Goal: Task Accomplishment & Management: Manage account settings

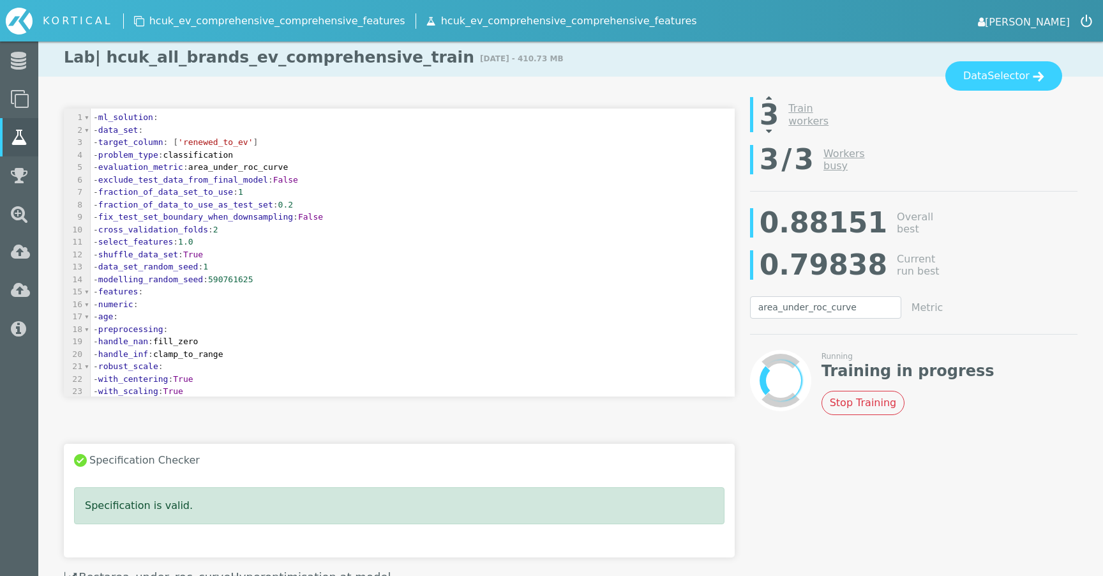
select select "area_under_roc_curve"
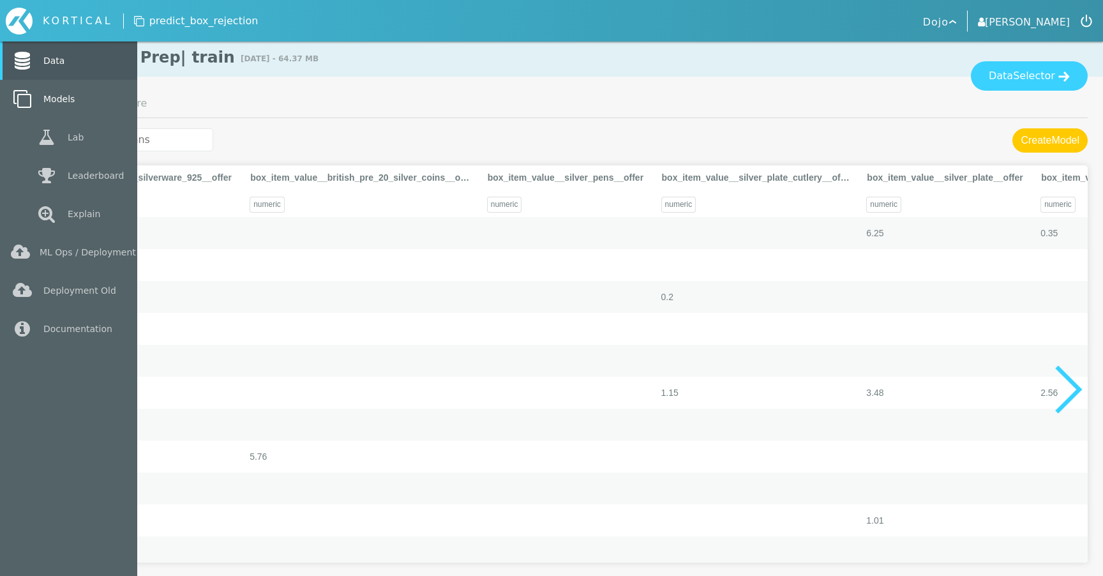
click at [49, 115] on link "Models" at bounding box center [68, 99] width 137 height 38
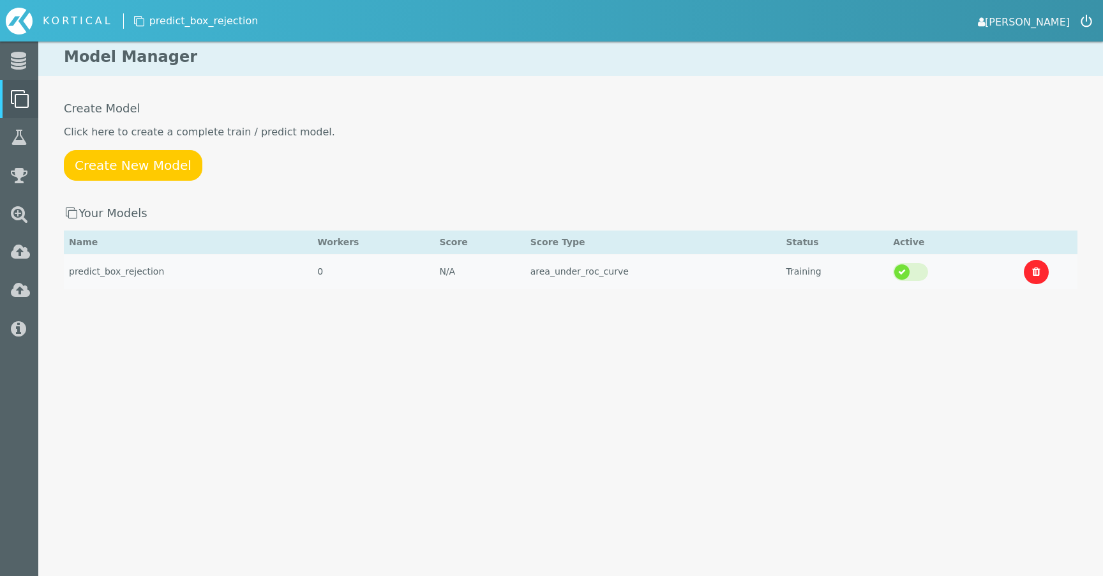
click at [262, 276] on td "predict_box_rejection" at bounding box center [188, 271] width 248 height 35
select select "area_under_roc_curve"
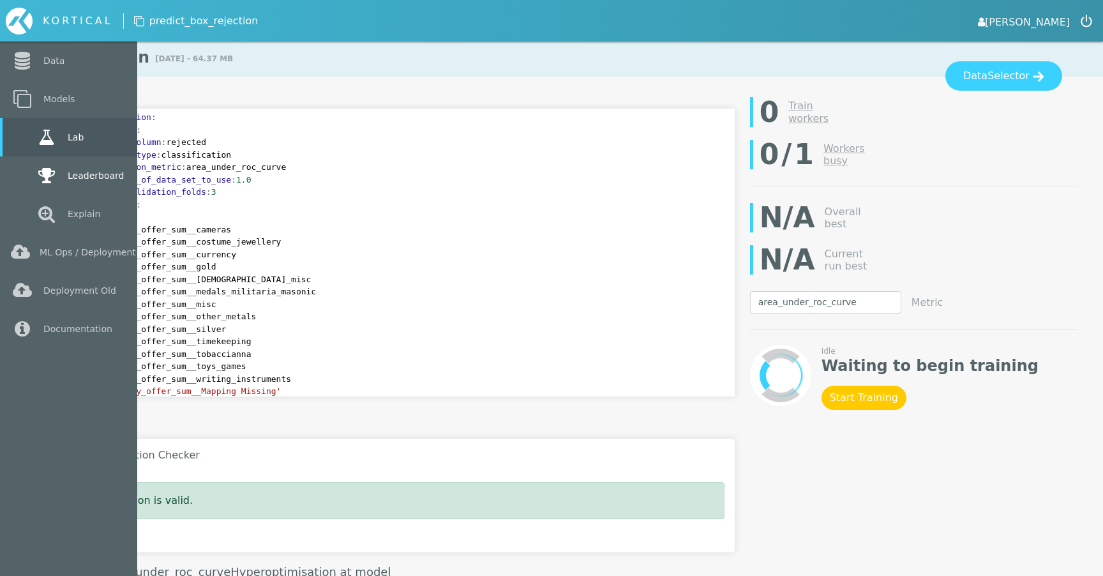
click at [79, 179] on link "Leaderboard" at bounding box center [68, 175] width 137 height 38
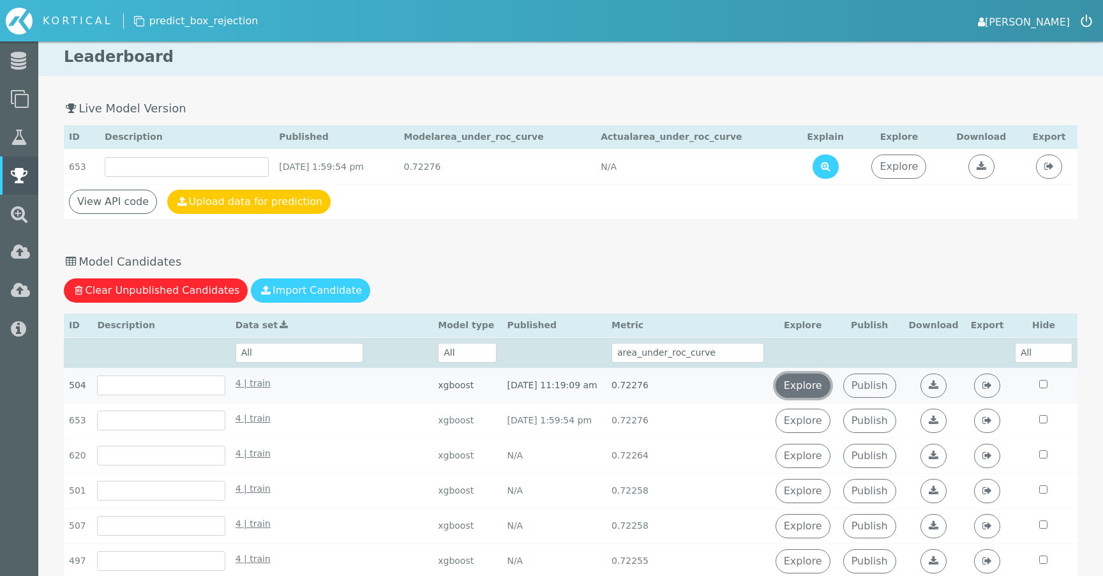
click at [831, 387] on link "Explore" at bounding box center [803, 386] width 55 height 24
click at [1042, 27] on link "[PERSON_NAME]" at bounding box center [1024, 21] width 92 height 18
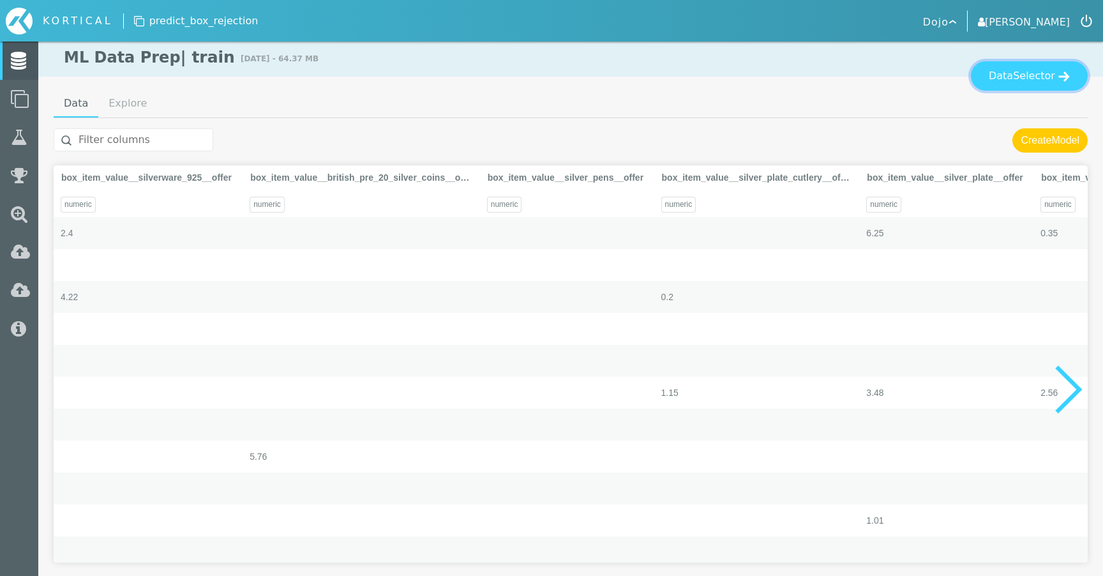
click at [1022, 63] on button "Data Selector" at bounding box center [1029, 75] width 117 height 29
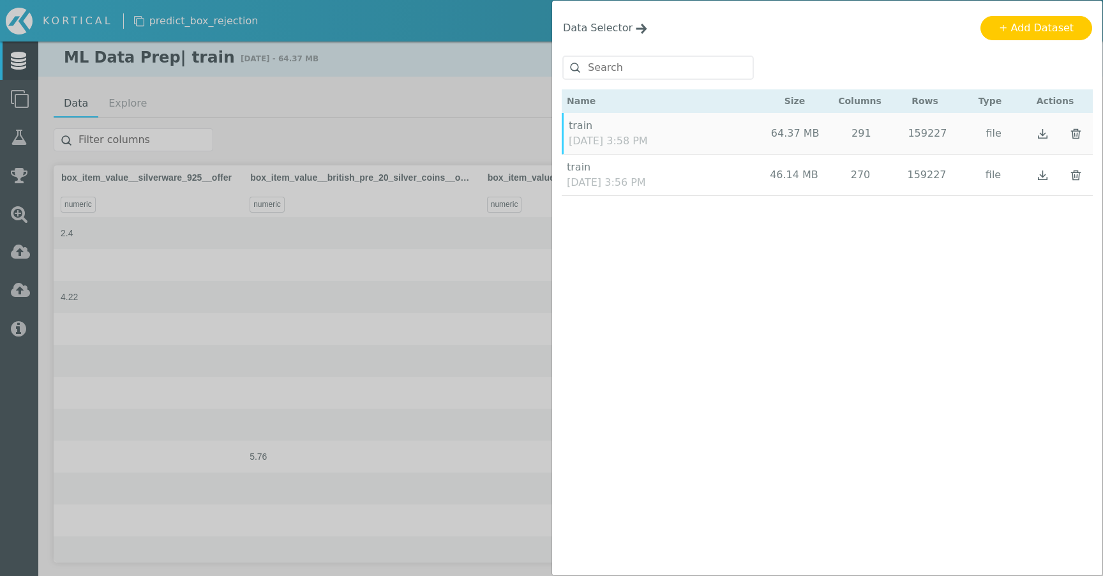
click at [450, 119] on div "Data Selector Name Size Columns Rows Type Actions" at bounding box center [551, 288] width 1103 height 576
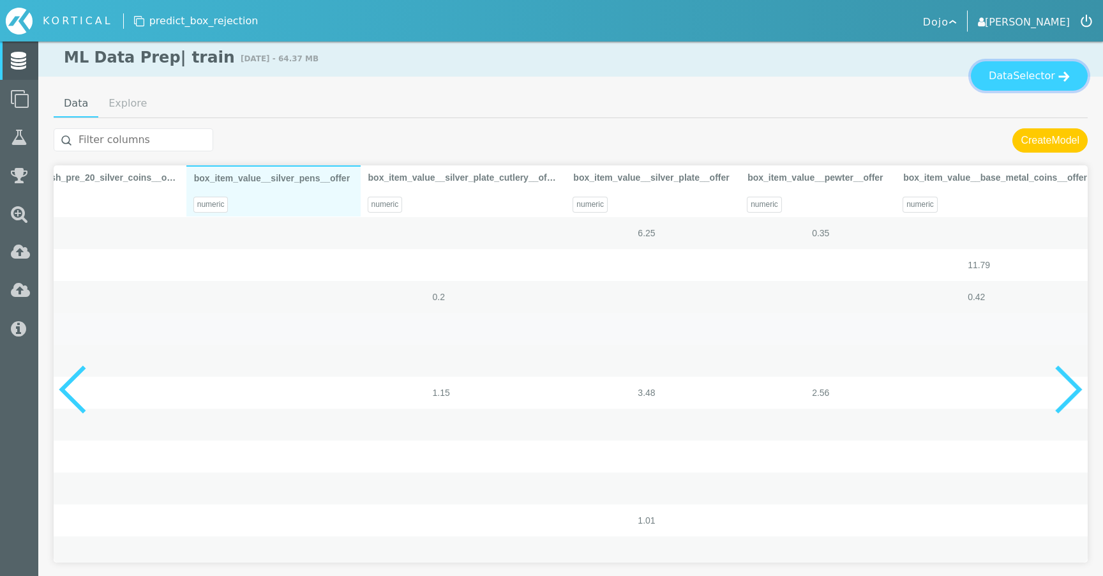
scroll to position [0, 229]
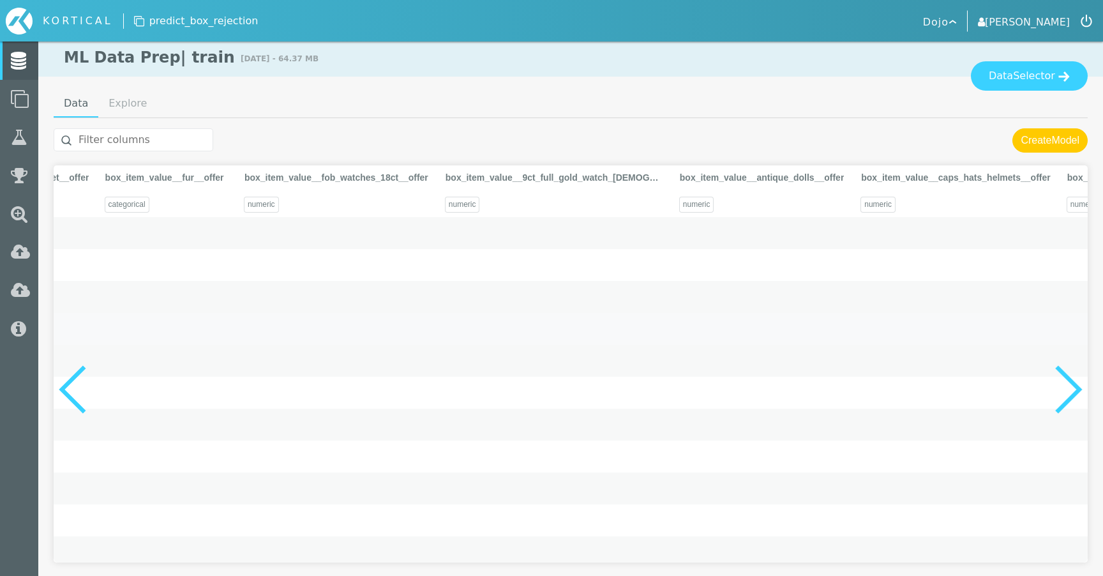
drag, startPoint x: 840, startPoint y: 559, endPoint x: 676, endPoint y: 430, distance: 208.8
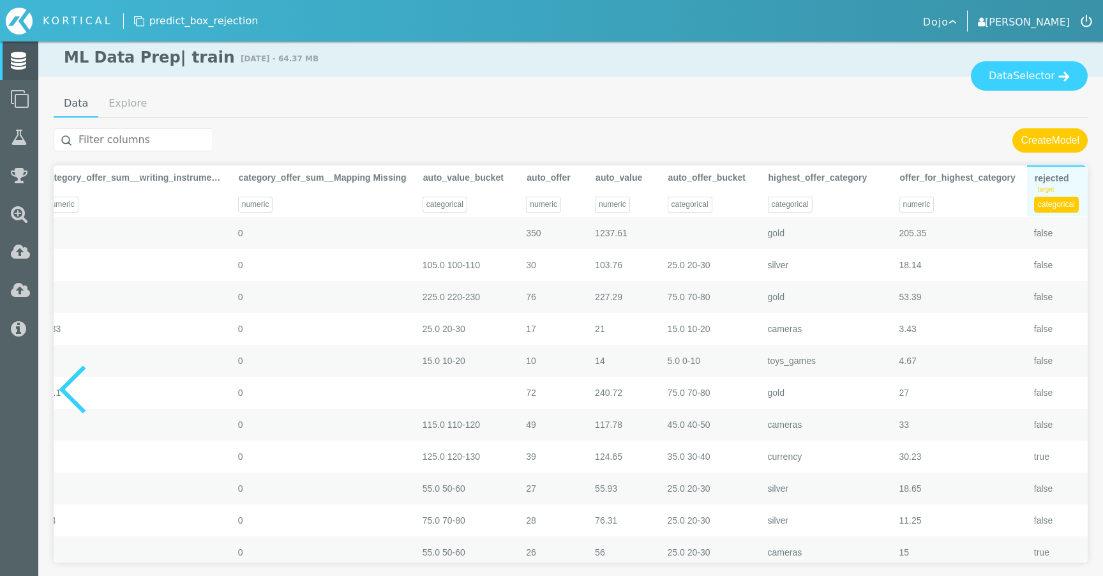
click at [1064, 188] on div "target" at bounding box center [1056, 189] width 45 height 15
type textarea "Code Loaded"
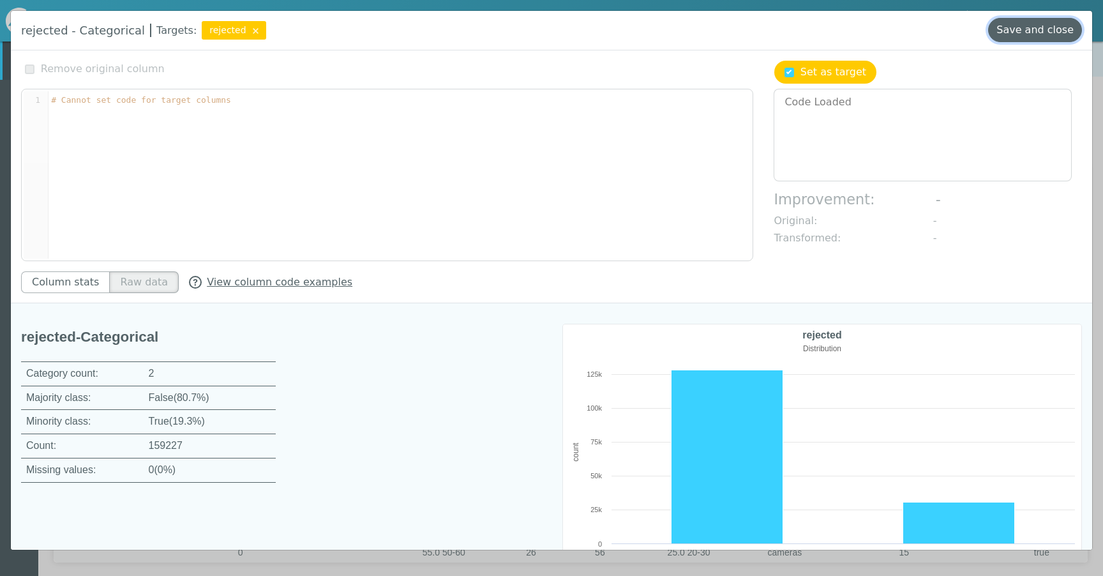
click at [1033, 27] on button "Save and close" at bounding box center [1036, 30] width 94 height 24
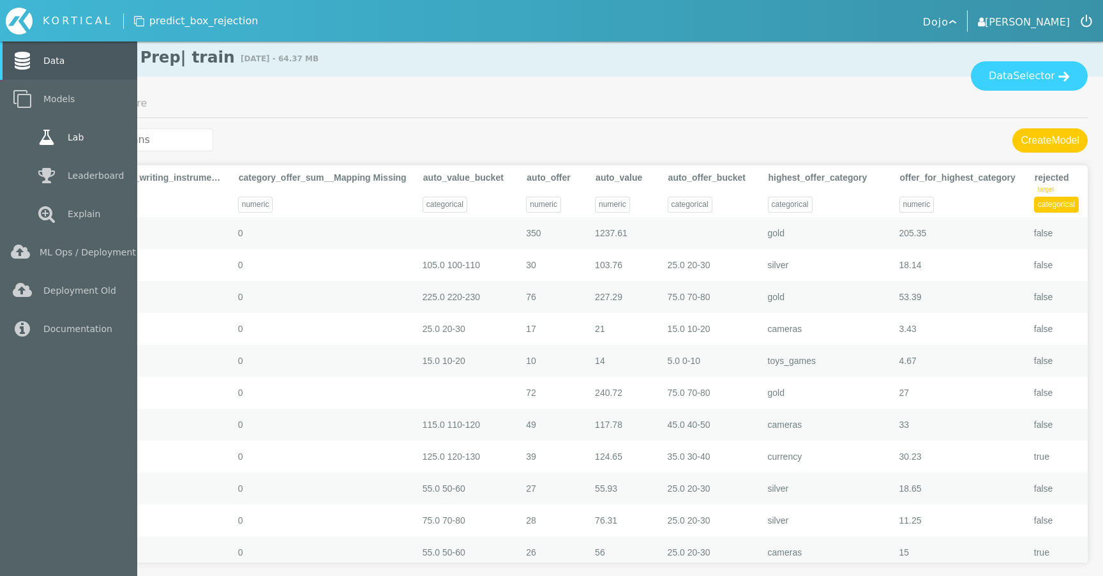
click at [23, 133] on link "Lab" at bounding box center [68, 137] width 137 height 38
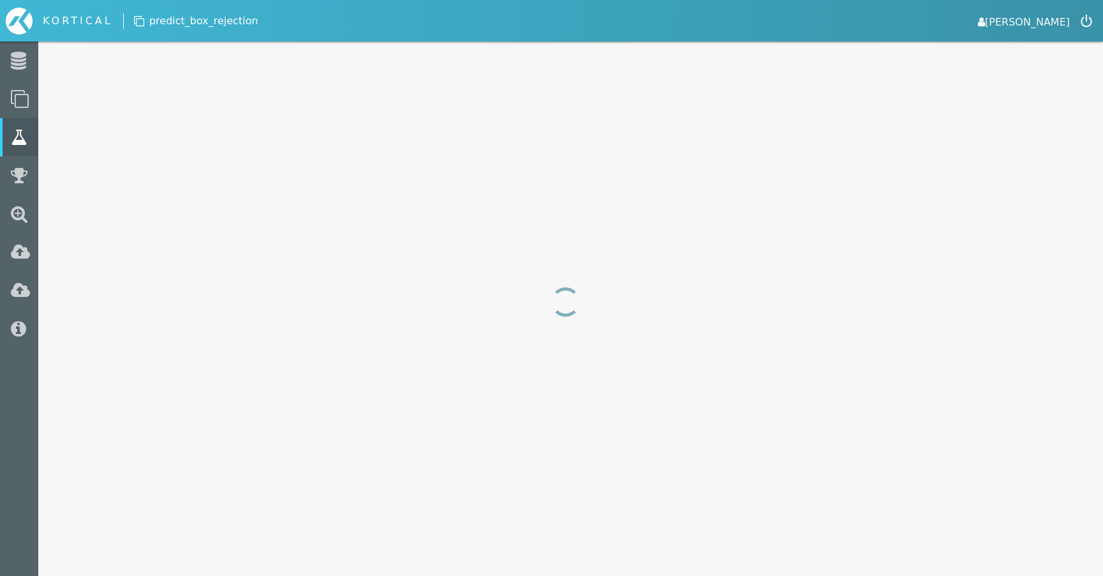
select select "area_under_roc_curve"
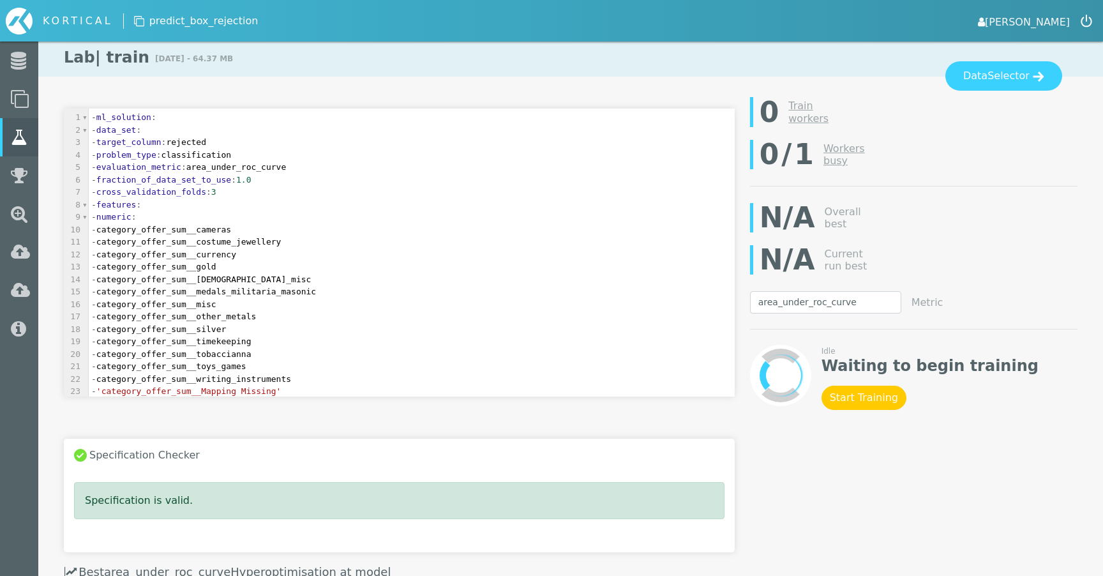
click at [175, 229] on span "- category_offer_sum__cameras" at bounding box center [161, 230] width 140 height 10
type textarea "category_offer_sum__cameras"
click at [175, 229] on span "- category_offer_sum__cameras" at bounding box center [161, 230] width 140 height 10
click at [132, 216] on span "numeric" at bounding box center [113, 217] width 35 height 10
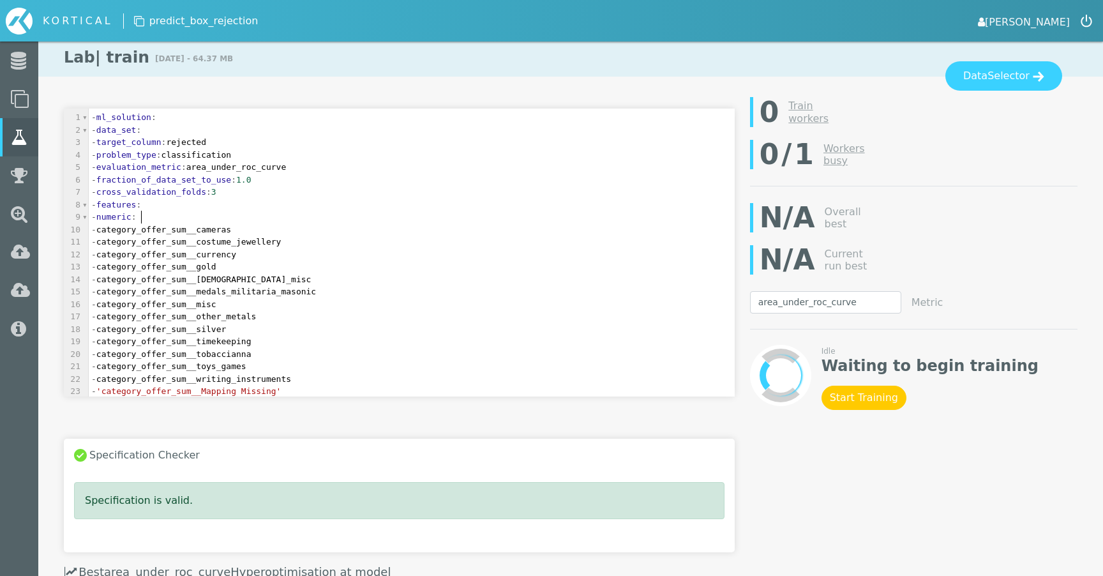
type textarea "numeric"
click at [132, 216] on span "numeric" at bounding box center [113, 217] width 35 height 10
click at [178, 239] on span "- category_offer_sum__costume_jewellery" at bounding box center [186, 242] width 190 height 10
type textarea "category_offer_sum__costume_jewellery"
click at [178, 239] on span "- category_offer_sum__costume_jewellery" at bounding box center [186, 242] width 190 height 10
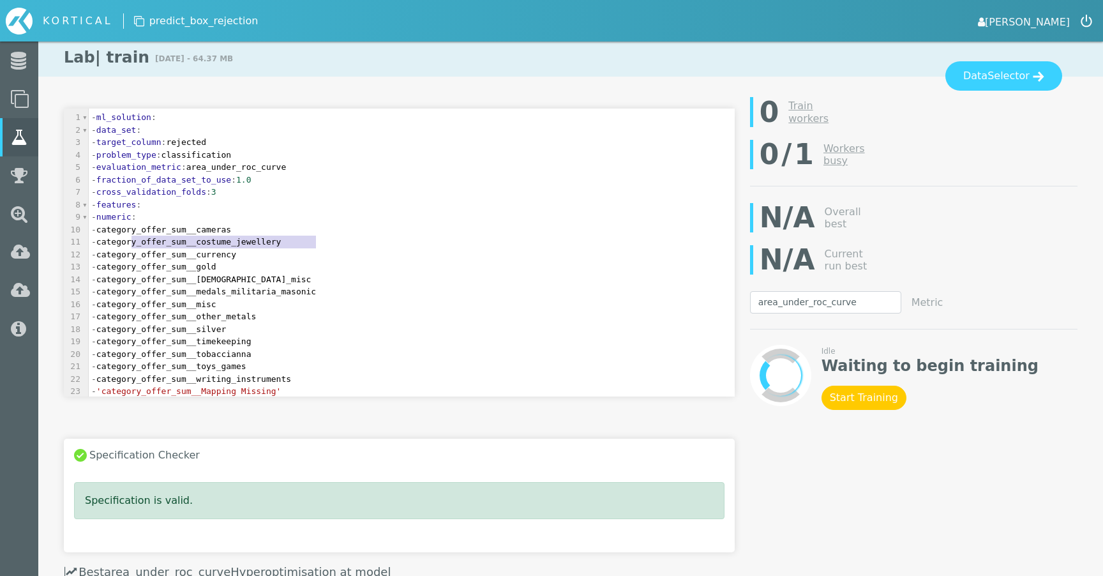
scroll to position [228, 0]
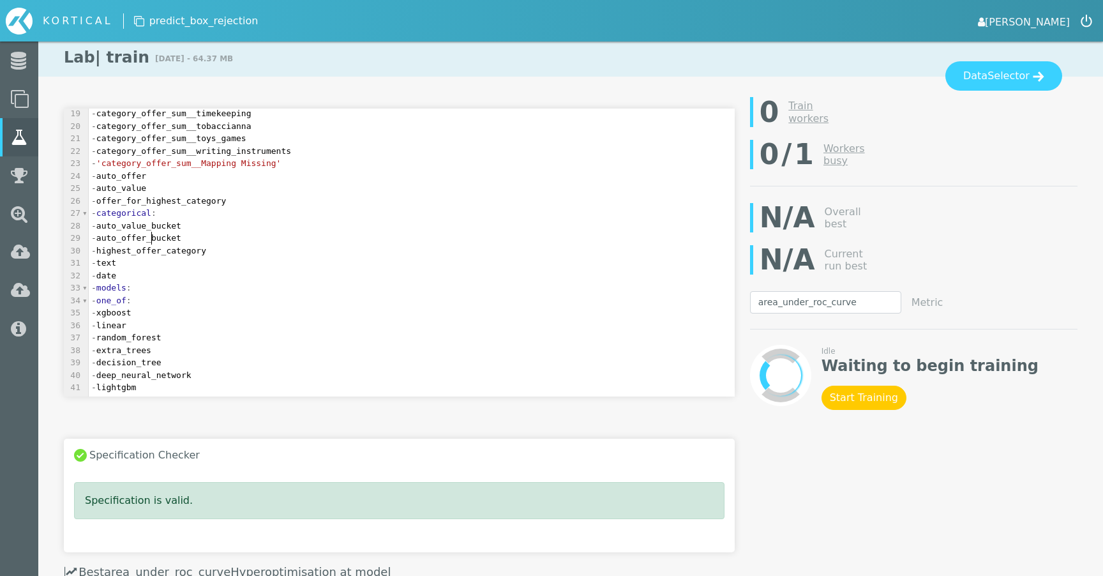
click at [149, 233] on span "- auto_offer_bucket" at bounding box center [136, 238] width 90 height 10
type textarea "auto_offer_bucket"
click at [149, 233] on span "- auto_offer_bucket" at bounding box center [136, 238] width 90 height 10
type textarea "- text"
drag, startPoint x: 146, startPoint y: 265, endPoint x: 112, endPoint y: 265, distance: 33.2
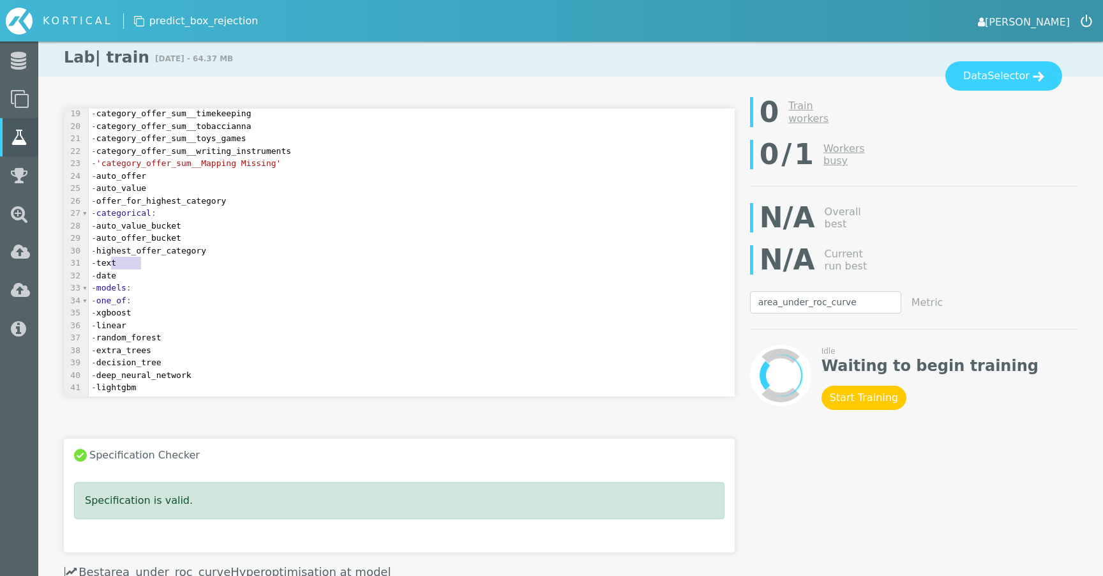
click at [112, 265] on pre "- text" at bounding box center [412, 263] width 646 height 13
type textarea "e"
drag, startPoint x: 143, startPoint y: 279, endPoint x: 134, endPoint y: 279, distance: 8.9
click at [134, 279] on pre "- date" at bounding box center [412, 275] width 646 height 13
click at [132, 315] on span "- xgboost" at bounding box center [111, 313] width 40 height 10
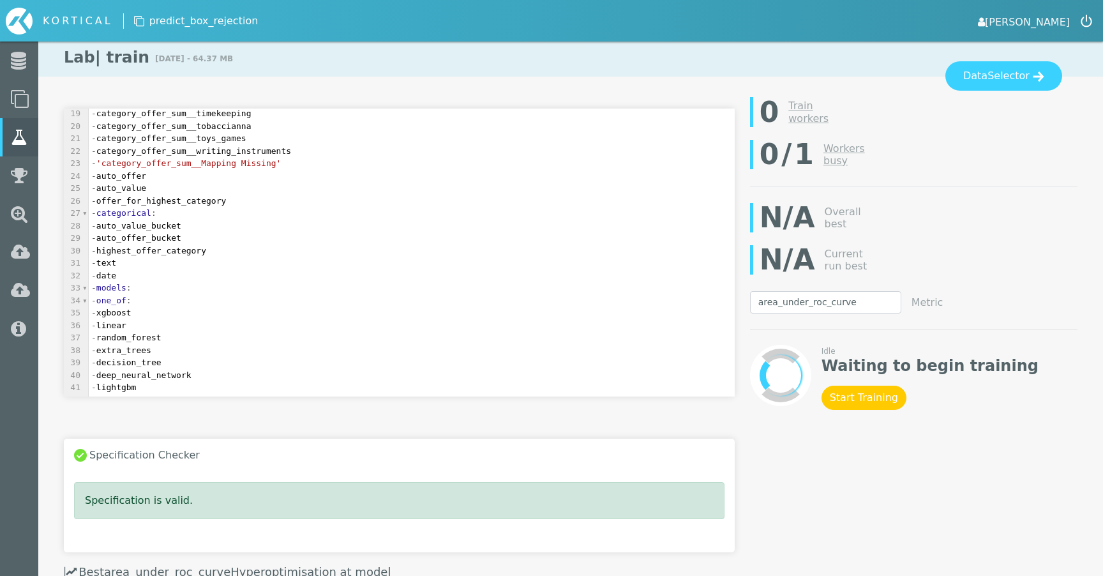
click at [126, 328] on span "- linear" at bounding box center [108, 326] width 35 height 10
click at [132, 315] on span "- xgboost" at bounding box center [111, 313] width 40 height 10
click at [126, 322] on span "- linear" at bounding box center [108, 326] width 35 height 10
type textarea "linear"
click at [126, 322] on span "- linear" at bounding box center [108, 326] width 35 height 10
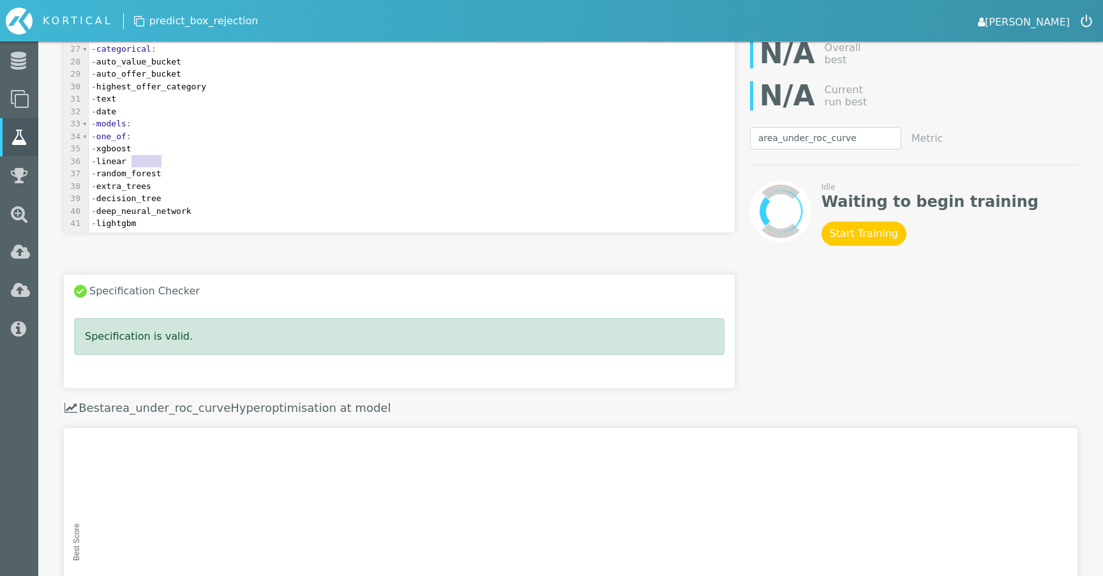
scroll to position [408, 0]
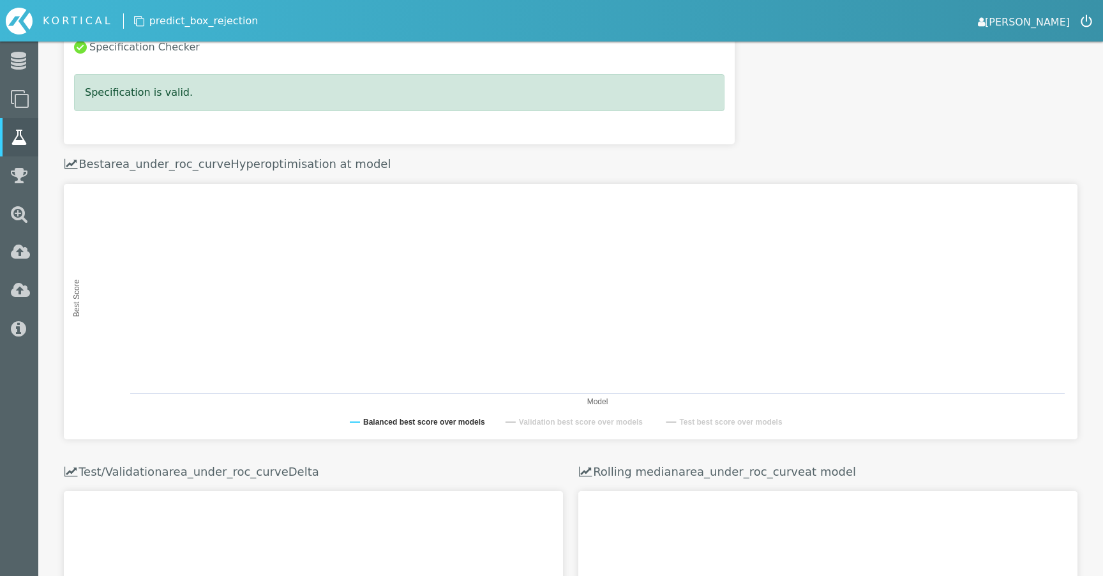
click at [376, 326] on rect at bounding box center [571, 311] width 1014 height 255
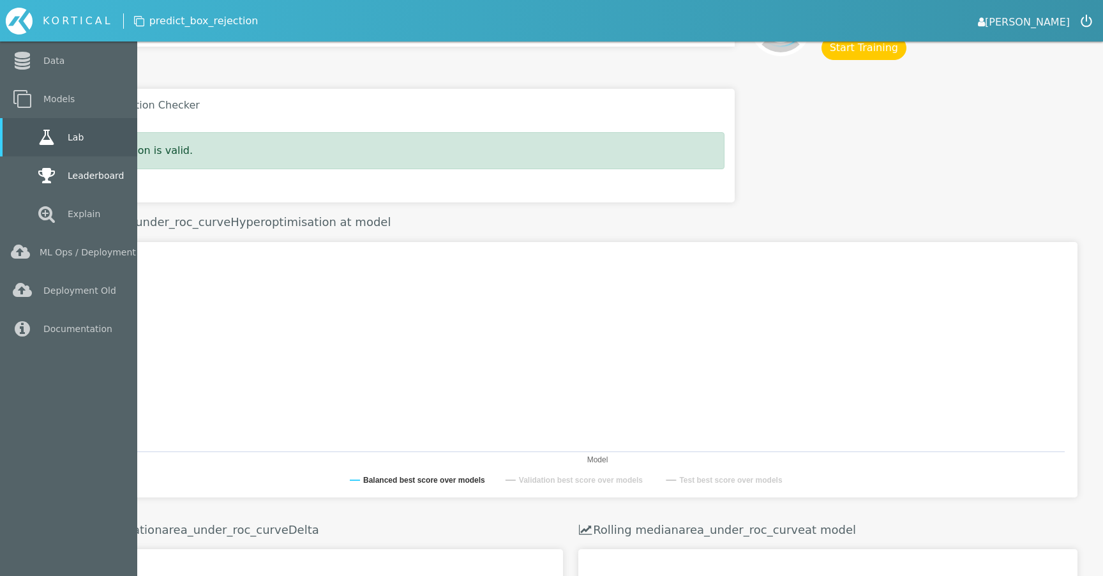
click at [29, 177] on link "Leaderboard" at bounding box center [68, 175] width 137 height 38
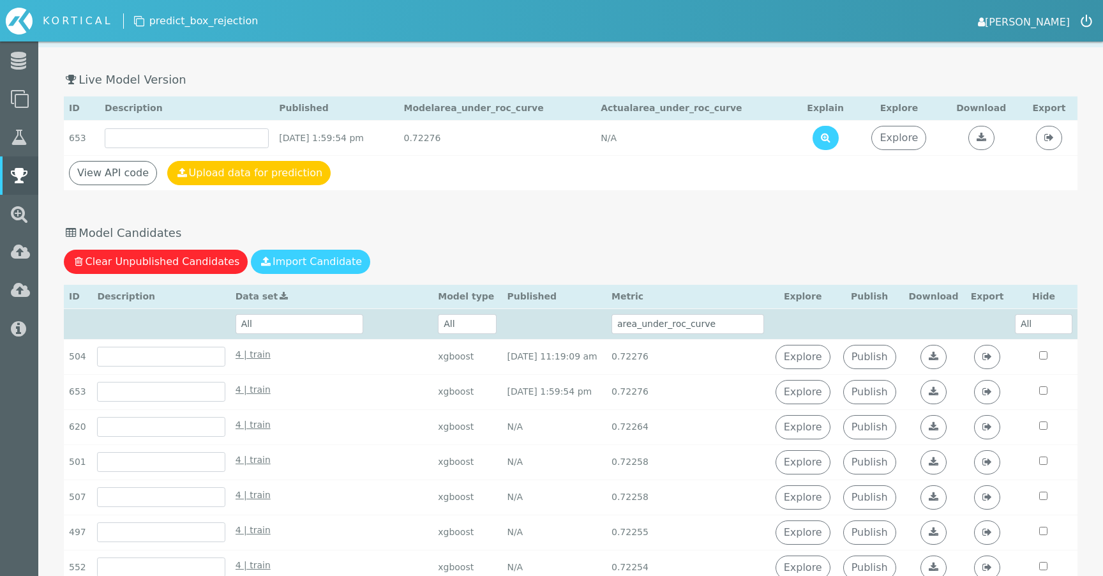
scroll to position [36, 0]
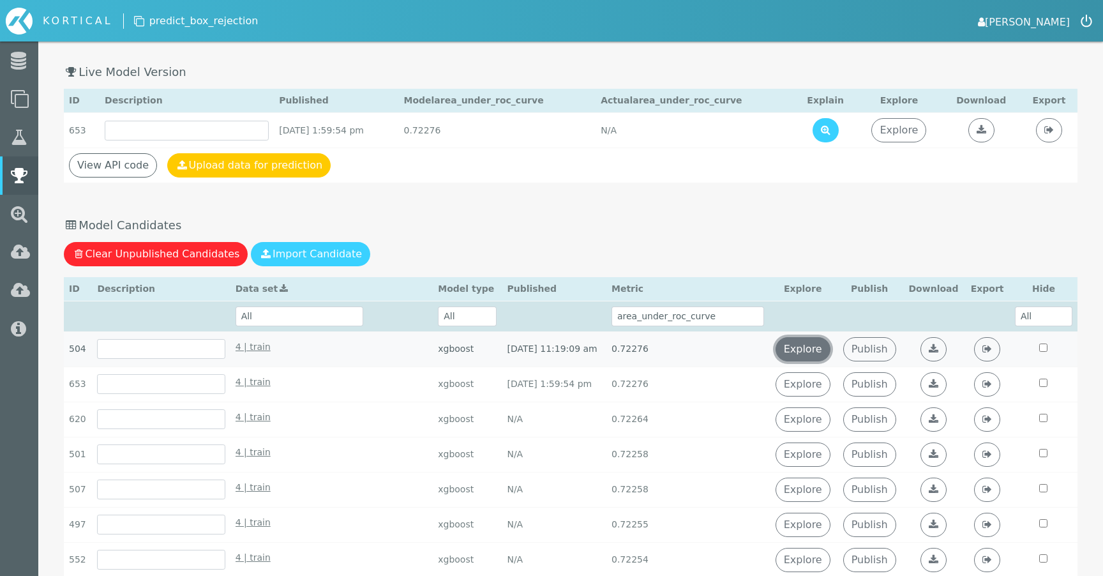
click at [831, 345] on link "Explore" at bounding box center [803, 349] width 55 height 24
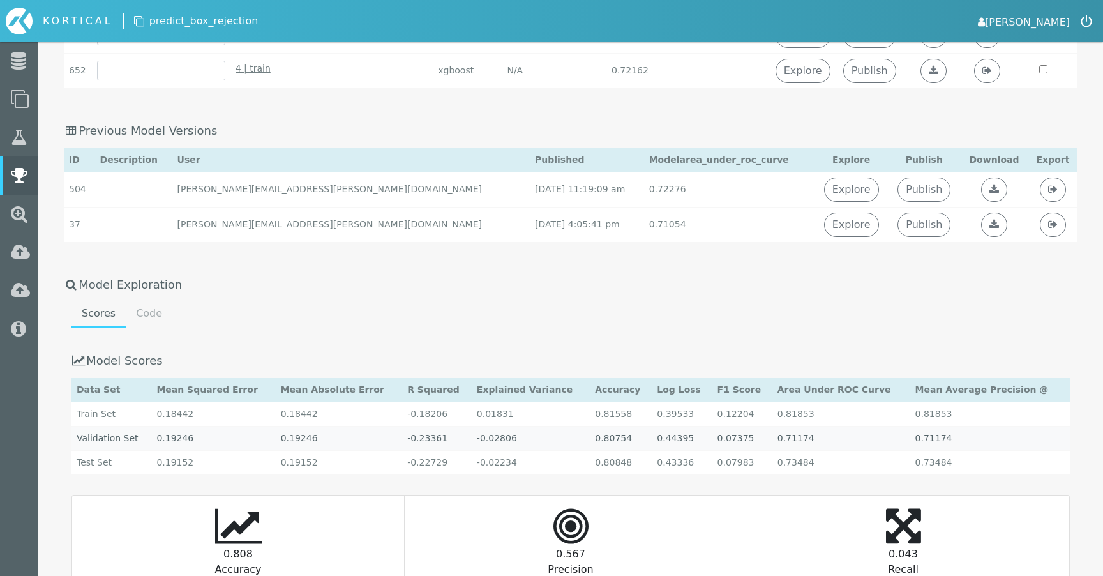
scroll to position [1153, 0]
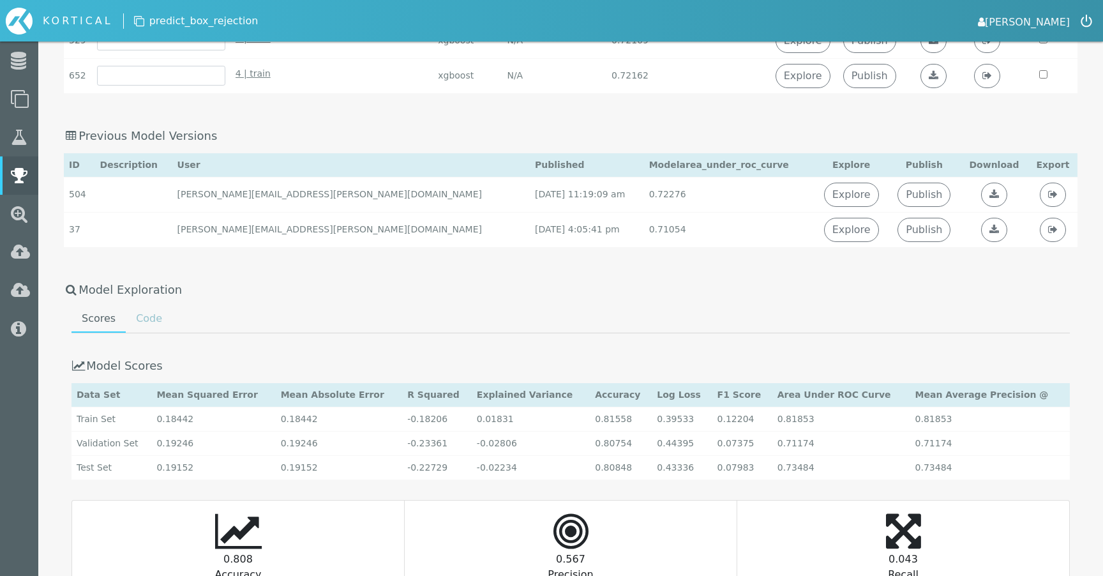
click at [142, 324] on link "Code" at bounding box center [149, 319] width 47 height 26
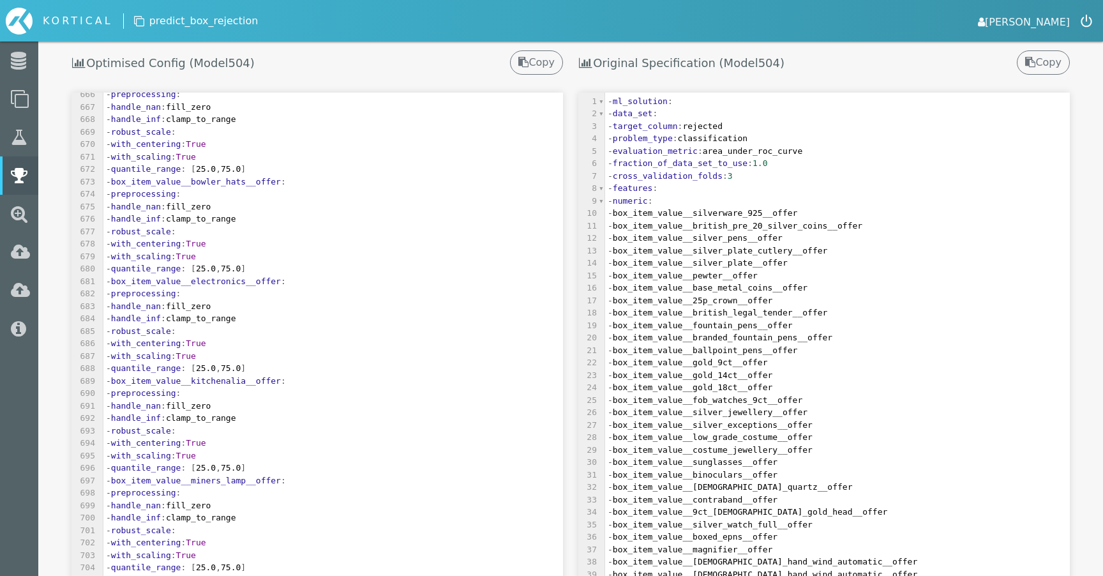
scroll to position [21754, 0]
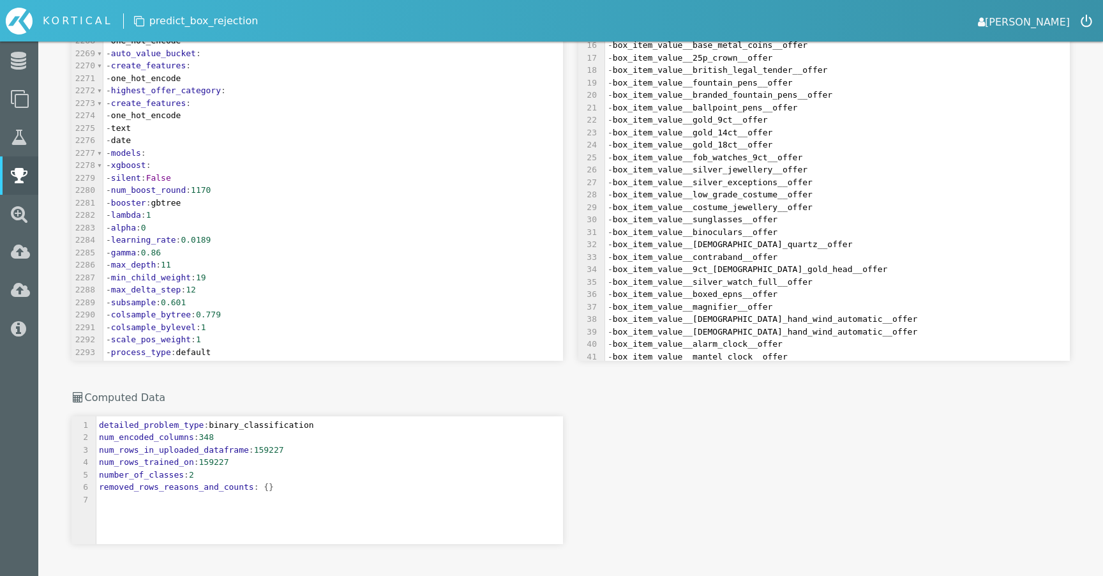
click at [247, 197] on pre "- booster : gbtree" at bounding box center [333, 203] width 460 height 13
type textarea "gbtree"
click at [247, 197] on pre "- booster : gbtree" at bounding box center [333, 203] width 460 height 13
click at [211, 192] on span "1170" at bounding box center [201, 190] width 20 height 10
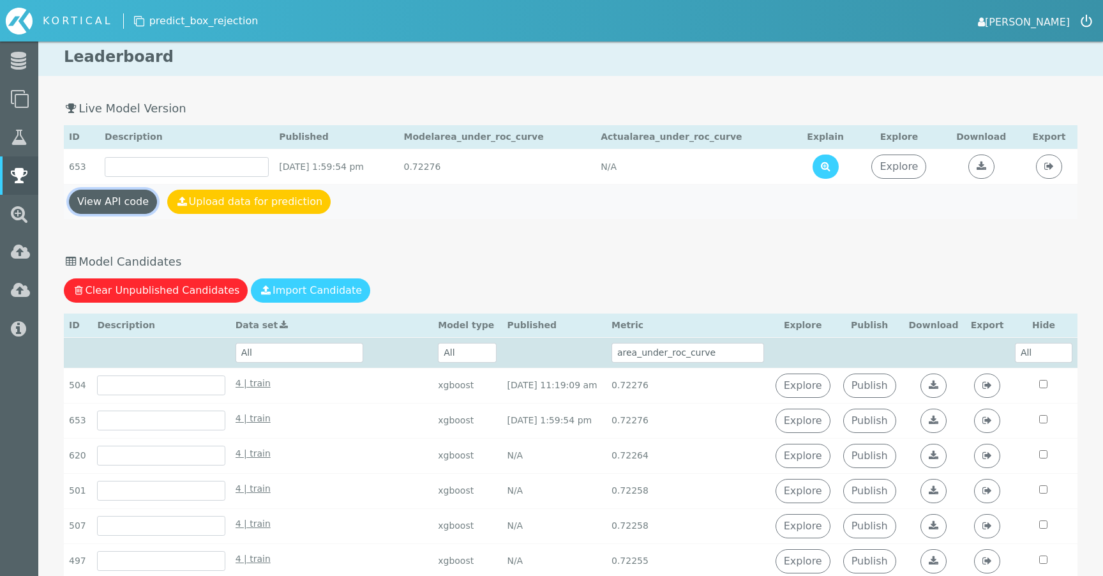
click at [109, 209] on link "View API code" at bounding box center [113, 202] width 88 height 24
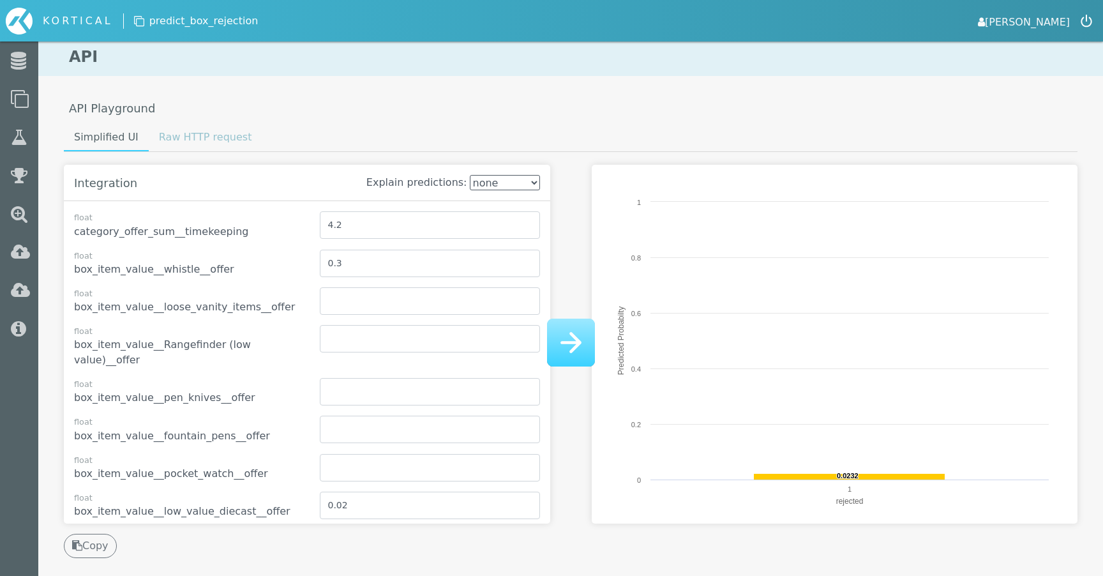
click at [186, 141] on link "Raw HTTP request" at bounding box center [206, 138] width 114 height 26
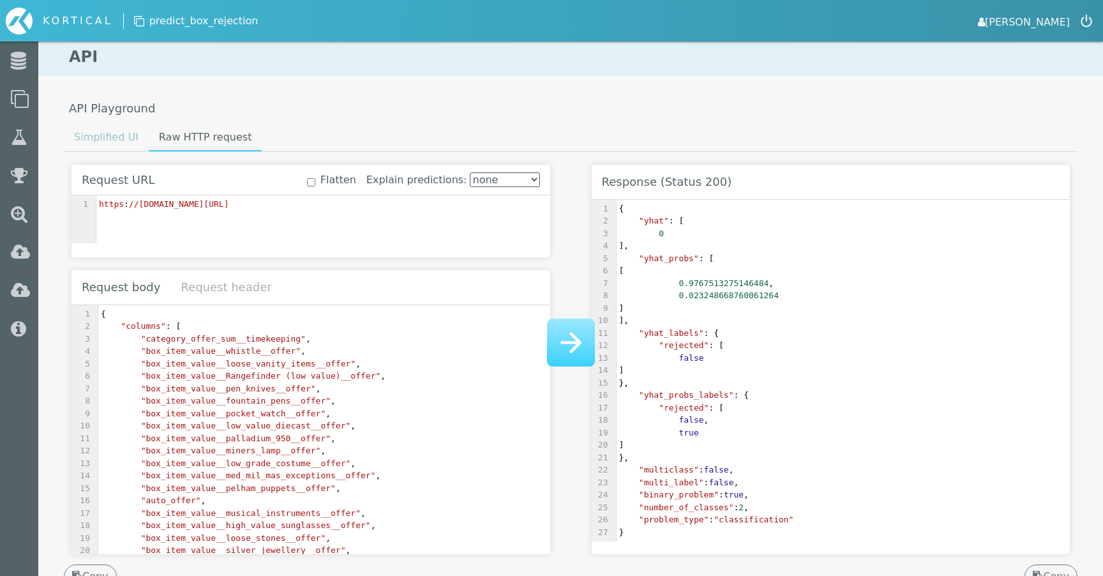
click at [95, 136] on link "Simplified UI" at bounding box center [106, 138] width 85 height 26
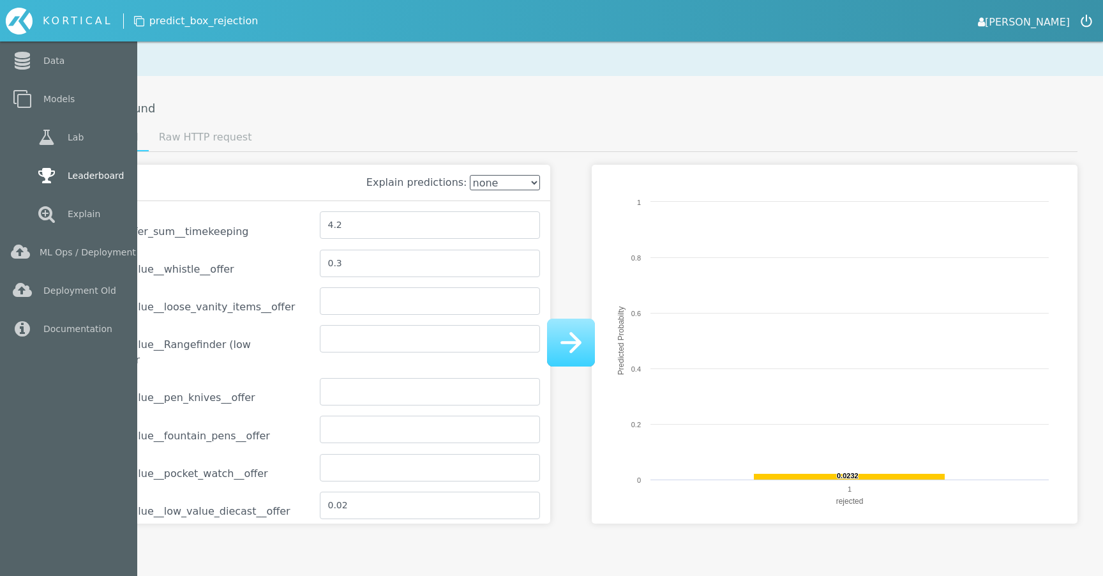
click at [43, 179] on icon at bounding box center [46, 176] width 23 height 18
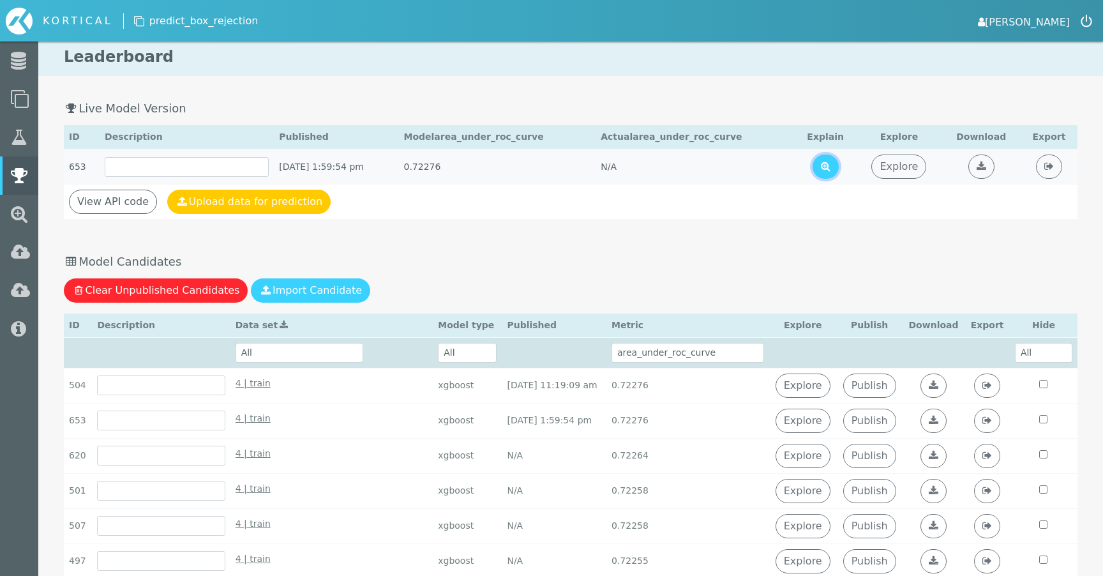
click at [831, 166] on icon at bounding box center [826, 166] width 10 height 10
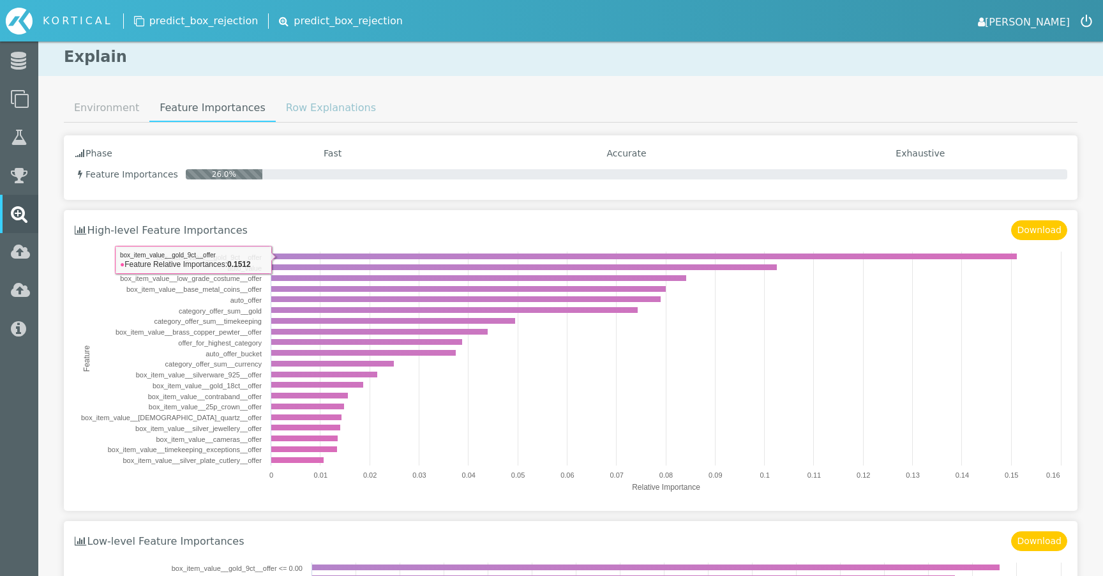
click at [331, 115] on link "Row Explanations" at bounding box center [331, 108] width 110 height 26
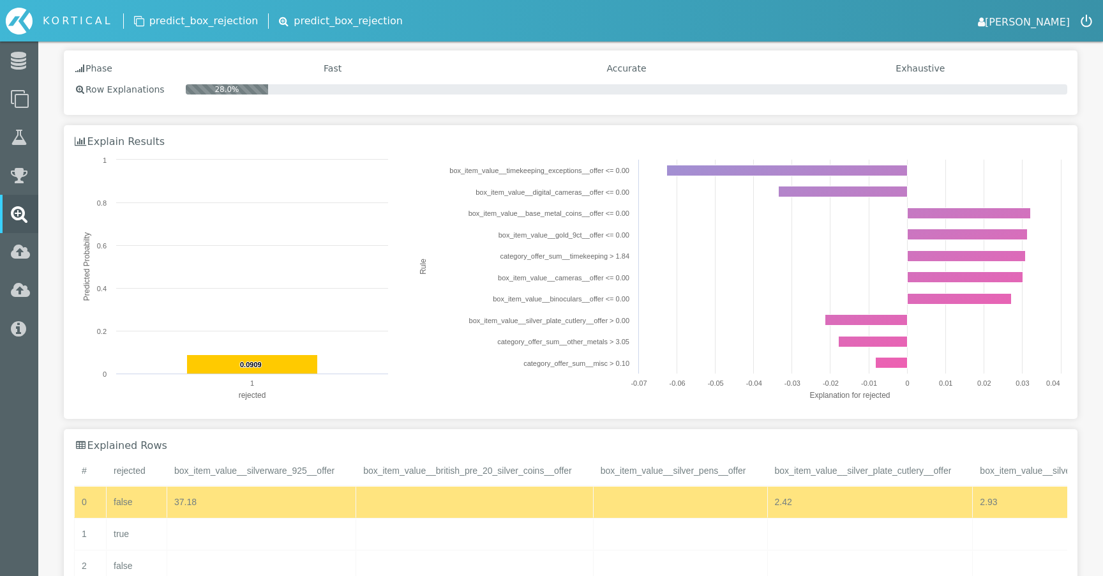
scroll to position [121, 0]
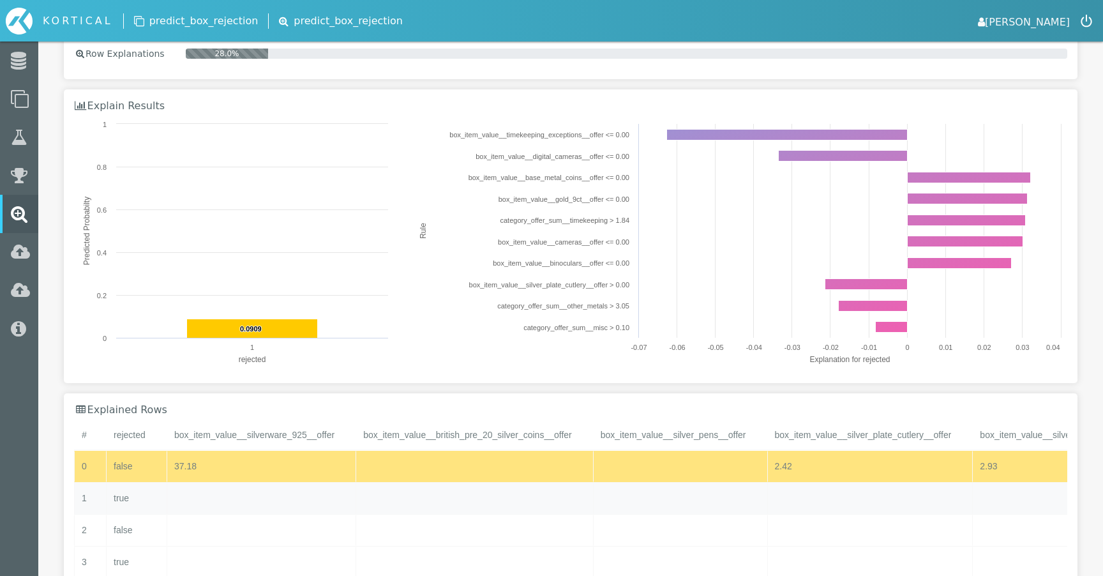
click at [235, 490] on div "Press SPACE to select this row." at bounding box center [261, 498] width 189 height 31
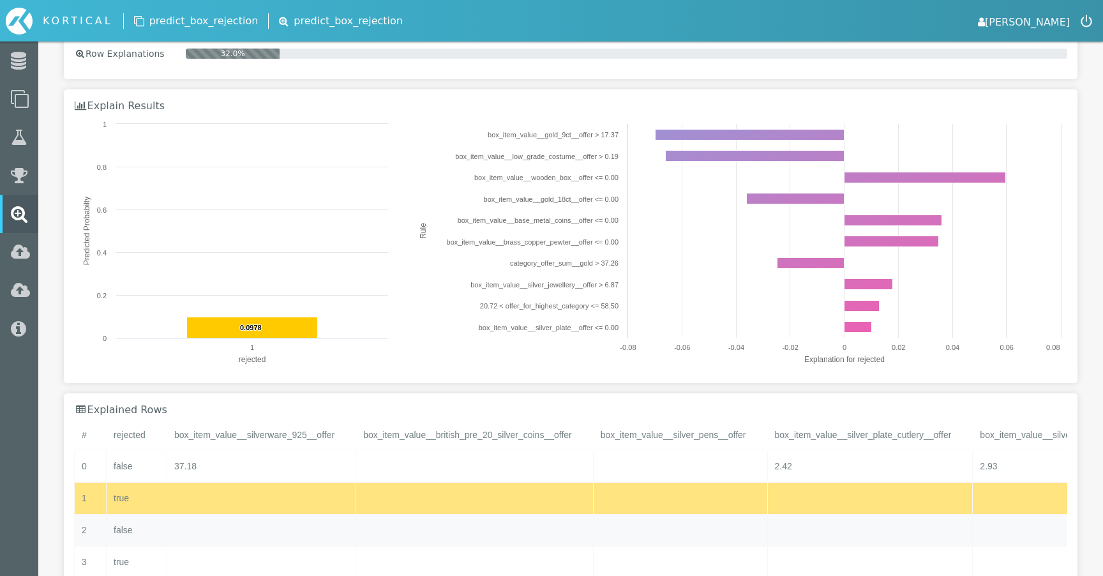
click at [294, 527] on div "Press SPACE to select this row." at bounding box center [261, 530] width 189 height 31
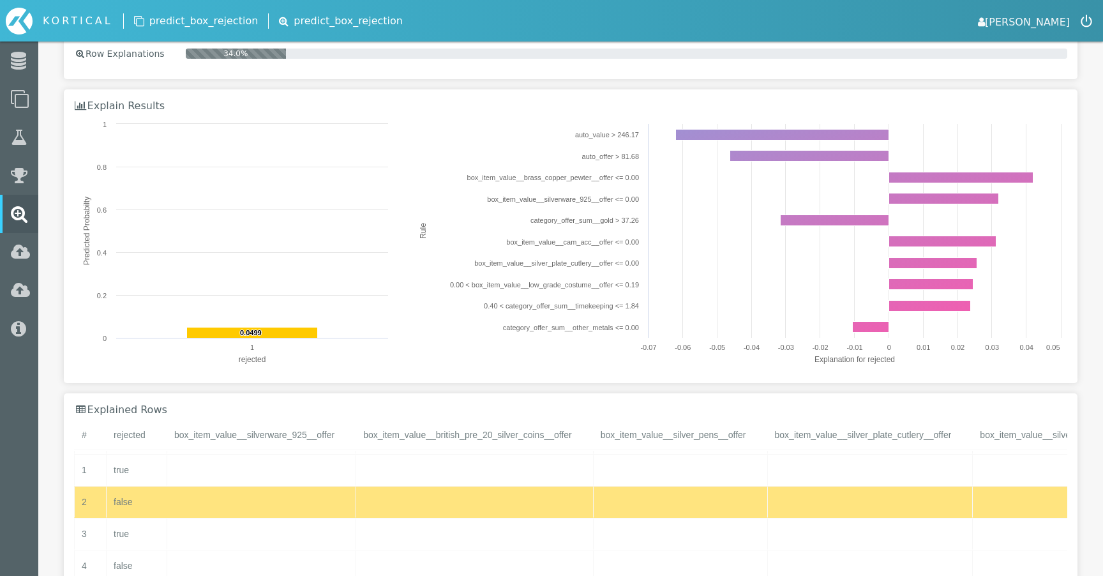
scroll to position [35, 0]
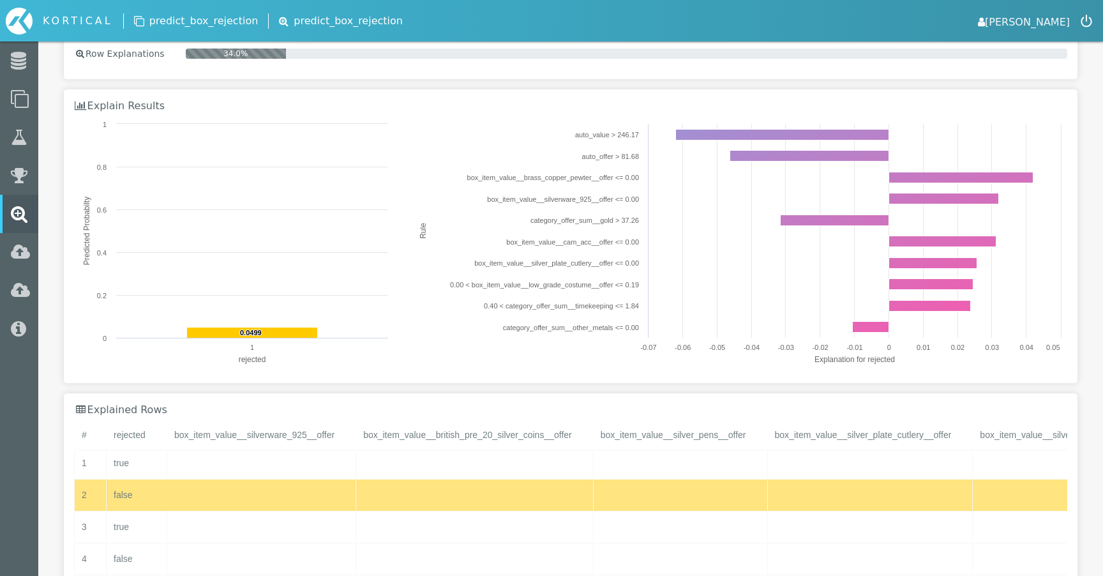
click at [330, 530] on div "Press SPACE to select this row." at bounding box center [261, 526] width 189 height 31
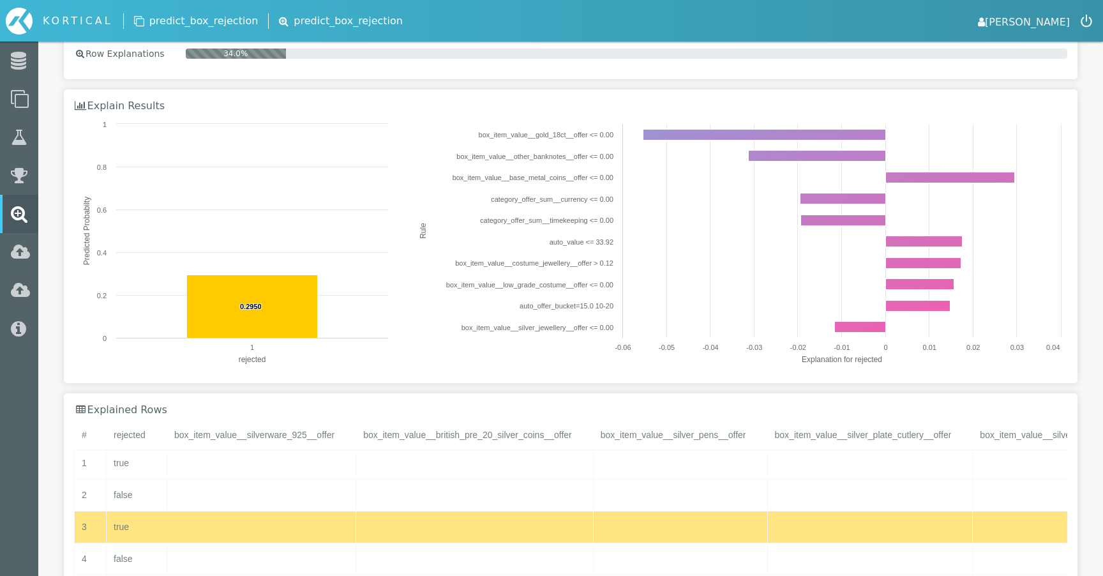
scroll to position [0, 0]
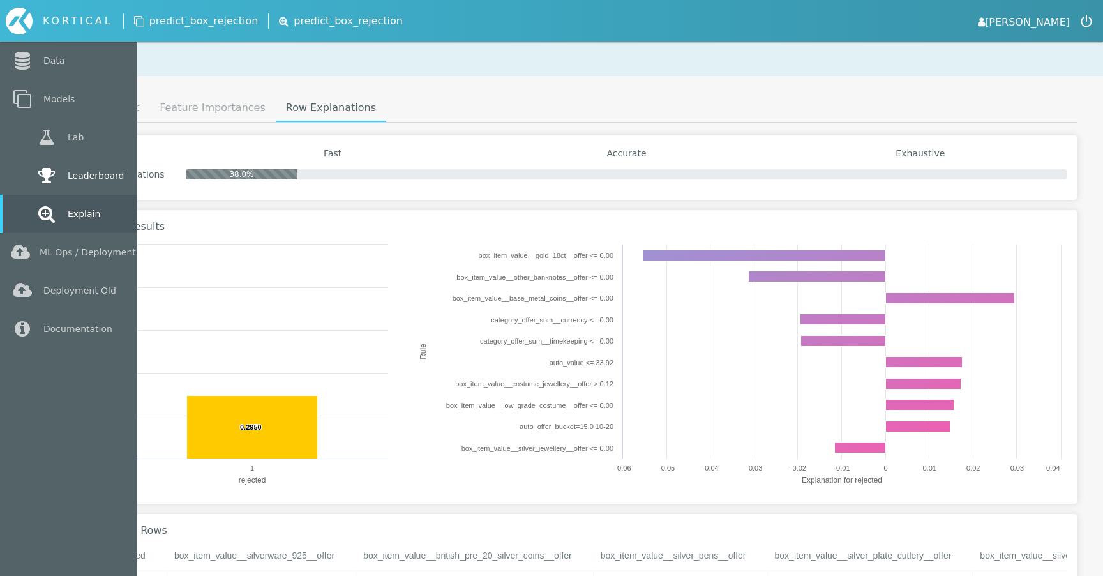
click at [52, 176] on icon at bounding box center [46, 176] width 23 height 18
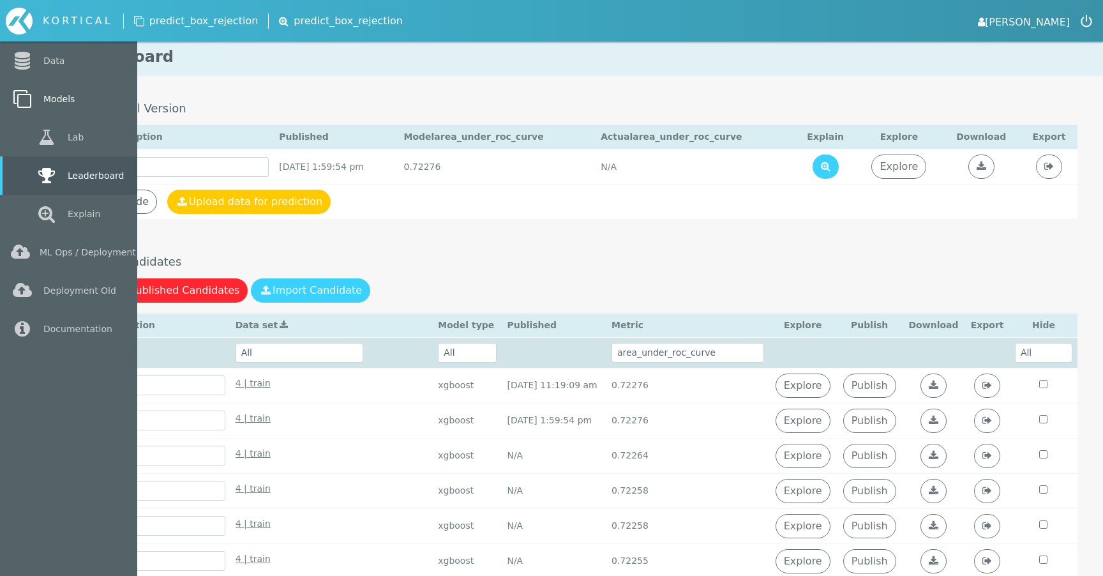
click at [64, 86] on link "Models" at bounding box center [68, 99] width 137 height 38
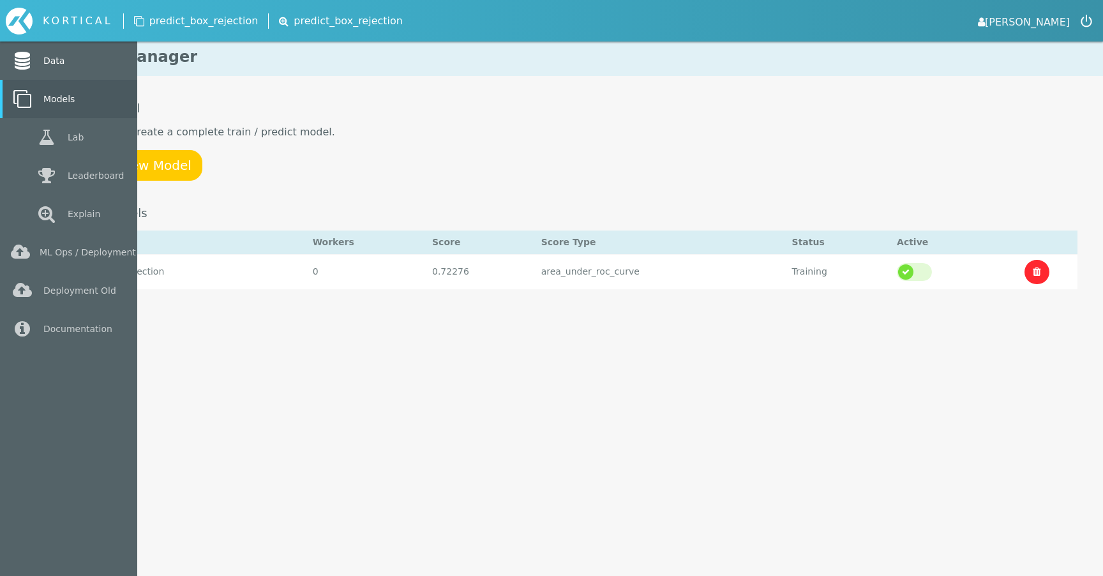
click at [94, 58] on link "Data" at bounding box center [68, 61] width 137 height 38
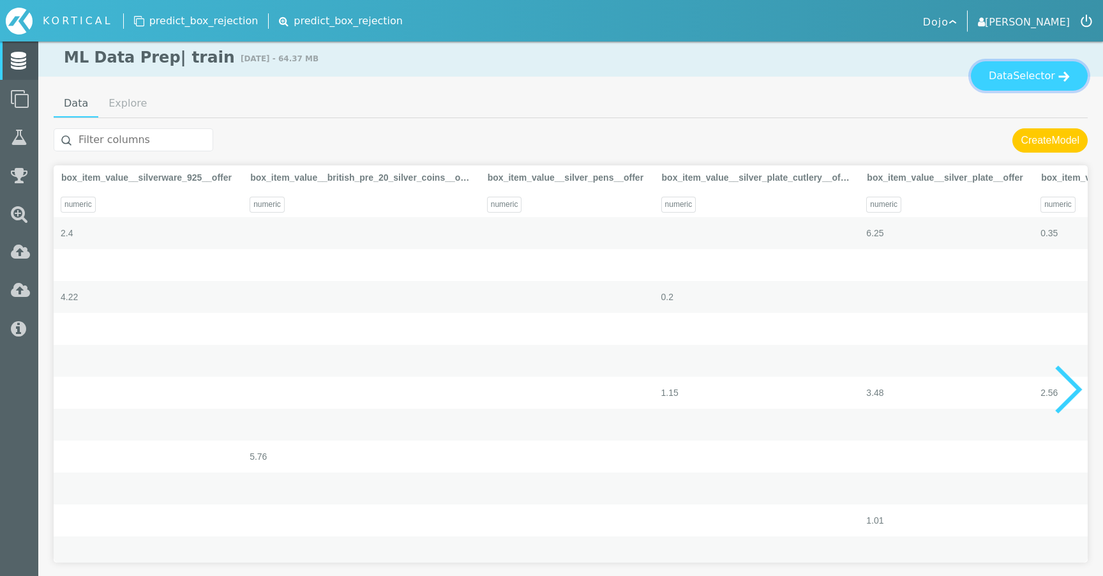
click at [1026, 87] on button "Data Selector" at bounding box center [1029, 75] width 117 height 29
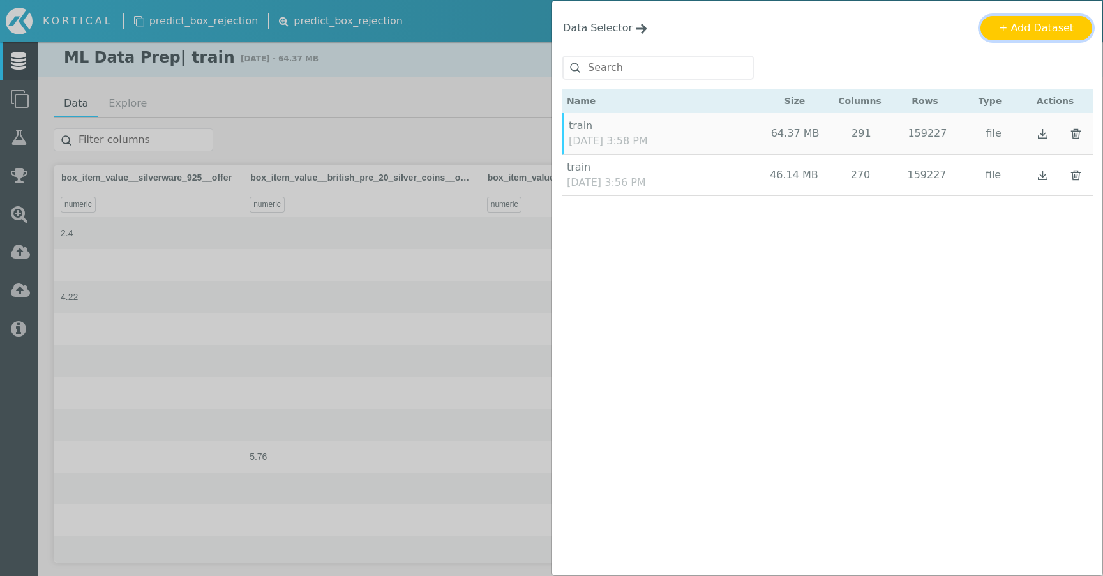
click at [1040, 36] on button "+ Add Dataset" at bounding box center [1037, 28] width 112 height 24
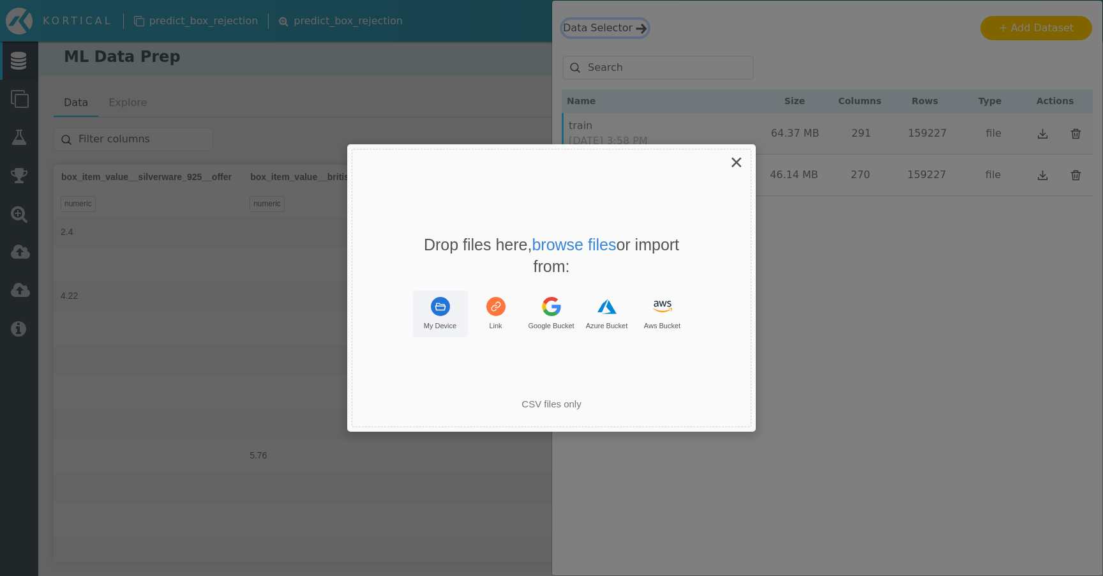
click at [446, 301] on rect "Uppy Dashboard Window (Press escape to close)" at bounding box center [440, 306] width 19 height 19
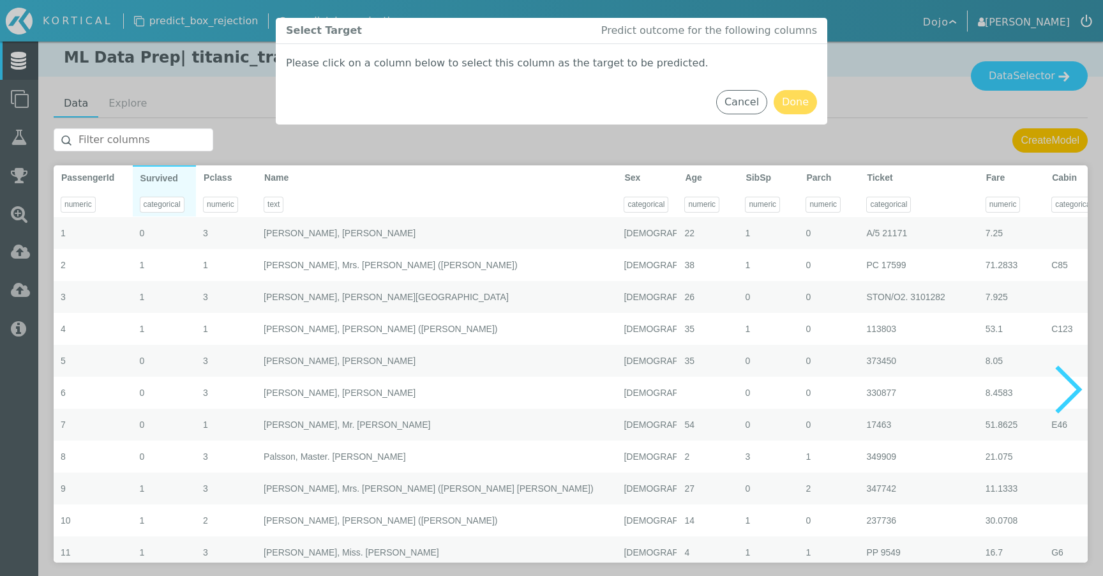
click at [165, 186] on div at bounding box center [162, 189] width 45 height 15
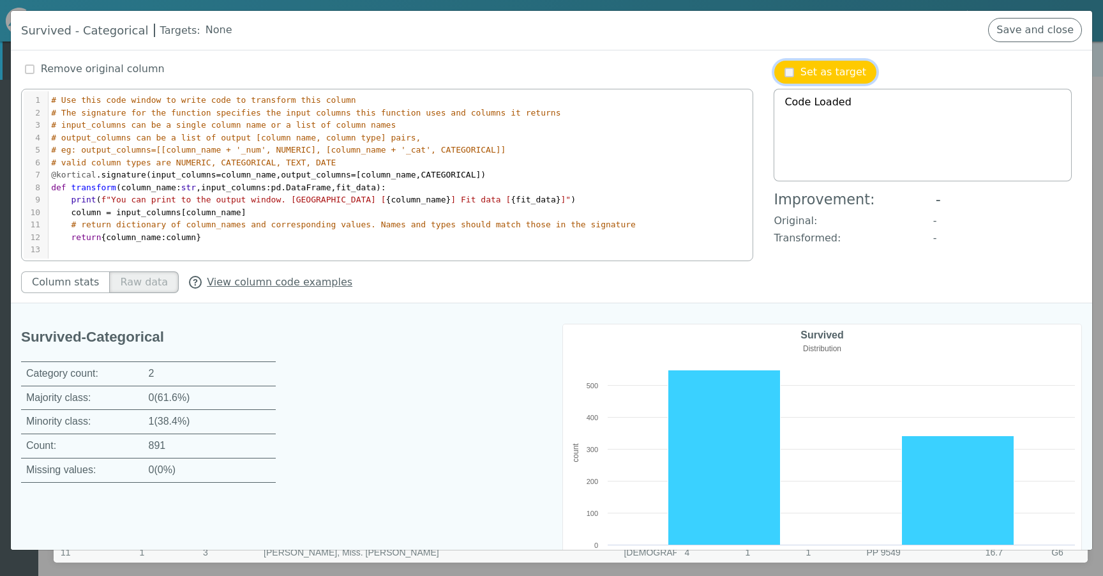
click at [821, 67] on p "Set as target" at bounding box center [834, 71] width 66 height 15
type textarea "Change successful"
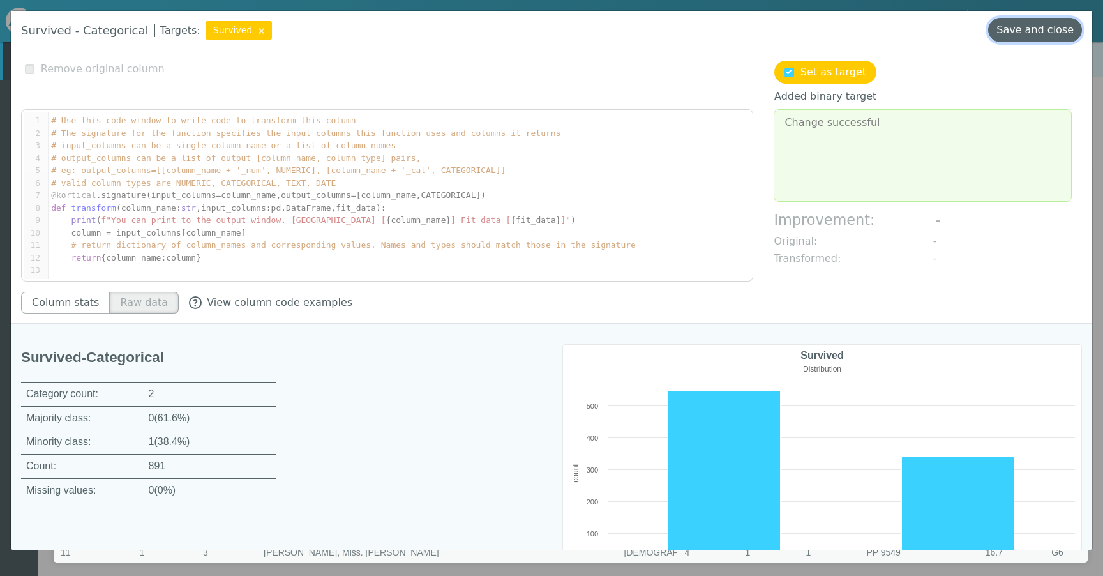
click at [1010, 31] on button "Save and close" at bounding box center [1036, 30] width 94 height 24
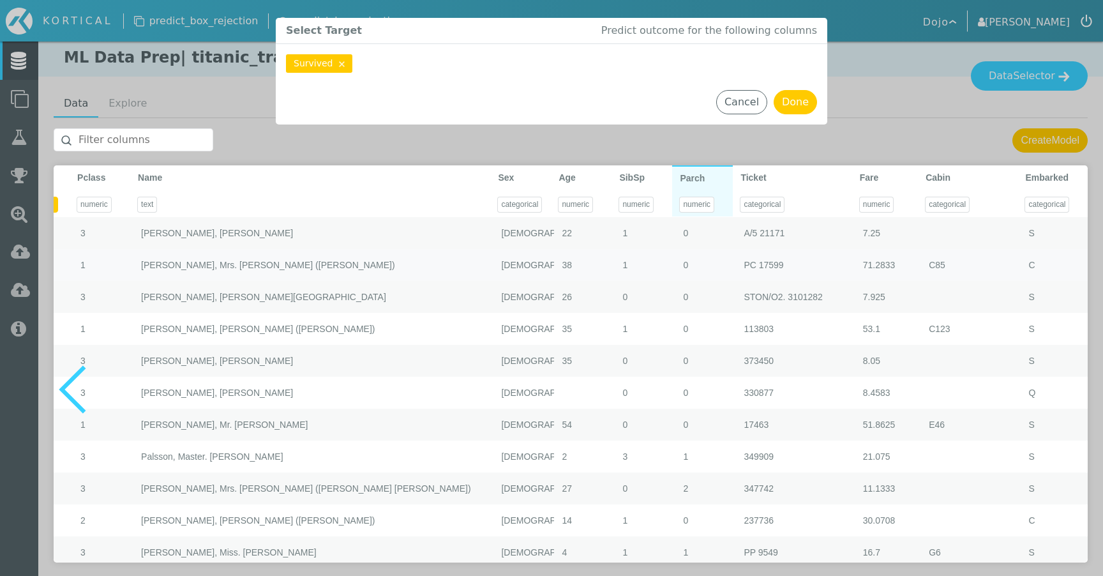
scroll to position [0, 126]
click at [740, 102] on button "Cancel" at bounding box center [741, 102] width 51 height 24
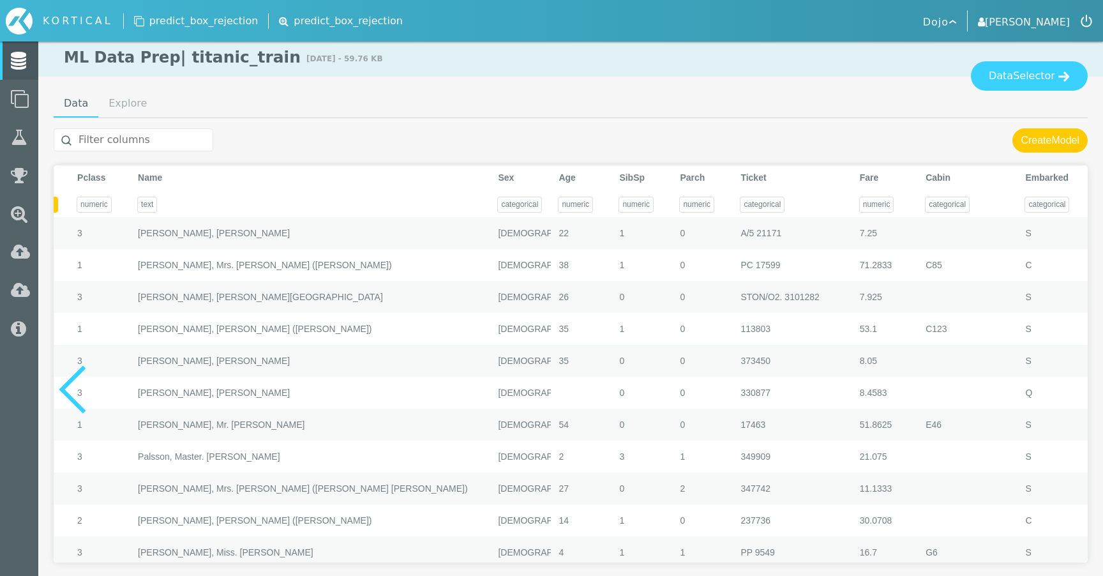
click at [1048, 153] on data-view at bounding box center [571, 345] width 1034 height 434
click at [1051, 147] on button "Create Model" at bounding box center [1050, 140] width 75 height 24
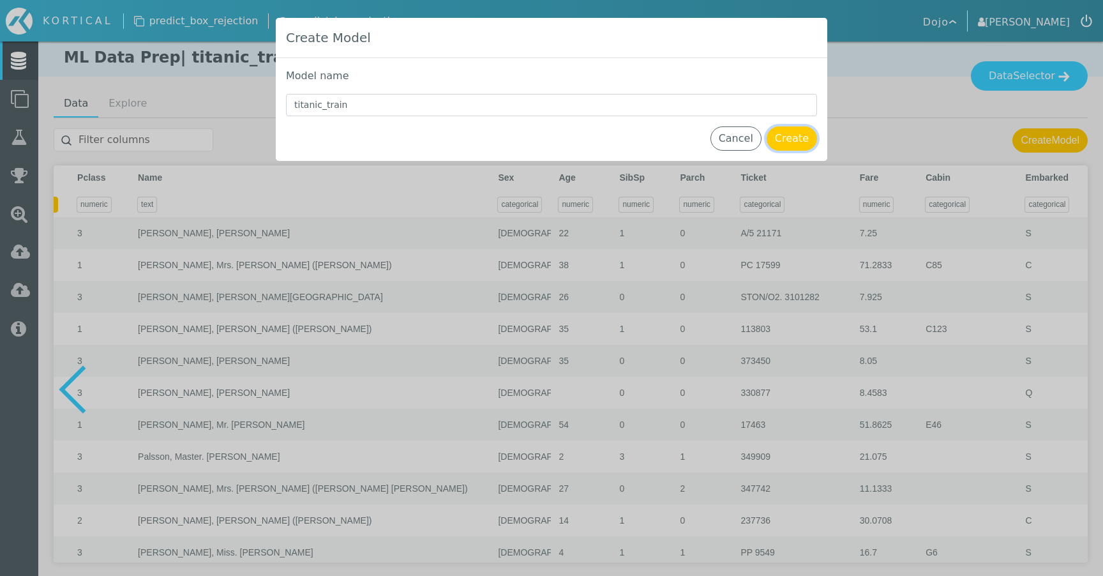
click at [798, 132] on button "Create" at bounding box center [792, 138] width 50 height 24
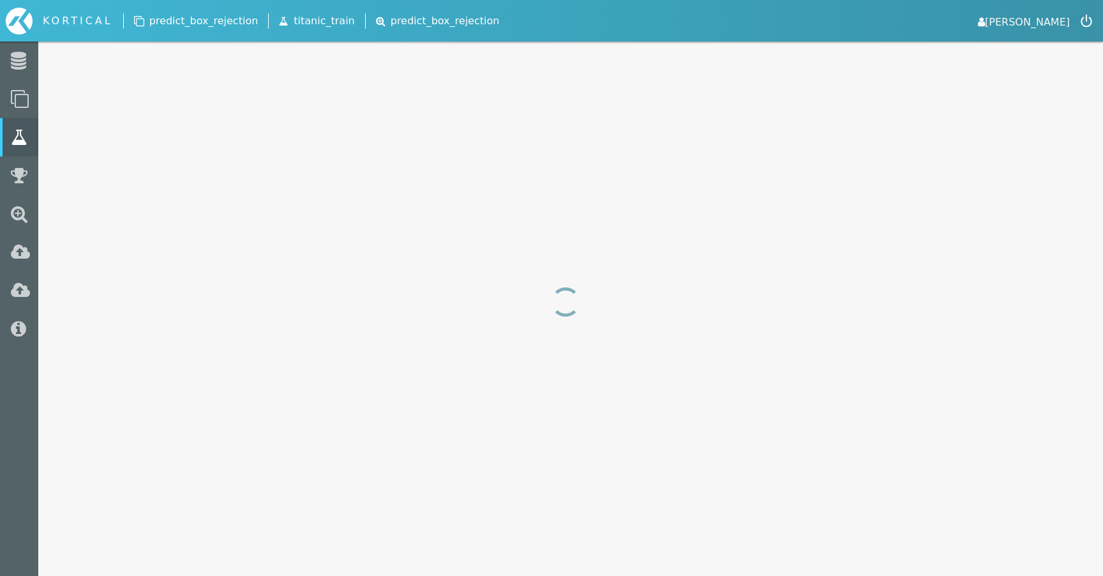
select select "area_under_roc_curve"
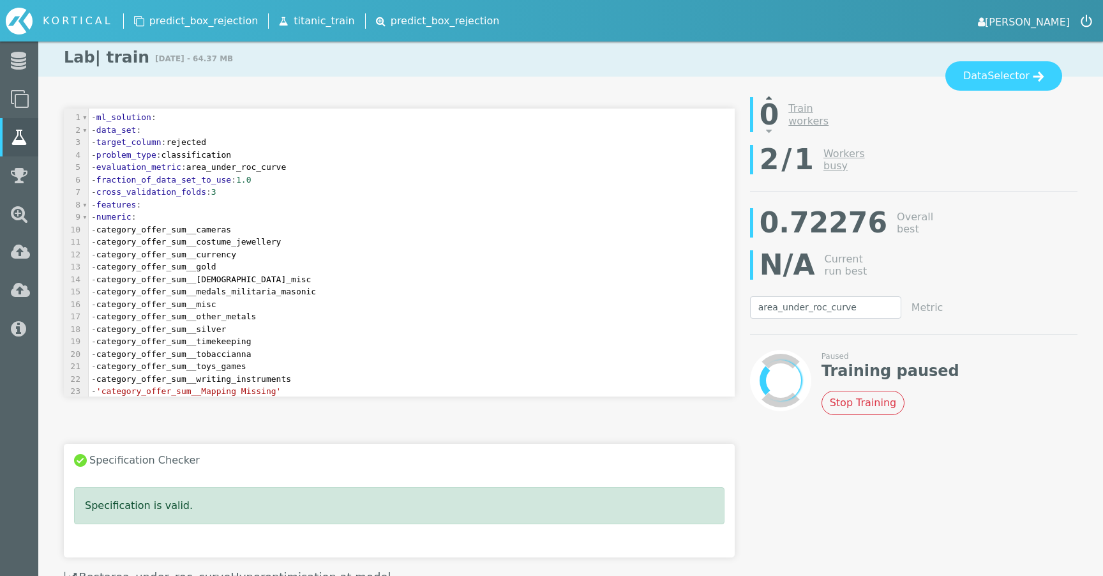
click at [772, 100] on div at bounding box center [769, 104] width 39 height 22
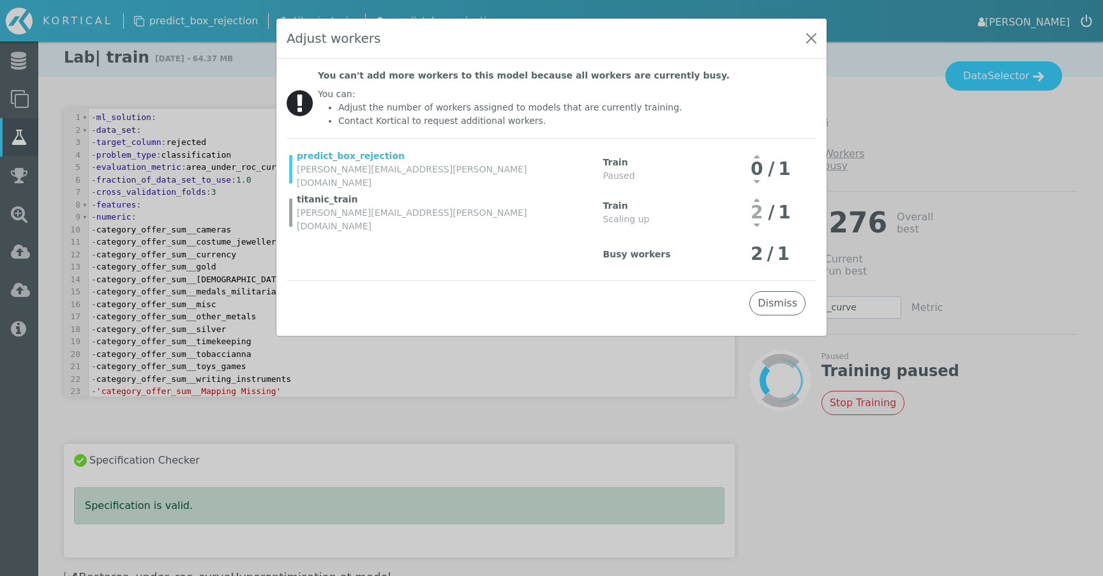
click at [759, 157] on icon at bounding box center [757, 156] width 6 height 10
click at [760, 155] on icon at bounding box center [757, 156] width 6 height 10
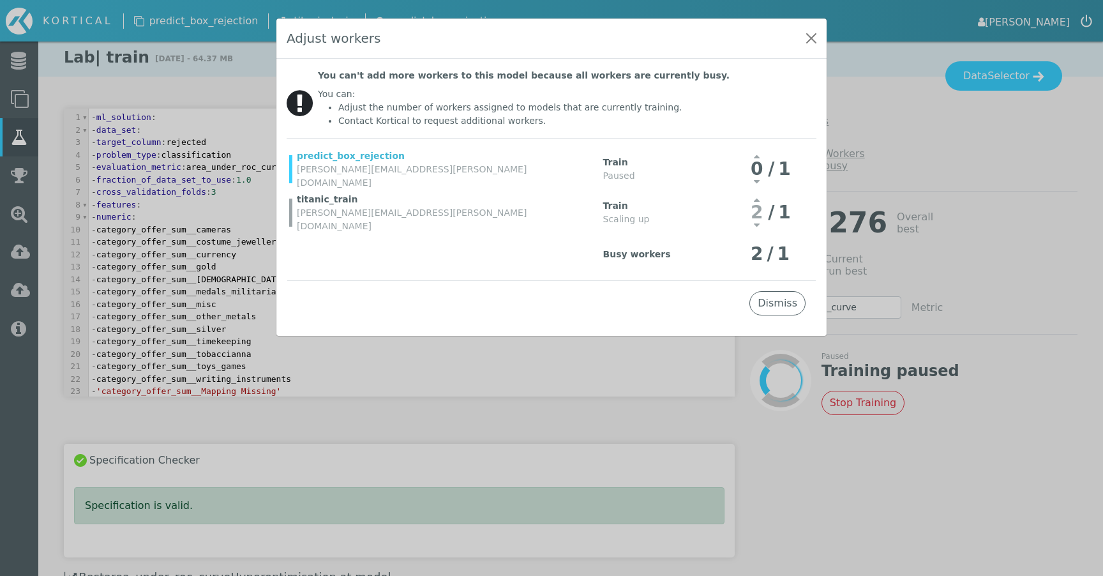
click at [759, 152] on icon at bounding box center [757, 156] width 6 height 10
click at [770, 307] on button "Dismiss" at bounding box center [778, 303] width 56 height 24
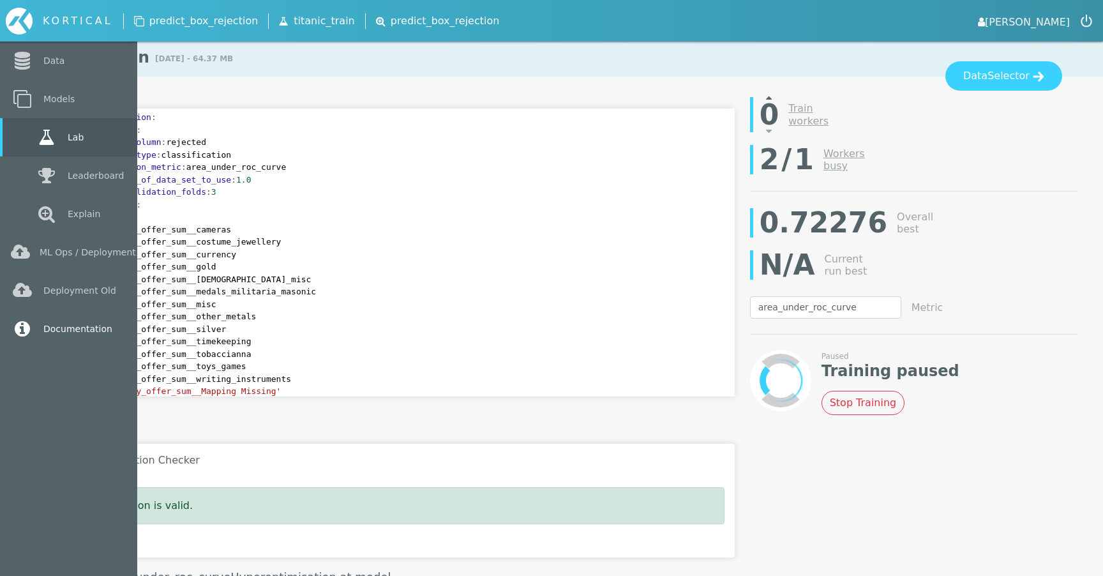
click at [79, 330] on link "Documentation" at bounding box center [68, 329] width 137 height 38
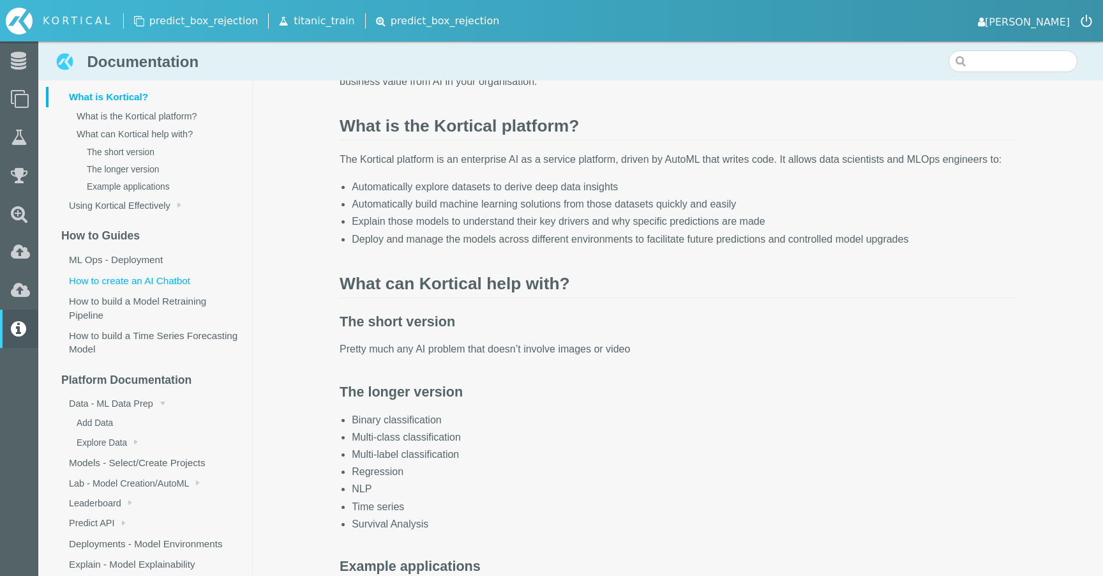
scroll to position [72, 0]
click at [149, 252] on link "ML Ops - Deployment" at bounding box center [149, 257] width 206 height 20
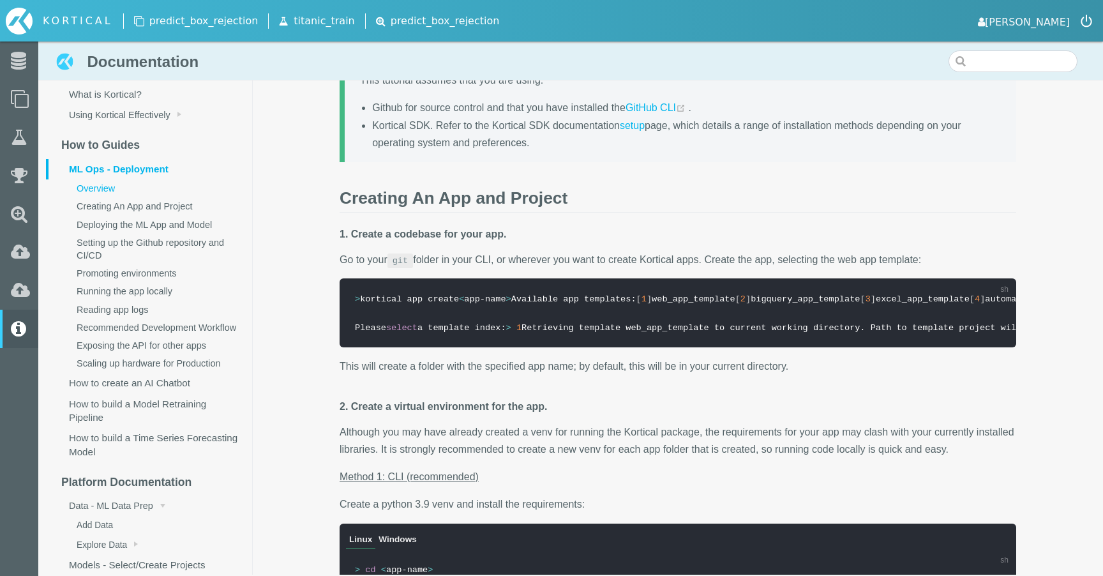
scroll to position [602, 0]
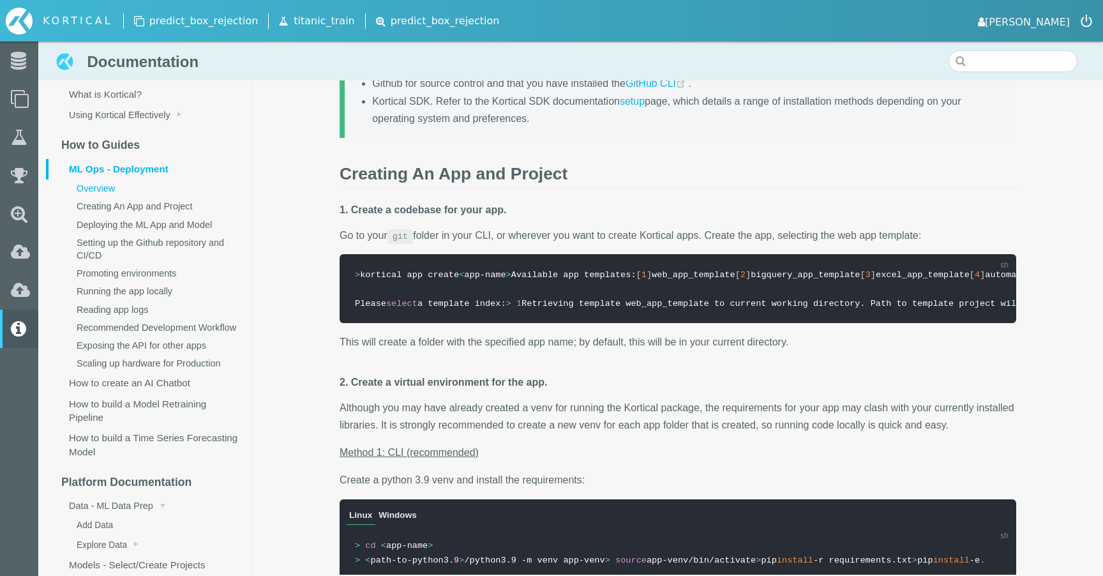
drag, startPoint x: 521, startPoint y: 334, endPoint x: 401, endPoint y: 330, distance: 120.1
click at [401, 322] on pre "> kortical app create < app-name > Available app templates: [ 1 ] web_app_templ…" at bounding box center [678, 288] width 677 height 68
click at [443, 308] on code "> kortical app create < app-name > Available app templates: [ 1 ] web_app_templ…" at bounding box center [1037, 289] width 1365 height 38
click at [483, 126] on li "Kortical SDK. Refer to the Kortical SDK documentation setup page, which details…" at bounding box center [686, 110] width 629 height 34
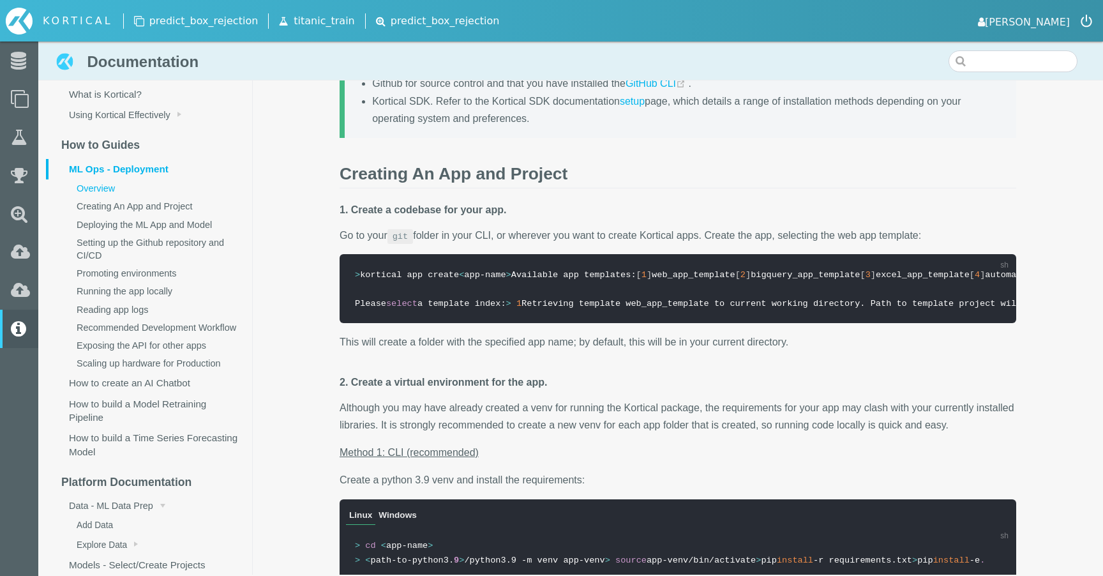
drag, startPoint x: 515, startPoint y: 336, endPoint x: 495, endPoint y: 336, distance: 20.4
click at [495, 322] on pre "> kortical app create < app-name > Available app templates: [ 1 ] web_app_templ…" at bounding box center [678, 288] width 677 height 68
click at [477, 322] on pre "> kortical app create < app-name > Available app templates: [ 1 ] web_app_templ…" at bounding box center [678, 288] width 677 height 68
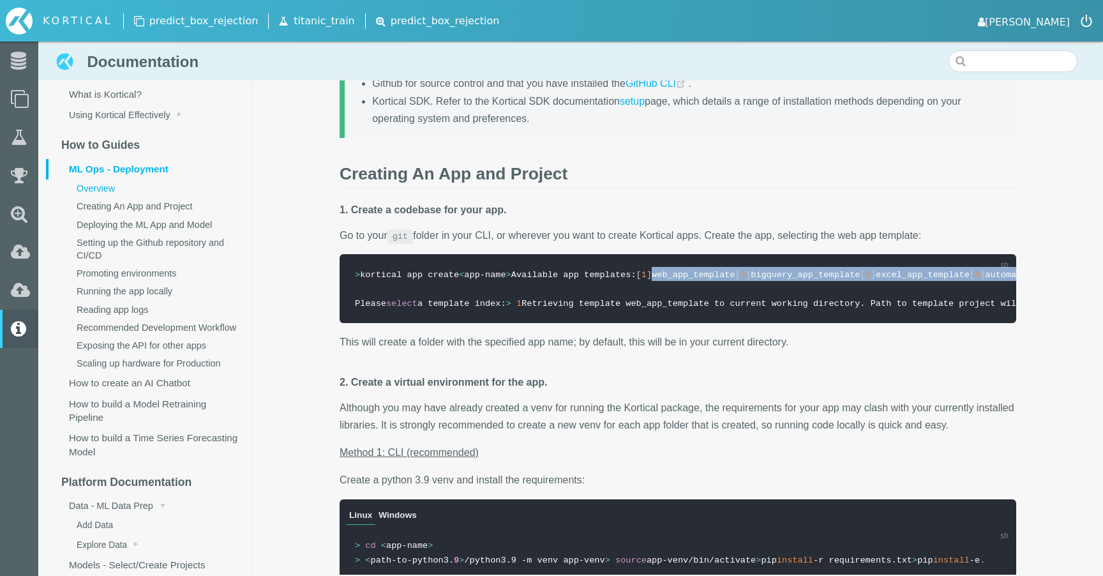
drag, startPoint x: 514, startPoint y: 361, endPoint x: 394, endPoint y: 312, distance: 130.0
click at [394, 312] on pre "> kortical app create < app-name > Available app templates: [ 1 ] web_app_templ…" at bounding box center [678, 288] width 677 height 68
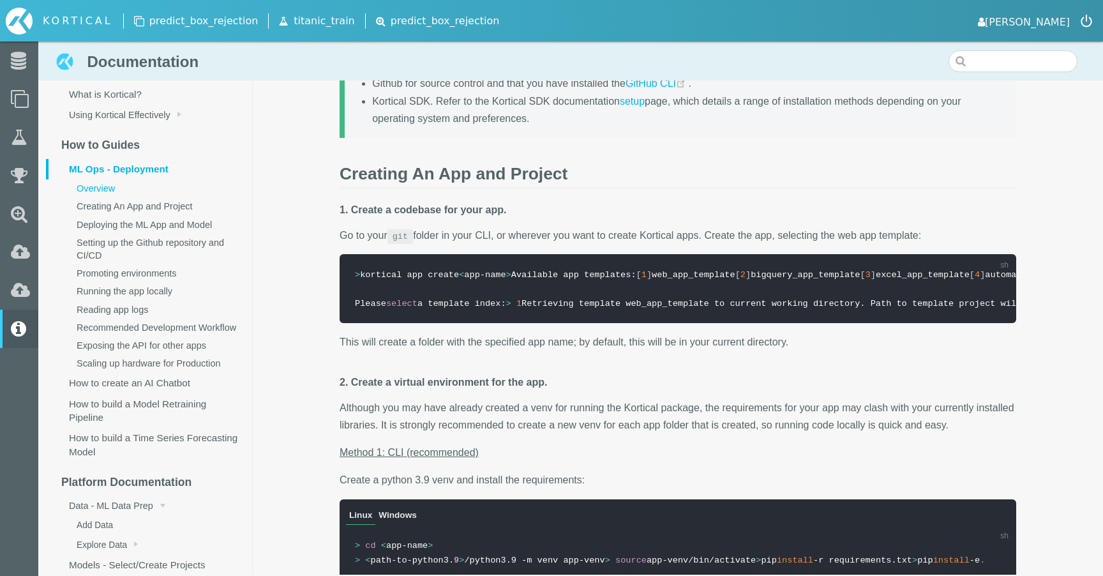
click at [417, 308] on code "> kortical app create < app-name > Available app templates: [ 1 ] web_app_templ…" at bounding box center [1037, 289] width 1365 height 38
click at [746, 280] on span "]" at bounding box center [748, 275] width 5 height 10
click at [443, 308] on code "> kortical app create < app-name > Available app templates: [ 1 ] web_app_templ…" at bounding box center [1037, 289] width 1365 height 38
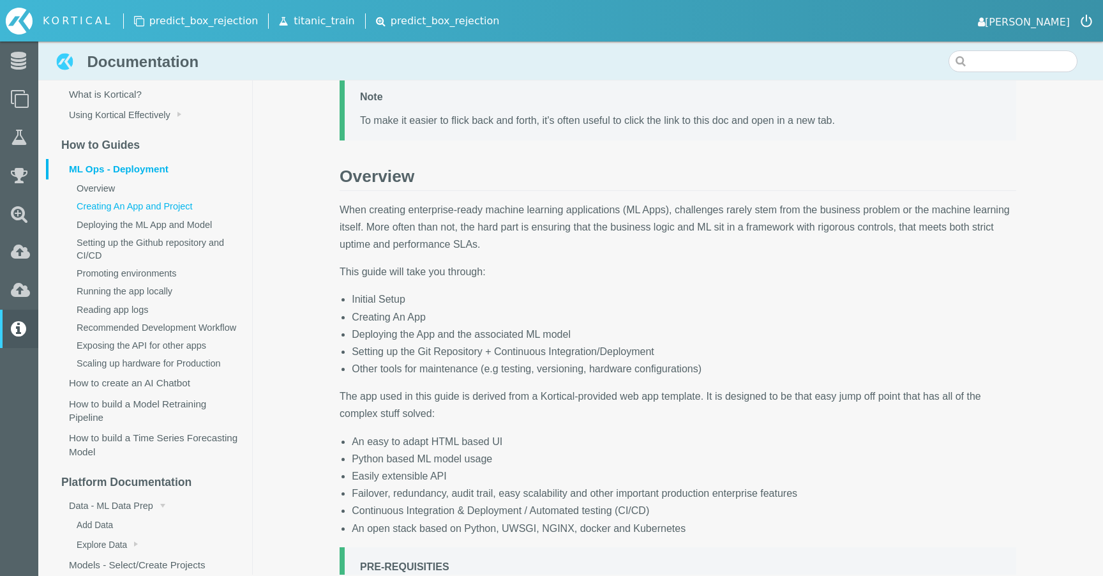
scroll to position [0, 0]
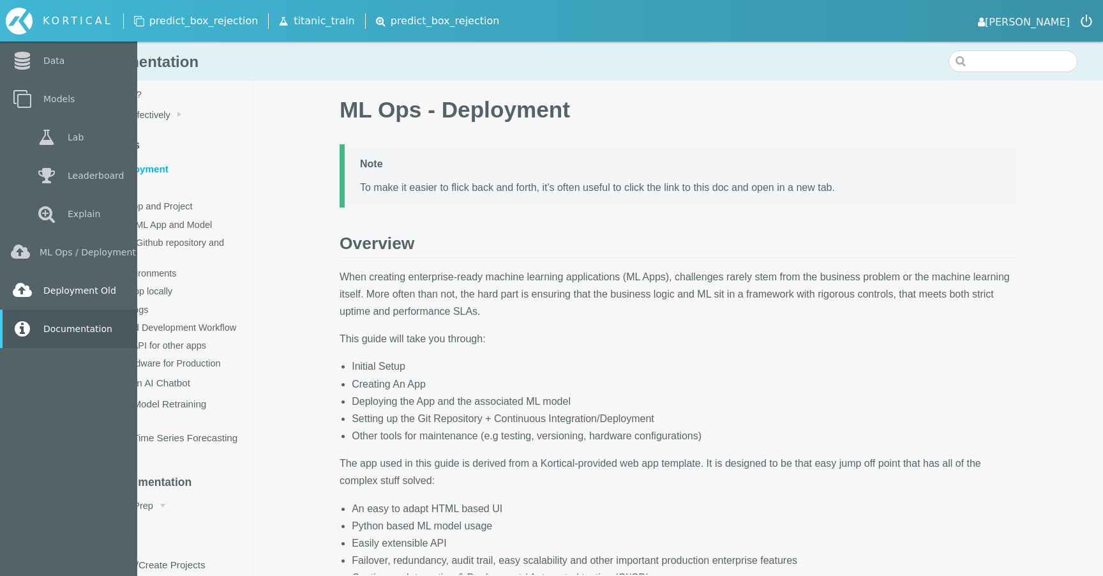
click at [30, 294] on icon at bounding box center [22, 291] width 23 height 18
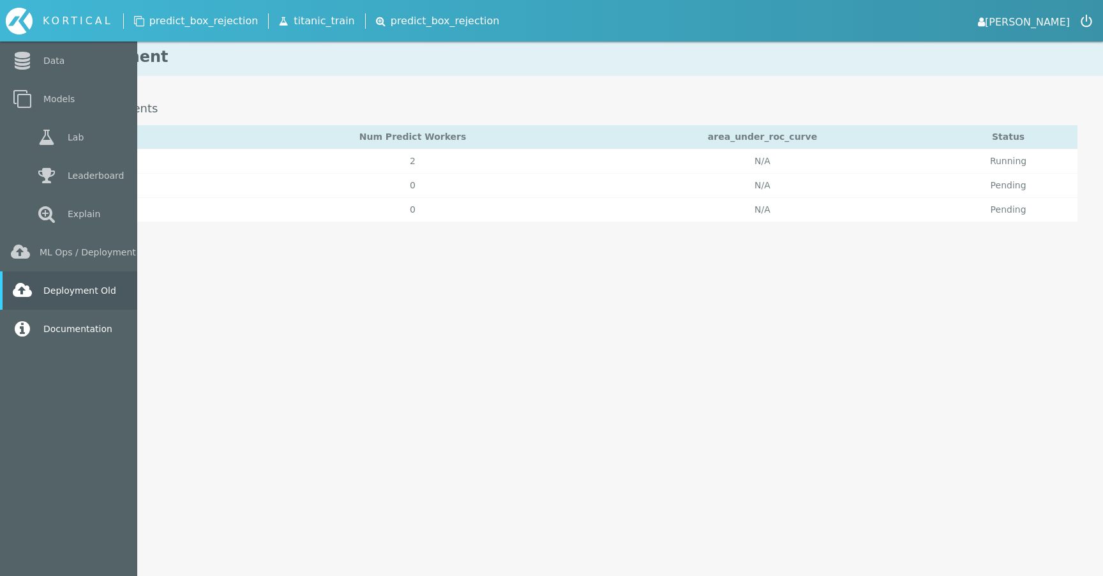
click at [30, 331] on icon at bounding box center [22, 329] width 23 height 18
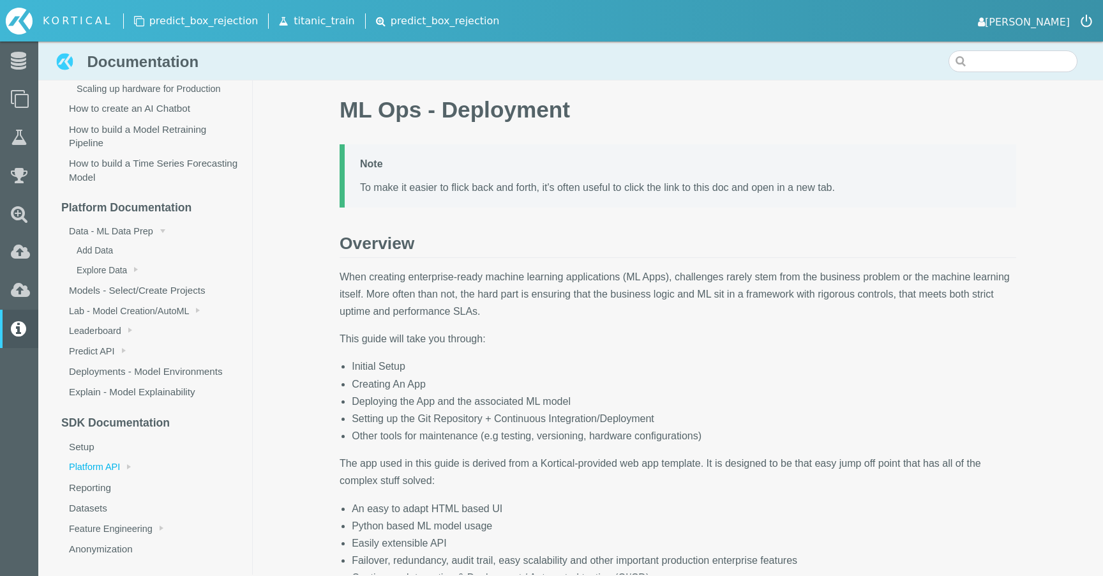
click at [131, 466] on span at bounding box center [129, 466] width 4 height 5
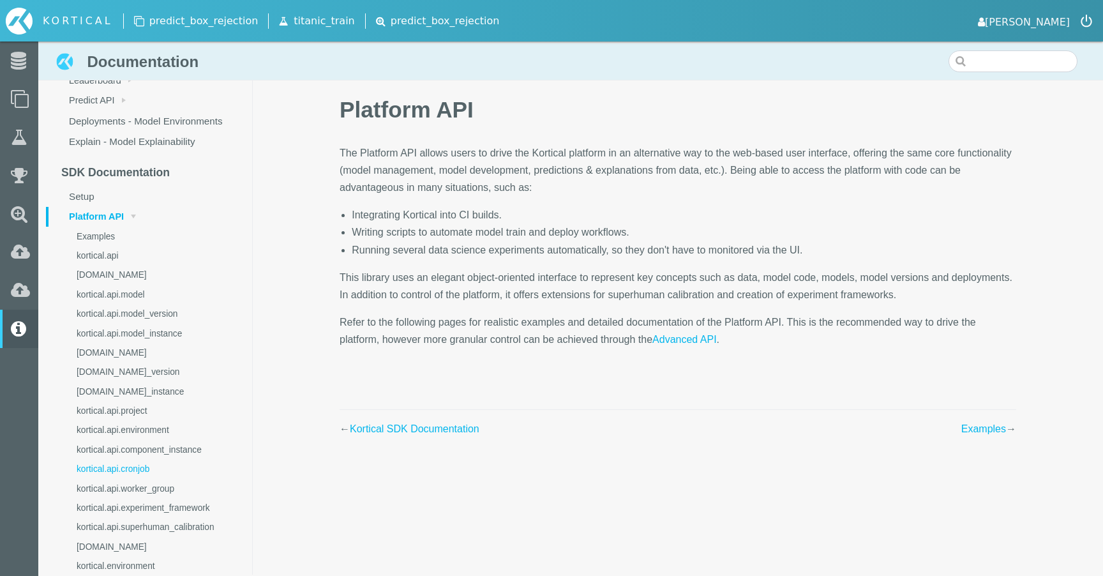
scroll to position [409, 0]
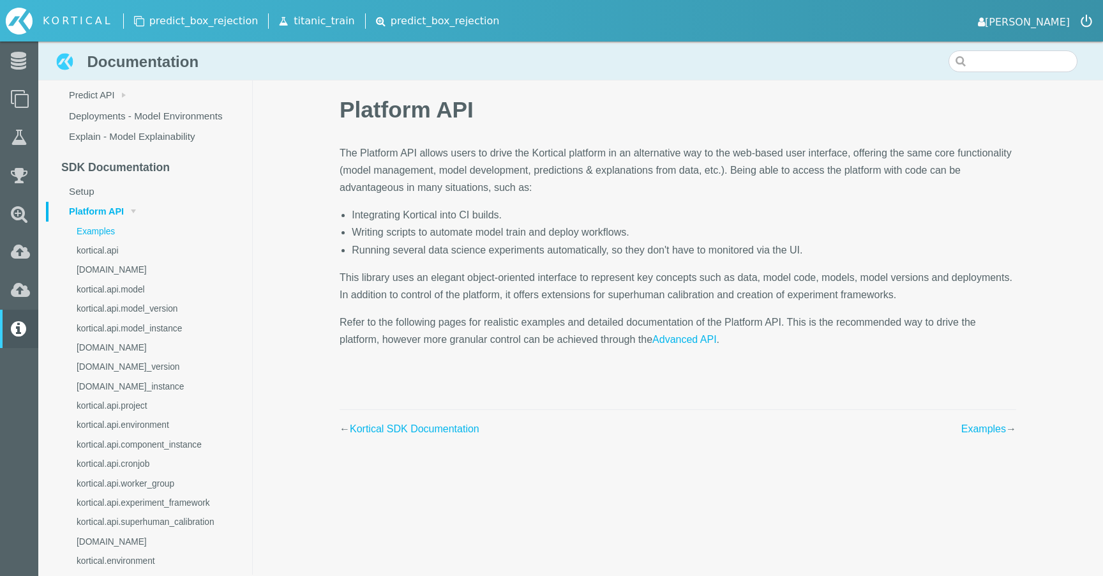
click at [114, 231] on link "Examples" at bounding box center [154, 231] width 196 height 19
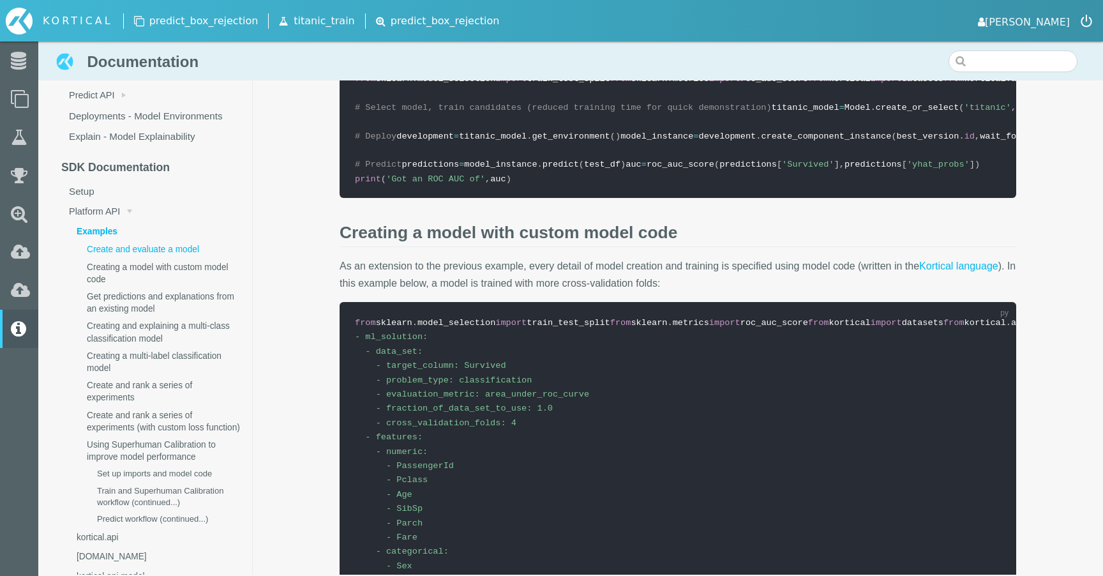
scroll to position [217, 0]
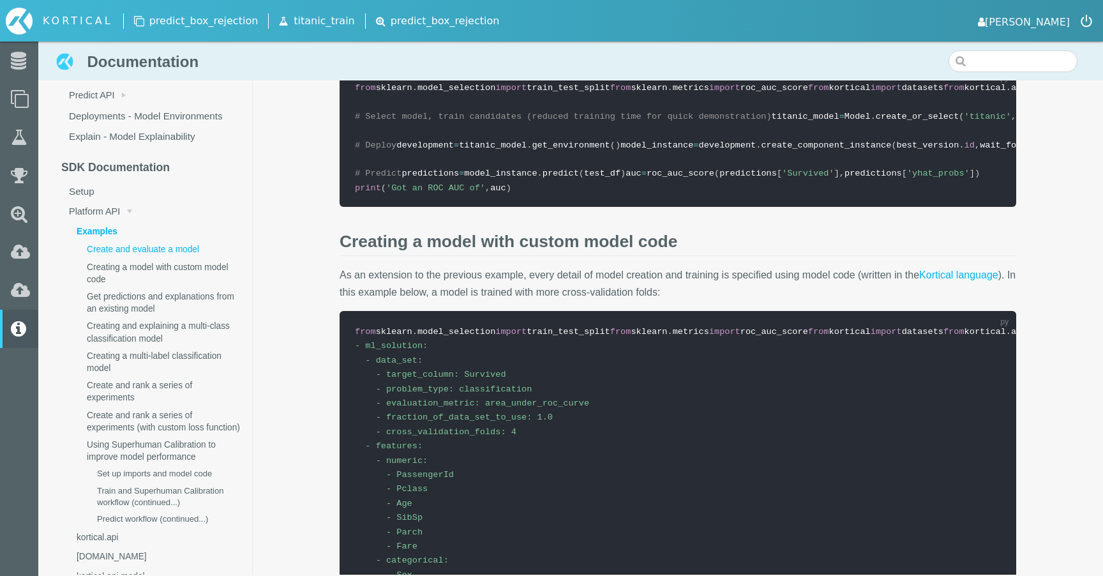
drag, startPoint x: 676, startPoint y: 231, endPoint x: 606, endPoint y: 230, distance: 70.3
click at [526, 207] on pre "from sklearn . model_selection import train_test_split from sklearn . metrics i…" at bounding box center [678, 137] width 677 height 140
click at [965, 121] on span "'titanic'" at bounding box center [988, 117] width 47 height 10
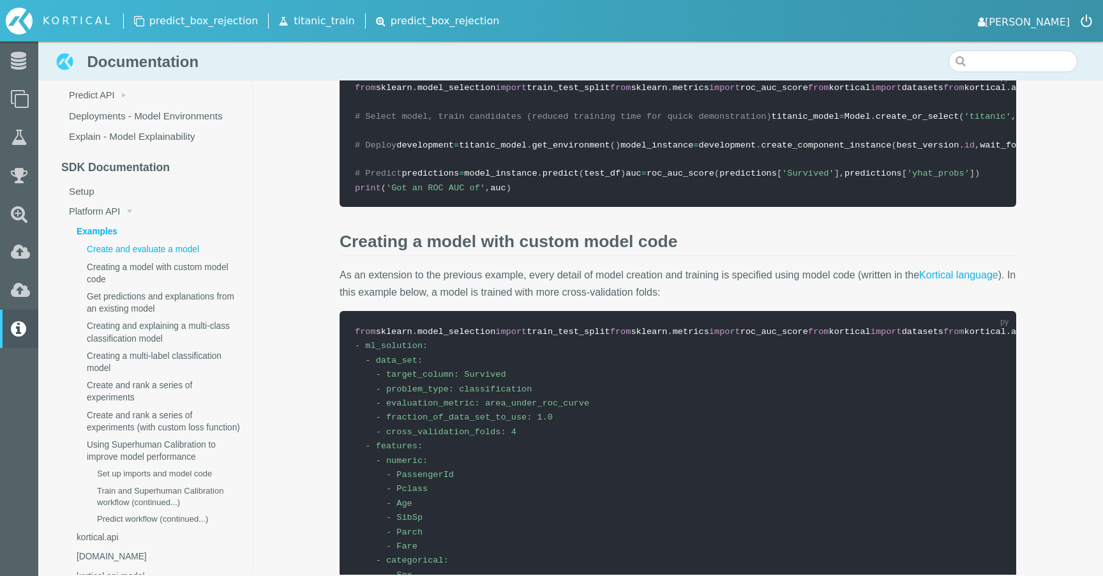
click at [428, 207] on pre "from sklearn . model_selection import train_test_split from sklearn . metrics i…" at bounding box center [678, 137] width 677 height 140
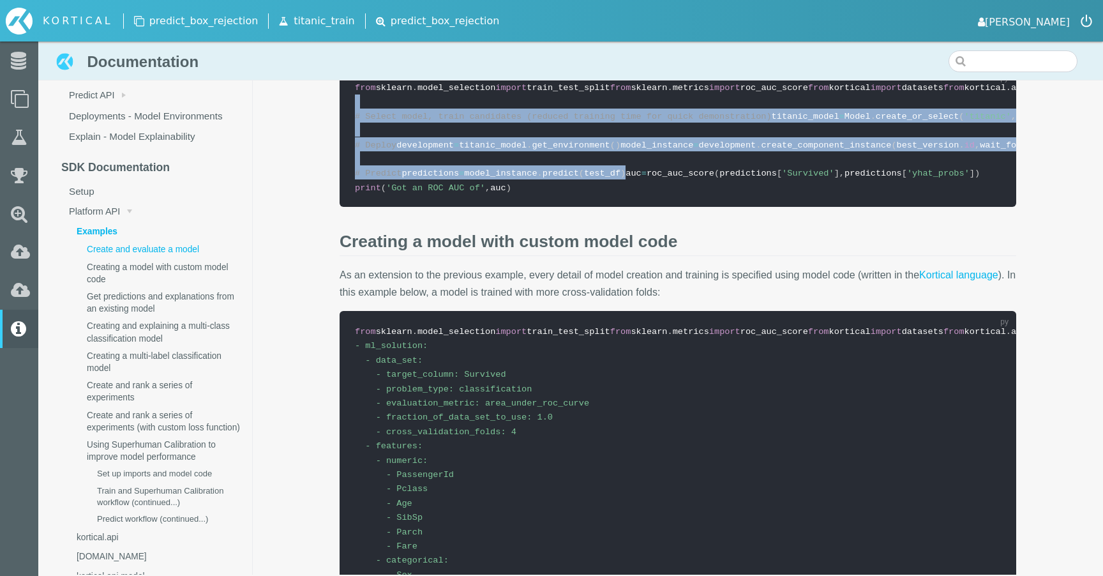
drag, startPoint x: 634, startPoint y: 404, endPoint x: 381, endPoint y: 212, distance: 318.1
click at [381, 207] on pre "from sklearn . model_selection import train_test_split from sklearn . metrics i…" at bounding box center [678, 137] width 677 height 140
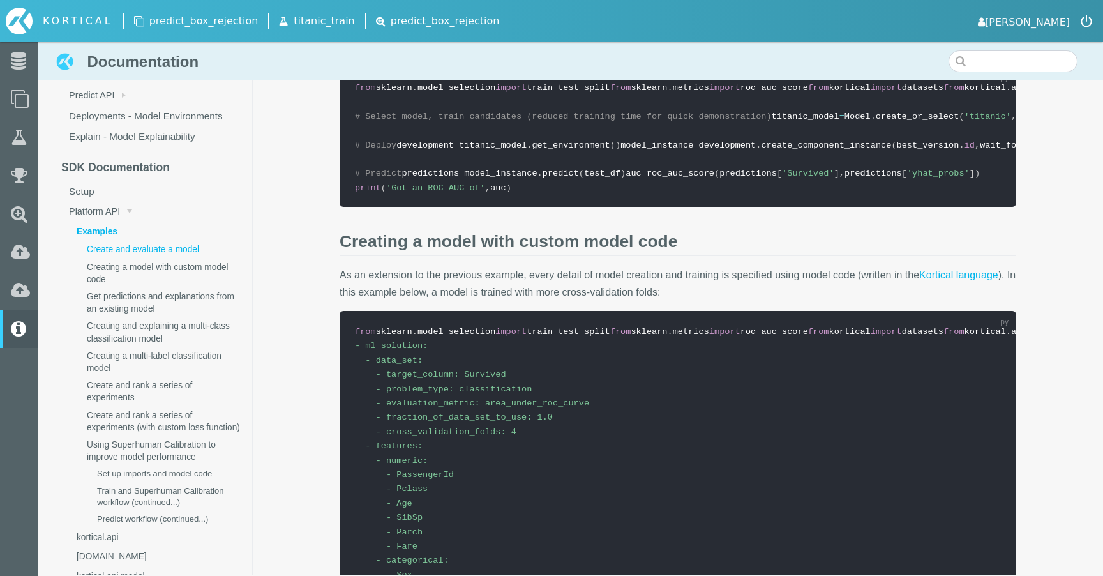
click at [390, 199] on pre "from sklearn . model_selection import train_test_split from sklearn . metrics i…" at bounding box center [678, 137] width 677 height 140
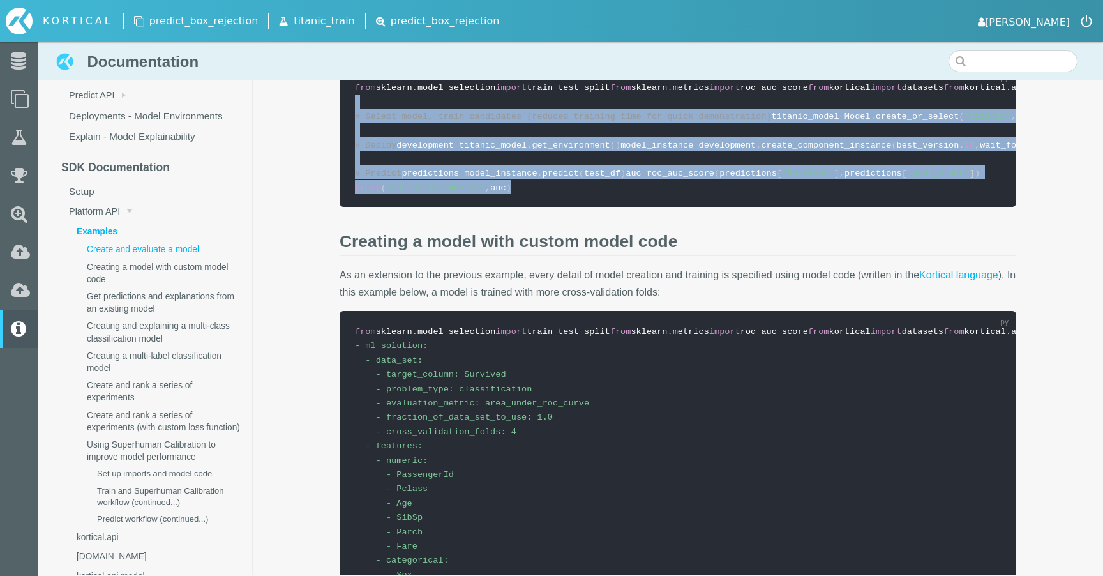
drag, startPoint x: 619, startPoint y: 447, endPoint x: 407, endPoint y: 229, distance: 304.8
click at [407, 207] on pre "from sklearn . model_selection import train_test_split from sklearn . metrics i…" at bounding box center [678, 137] width 677 height 140
click at [423, 121] on span "# Select model, train candidates (reduced training time for quick demonstration)" at bounding box center [563, 117] width 417 height 10
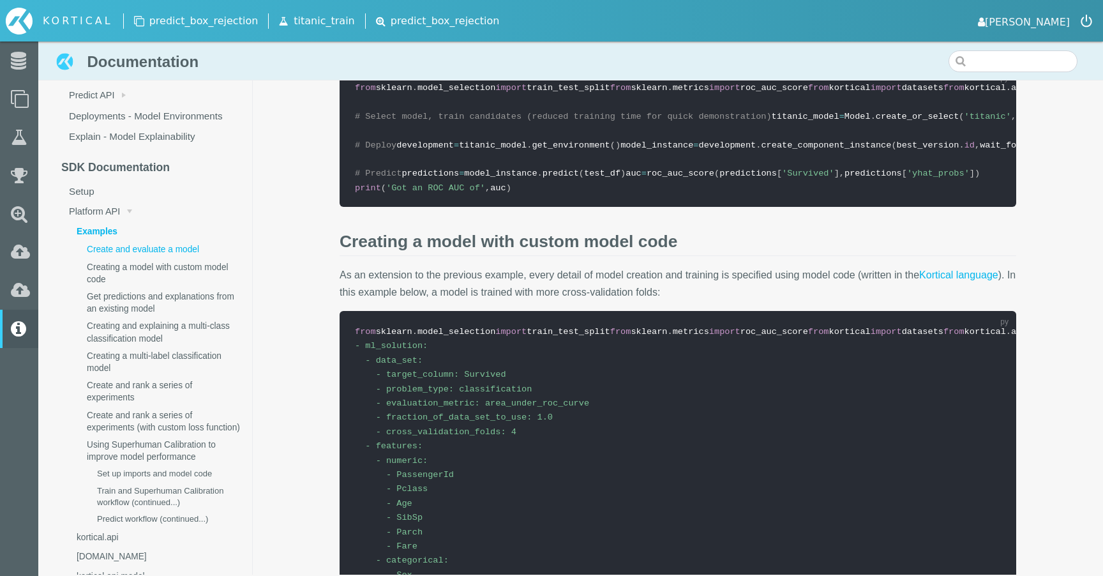
click at [467, 207] on pre "from sklearn . model_selection import train_test_split from sklearn . metrics i…" at bounding box center [678, 137] width 677 height 140
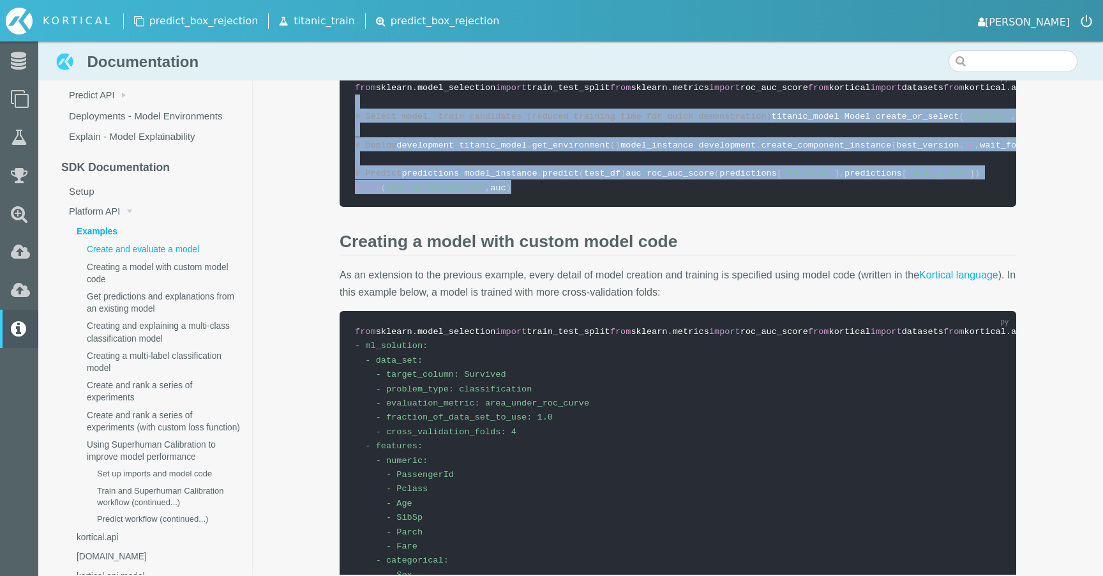
drag, startPoint x: 580, startPoint y: 466, endPoint x: 421, endPoint y: 179, distance: 327.5
click at [421, 179] on pre "from sklearn . model_selection import train_test_split from sklearn . metrics i…" at bounding box center [678, 137] width 677 height 140
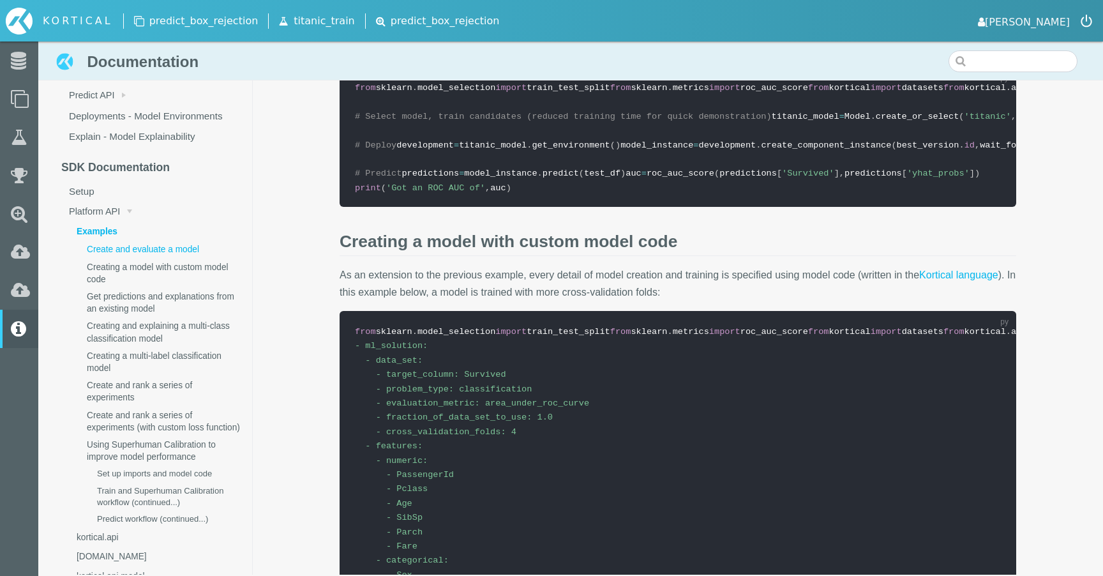
click at [436, 195] on pre "from sklearn . model_selection import train_test_split from sklearn . metrics i…" at bounding box center [678, 137] width 677 height 140
drag, startPoint x: 607, startPoint y: 418, endPoint x: 323, endPoint y: 405, distance: 284.5
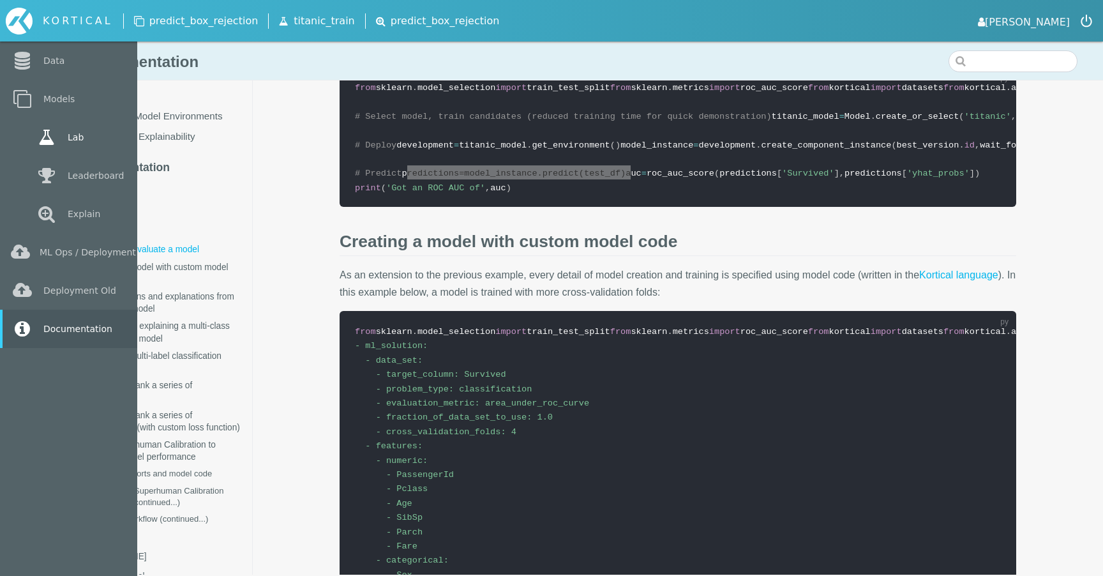
click at [81, 149] on link "Lab" at bounding box center [68, 137] width 137 height 38
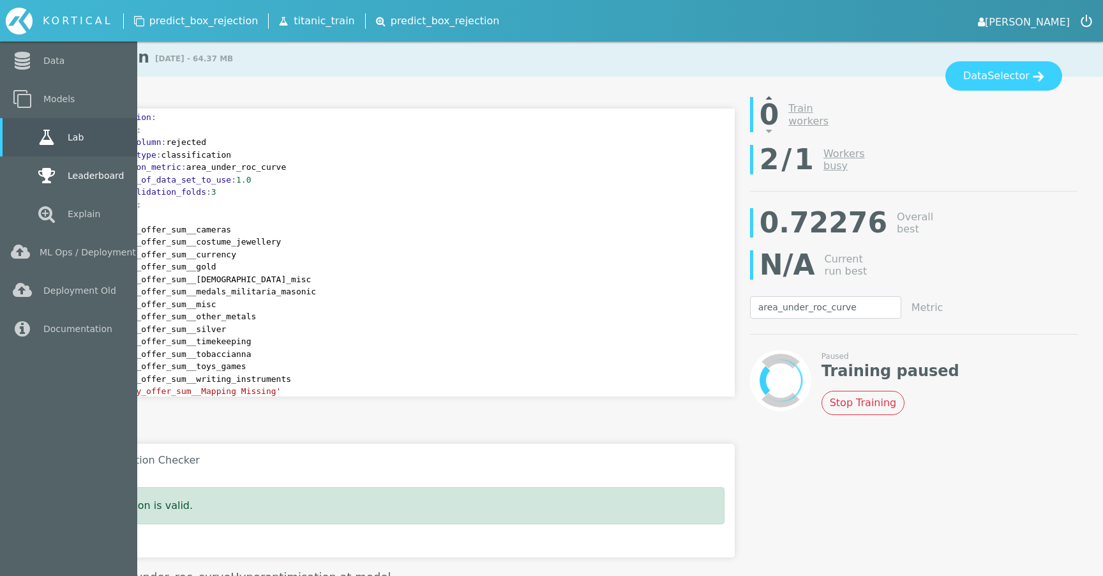
click at [29, 172] on link "Leaderboard" at bounding box center [68, 175] width 137 height 38
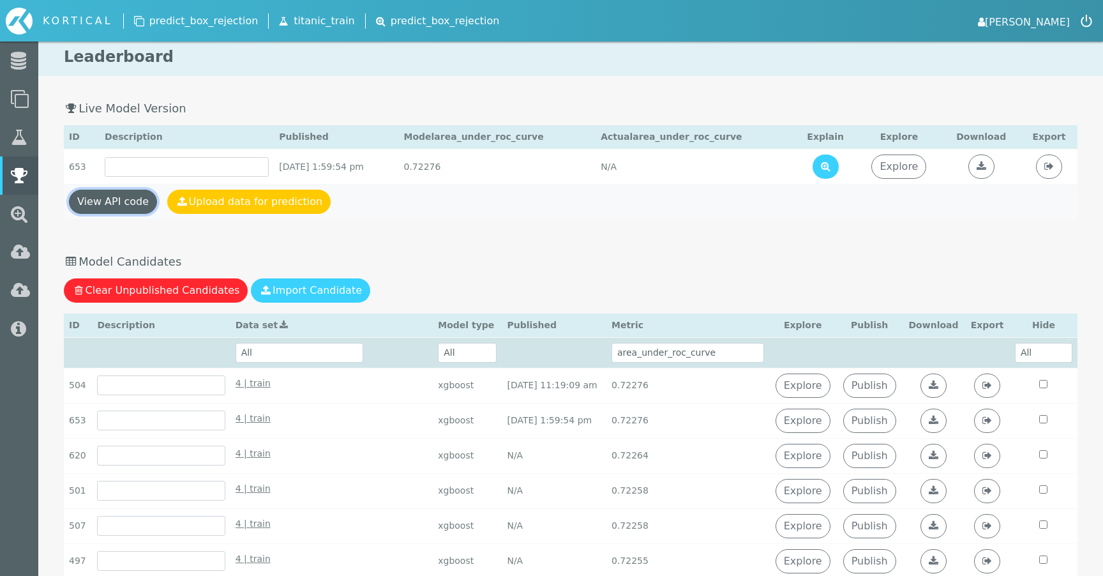
click at [89, 214] on link "View API code" at bounding box center [113, 202] width 88 height 24
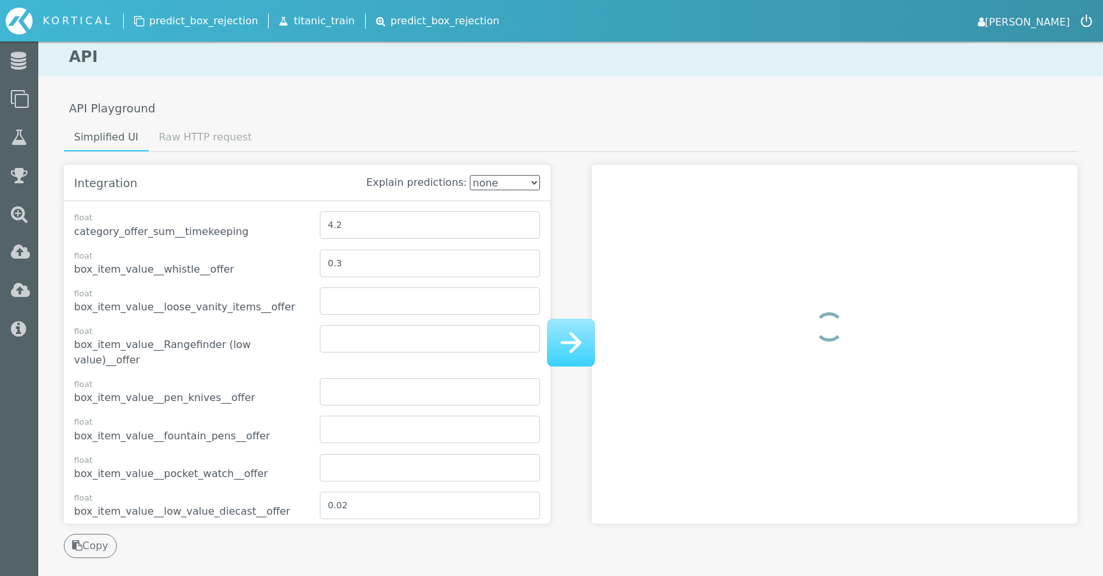
click at [189, 123] on div "API API Playground Simplified UI Raw HTTP request Integration Explain predictio…" at bounding box center [570, 453] width 1065 height 830
click at [191, 151] on li "Raw HTTP request" at bounding box center [206, 138] width 114 height 27
click at [197, 139] on link "Raw HTTP request" at bounding box center [206, 138] width 114 height 26
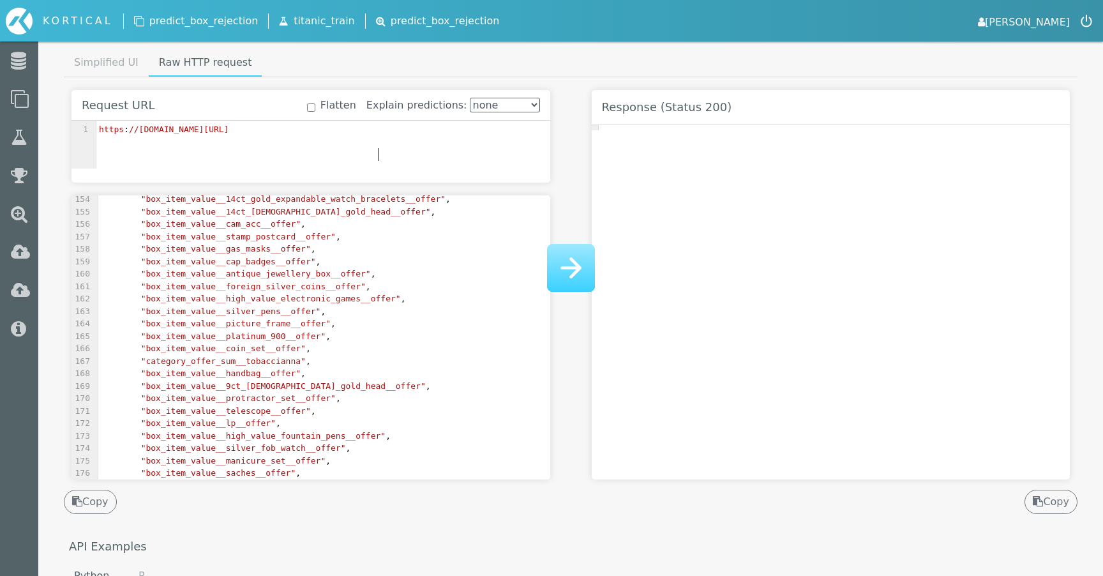
scroll to position [4, 0]
type textarea "https://platform.kortical.com/vintagecashcow/platform/api/v1/projects/model-pre…"
drag, startPoint x: 381, startPoint y: 151, endPoint x: 123, endPoint y: 96, distance: 263.8
click at [123, 96] on div "Request URL Flatten Explain predictions: none fast accurate exhaustive https://…" at bounding box center [311, 136] width 479 height 93
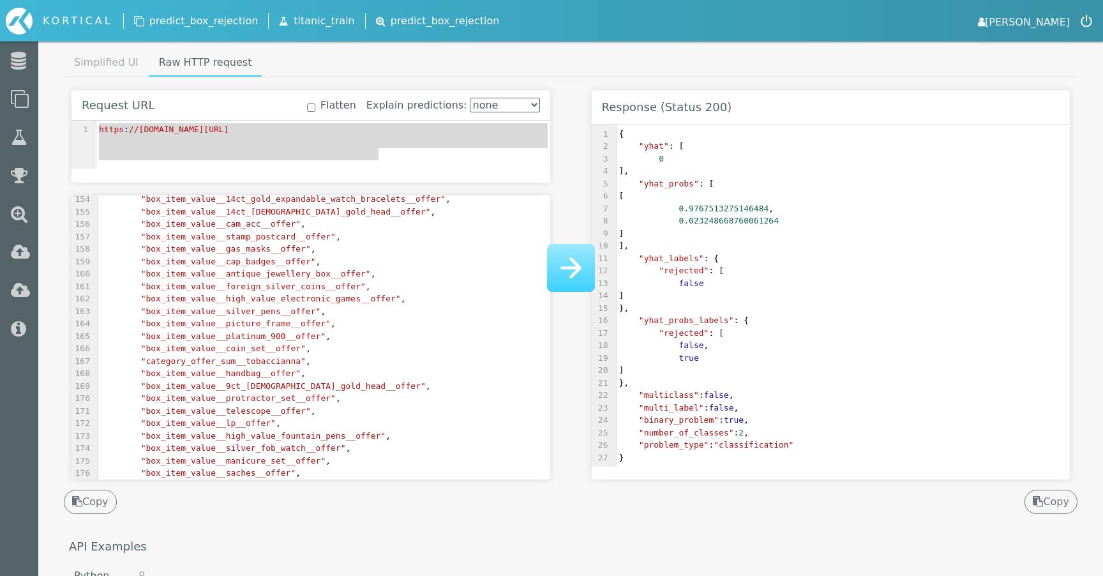
click at [180, 169] on div "Request URL Flatten Explain predictions: none fast accurate exhaustive https://…" at bounding box center [311, 136] width 479 height 93
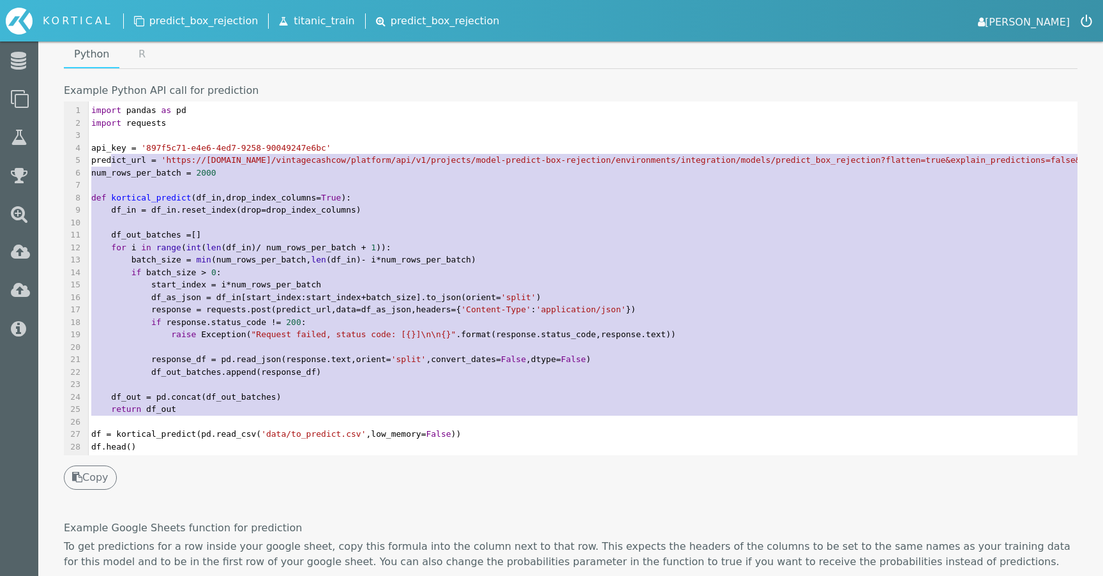
type textarea "port requests api_key = '897f5c71-e4e6-4ed7-9258-90049247e6bc' predict_url = 'h…"
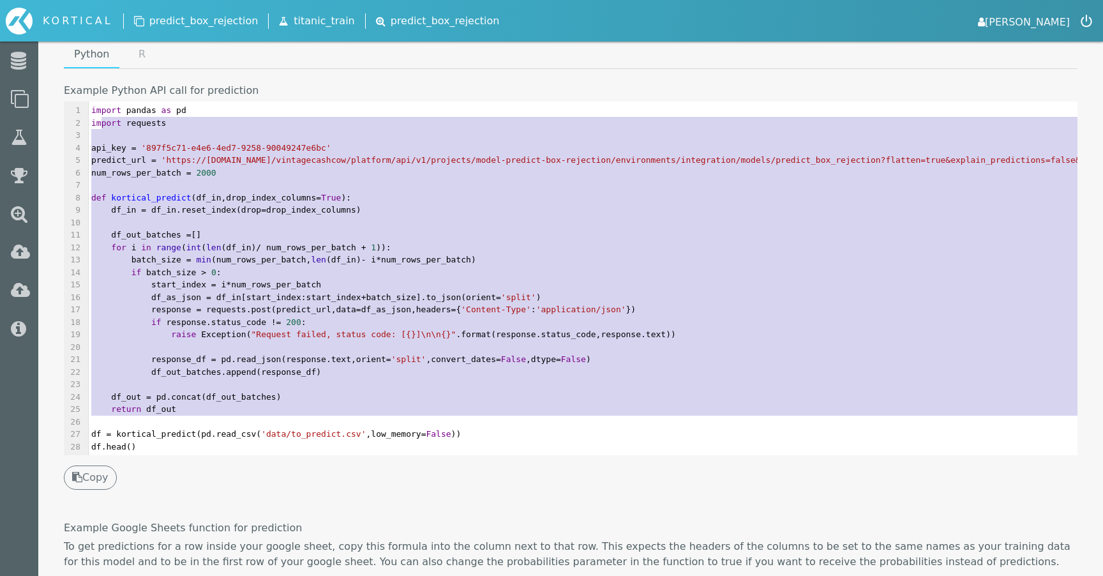
drag, startPoint x: 317, startPoint y: 416, endPoint x: 100, endPoint y: 129, distance: 360.0
click at [100, 129] on div "1 import pandas as pd 2 import requests 3 ​ 4 api_key = '897f5c71-e4e6-4ed7-925…" at bounding box center [673, 278] width 1169 height 349
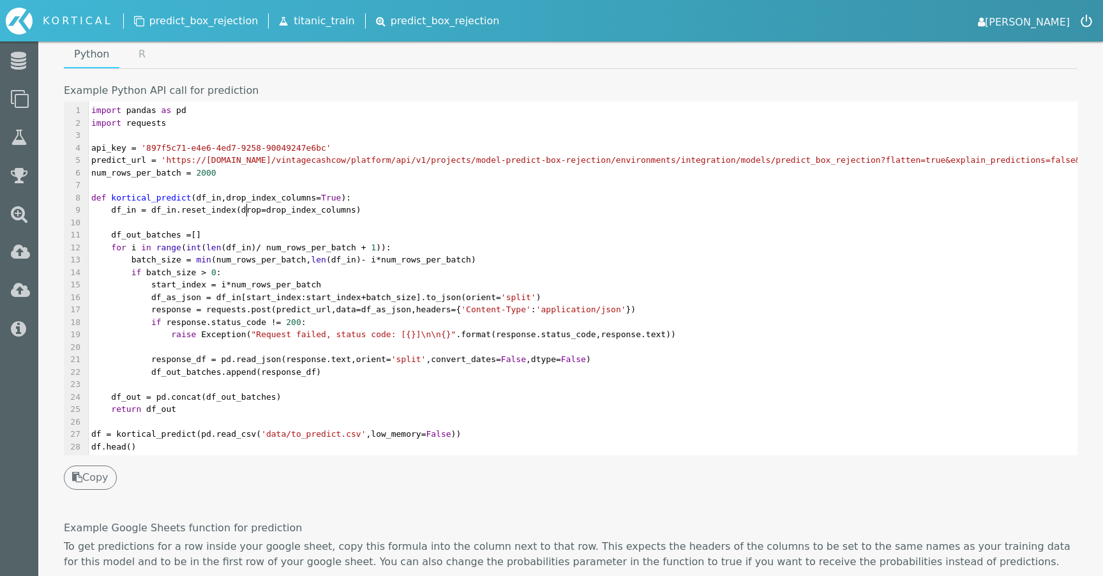
click at [245, 215] on pre "df_in = df_in . reset_index ( drop = drop_index_columns )" at bounding box center [673, 210] width 1169 height 13
click at [105, 426] on pre "​" at bounding box center [673, 422] width 1169 height 13
click at [102, 431] on span "df = kortical_predict ( pd . read_csv ( 'data/to_predict.csv' , low_memory = Fa…" at bounding box center [276, 434] width 370 height 10
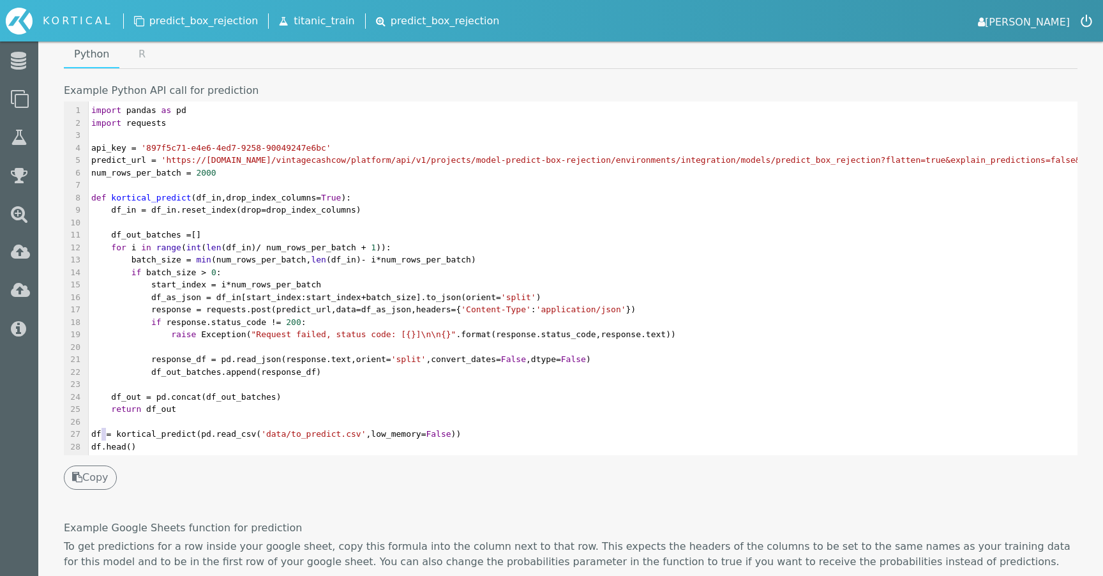
click at [96, 432] on span "df" at bounding box center [96, 434] width 10 height 10
type textarea "df = kortical_predict(pd.read_csv('data/to_predict.csv', low_memory=False))"
click at [96, 432] on span "df" at bounding box center [96, 434] width 10 height 10
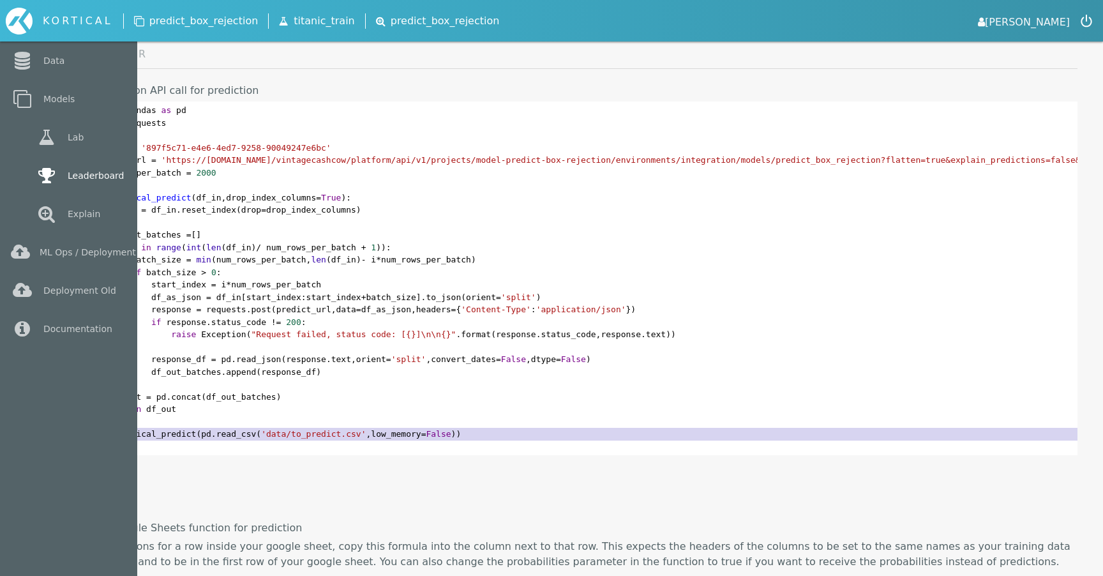
click at [57, 160] on link "Leaderboard" at bounding box center [68, 175] width 137 height 38
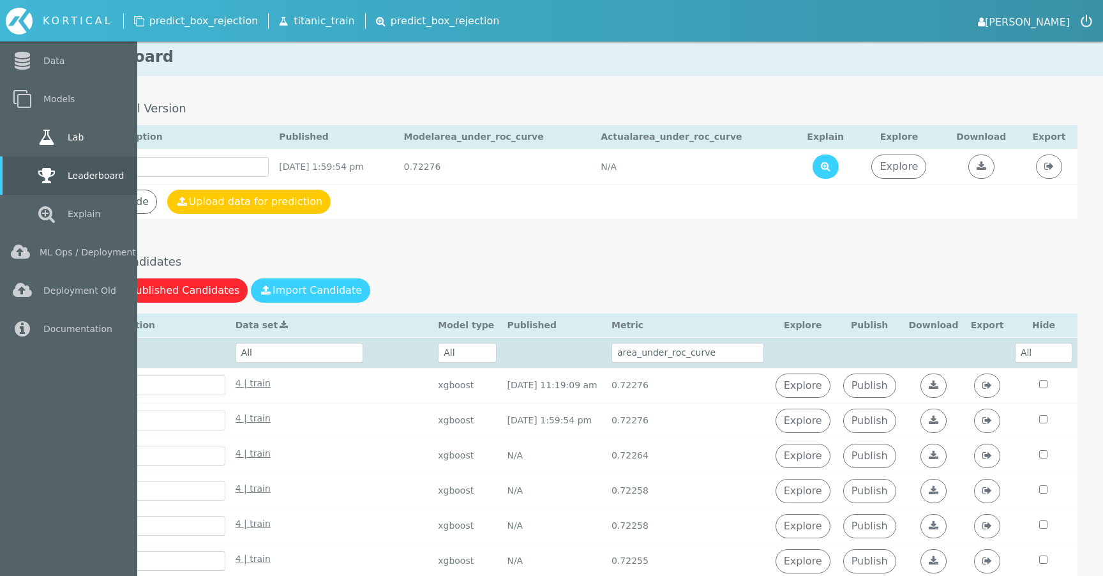
click at [11, 152] on link "Lab" at bounding box center [68, 137] width 137 height 38
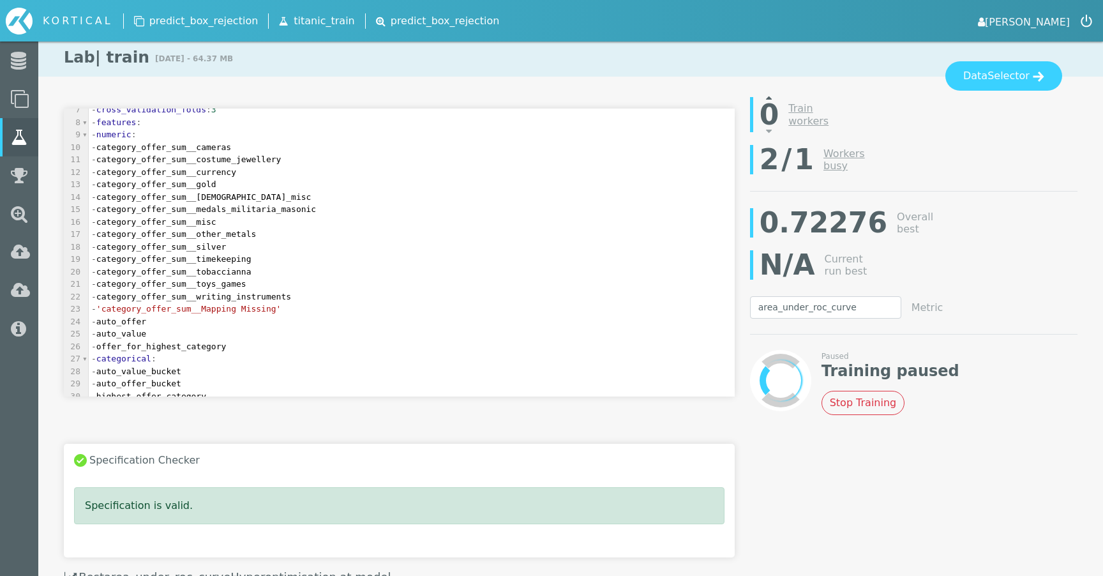
scroll to position [90, 0]
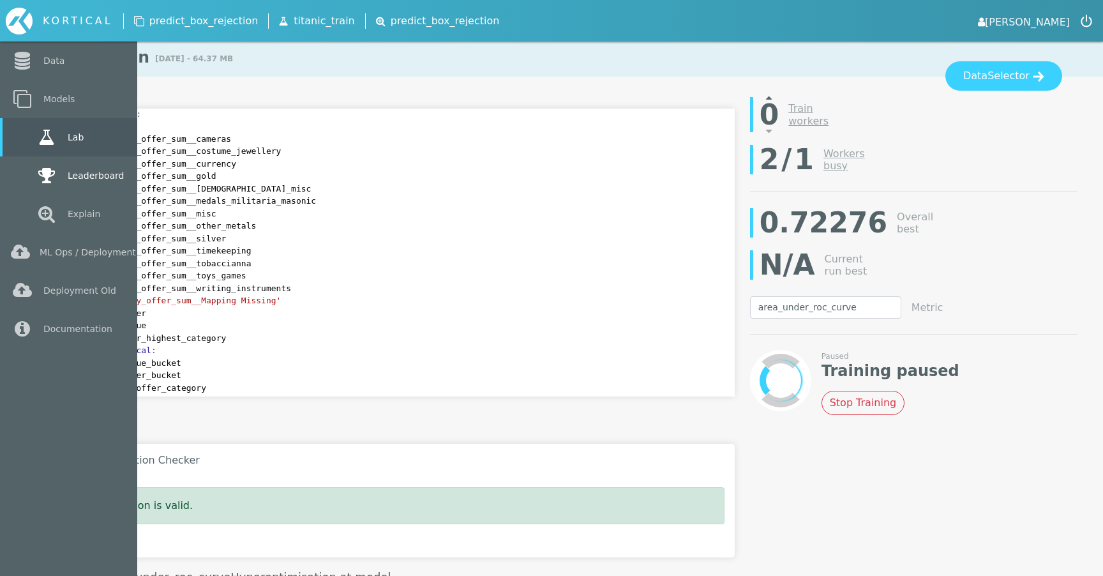
click at [87, 183] on link "Leaderboard" at bounding box center [68, 175] width 137 height 38
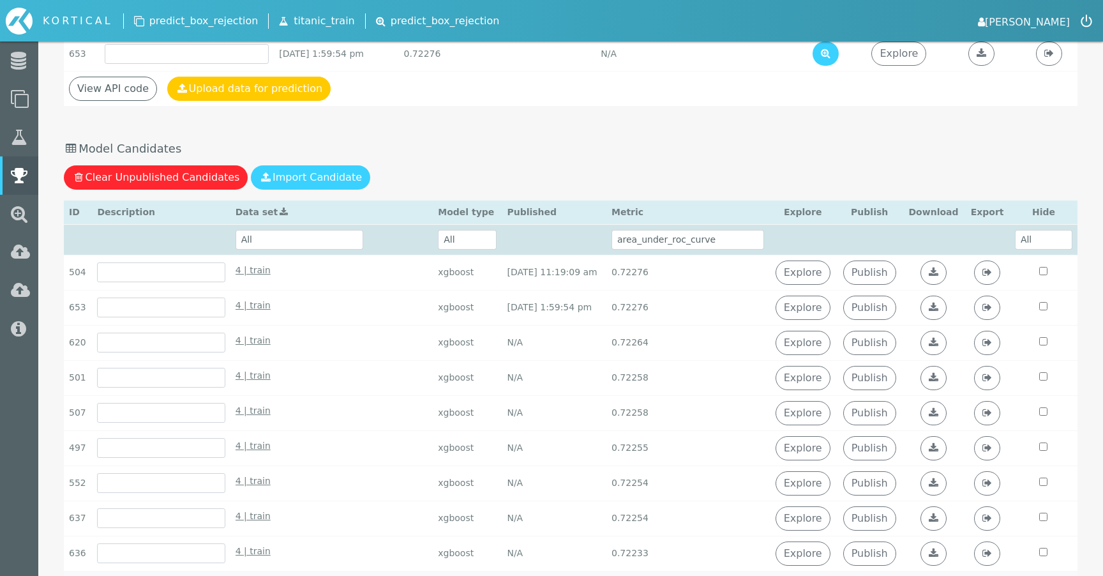
scroll to position [87, 0]
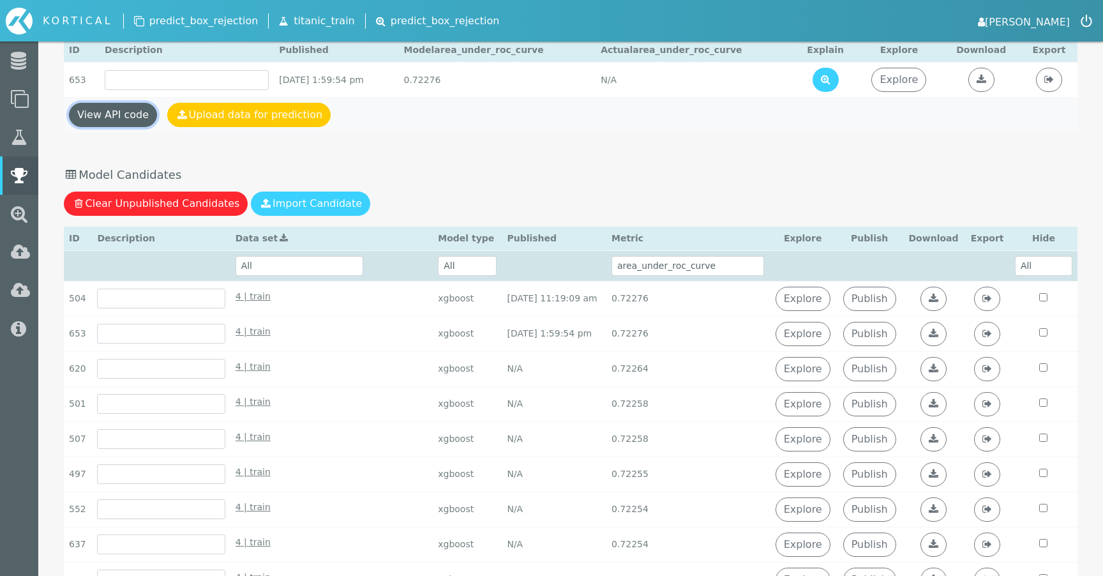
click at [98, 112] on link "View API code" at bounding box center [113, 115] width 88 height 24
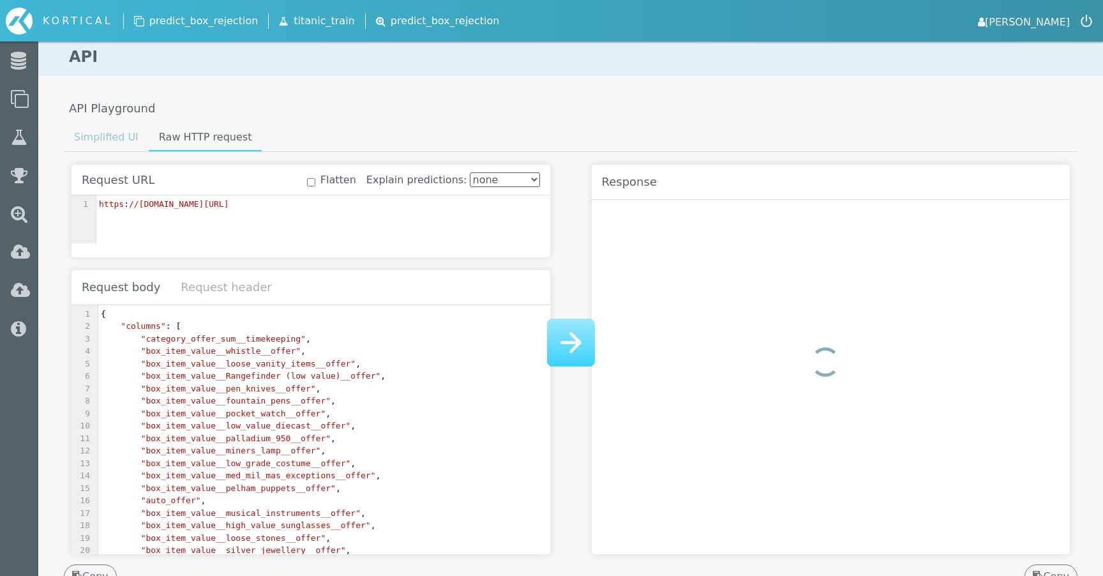
click at [116, 146] on link "Simplified UI" at bounding box center [106, 138] width 85 height 26
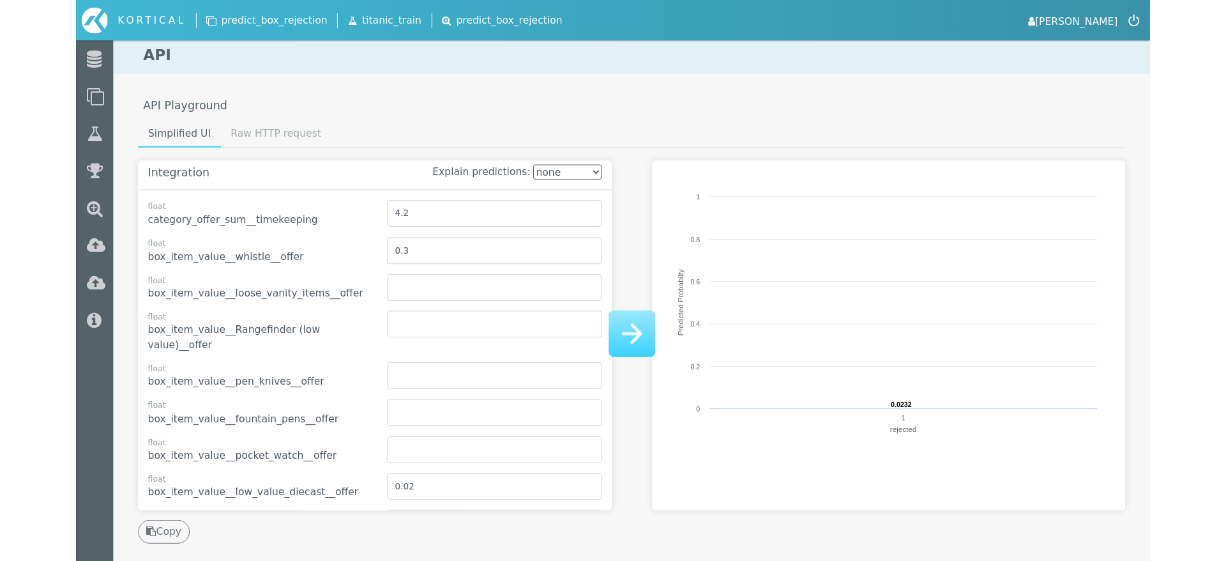
scroll to position [1, 0]
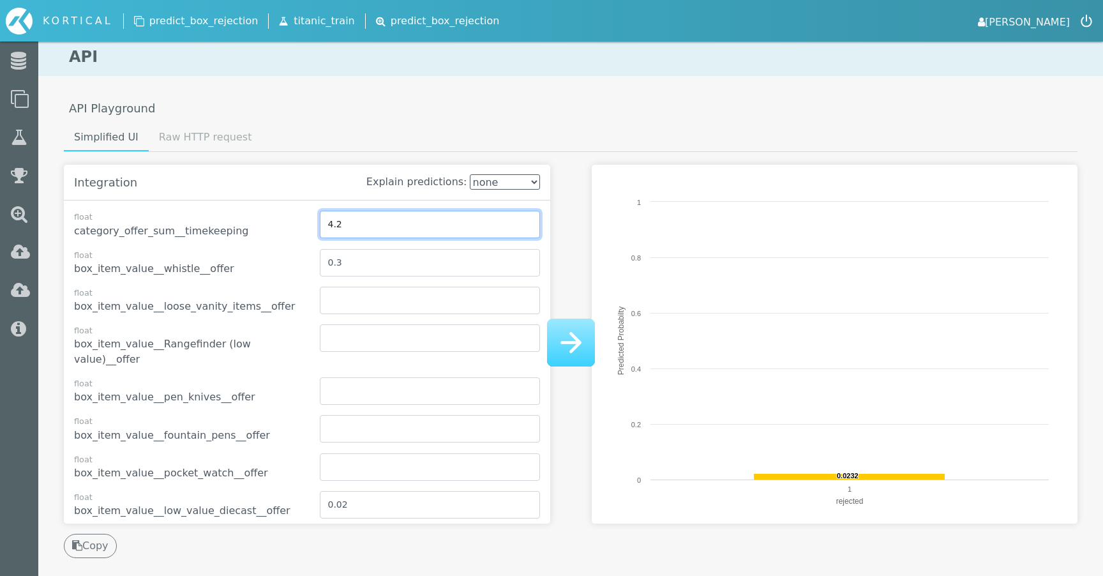
click at [388, 232] on input "4.2" at bounding box center [430, 224] width 220 height 27
type input "60"
click at [582, 368] on div "Integration Explain predictions: none fast accurate exhaustive float category_o…" at bounding box center [571, 338] width 1014 height 372
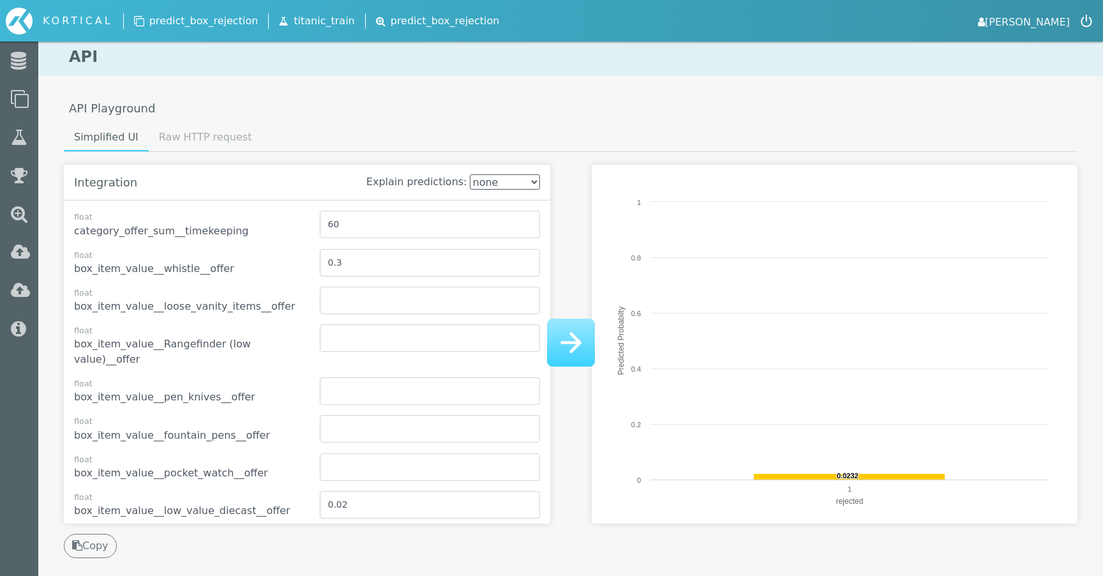
click at [564, 349] on img at bounding box center [571, 343] width 48 height 48
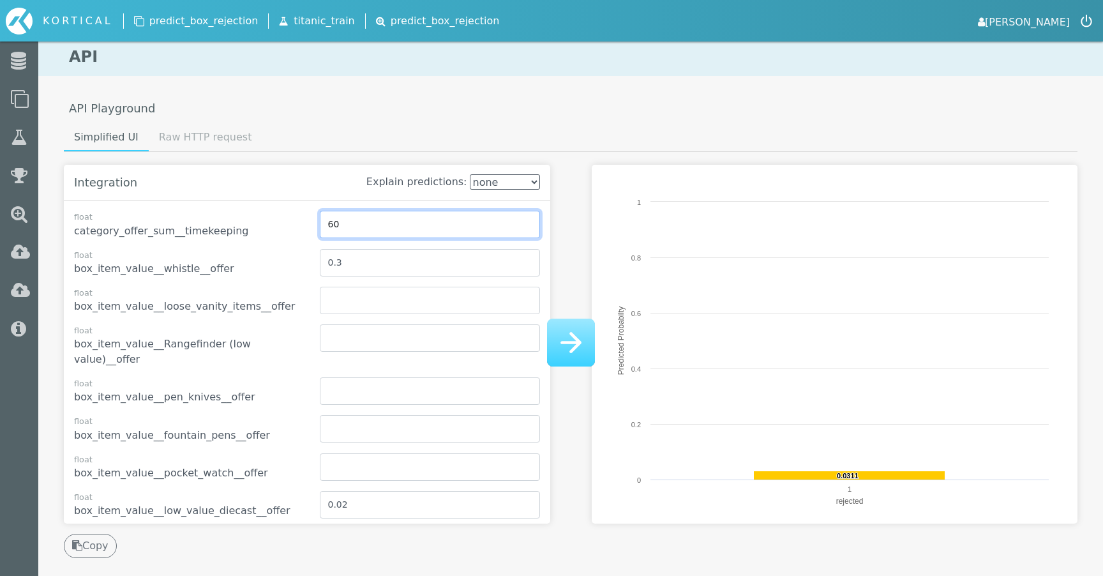
click at [383, 235] on input "60" at bounding box center [430, 224] width 220 height 27
click at [330, 231] on input "60" at bounding box center [430, 224] width 220 height 27
drag, startPoint x: 348, startPoint y: 231, endPoint x: 321, endPoint y: 226, distance: 27.2
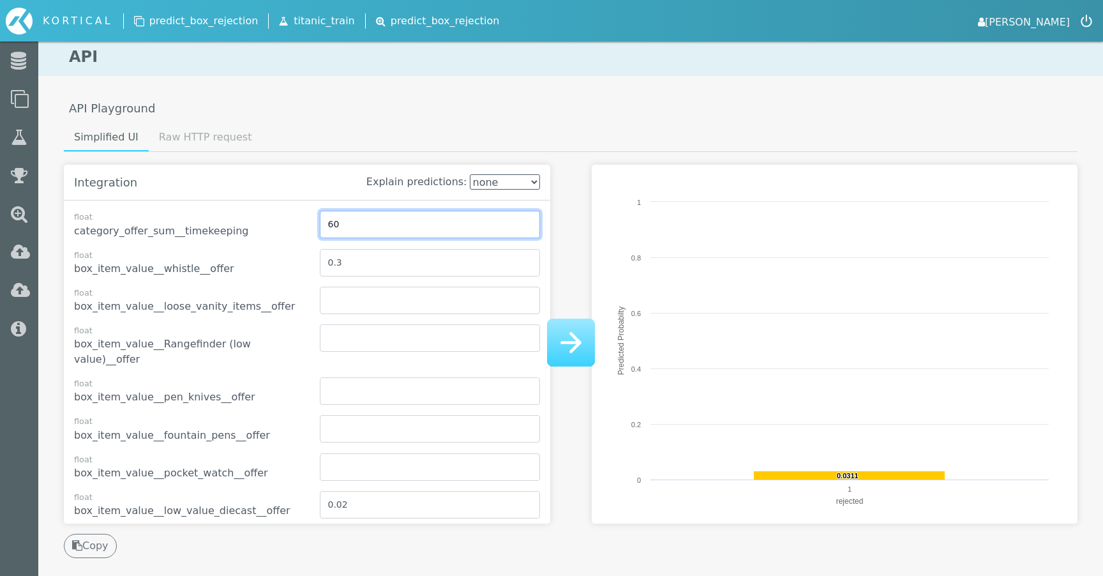
click at [321, 226] on input "60" at bounding box center [430, 224] width 220 height 27
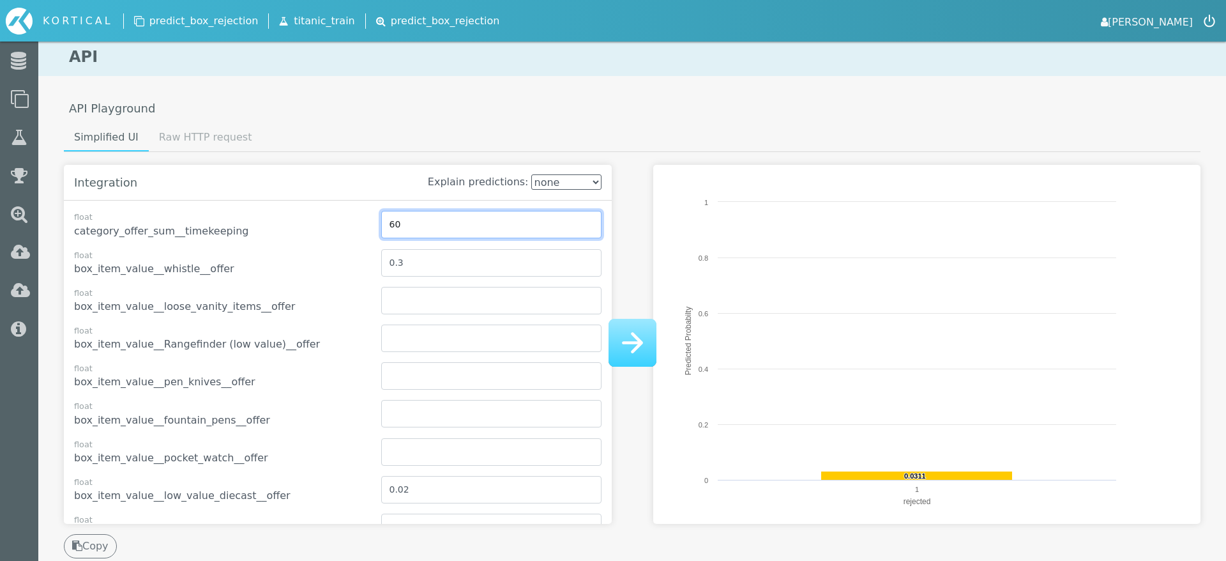
scroll to position [1, 0]
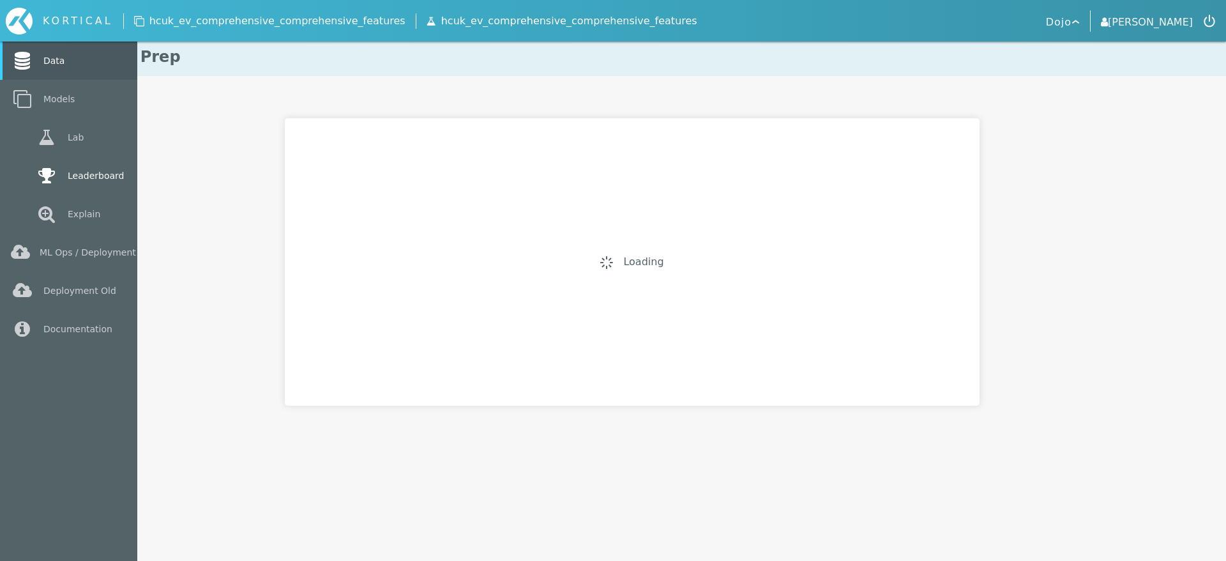
click at [59, 181] on link "Leaderboard" at bounding box center [68, 175] width 137 height 38
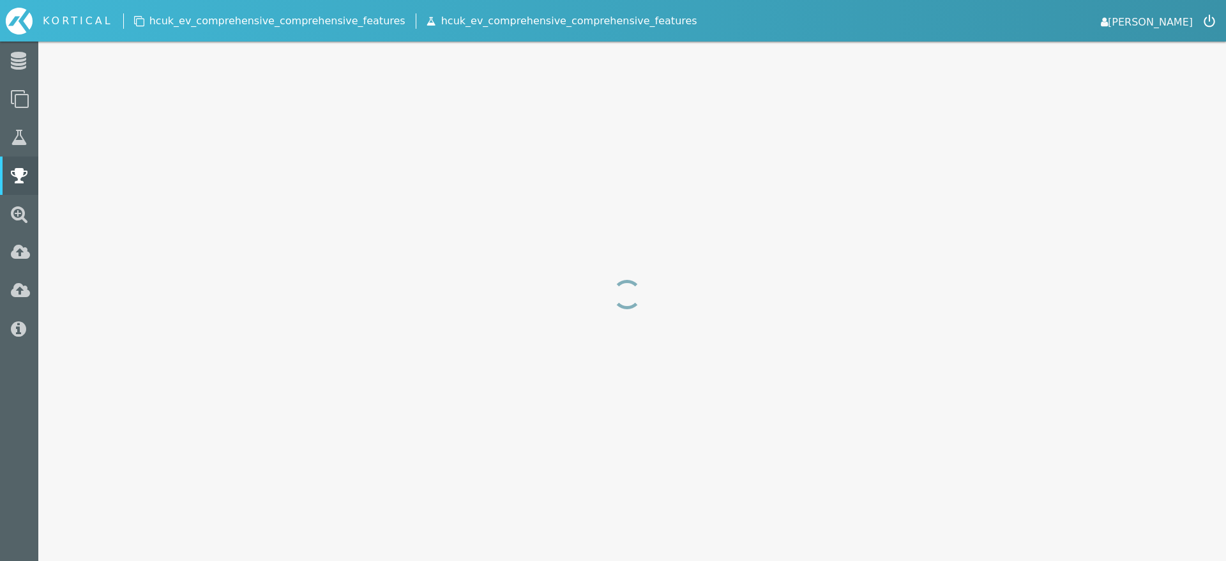
select select "area_under_roc_curve"
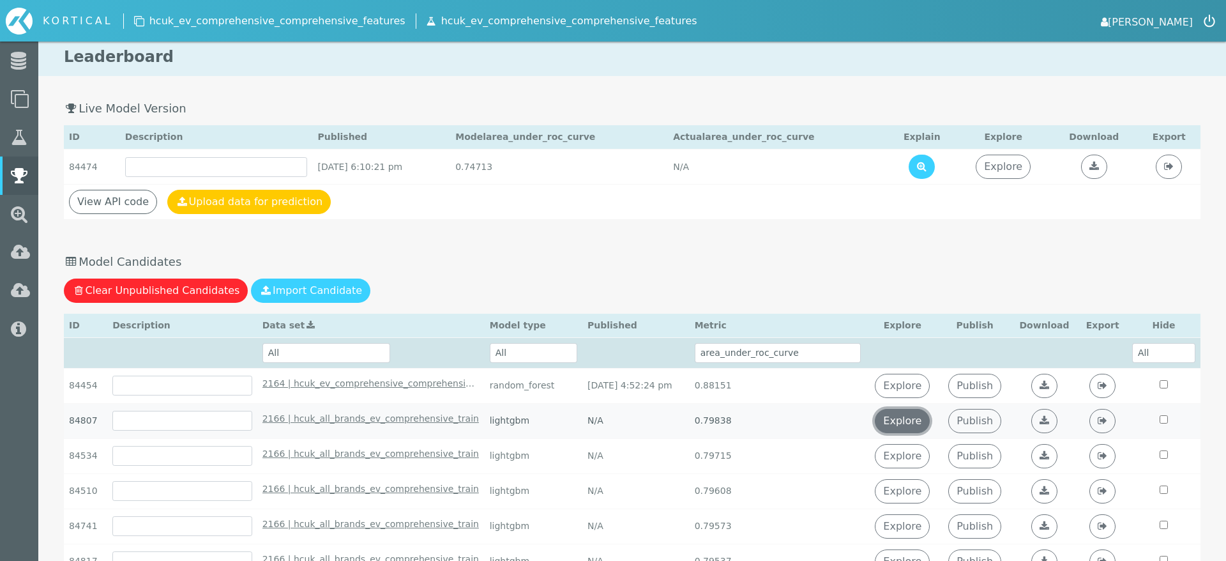
click at [915, 417] on link "Explore" at bounding box center [902, 421] width 55 height 24
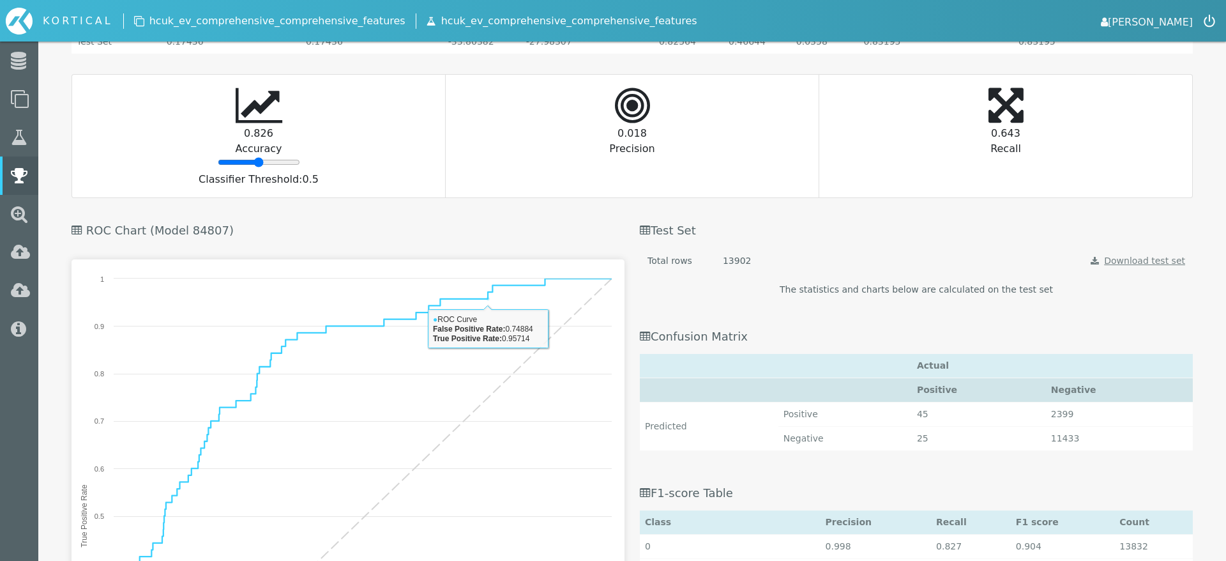
scroll to position [1541, 0]
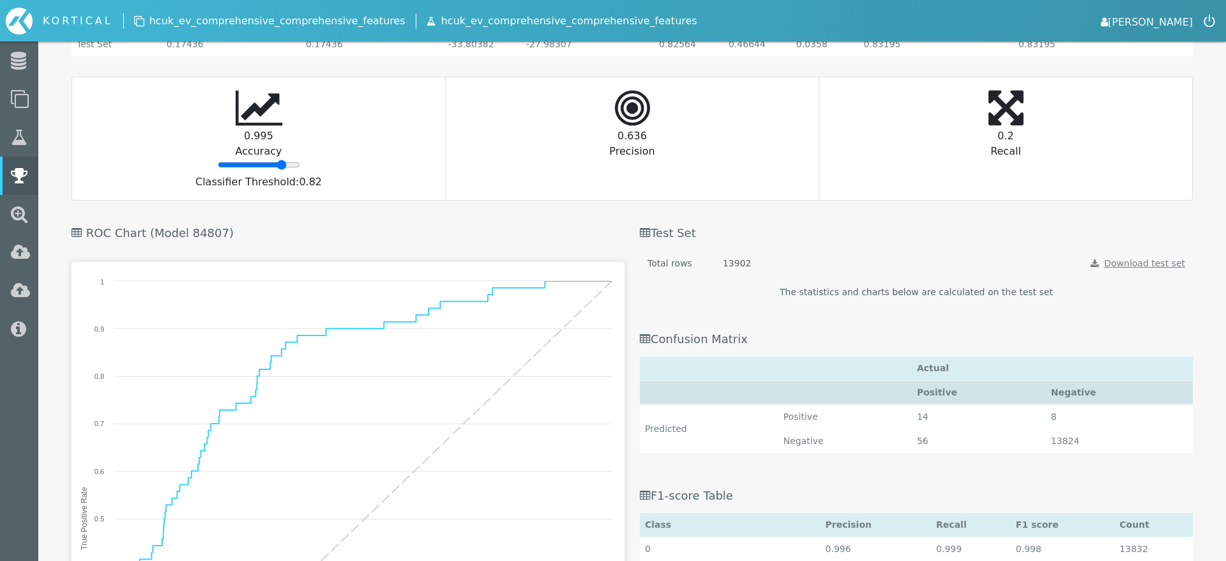
drag, startPoint x: 256, startPoint y: 165, endPoint x: 282, endPoint y: 164, distance: 25.6
type input "82"
click at [282, 164] on input "range" at bounding box center [259, 165] width 82 height 10
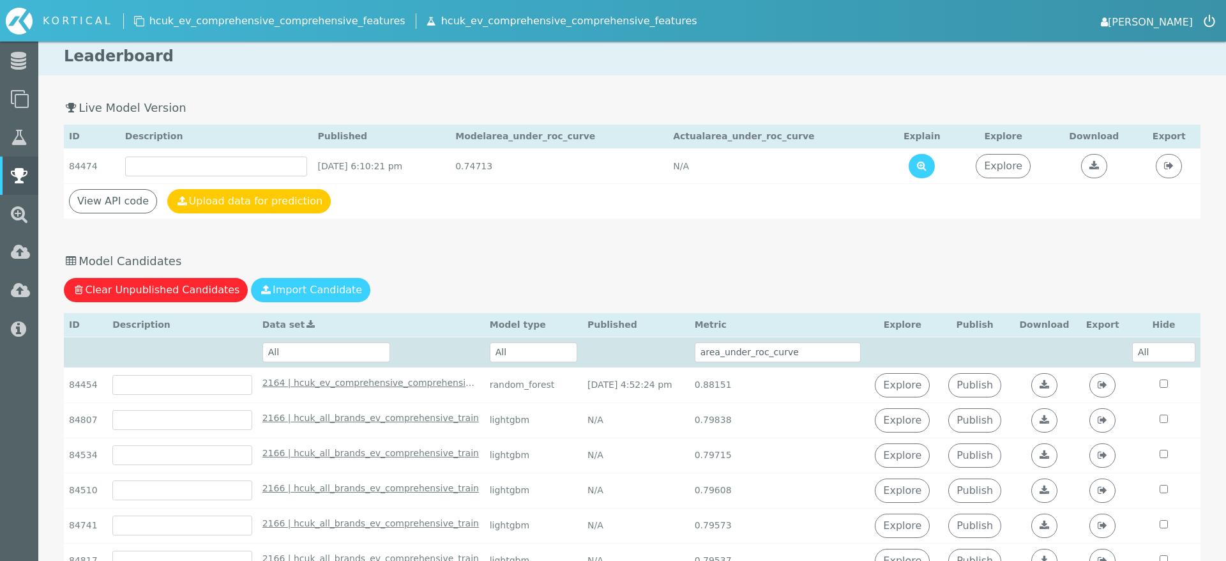
scroll to position [0, 0]
click at [978, 416] on link "Publish" at bounding box center [974, 421] width 53 height 24
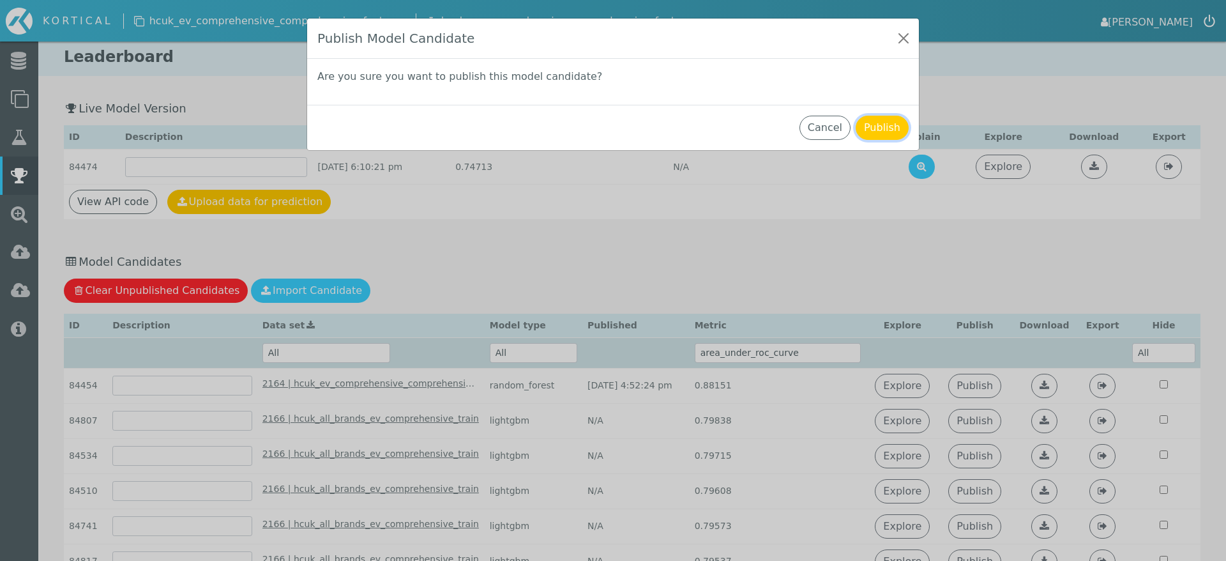
click at [870, 132] on button "Publish" at bounding box center [882, 128] width 53 height 24
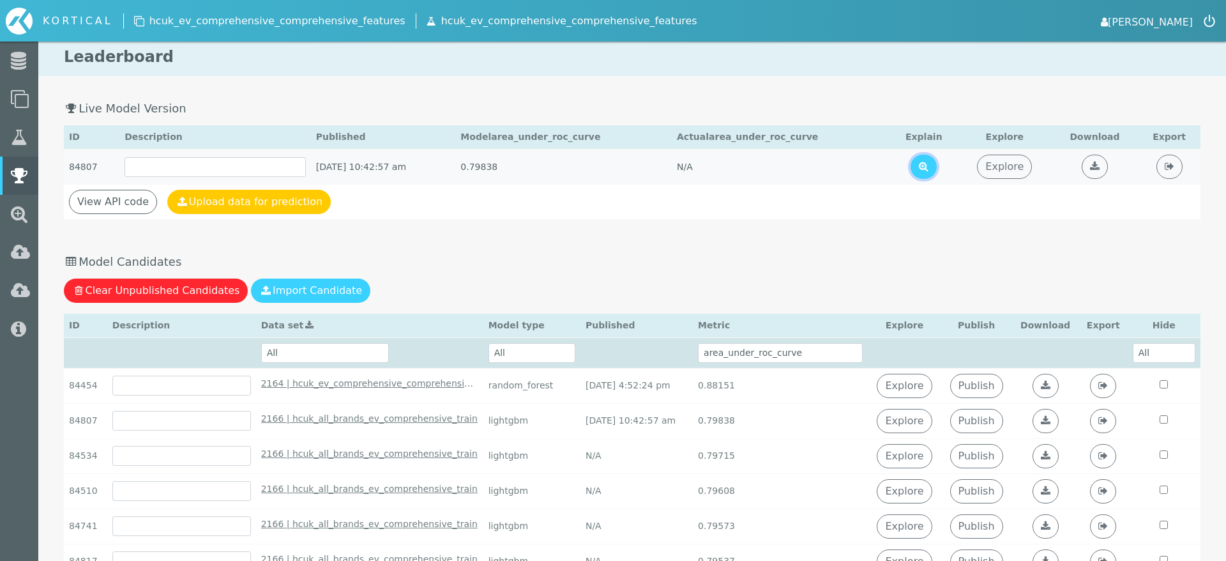
click at [928, 169] on icon at bounding box center [924, 166] width 10 height 10
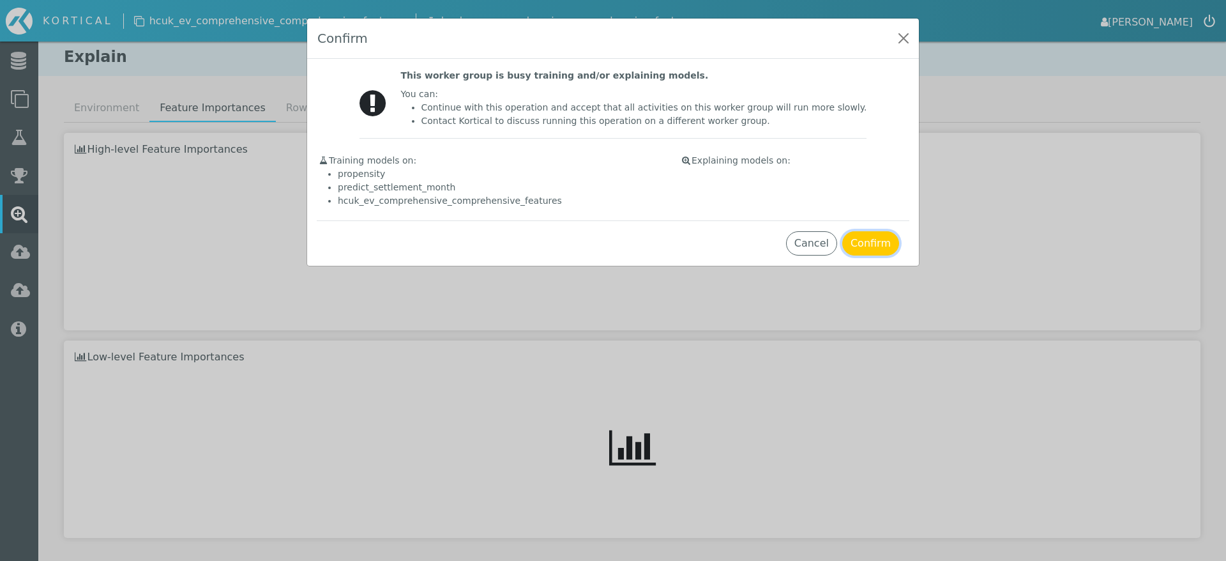
click at [883, 239] on button "Confirm" at bounding box center [870, 243] width 57 height 24
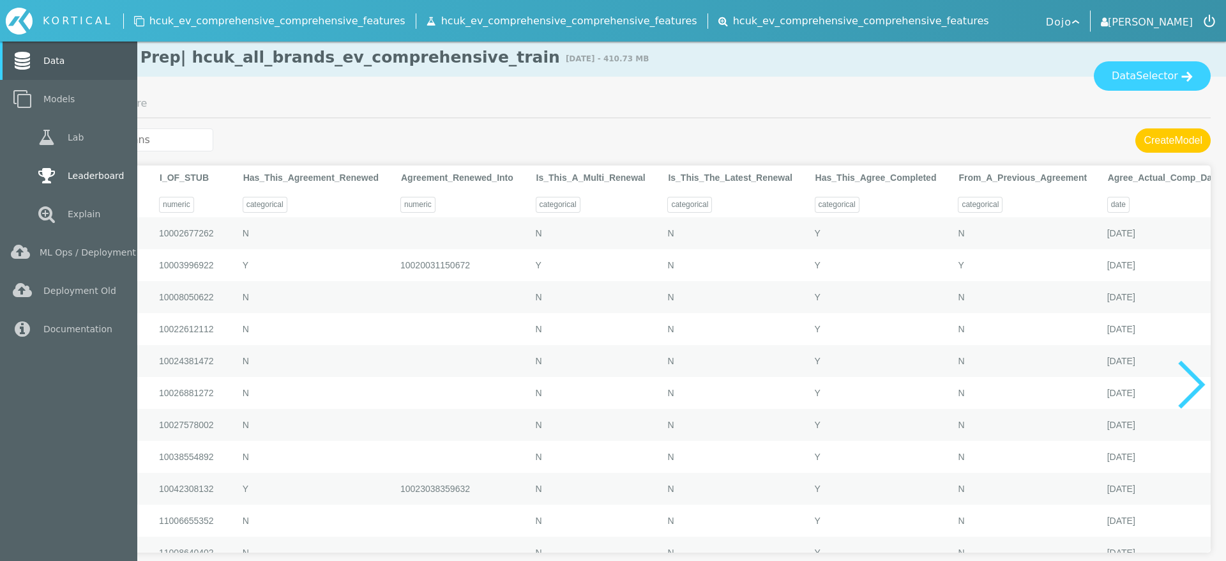
click at [64, 190] on link "Leaderboard" at bounding box center [68, 175] width 137 height 38
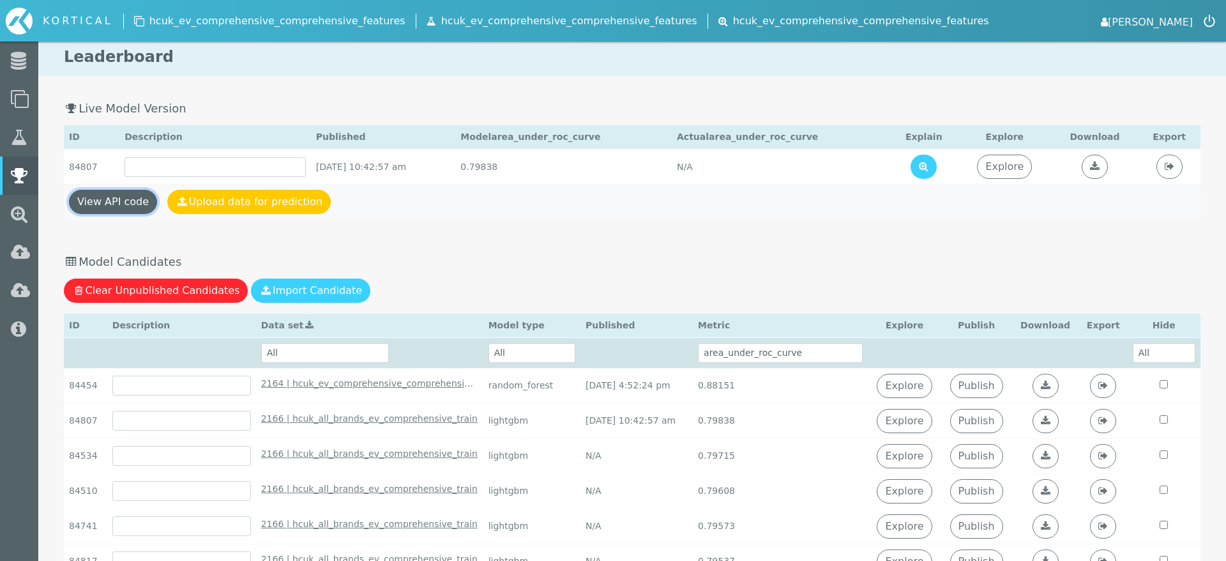
click at [98, 205] on link "View API code" at bounding box center [113, 202] width 88 height 24
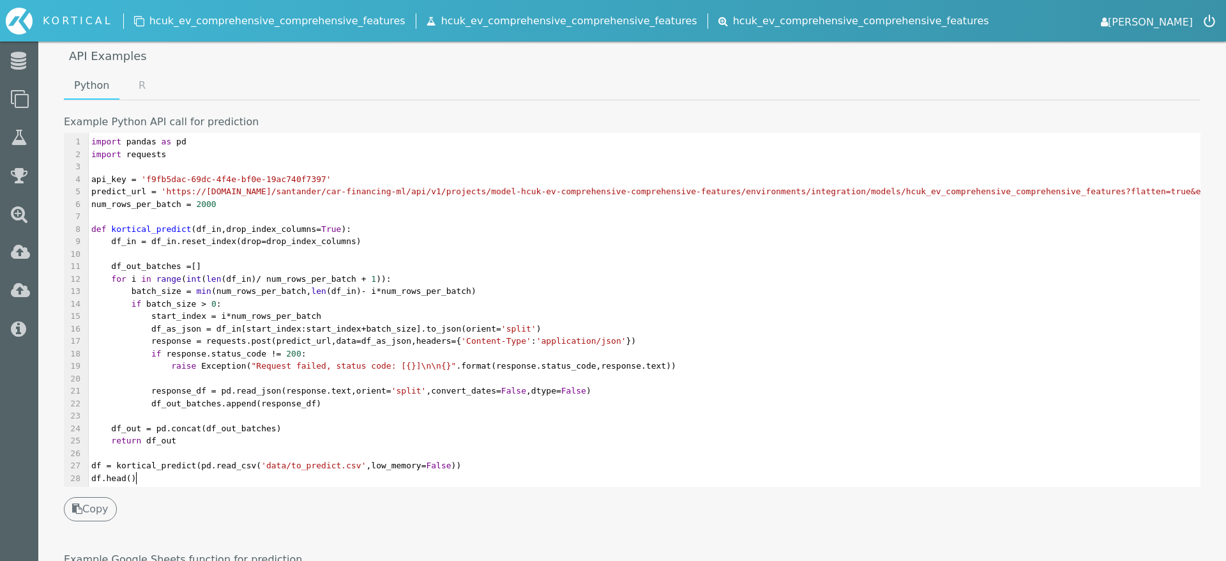
scroll to position [4, 0]
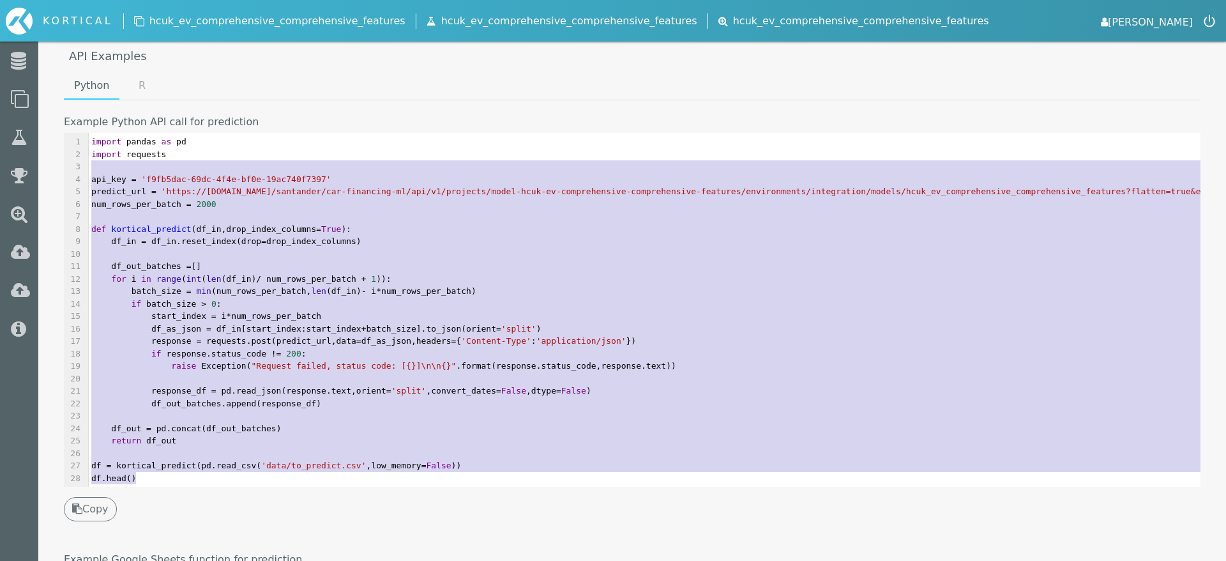
type textarea "import pandas as pd import requests api_key = 'f9fb5dac-69dc-4f4e-bf0e-19ac740f…"
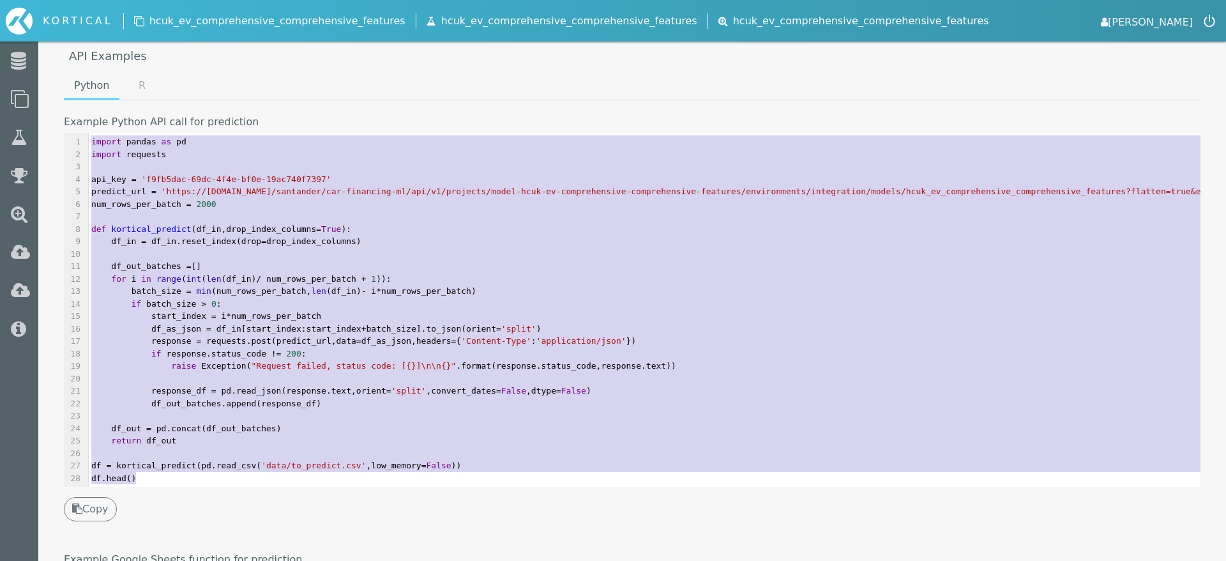
drag, startPoint x: 155, startPoint y: 474, endPoint x: 83, endPoint y: 134, distance: 347.9
click at [83, 134] on div "x 1 import pandas as pd 2 import requests 3 ​ 4 api_key = 'f9fb5dac-69dc-4f4e-b…" at bounding box center [642, 319] width 1156 height 373
click at [559, 132] on div "Example Python API call for prediction x 1 import pandas as pd 2 import request…" at bounding box center [632, 318] width 1137 height 405
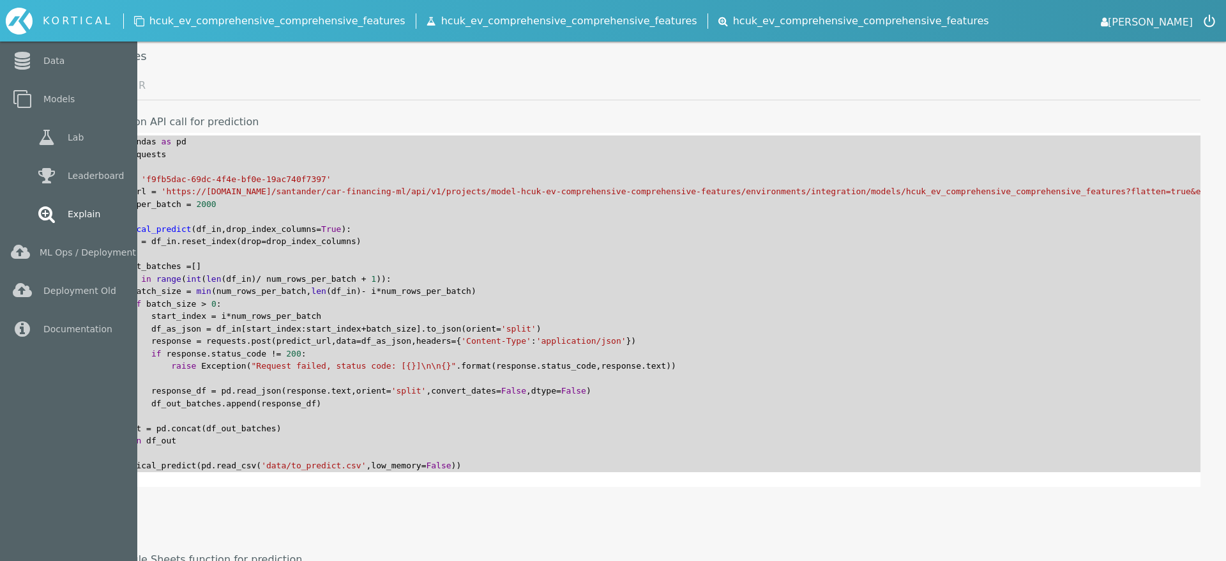
click at [55, 199] on link "Explain" at bounding box center [68, 214] width 137 height 38
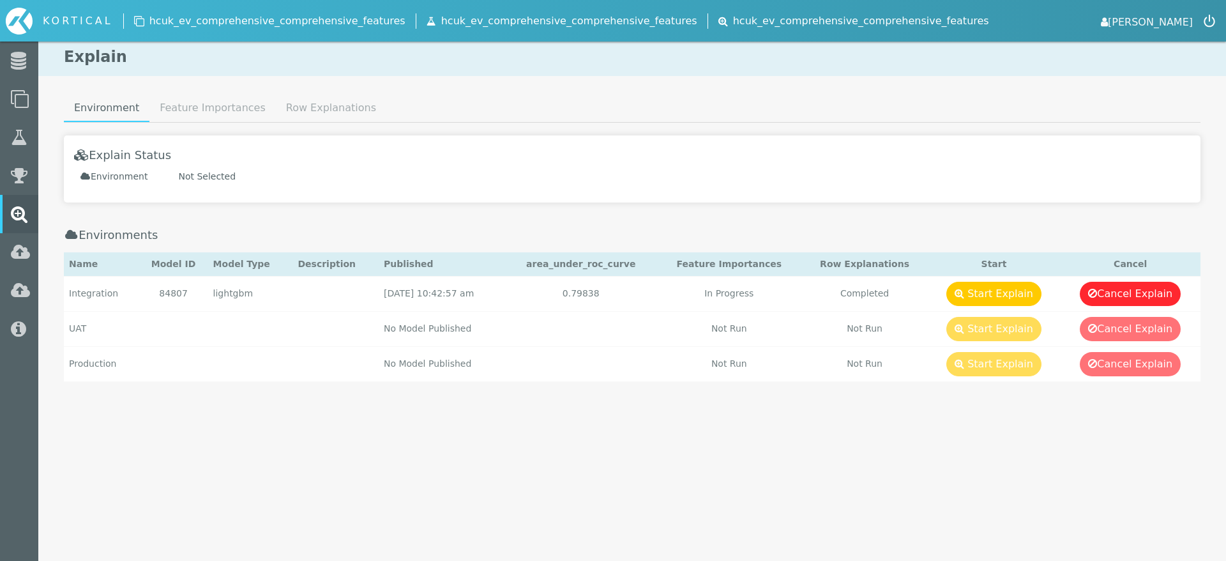
click at [42, 177] on div "Environment Feature Importances Row Explanations Explain Status Environment Not…" at bounding box center [632, 259] width 1188 height 328
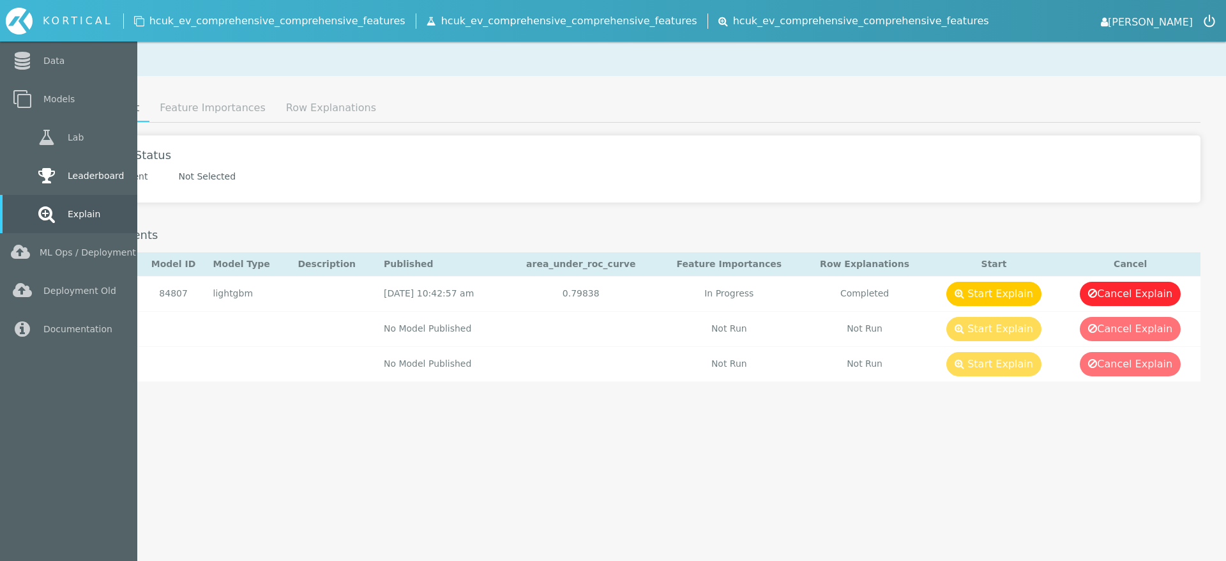
click at [35, 177] on icon at bounding box center [46, 176] width 23 height 18
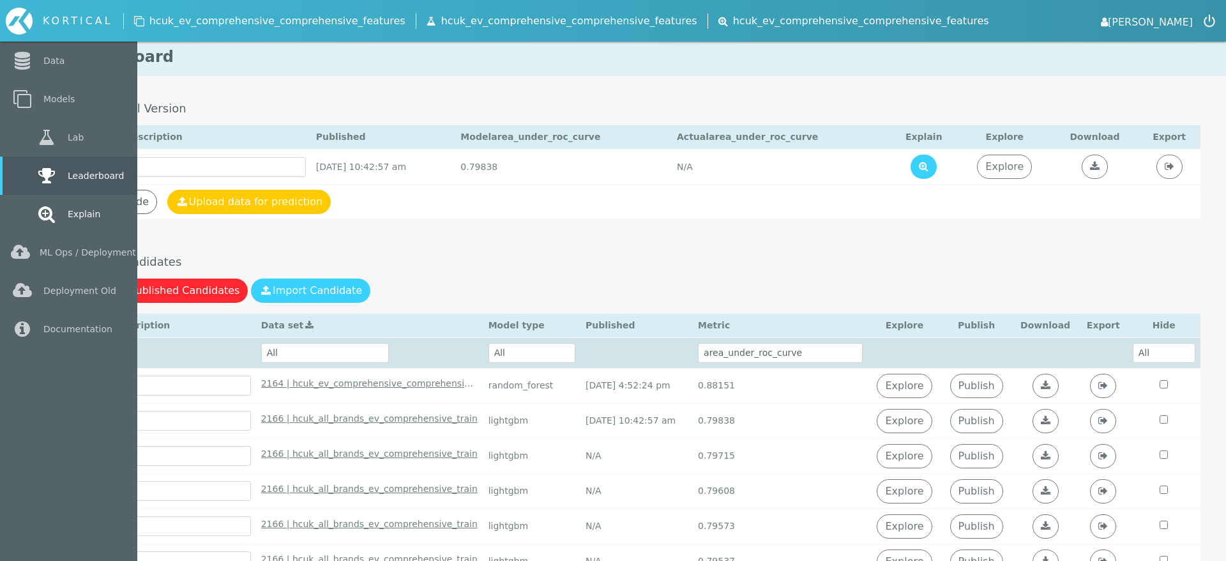
click at [70, 203] on link "Explain" at bounding box center [68, 214] width 137 height 38
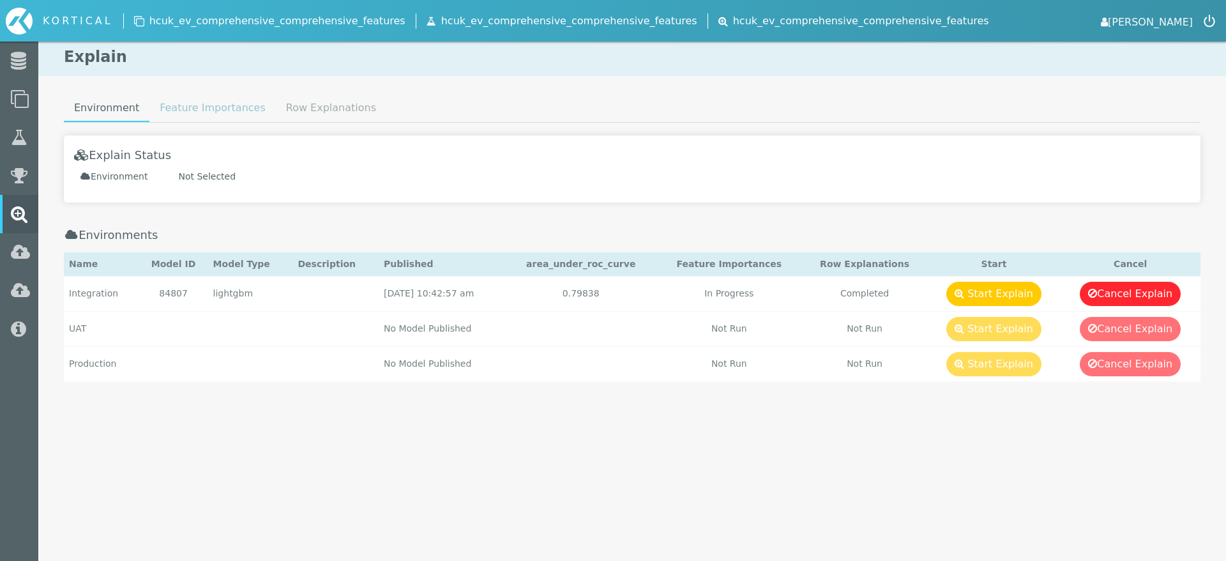
click at [216, 120] on link "Feature Importances" at bounding box center [212, 108] width 126 height 26
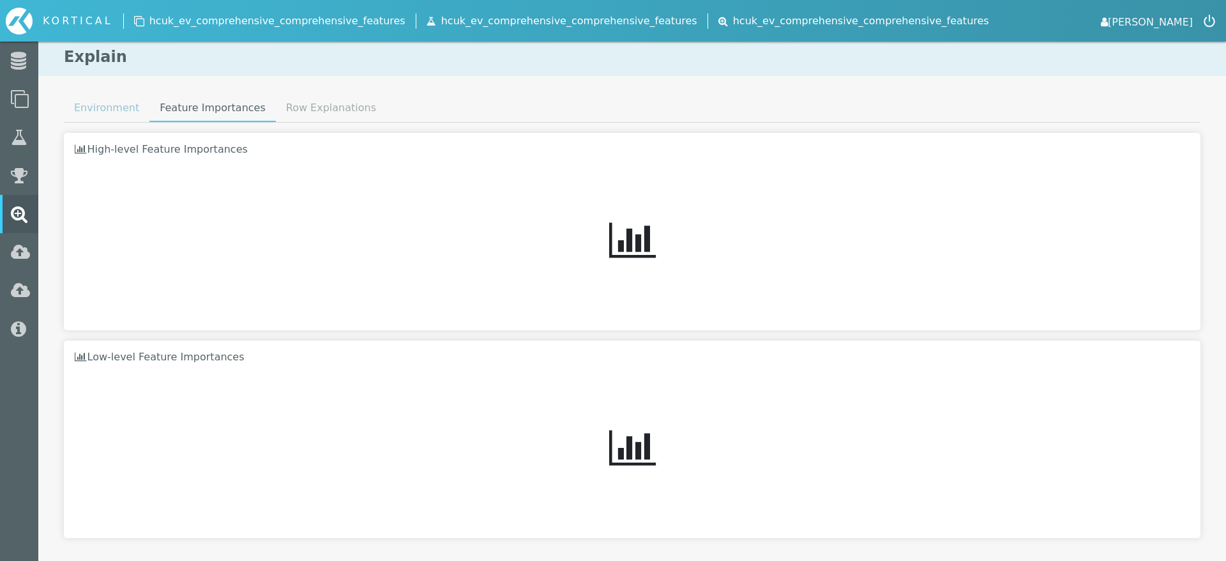
click at [118, 112] on link "Environment" at bounding box center [107, 108] width 86 height 26
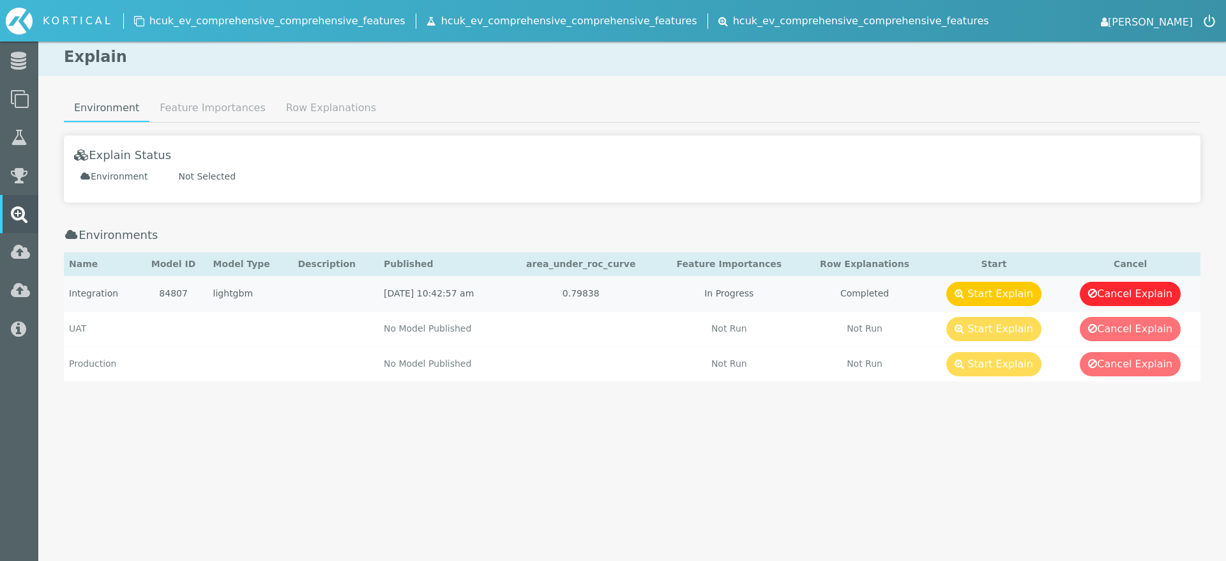
click at [322, 303] on td at bounding box center [335, 293] width 86 height 35
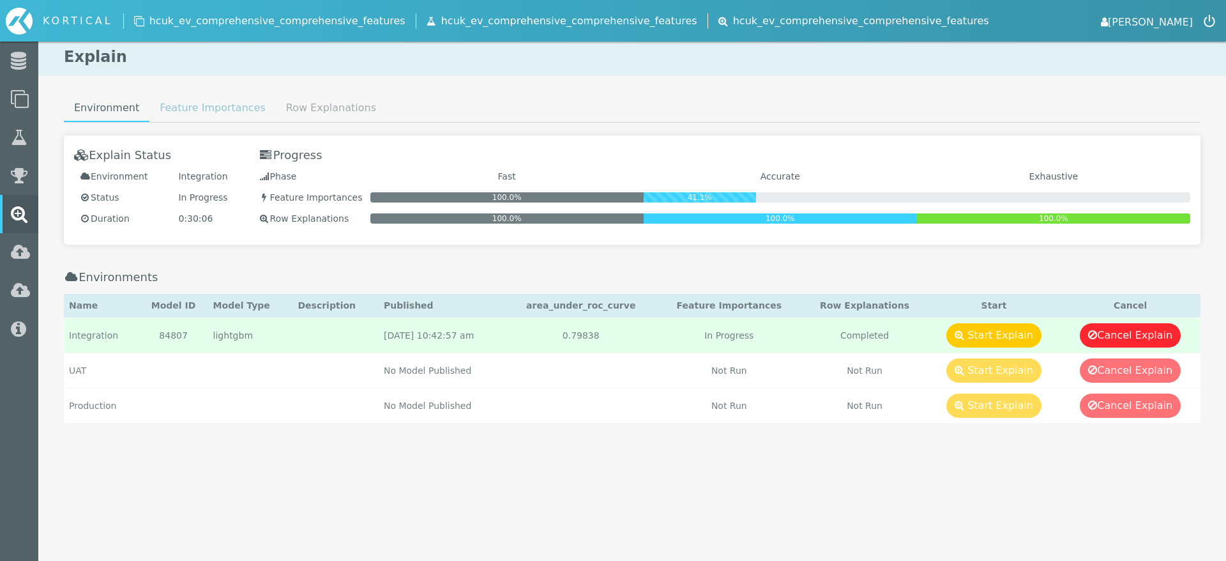
click at [218, 110] on link "Feature Importances" at bounding box center [212, 108] width 126 height 26
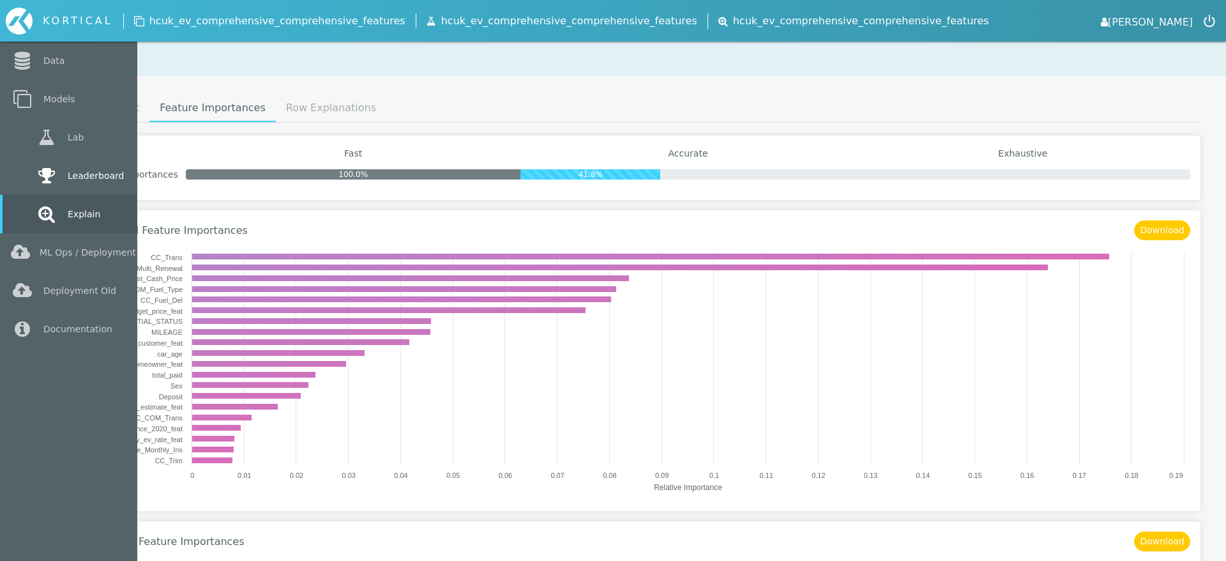
click at [27, 170] on link "Leaderboard" at bounding box center [68, 175] width 137 height 38
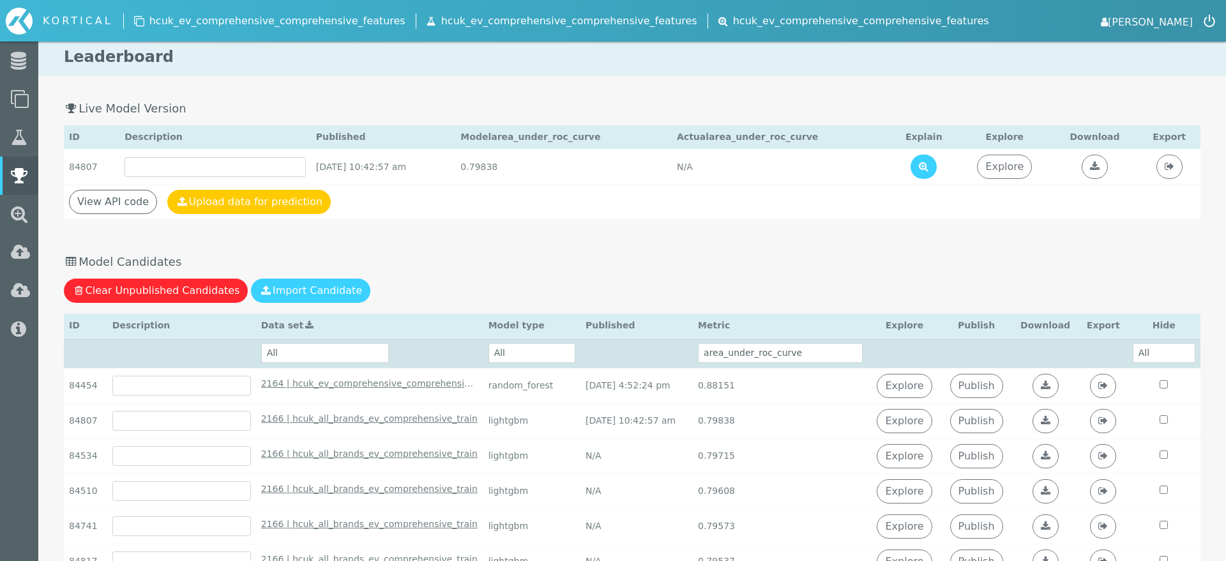
scroll to position [3, 0]
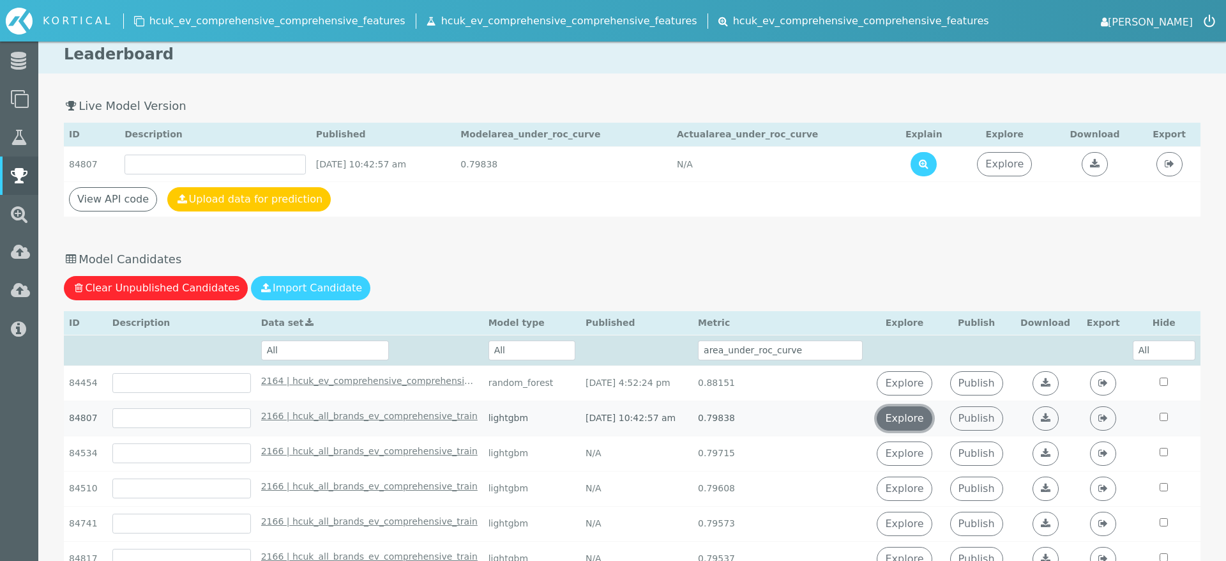
click at [927, 423] on link "Explore" at bounding box center [904, 418] width 55 height 24
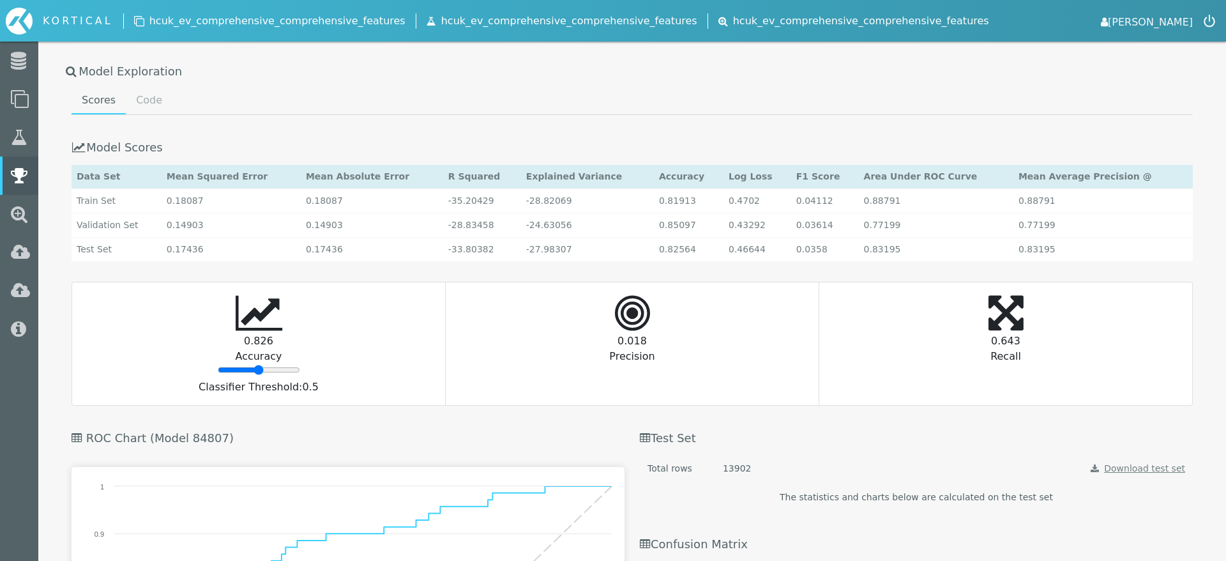
scroll to position [1377, 0]
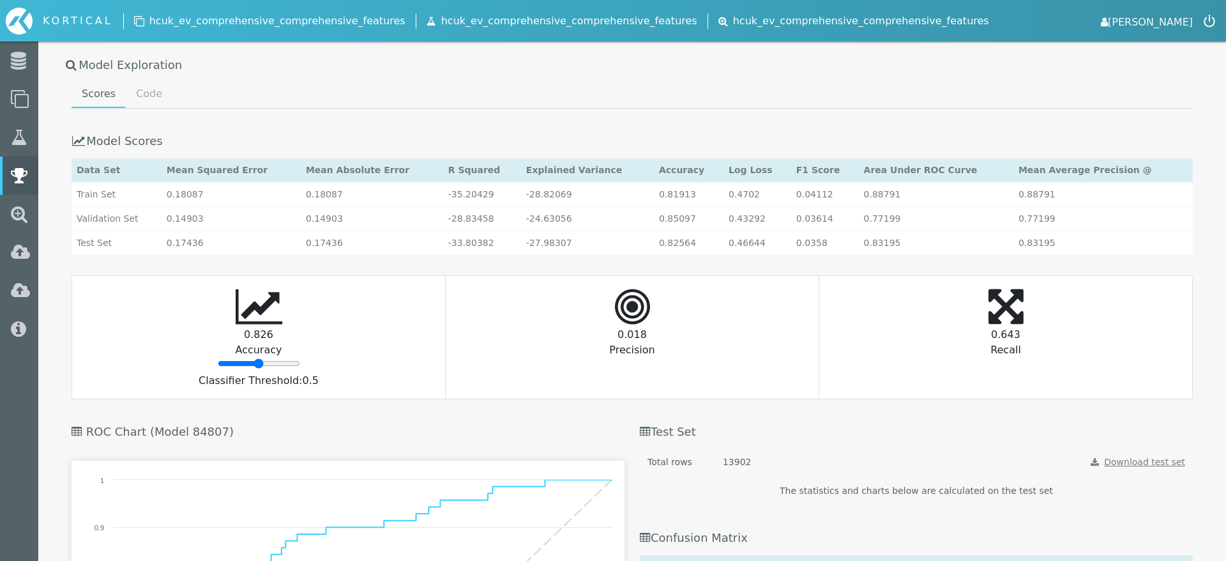
click at [1139, 469] on div "Total rows 13902 Download test set Preparing test set... The statistics and cha…" at bounding box center [916, 476] width 553 height 57
click at [1152, 465] on link "Download test set" at bounding box center [1144, 462] width 81 height 10
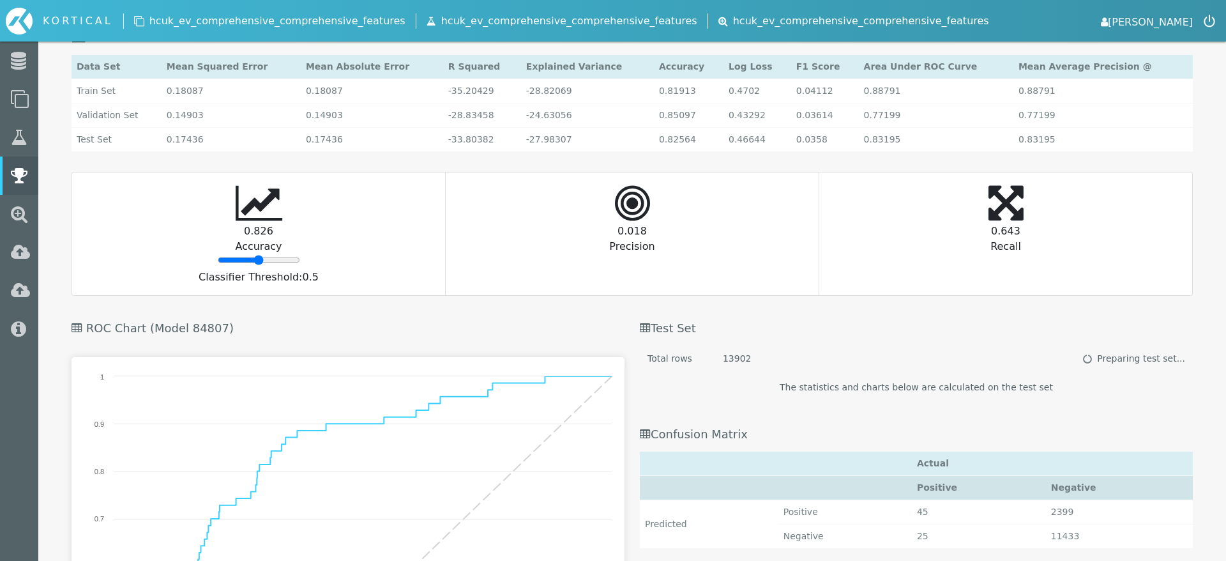
scroll to position [1450, 0]
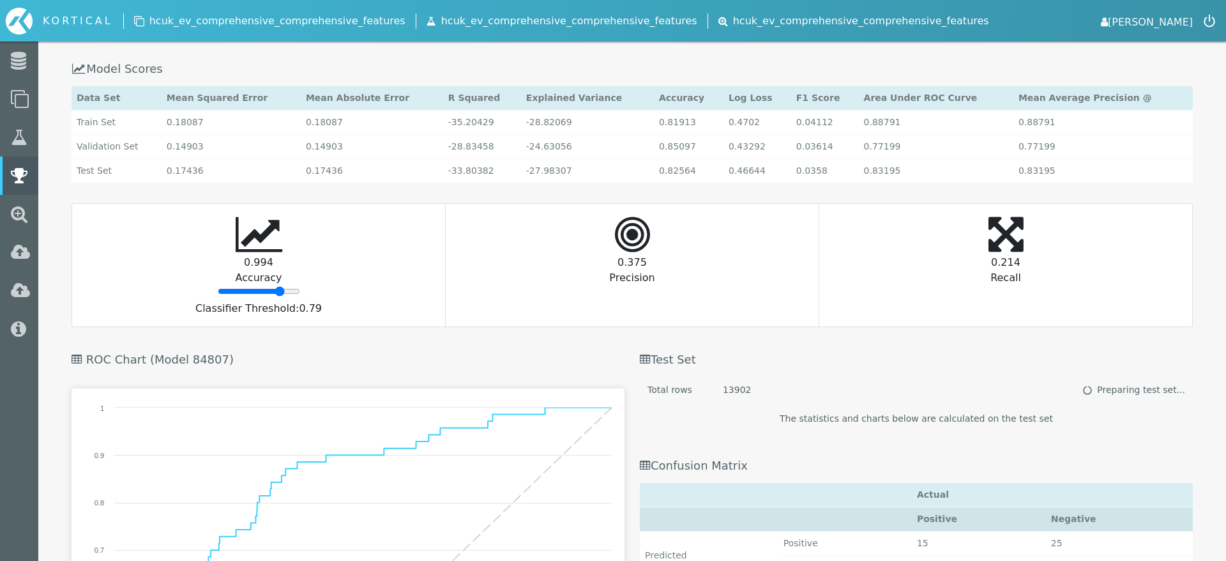
drag, startPoint x: 258, startPoint y: 292, endPoint x: 279, endPoint y: 292, distance: 21.1
type input "79"
click at [279, 292] on input "range" at bounding box center [259, 291] width 82 height 10
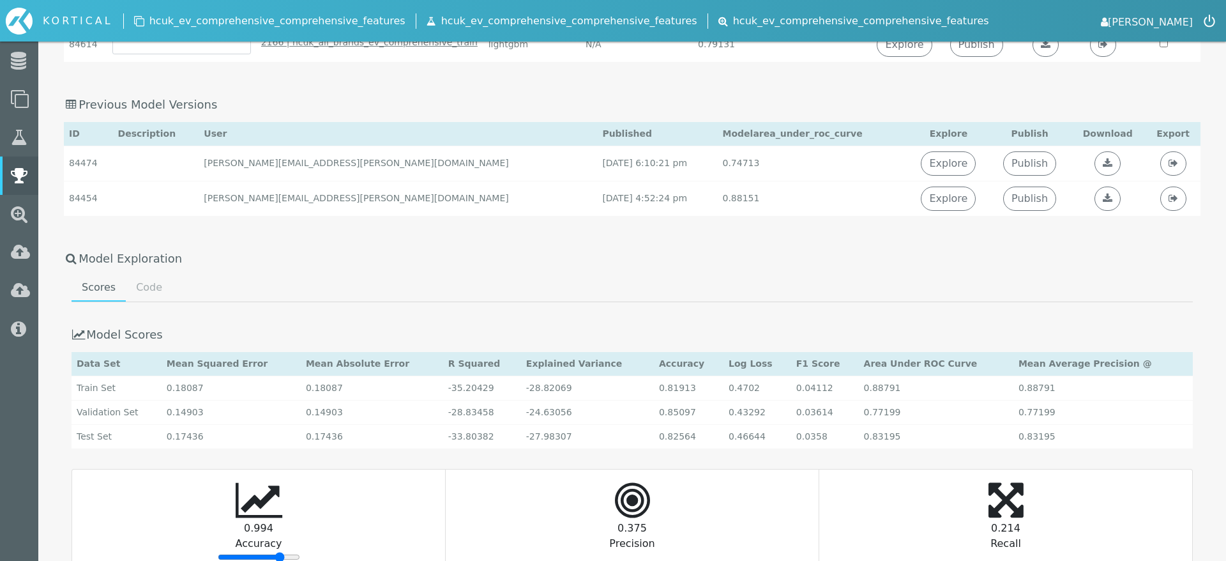
scroll to position [1201, 0]
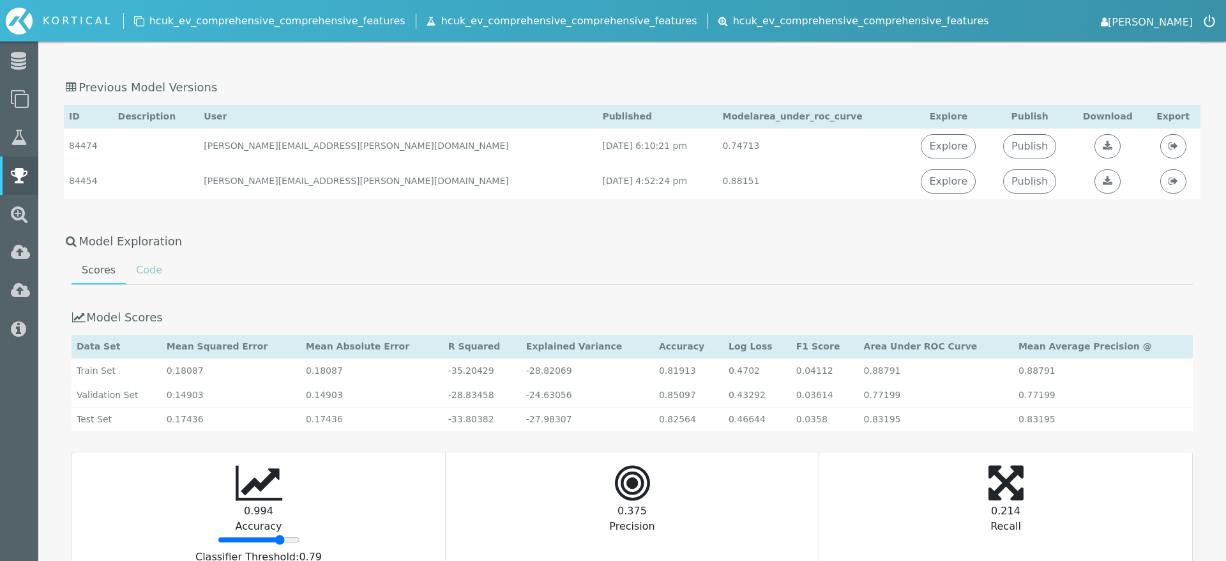
click at [148, 271] on link "Code" at bounding box center [149, 270] width 47 height 26
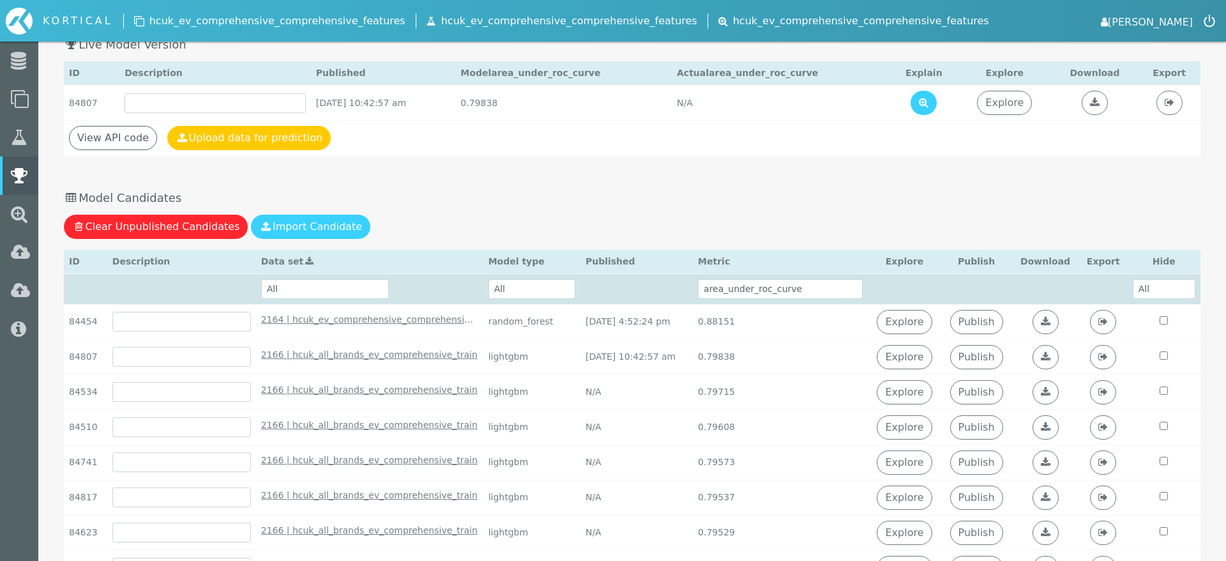
scroll to position [0, 0]
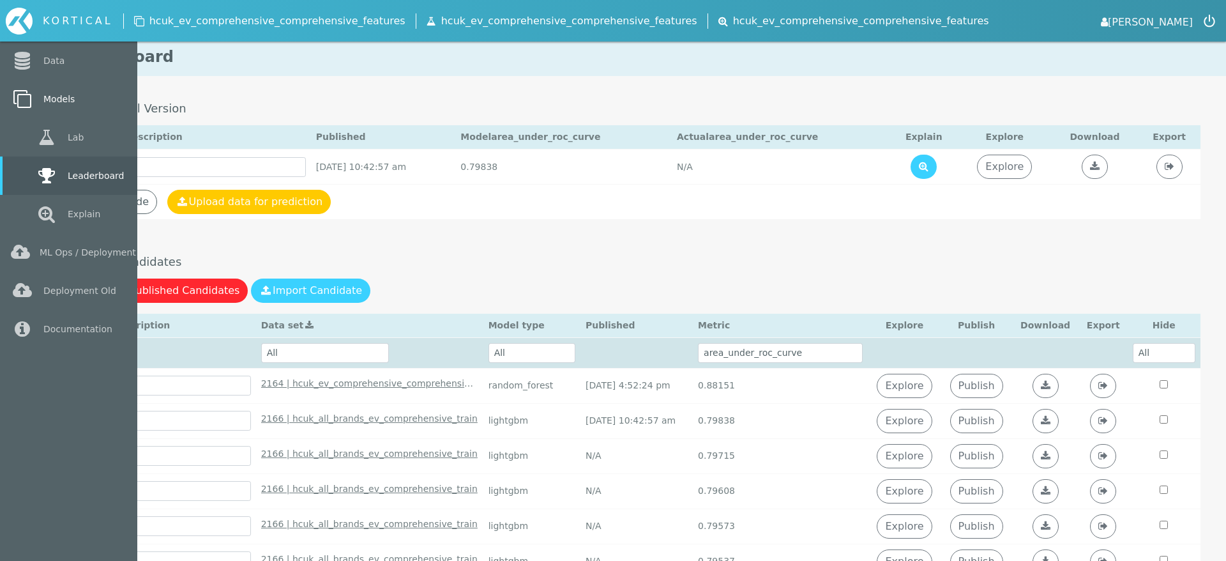
click at [42, 96] on link "Models" at bounding box center [68, 99] width 137 height 38
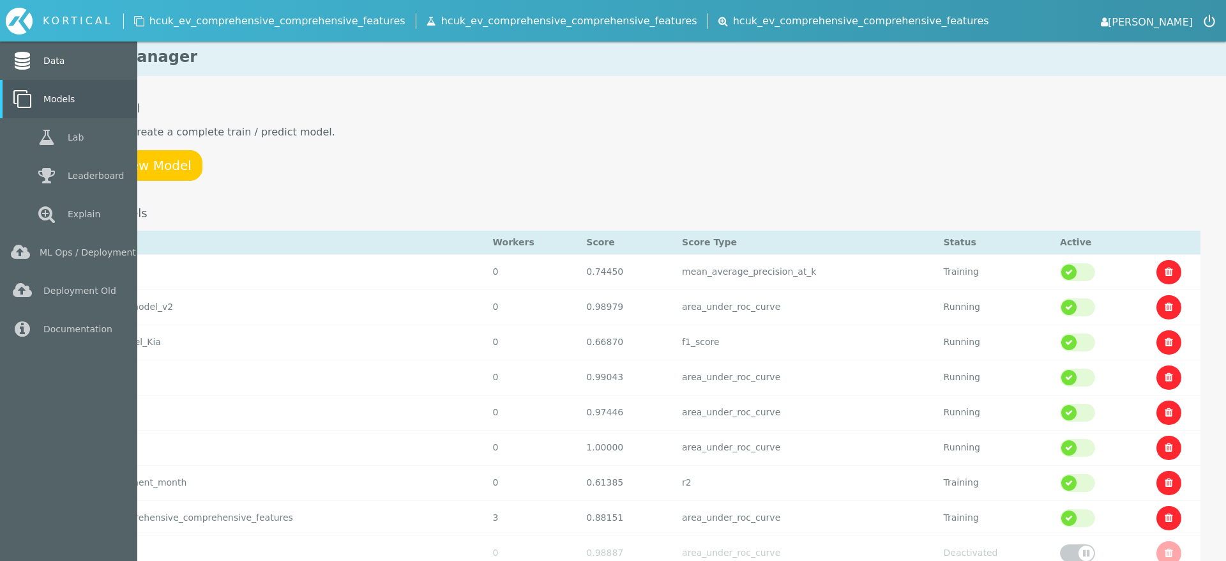
click at [91, 72] on link "Data" at bounding box center [68, 61] width 137 height 38
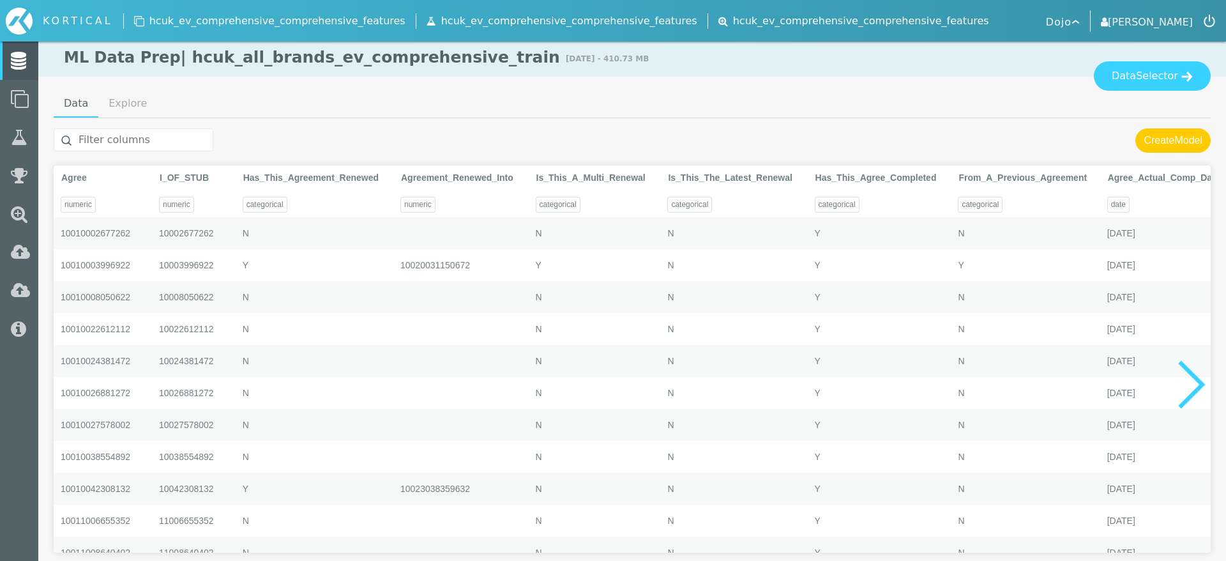
click at [127, 137] on input "text" at bounding box center [134, 139] width 160 height 23
paste input "Agree_Actual_Comp_Date"
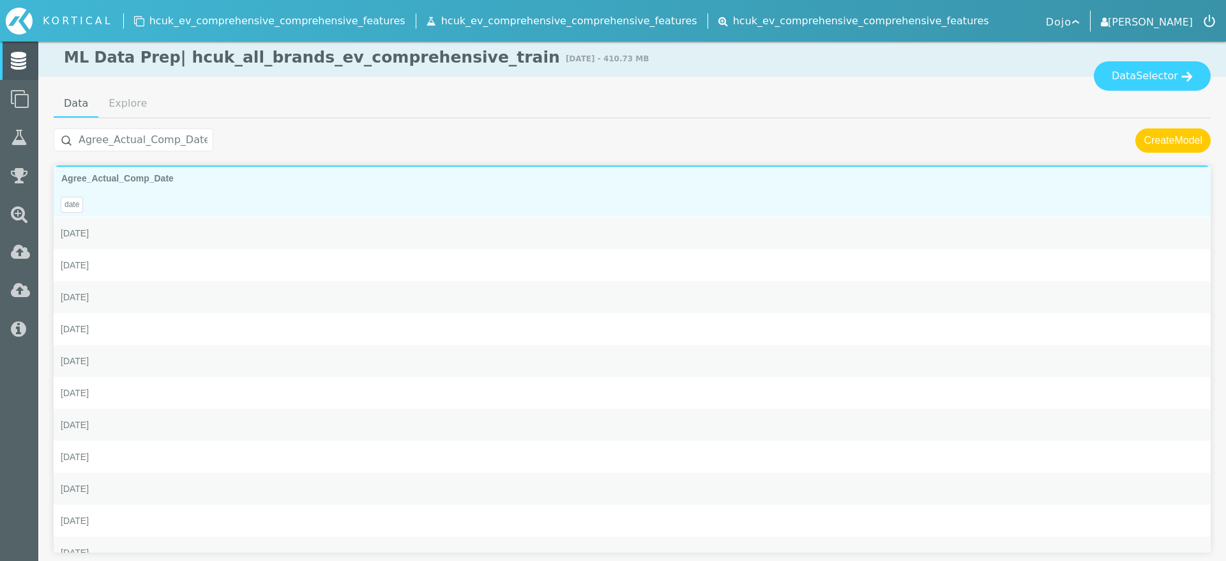
type input "Agree_Actual_Comp_Date"
click at [161, 185] on div "date" at bounding box center [632, 201] width 1157 height 32
type textarea "Code Loaded"
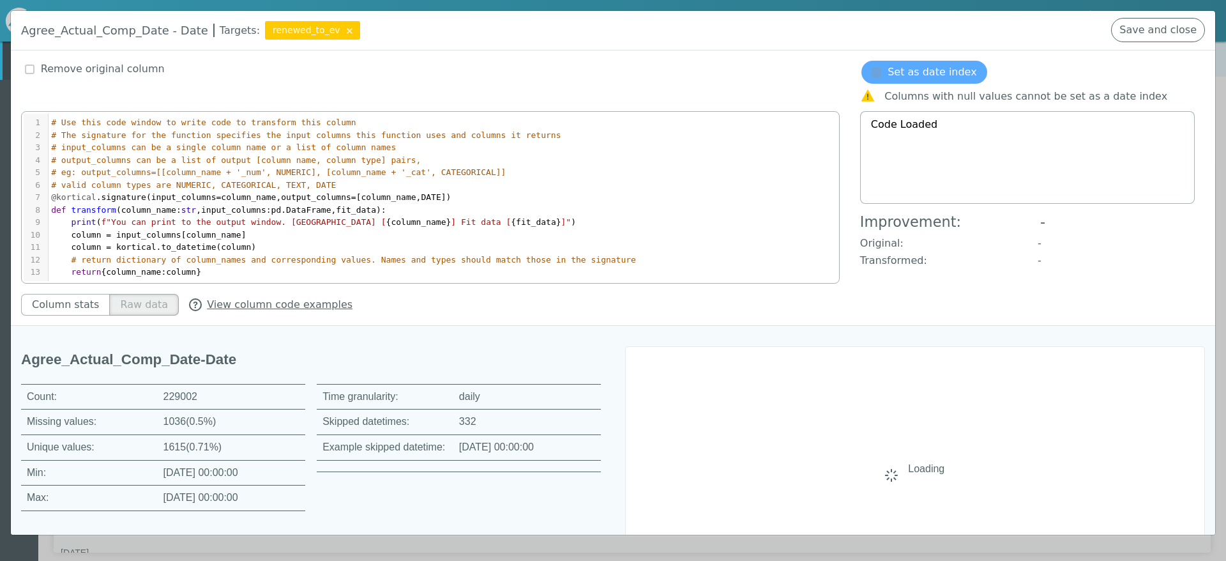
click at [897, 79] on k-checkbox at bounding box center [1033, 72] width 344 height 23
click at [867, 67] on k-checkbox at bounding box center [1033, 72] width 344 height 23
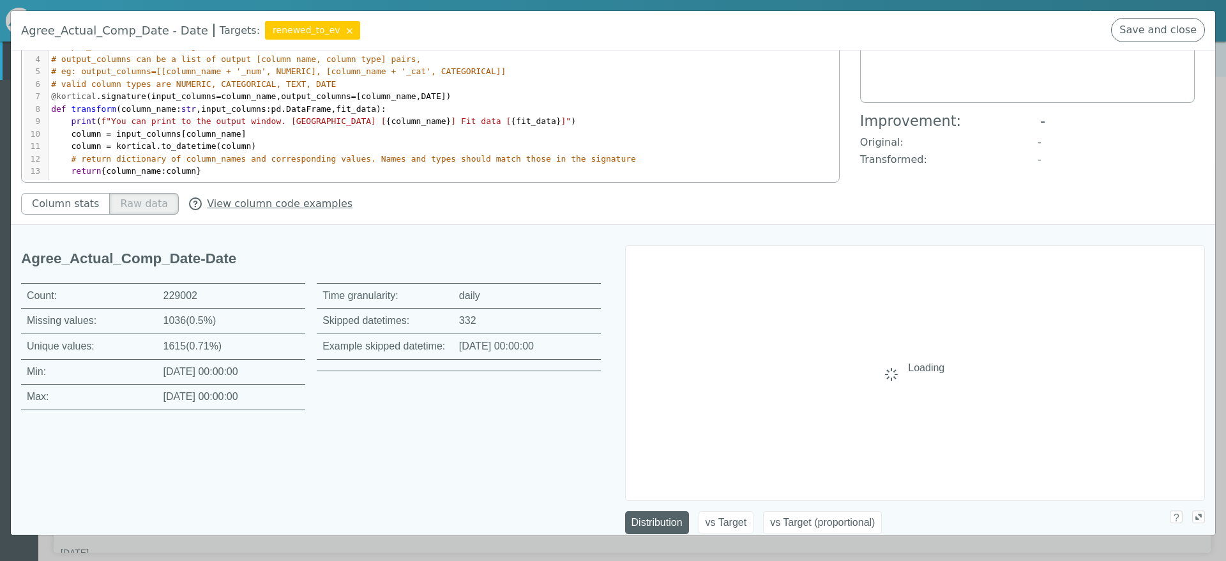
scroll to position [123, 0]
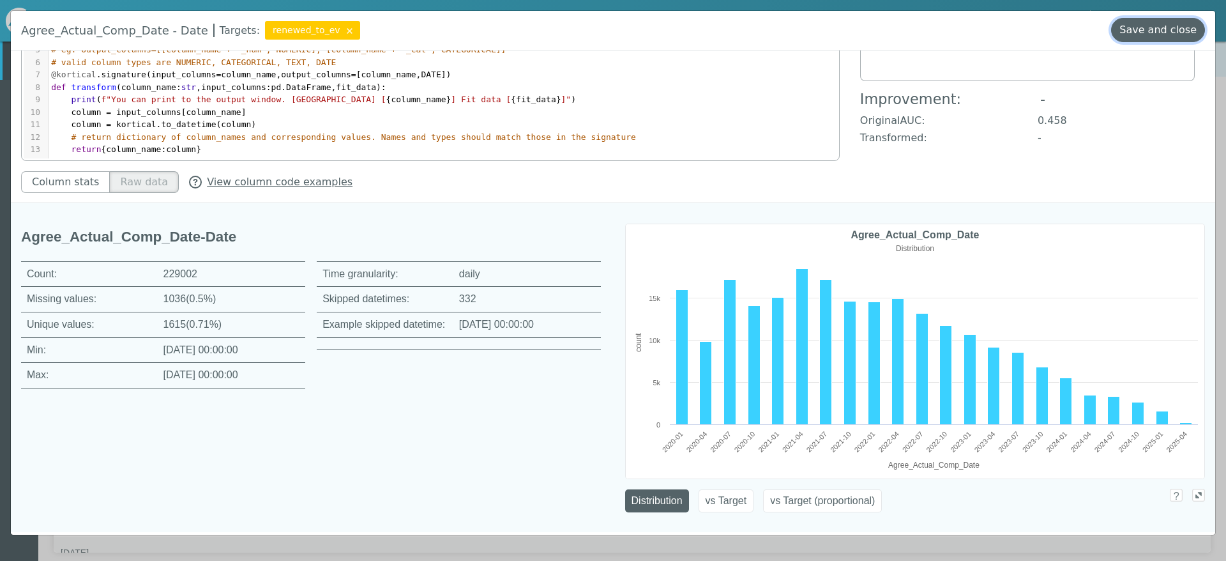
click at [1164, 40] on button "Save and close" at bounding box center [1158, 30] width 94 height 24
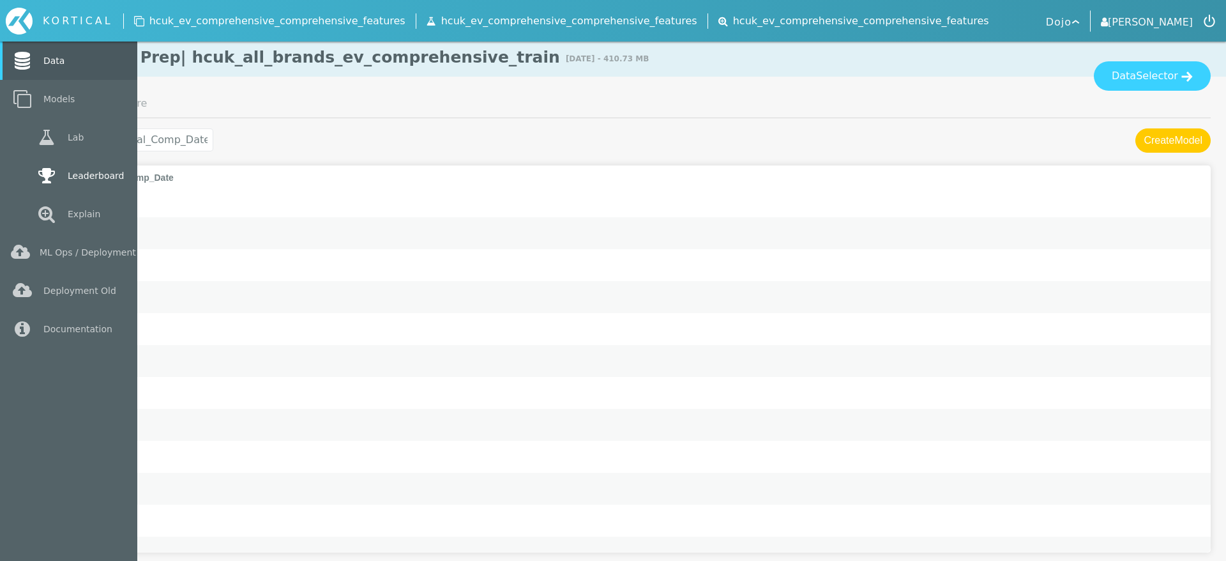
click at [60, 176] on link "Leaderboard" at bounding box center [68, 175] width 137 height 38
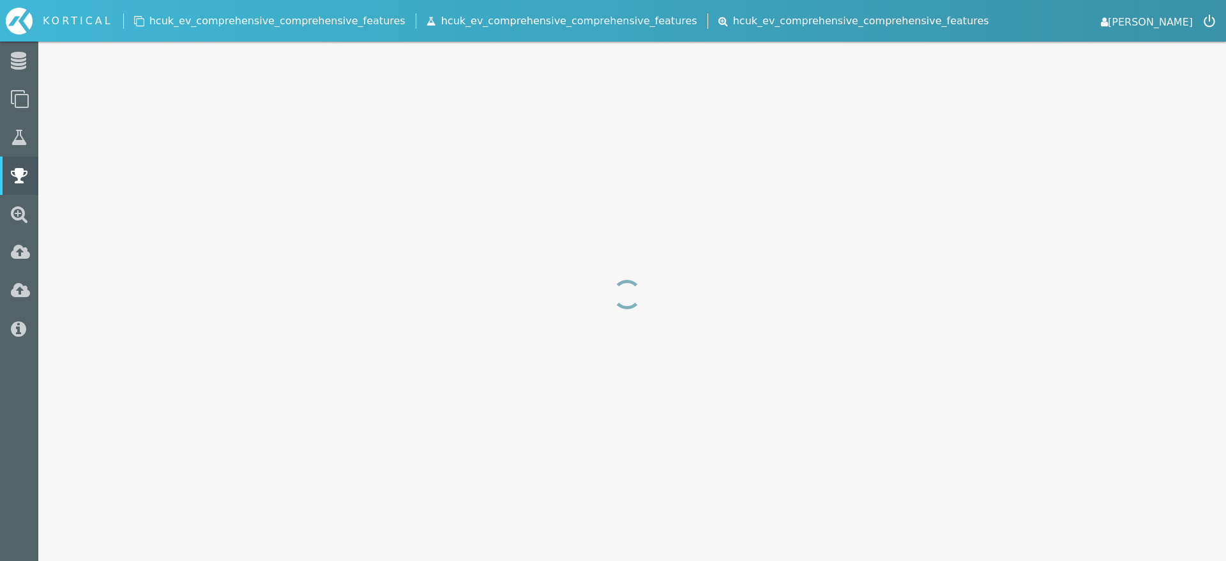
select select "area_under_roc_curve"
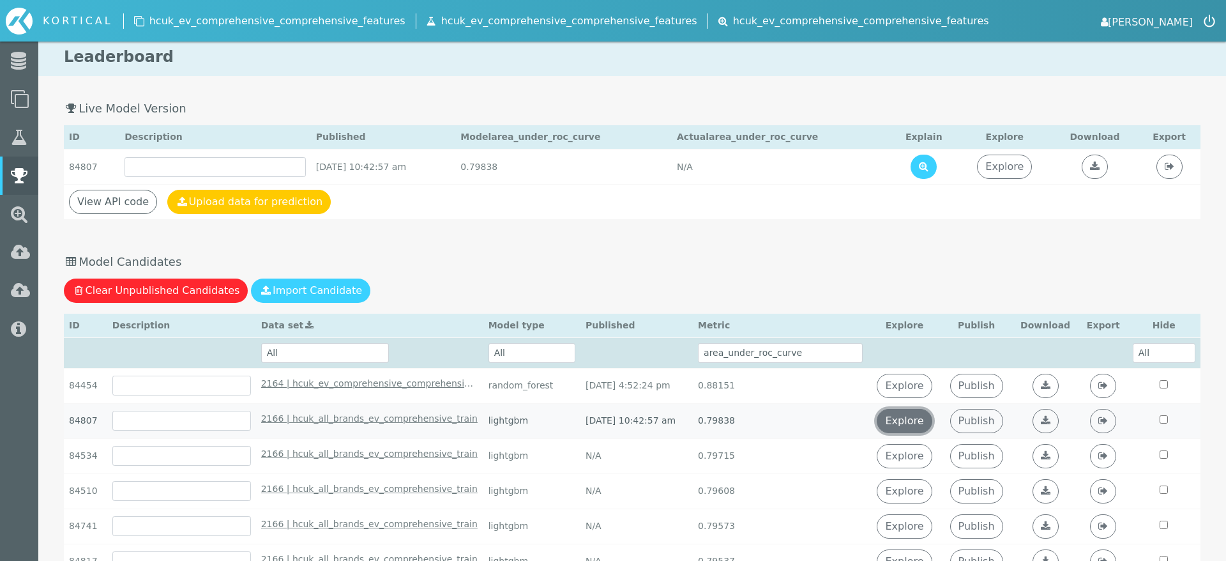
click at [916, 420] on link "Explore" at bounding box center [904, 421] width 55 height 24
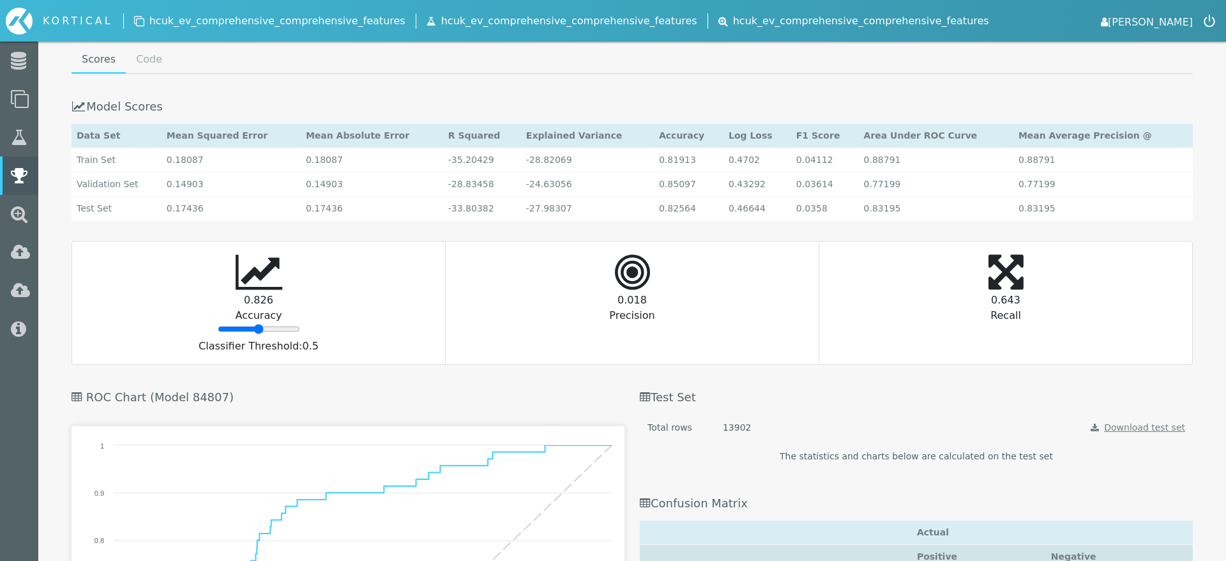
scroll to position [1400, 0]
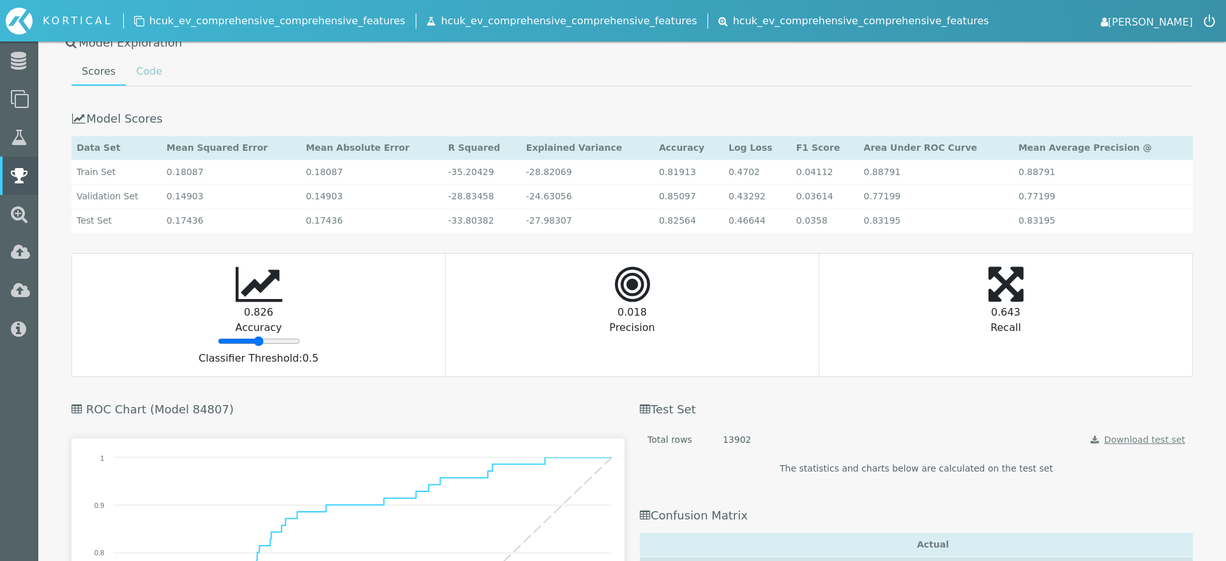
click at [156, 69] on link "Code" at bounding box center [149, 72] width 47 height 26
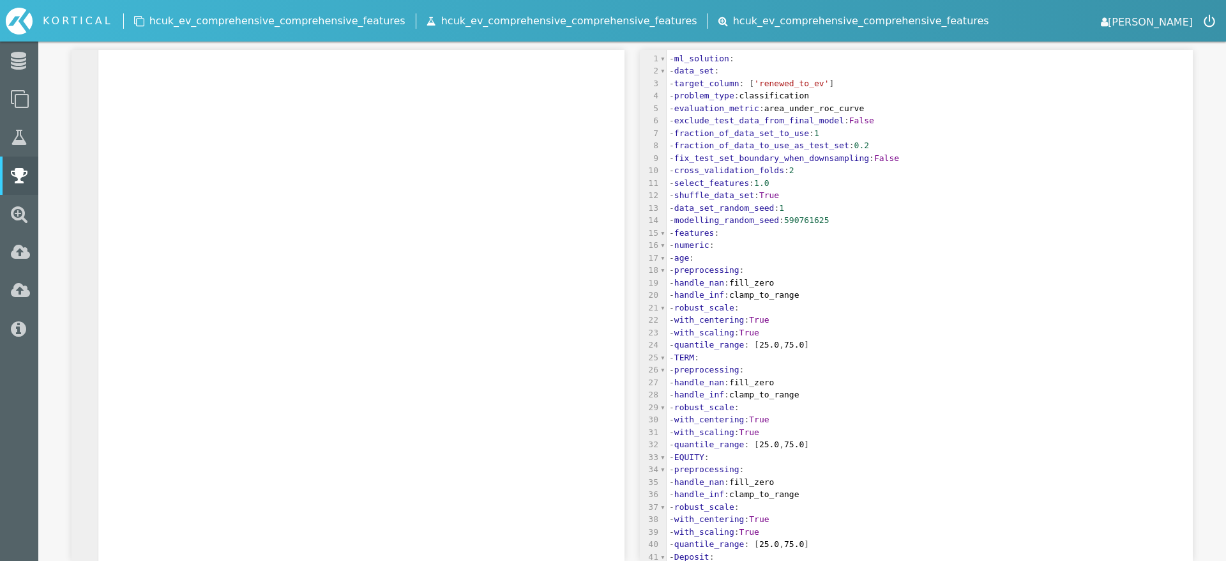
scroll to position [2679, 0]
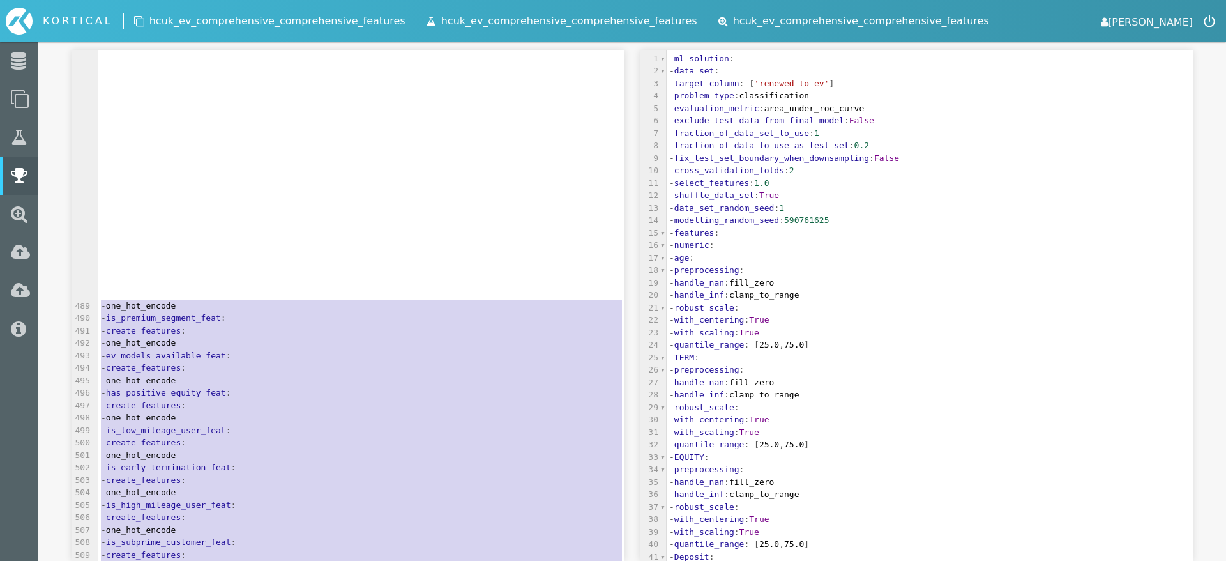
type textarea "- ml_solution: - data_set: - target_column: ['renewed_to_ev'] - problem_type: c…"
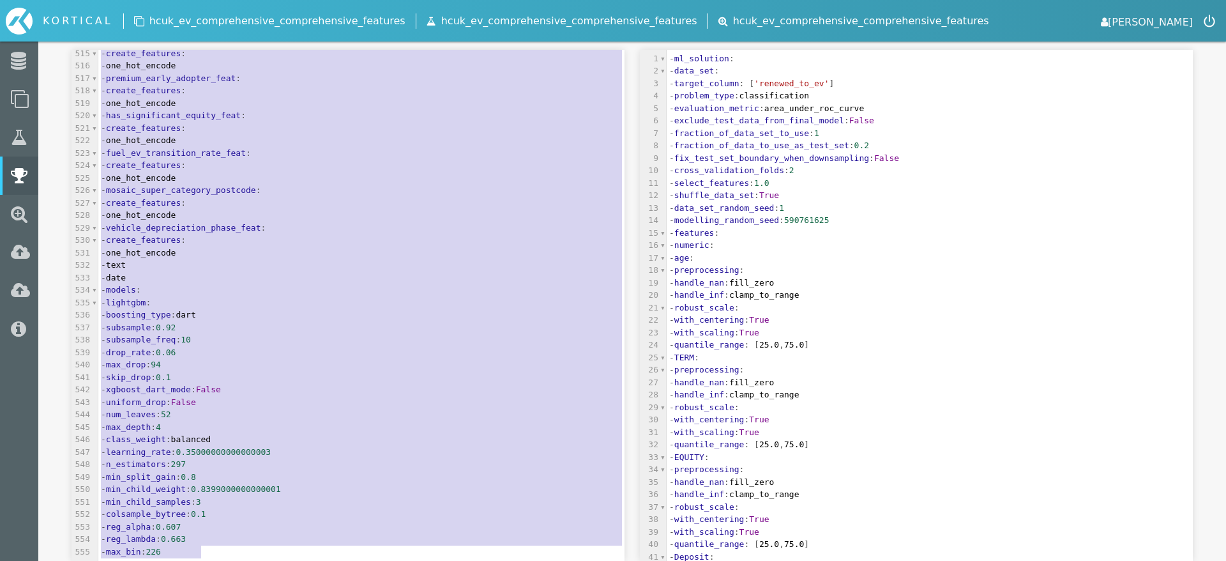
drag, startPoint x: 102, startPoint y: 153, endPoint x: 346, endPoint y: 660, distance: 562.7
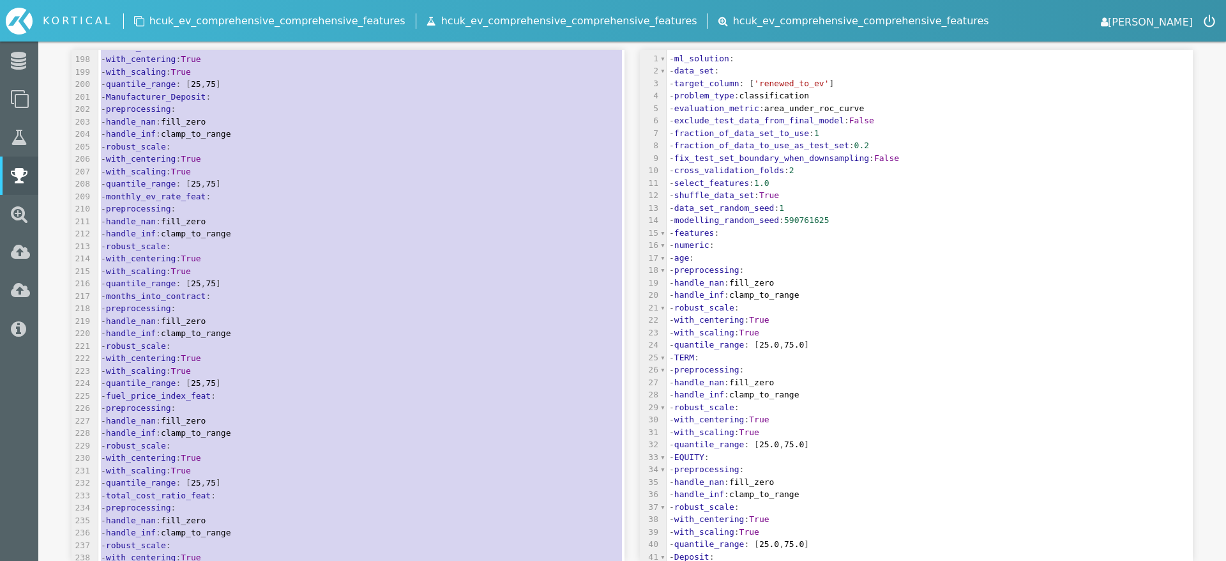
scroll to position [1145, 0]
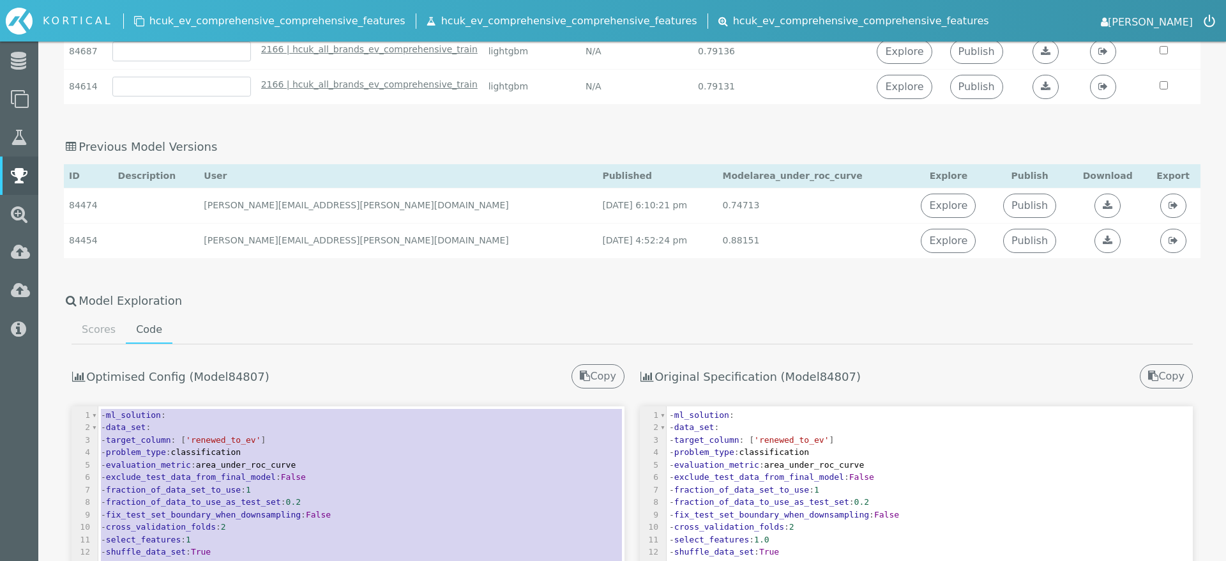
click at [512, 381] on div "Optimised Config (Model 84807 ) Copy" at bounding box center [348, 368] width 553 height 49
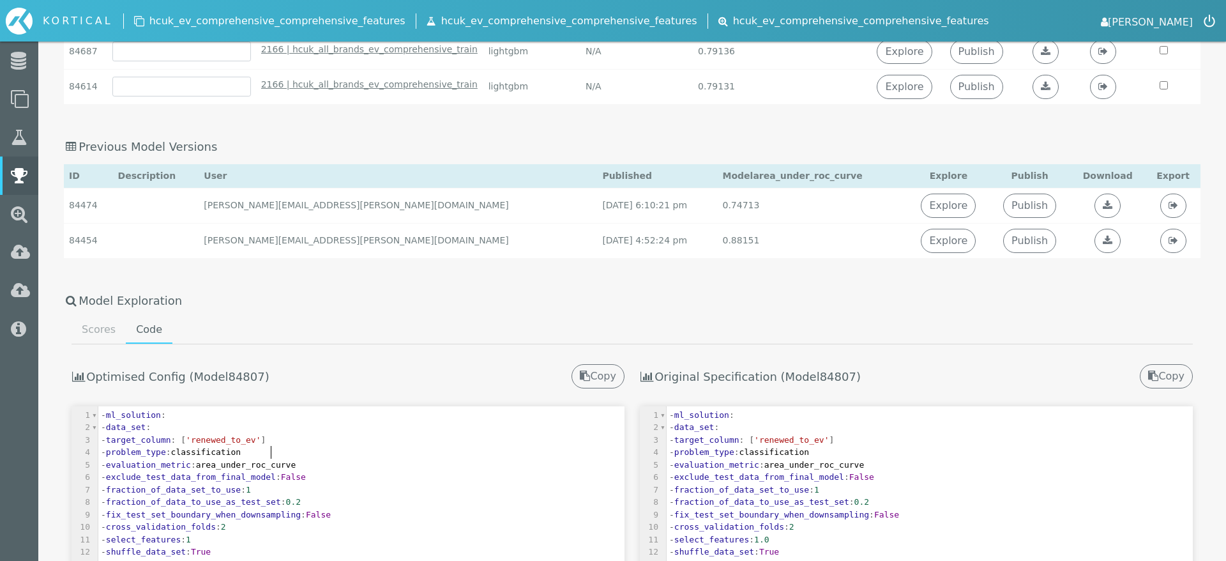
click at [542, 451] on pre "- problem_type : classification" at bounding box center [361, 452] width 526 height 13
click at [601, 379] on button "Copy" at bounding box center [598, 376] width 53 height 24
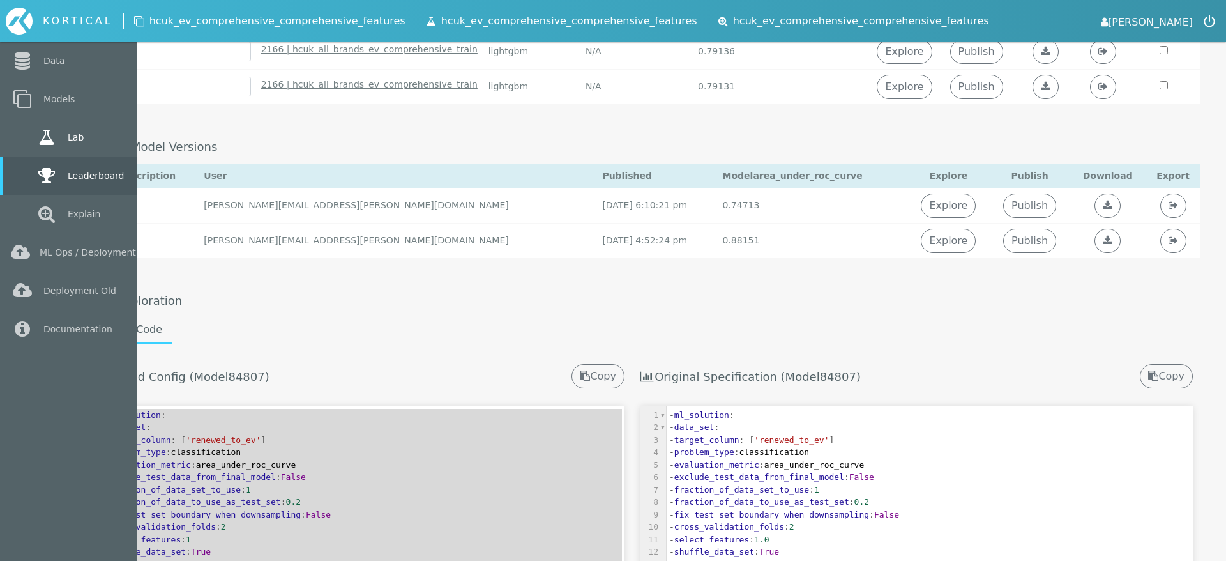
click at [18, 133] on link "Lab" at bounding box center [68, 137] width 137 height 38
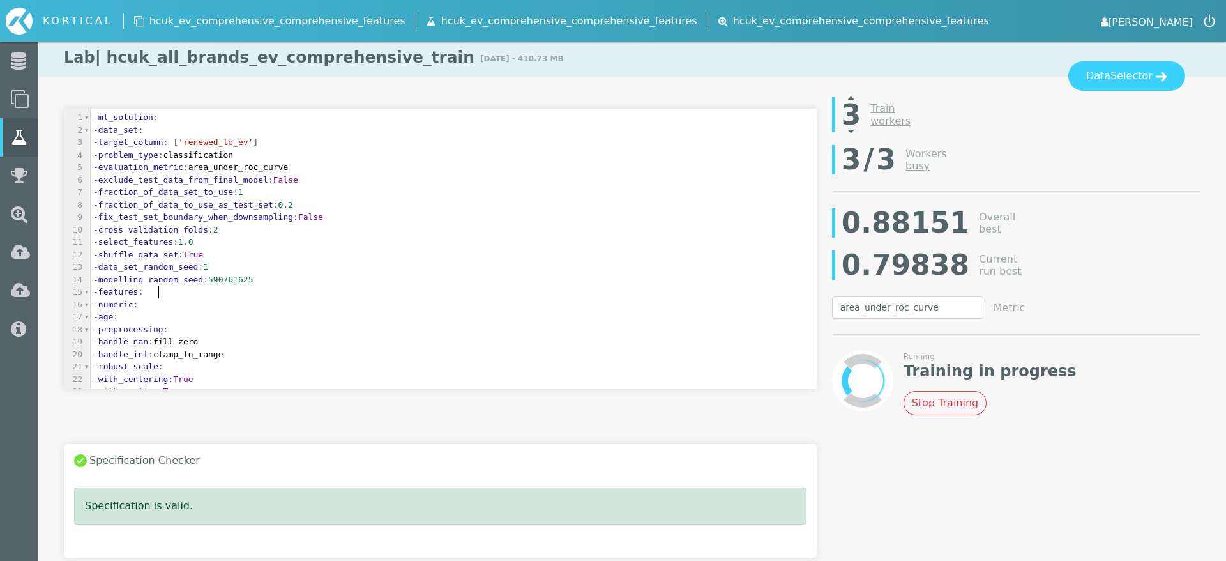
click at [304, 286] on pre "- features :" at bounding box center [454, 291] width 726 height 13
click at [1125, 85] on button "Data Selector" at bounding box center [1126, 75] width 117 height 29
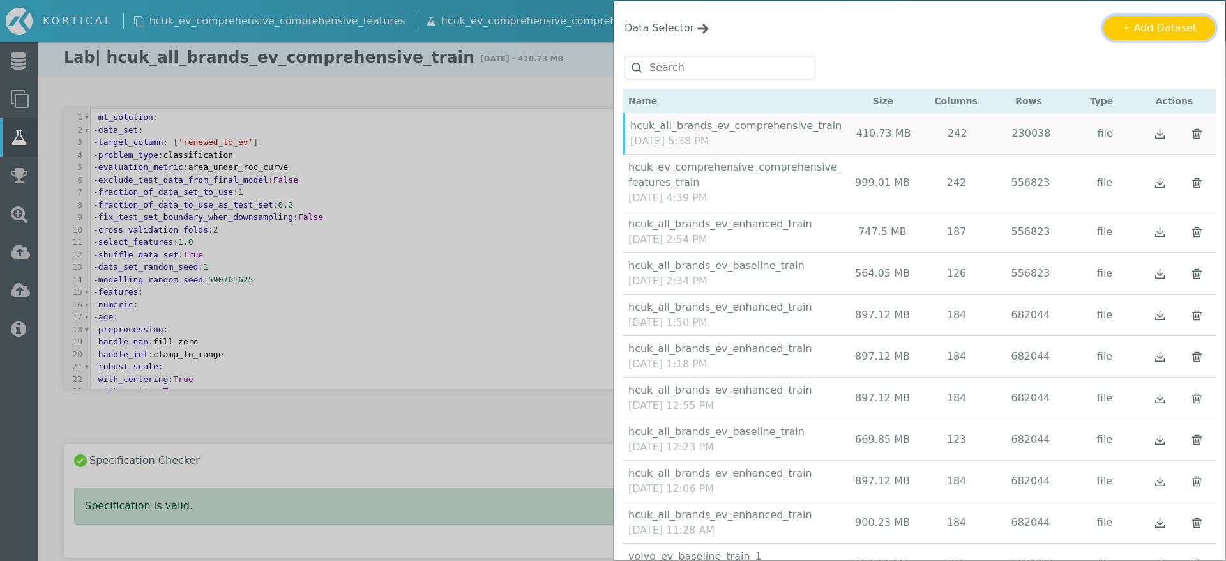
click at [1132, 31] on button "+ Add Dataset" at bounding box center [1159, 28] width 112 height 24
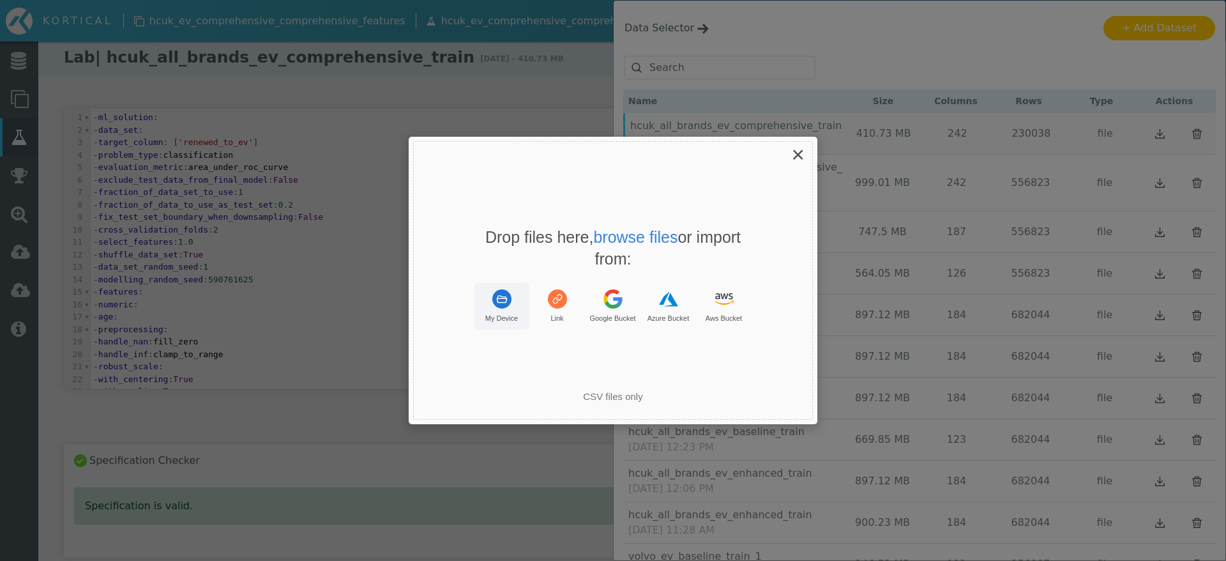
click at [501, 293] on rect "Uppy Dashboard Window (Press escape to close)" at bounding box center [501, 298] width 19 height 19
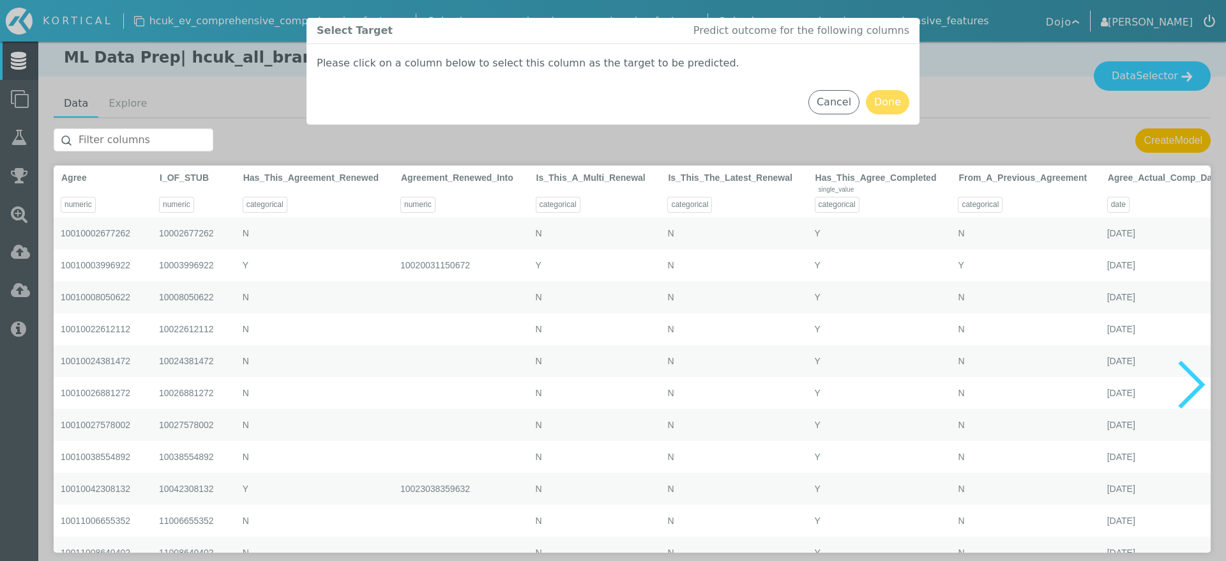
click at [139, 141] on input "text" at bounding box center [134, 139] width 160 height 23
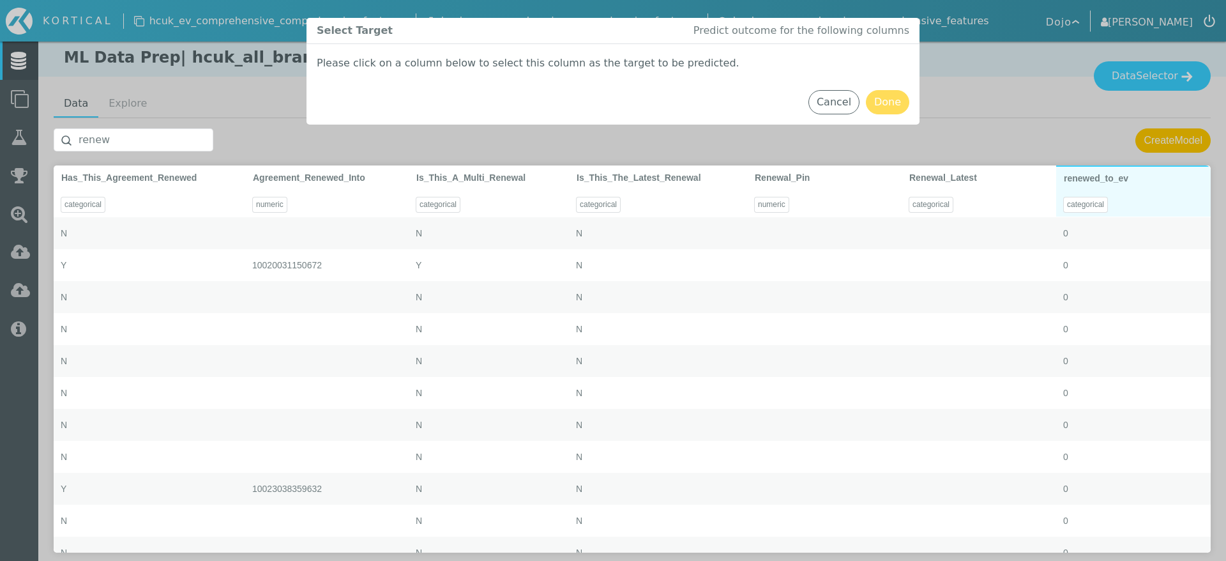
type input "renew"
click at [1151, 181] on div "renewed_to_ev" at bounding box center [1133, 178] width 139 height 23
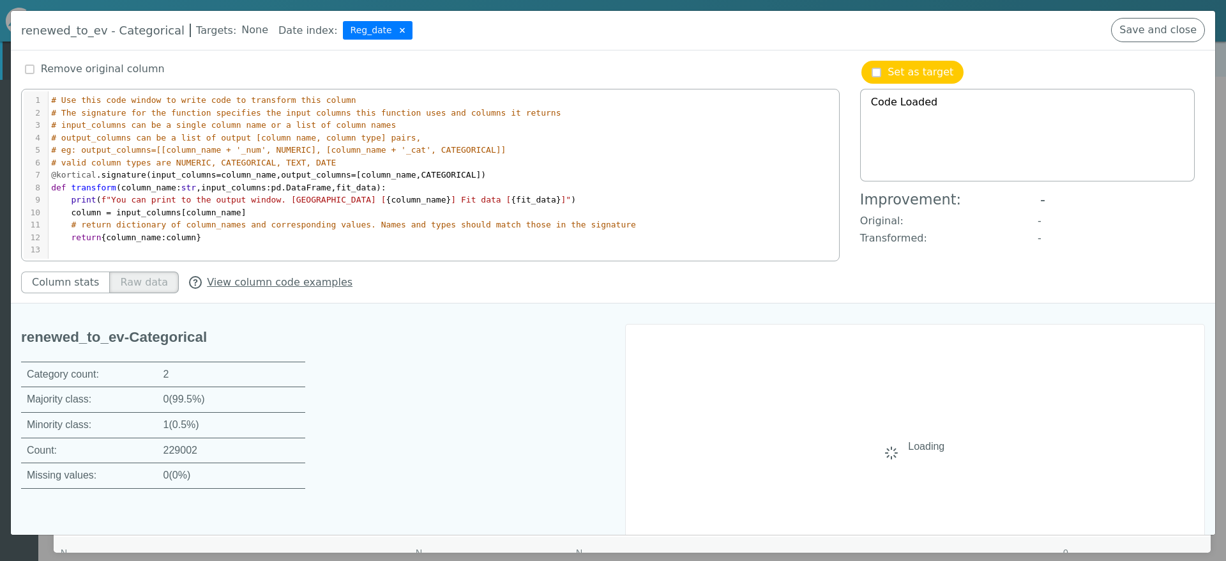
click at [400, 26] on img at bounding box center [402, 30] width 5 height 13
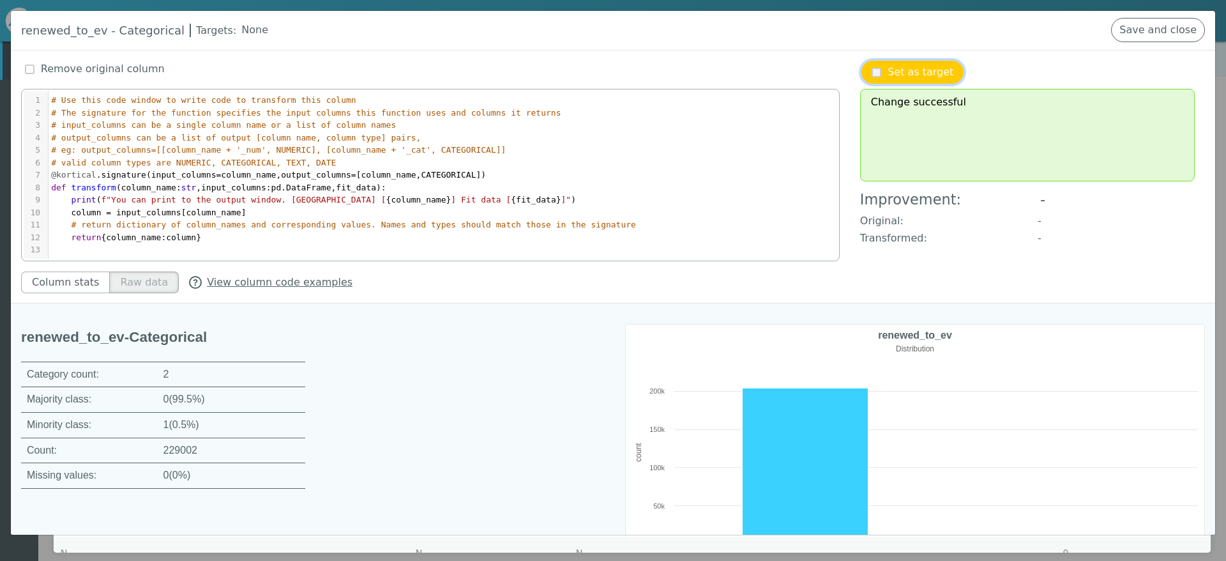
click at [906, 73] on p "Set as target" at bounding box center [921, 71] width 66 height 15
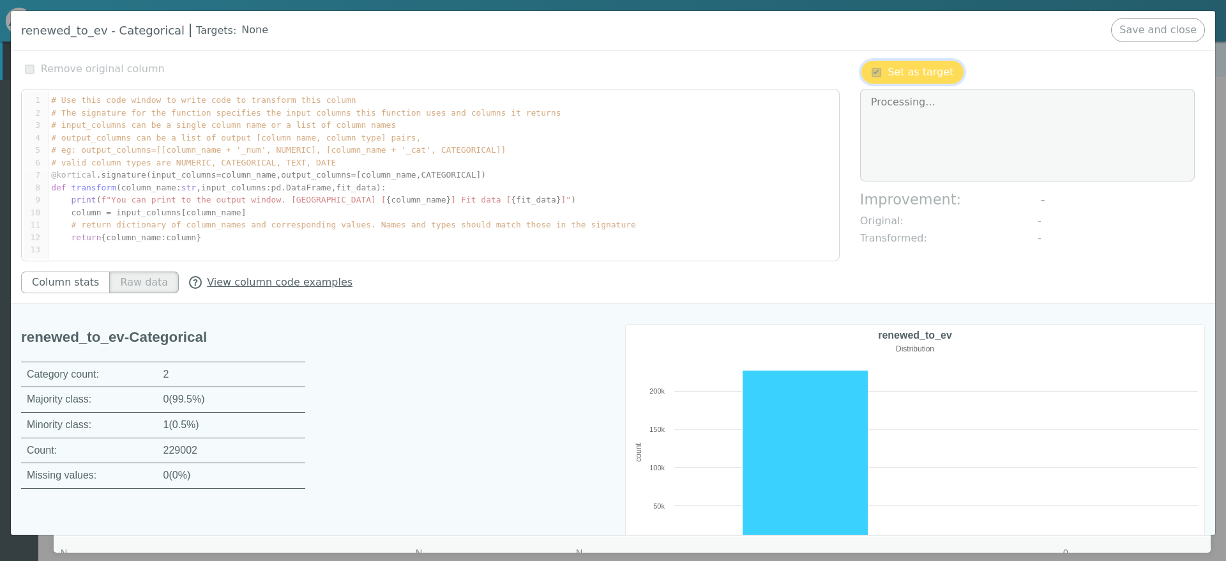
type textarea "Change successful"
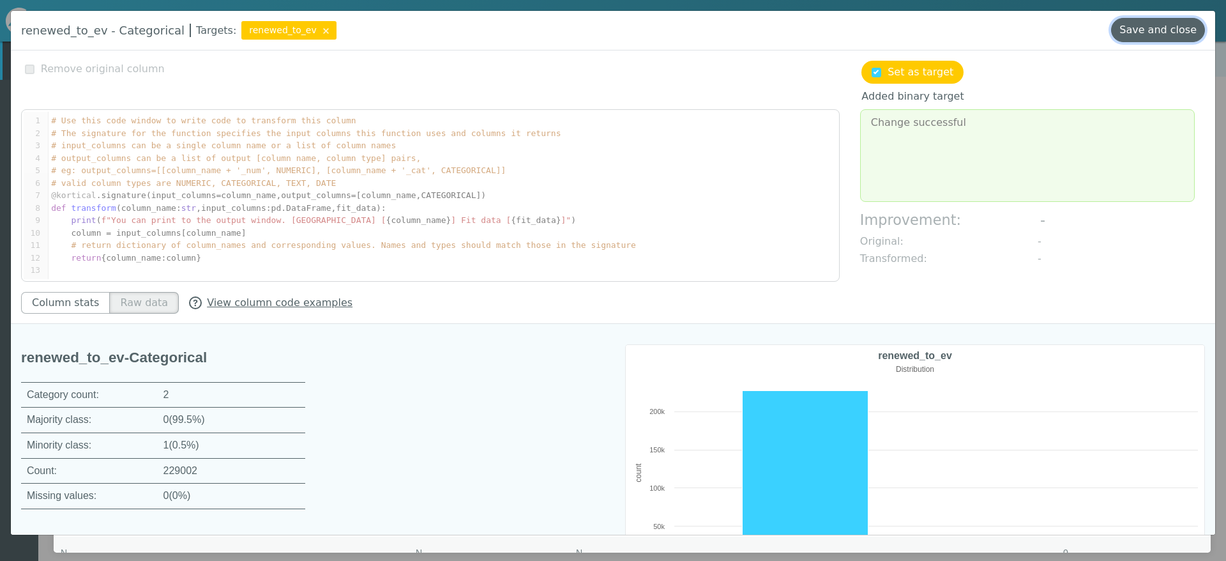
click at [1153, 31] on button "Save and close" at bounding box center [1158, 30] width 94 height 24
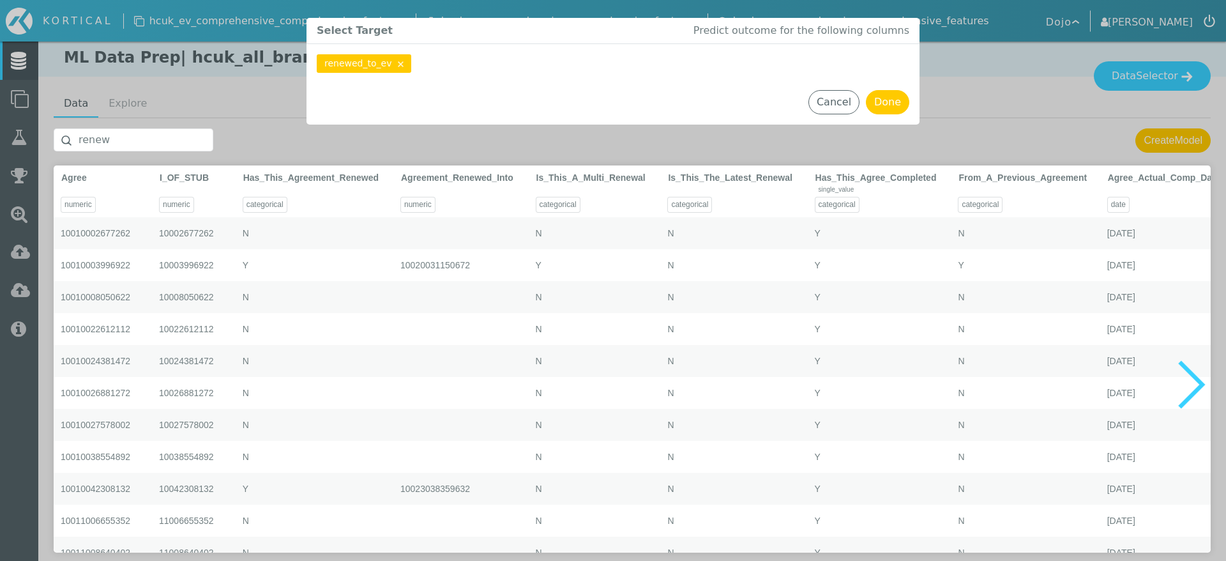
click at [103, 142] on input "renew" at bounding box center [134, 139] width 160 height 23
click at [110, 136] on input "renew" at bounding box center [134, 139] width 160 height 23
click at [110, 142] on input "renew" at bounding box center [134, 139] width 160 height 23
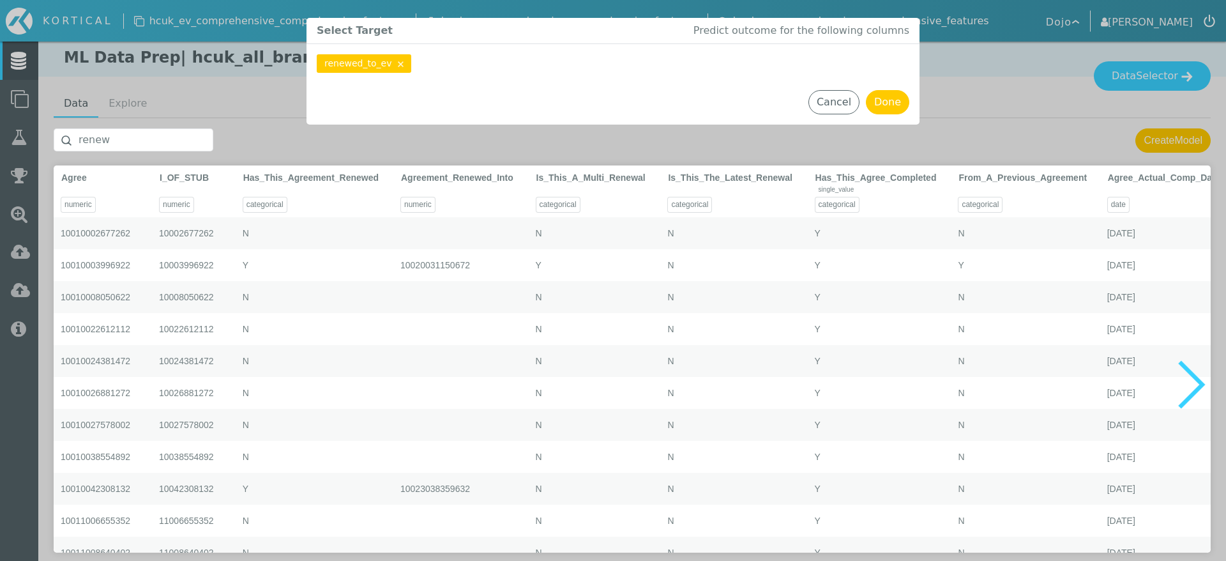
click at [110, 142] on input "renew" at bounding box center [134, 139] width 160 height 23
click at [97, 139] on input "renew" at bounding box center [134, 139] width 160 height 23
click at [109, 139] on input "text" at bounding box center [134, 139] width 160 height 23
click at [848, 96] on button "Cancel" at bounding box center [833, 102] width 51 height 24
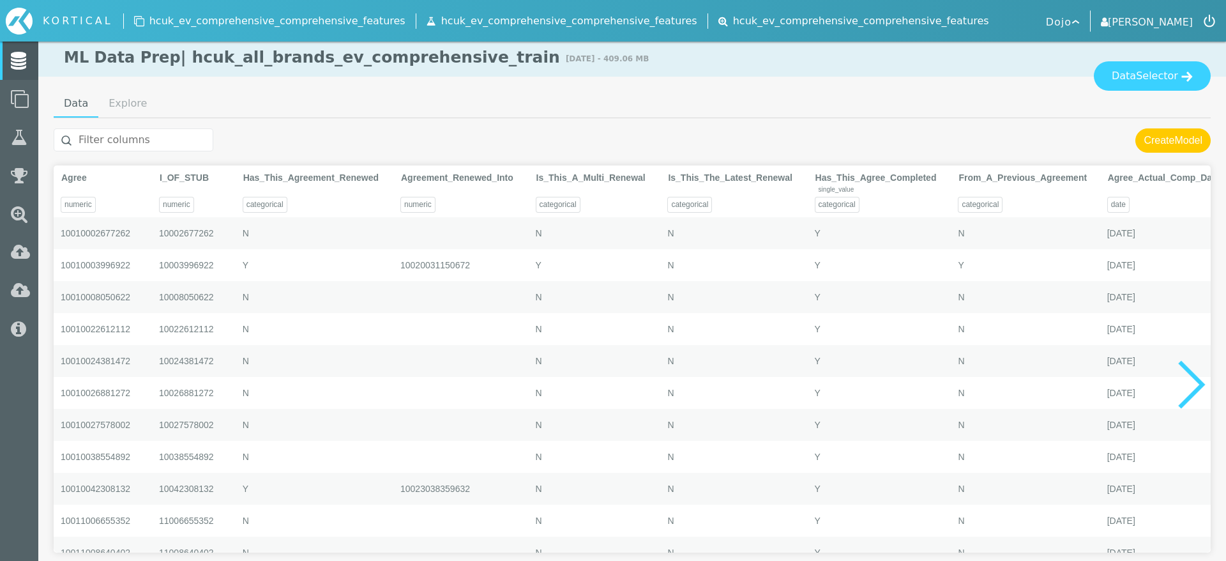
click at [125, 139] on input "text" at bounding box center [134, 139] width 160 height 23
paste input "Agree_Actual_Comp_Date"
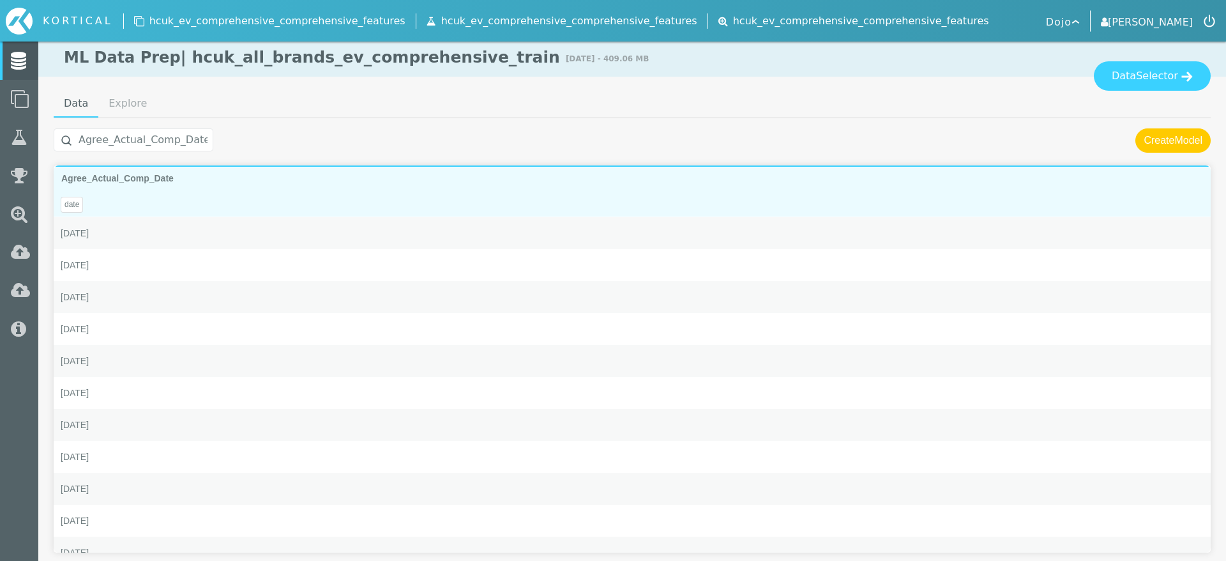
type input "Agree_Actual_Comp_Date"
click at [159, 174] on span "Agree_Actual_Comp_Date" at bounding box center [117, 178] width 112 height 10
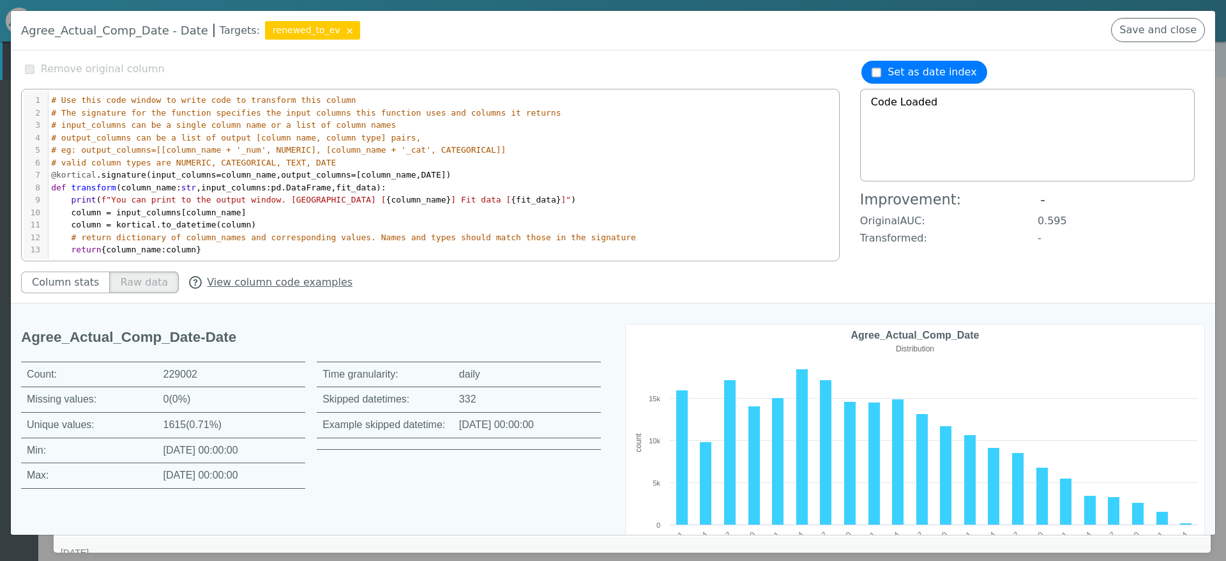
click at [933, 85] on div at bounding box center [1033, 75] width 344 height 28
click at [937, 70] on p "Set as date index" at bounding box center [932, 71] width 89 height 15
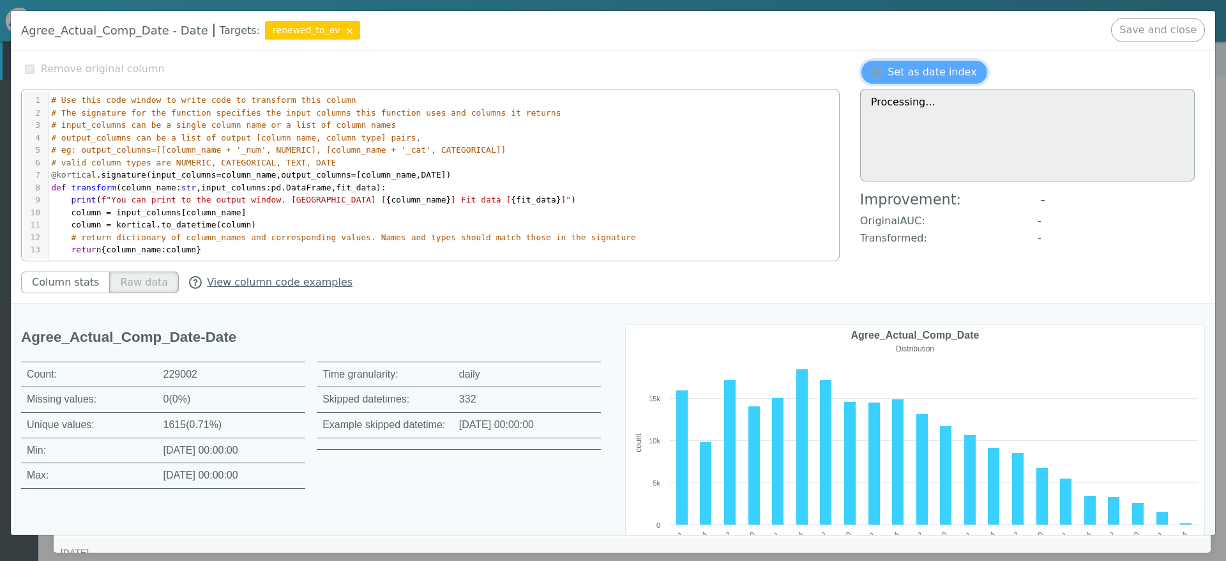
type textarea "Change successful"
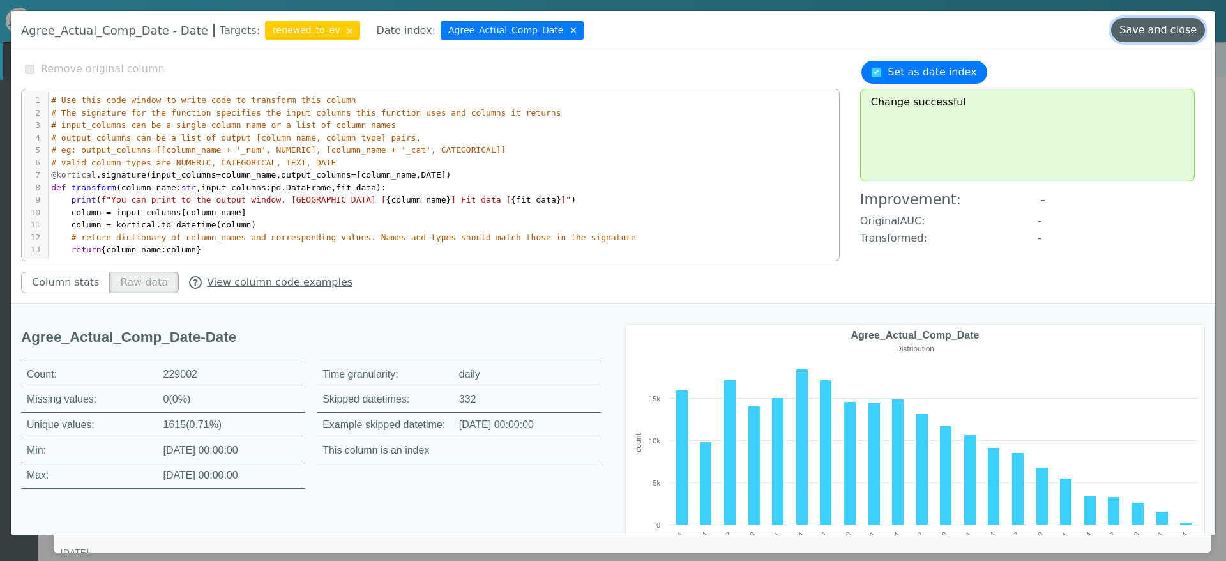
click at [1162, 33] on button "Save and close" at bounding box center [1158, 30] width 94 height 24
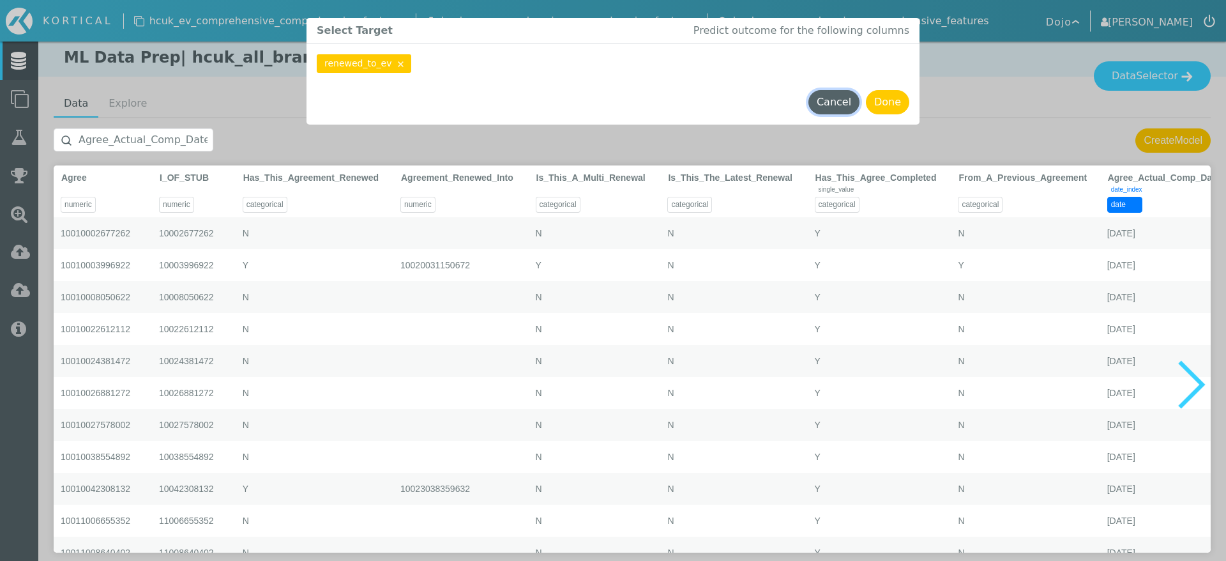
click at [834, 102] on button "Cancel" at bounding box center [833, 102] width 51 height 24
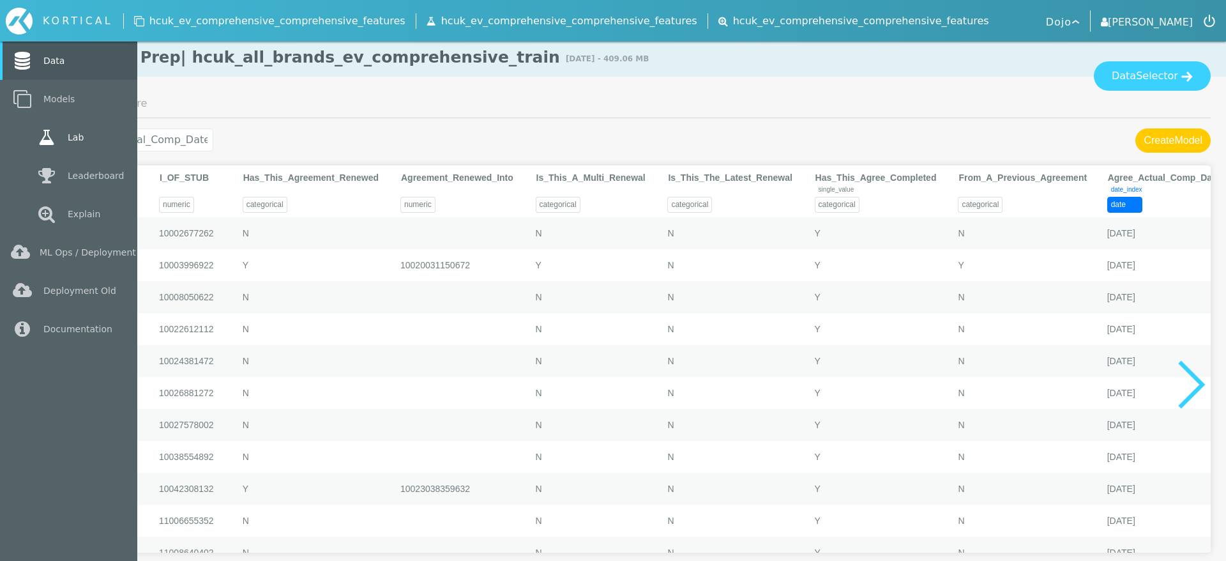
click at [35, 140] on icon at bounding box center [46, 137] width 23 height 18
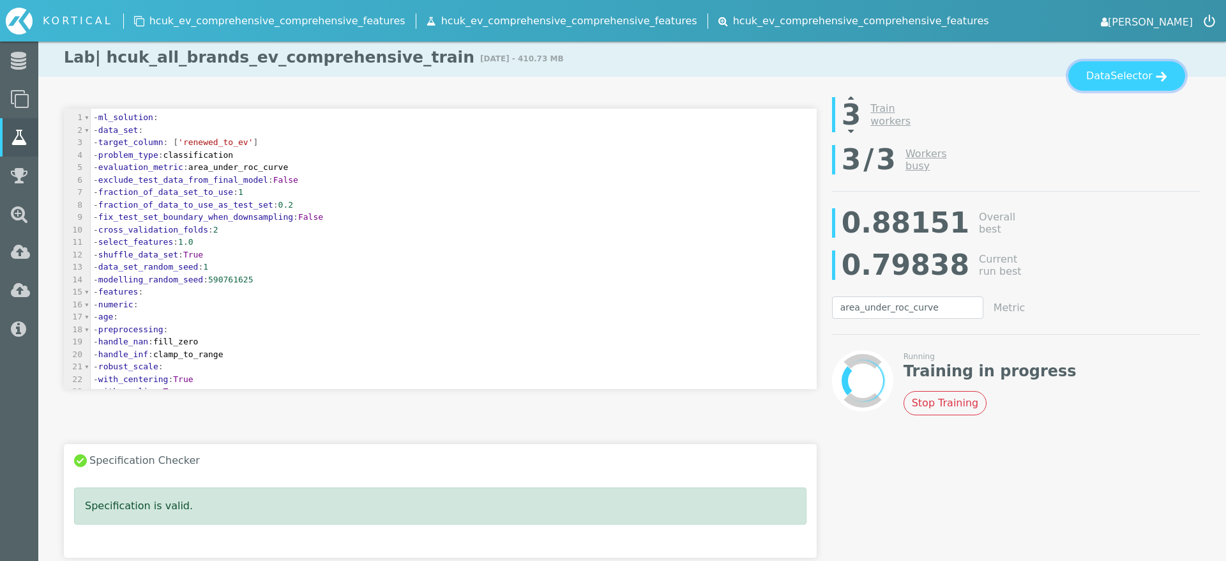
click at [1131, 83] on span "Selector" at bounding box center [1131, 75] width 42 height 15
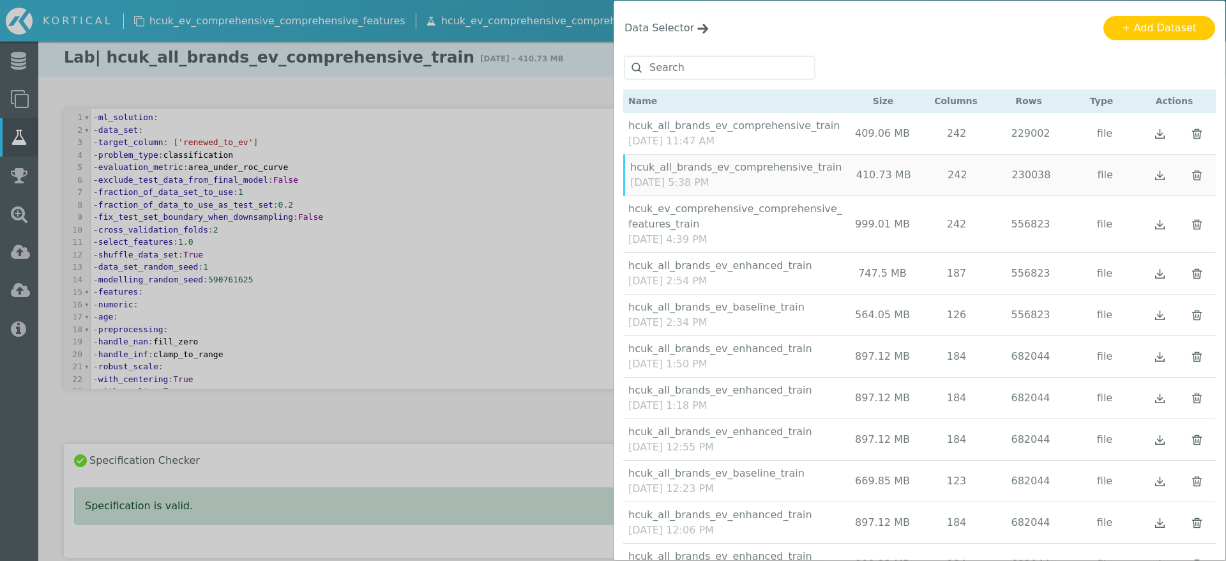
click at [727, 139] on div "[DATE] 11:47 AM" at bounding box center [735, 140] width 215 height 15
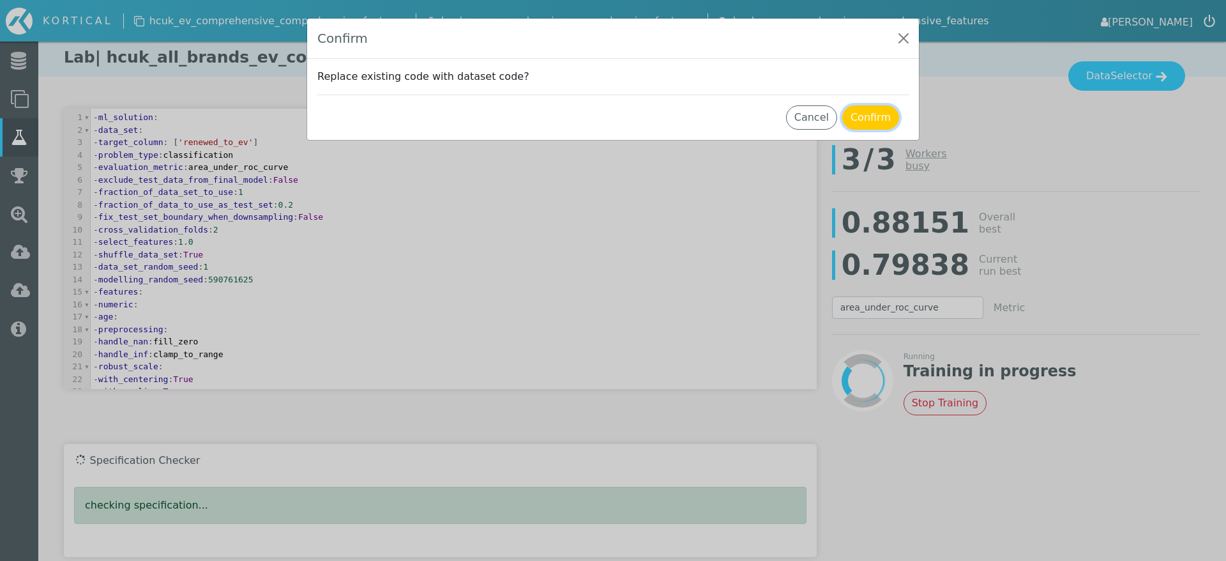
click at [867, 117] on button "Confirm" at bounding box center [870, 117] width 57 height 24
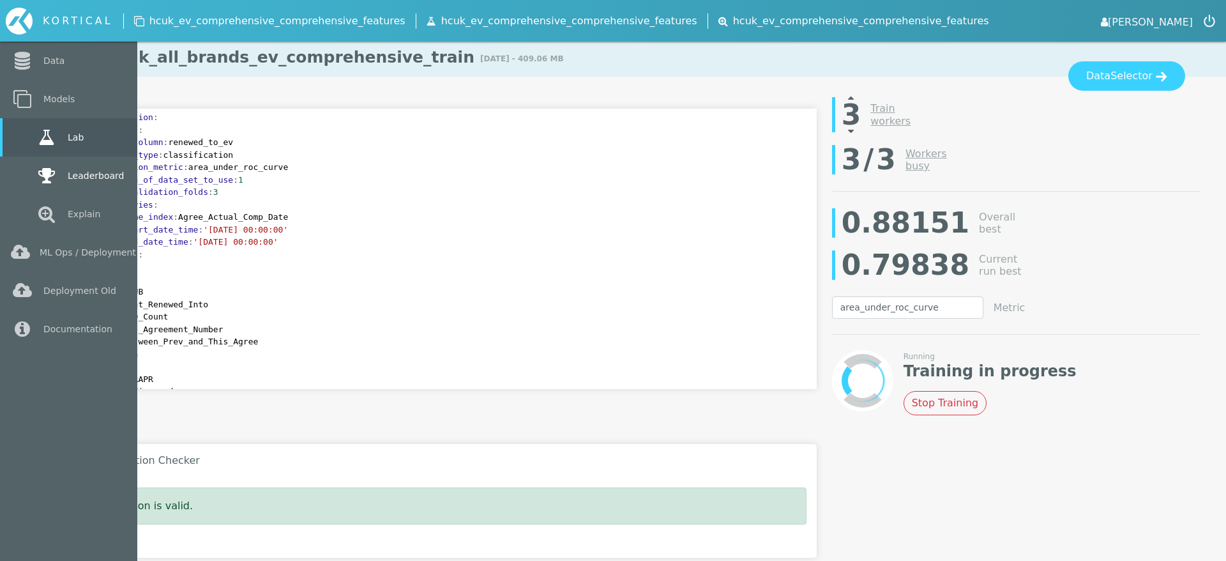
click at [19, 185] on link "Leaderboard" at bounding box center [68, 175] width 137 height 38
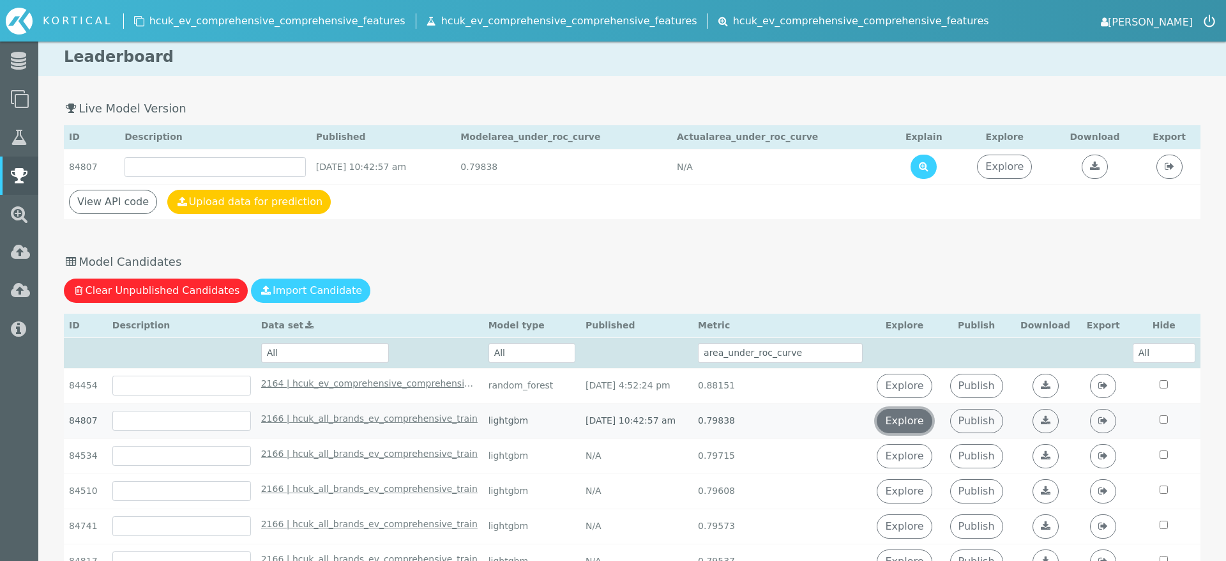
click at [909, 423] on link "Explore" at bounding box center [904, 421] width 55 height 24
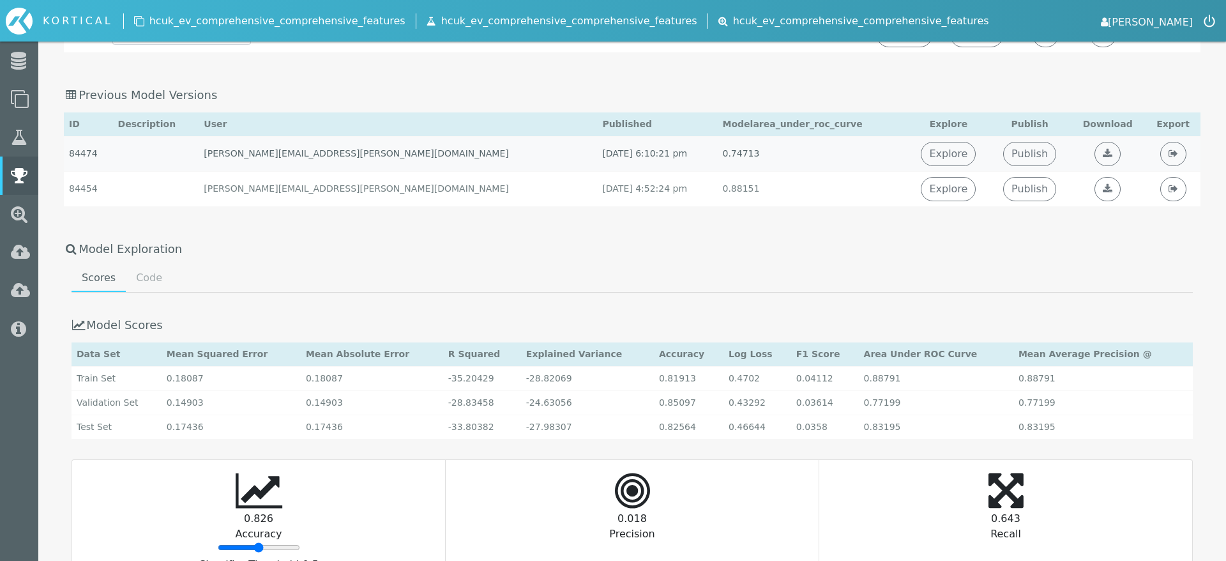
scroll to position [1253, 0]
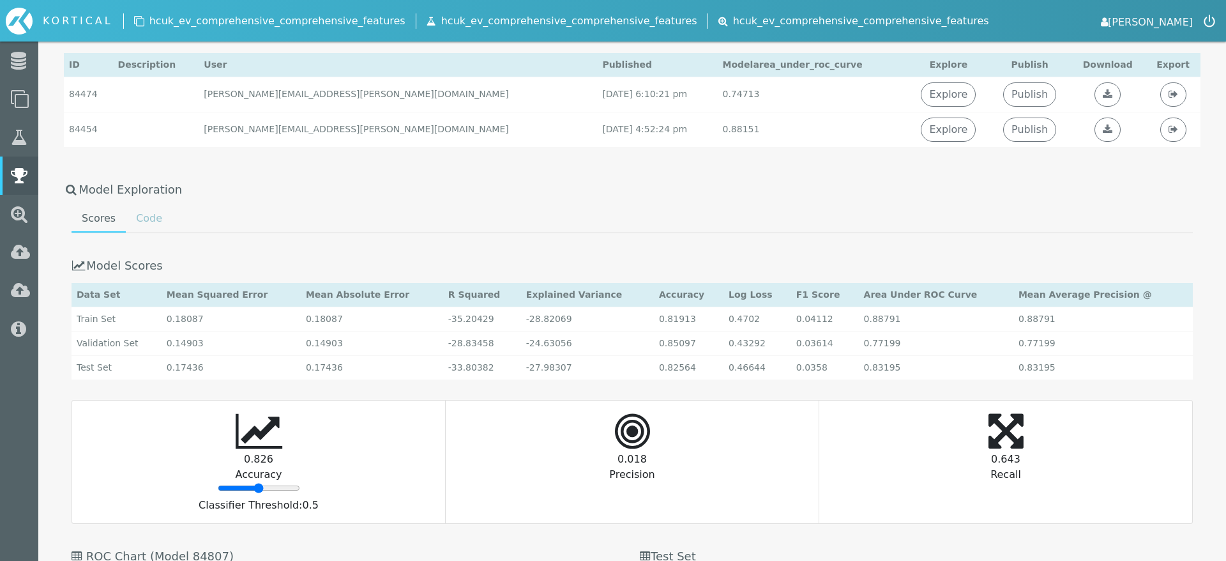
click at [158, 224] on link "Code" at bounding box center [149, 219] width 47 height 26
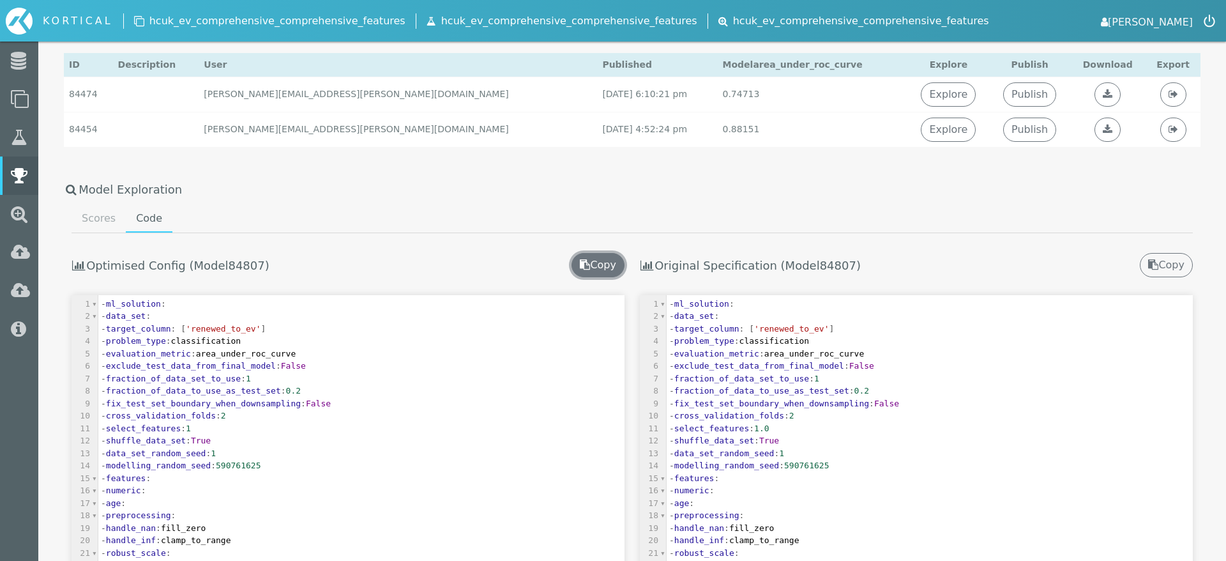
click at [593, 273] on button "Copy" at bounding box center [598, 265] width 53 height 24
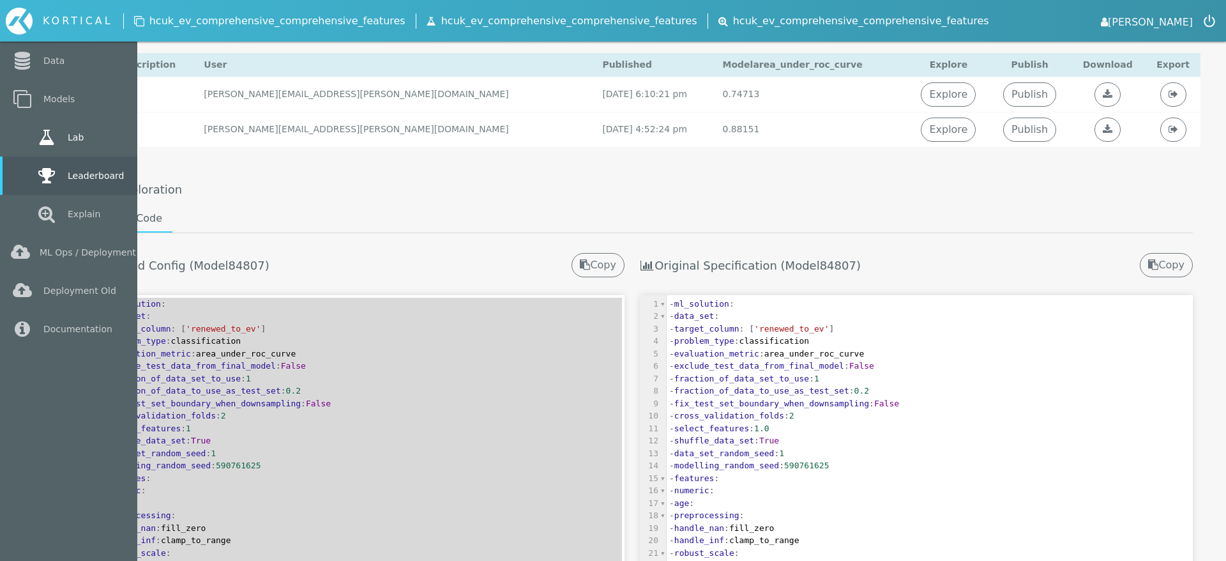
click at [35, 140] on icon at bounding box center [46, 137] width 23 height 18
click at [26, 140] on link "Lab" at bounding box center [68, 137] width 137 height 38
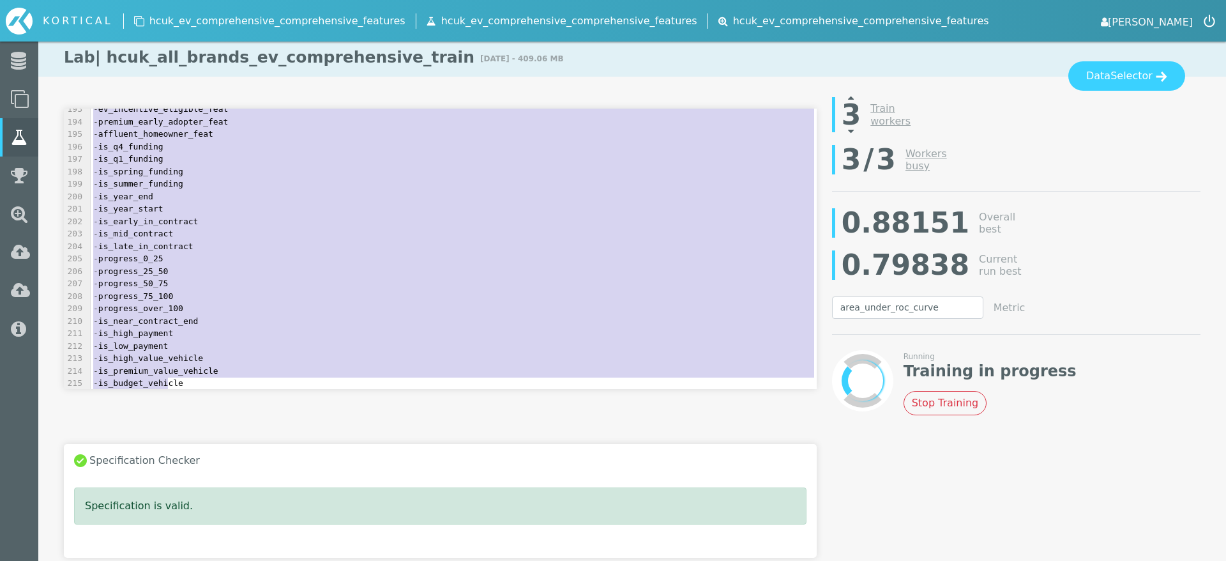
scroll to position [2573, 0]
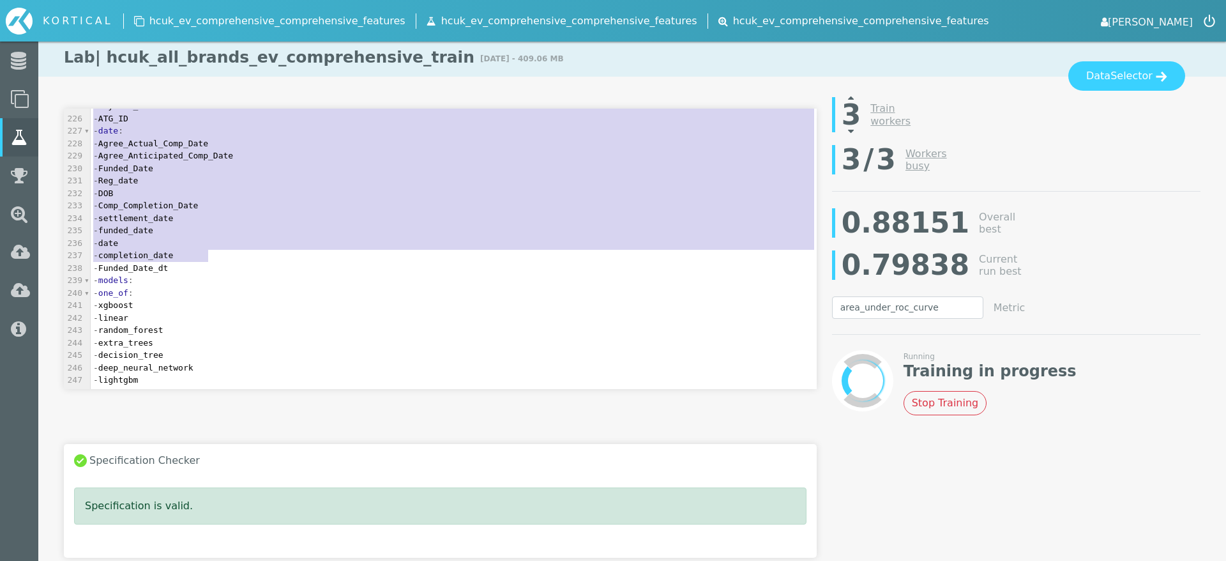
type textarea "- features: - numeric: - Agree - I_OF_STUB - Agreement_Renewed_Into - Agree_ID_…"
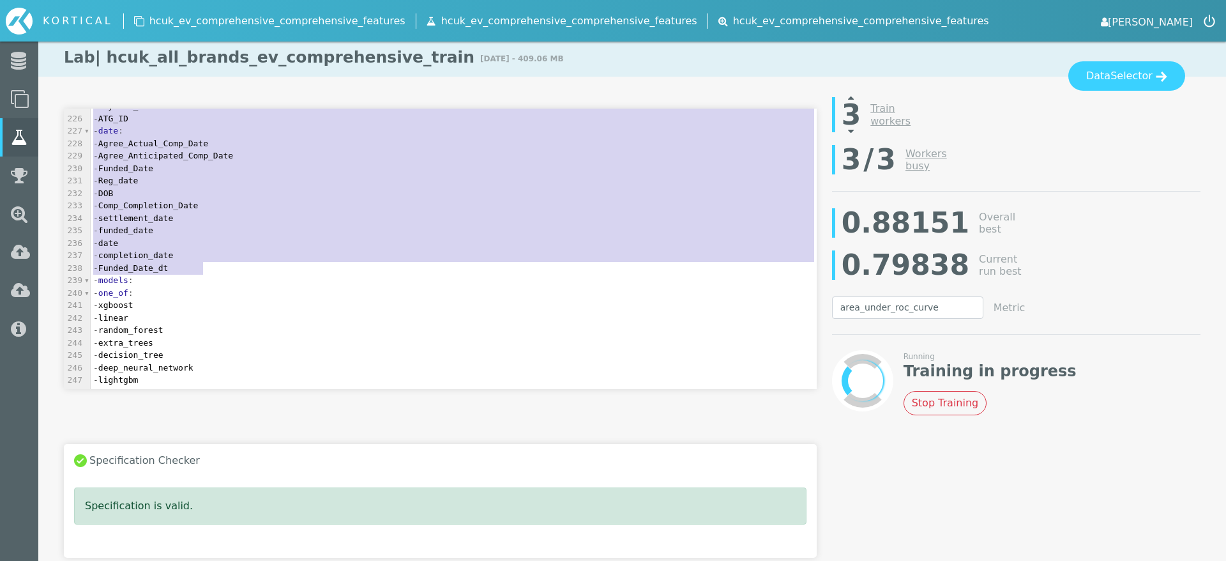
drag, startPoint x: 93, startPoint y: 254, endPoint x: 255, endPoint y: 266, distance: 162.6
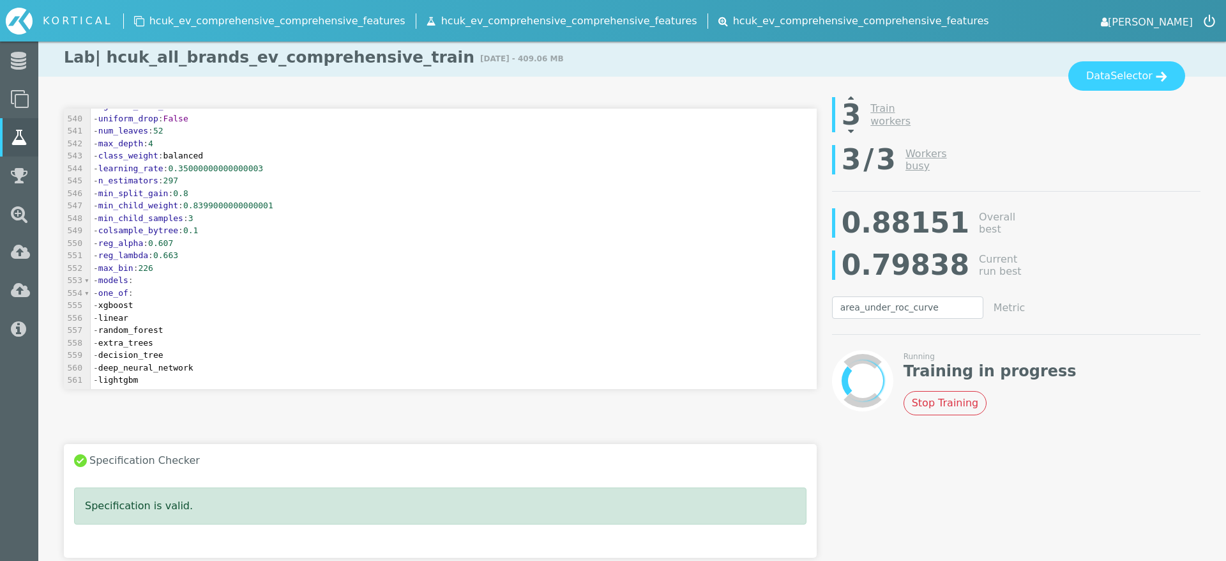
scroll to position [6711, 0]
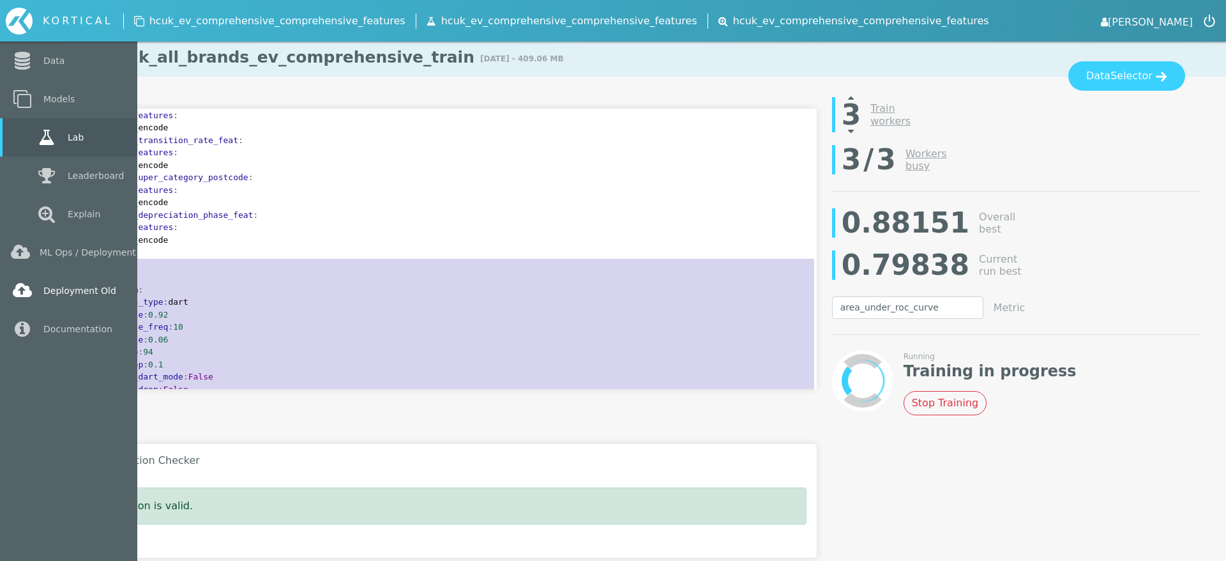
type textarea "- models: - lightgbm: - boosting_type: dart - subsample: 0.92 - subsample_freq:…"
drag, startPoint x: 221, startPoint y: 373, endPoint x: 38, endPoint y: 271, distance: 209.3
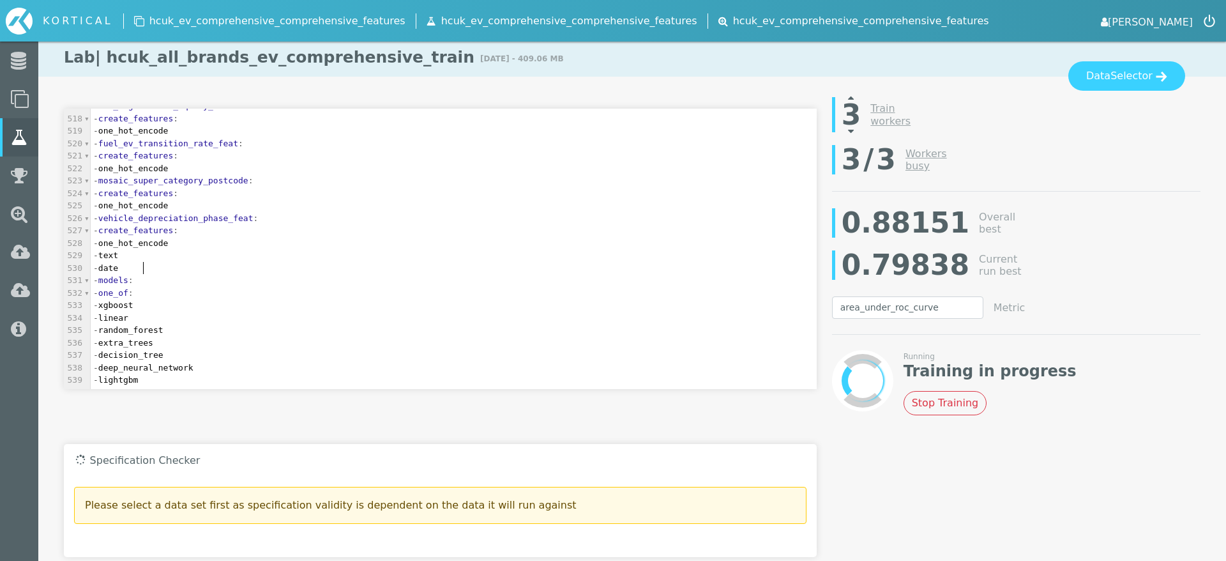
click at [186, 314] on pre "- linear" at bounding box center [454, 318] width 726 height 13
type textarea "linear"
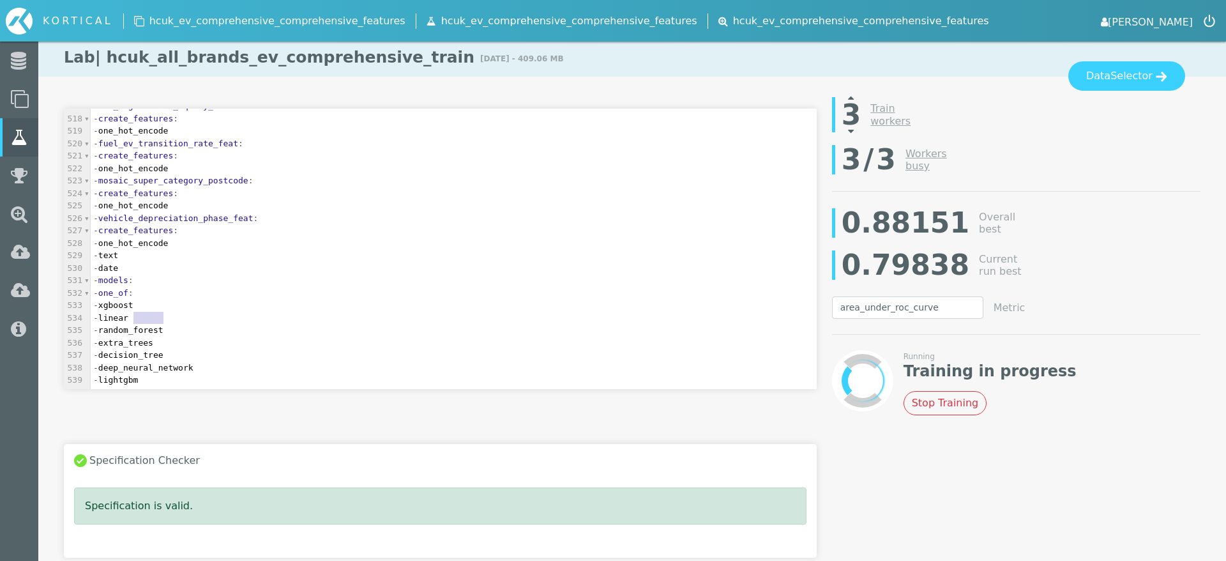
click at [186, 314] on pre "- linear" at bounding box center [454, 318] width 726 height 13
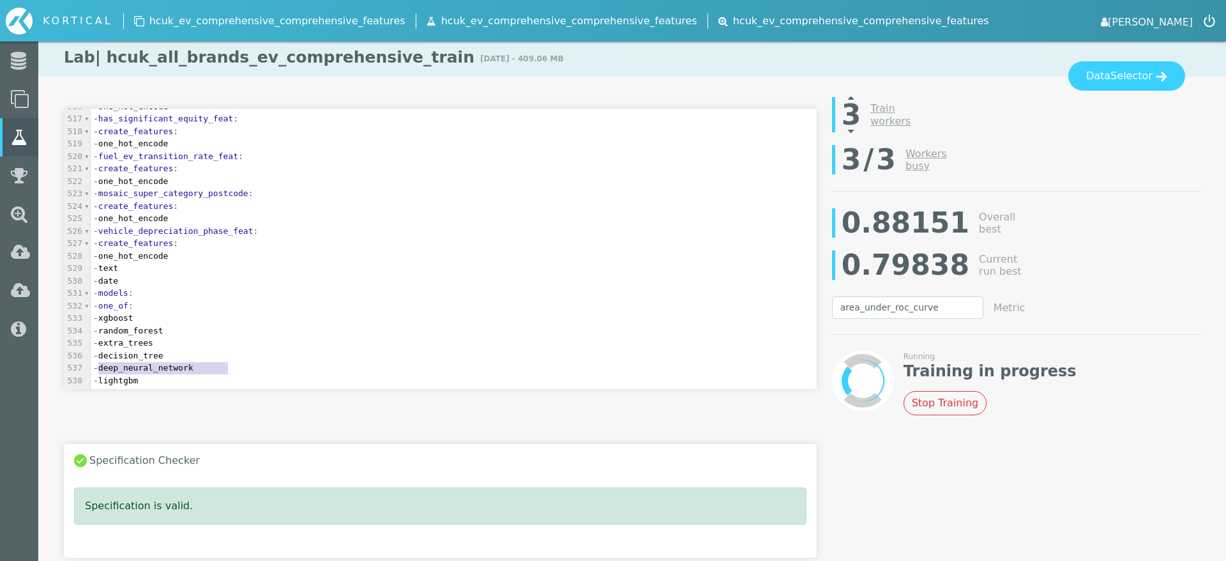
type textarea "- decision_tree - deep_neural_network"
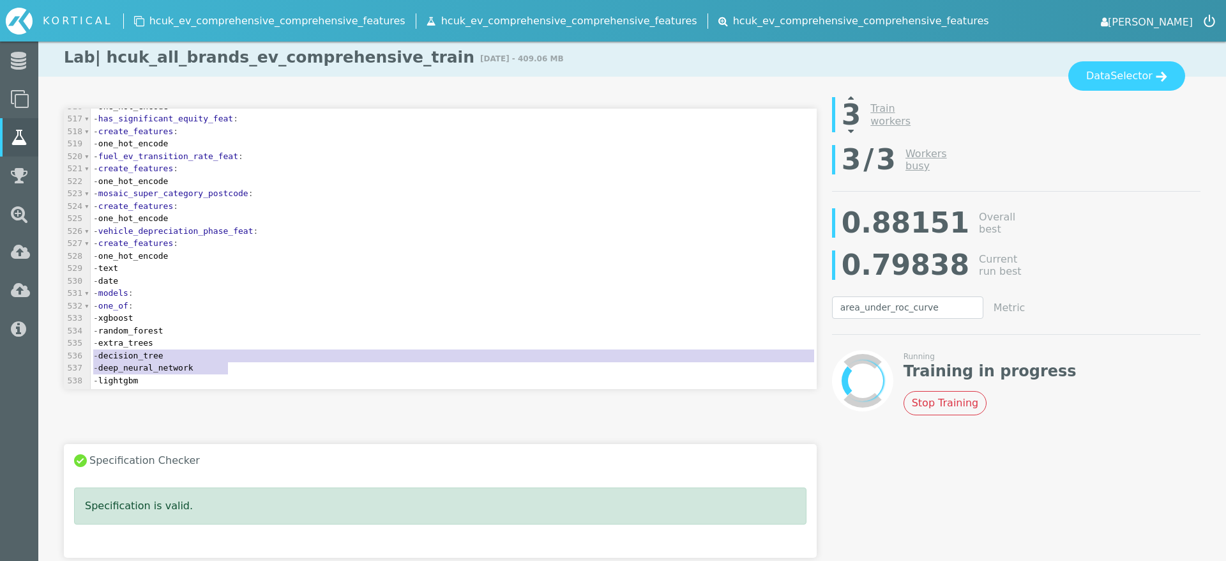
drag, startPoint x: 237, startPoint y: 370, endPoint x: 76, endPoint y: 357, distance: 161.5
click at [91, 357] on div "506 - create_features : 507 - one_hot_encode 508 - timely_ev_transition_feat : …" at bounding box center [454, 181] width 726 height 411
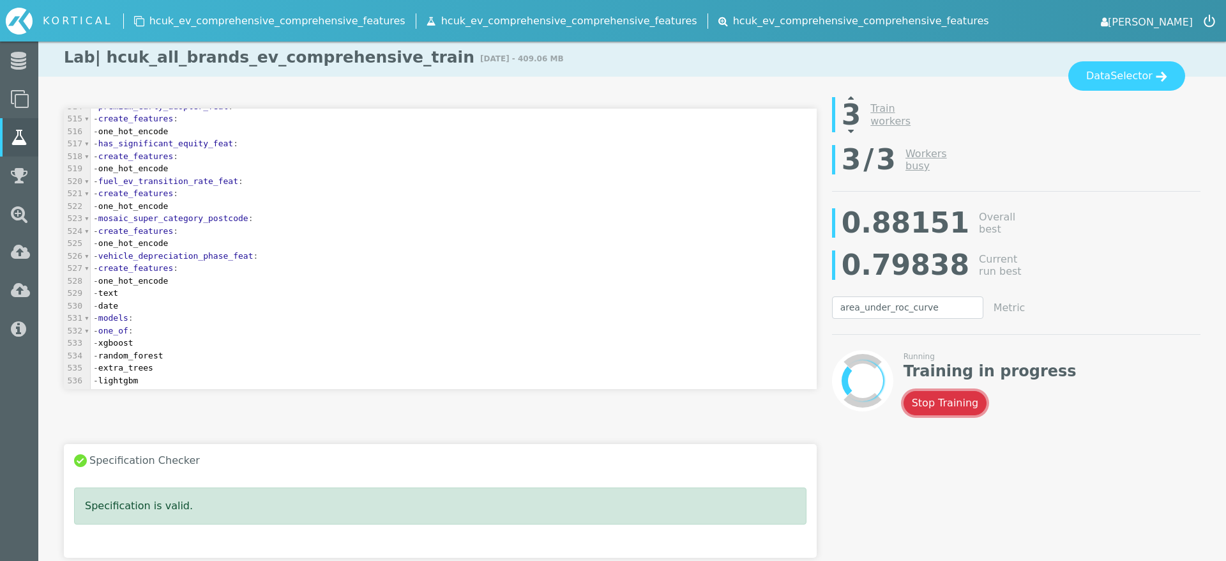
click at [936, 404] on button "Stop Training" at bounding box center [946, 403] width 84 height 24
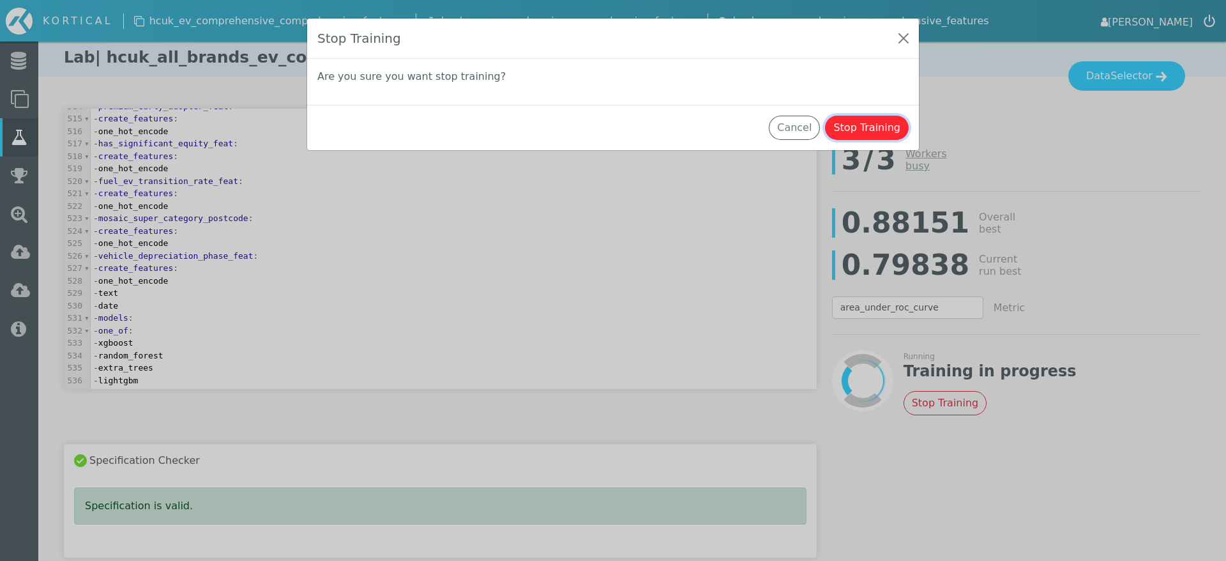
click at [874, 125] on button "Stop Training" at bounding box center [867, 128] width 84 height 24
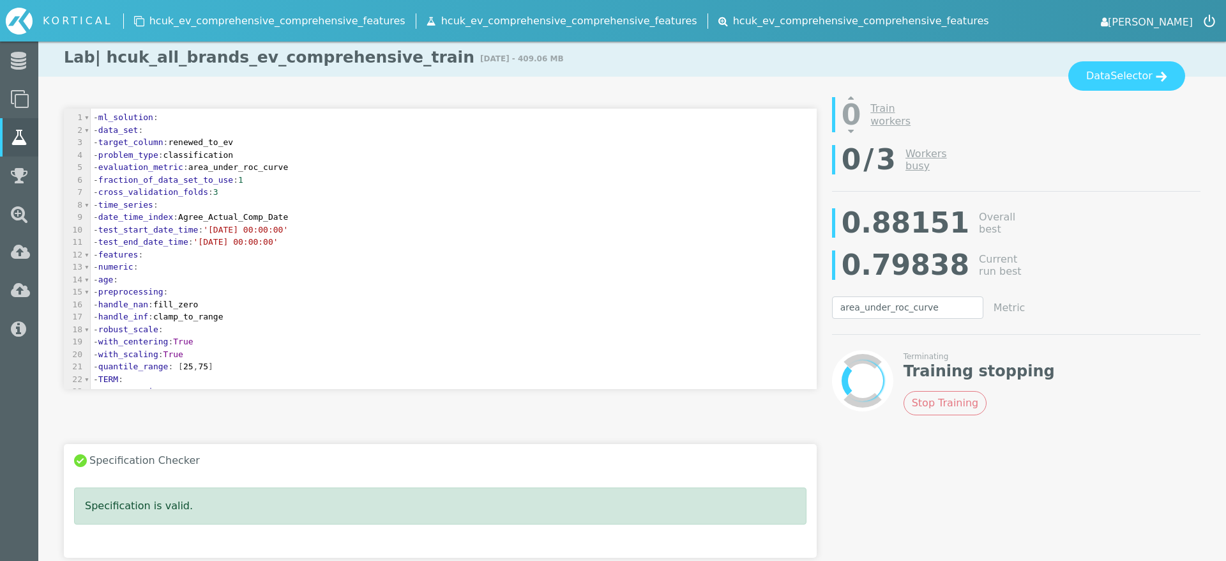
click at [261, 190] on pre "- cross_validation_folds : 3" at bounding box center [454, 192] width 726 height 13
type textarea "5"
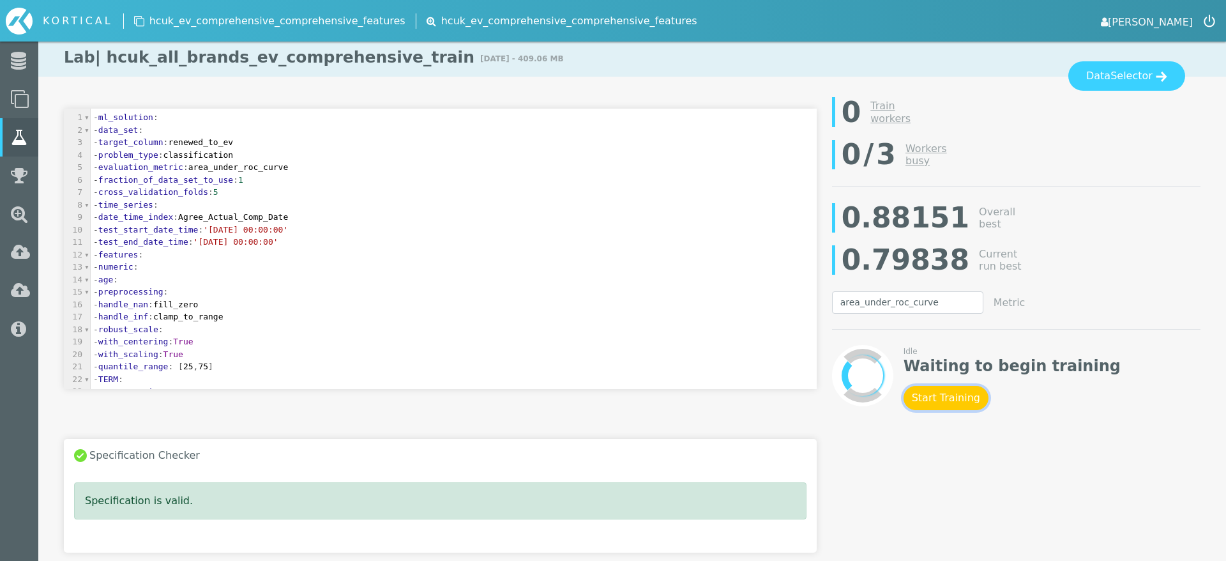
click at [938, 398] on button "Start Training" at bounding box center [946, 398] width 85 height 24
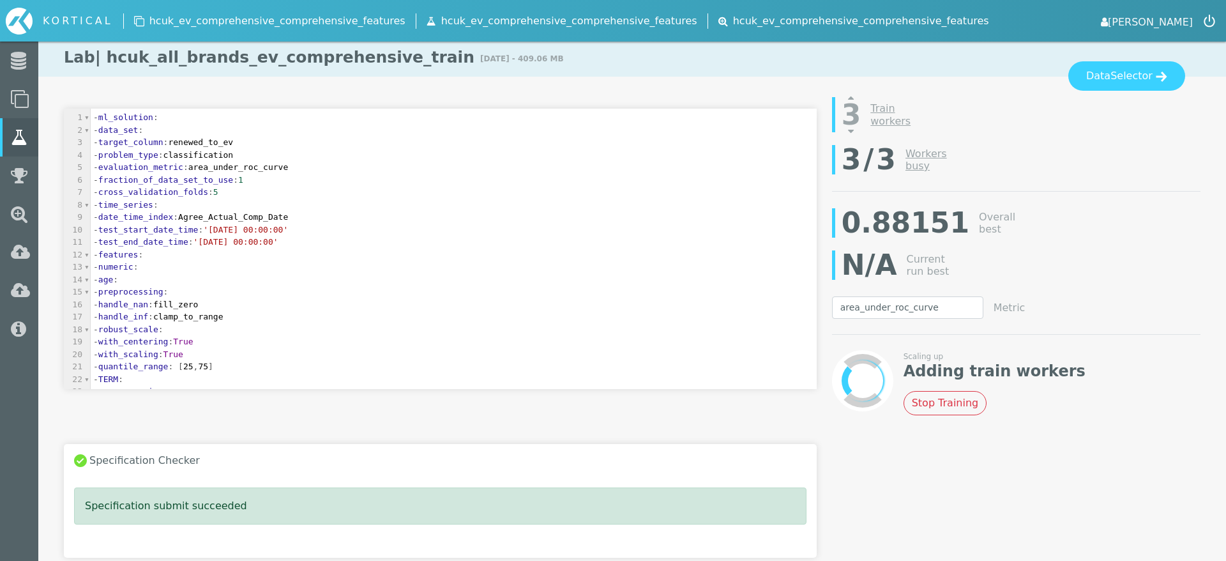
click at [1163, 26] on link "[PERSON_NAME]" at bounding box center [1147, 21] width 92 height 18
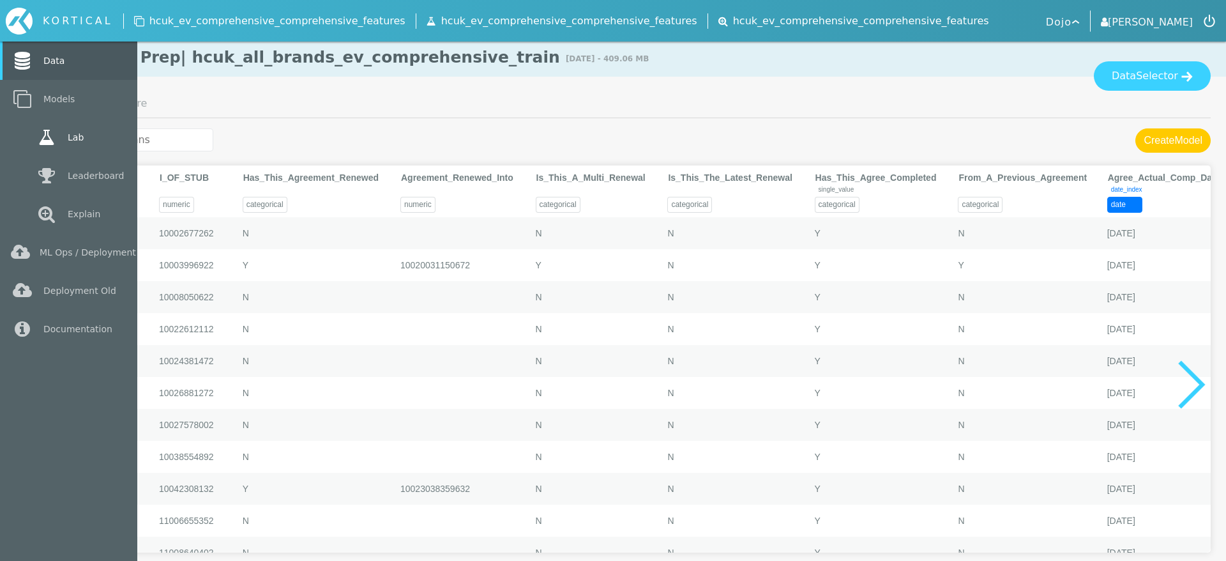
click at [27, 143] on link "Lab" at bounding box center [68, 137] width 137 height 38
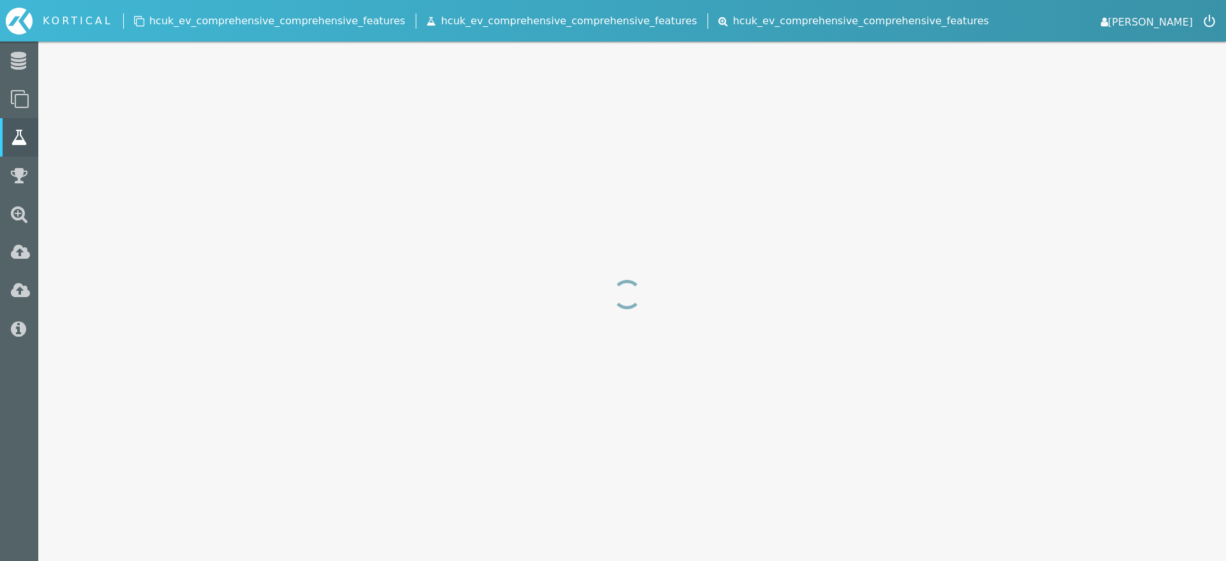
select select "area_under_roc_curve"
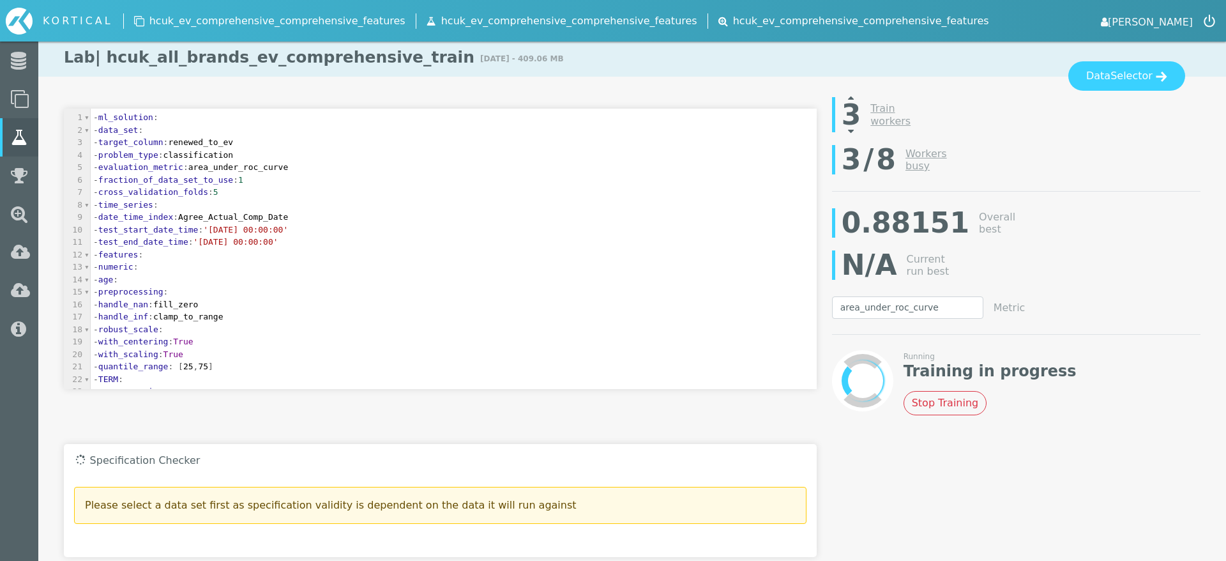
click at [853, 96] on icon at bounding box center [851, 97] width 6 height 10
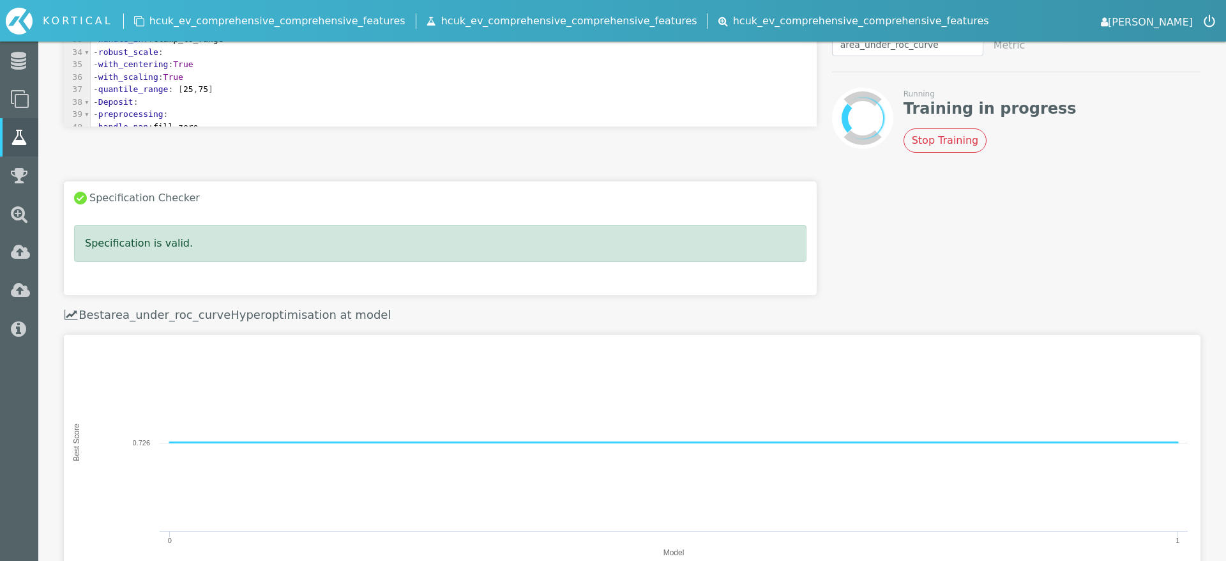
scroll to position [256, 0]
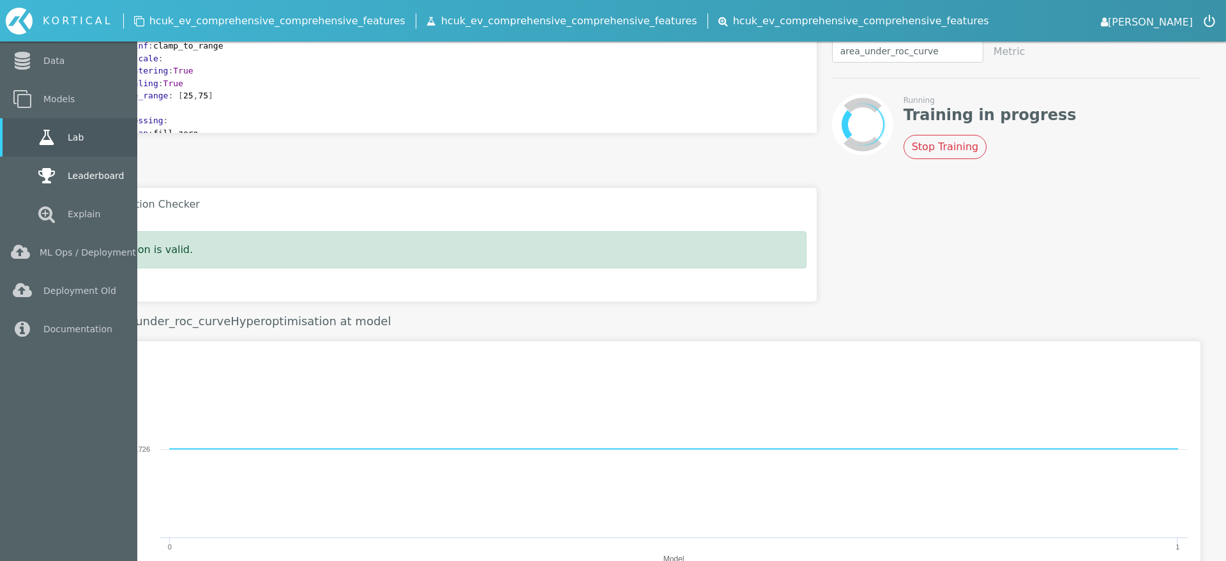
click at [5, 181] on link "Leaderboard" at bounding box center [68, 175] width 137 height 38
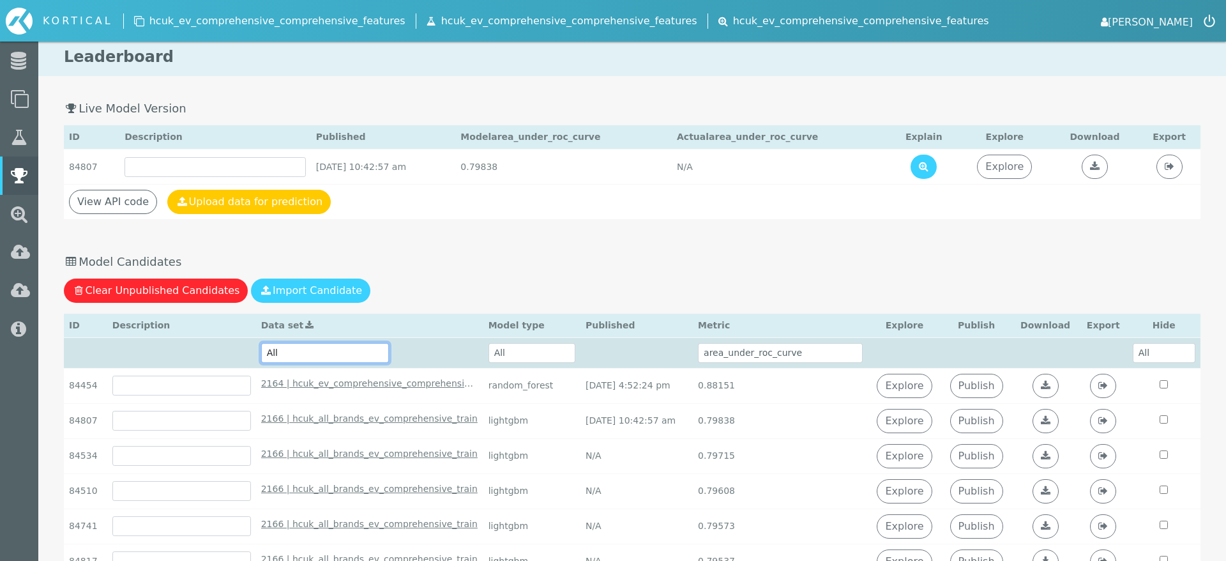
click at [289, 356] on select "All 2166 | hcuk_all_brands_ev_comprehensive_train - [DATE] 5:38:24 pm 2164 | hc…" at bounding box center [325, 353] width 128 height 20
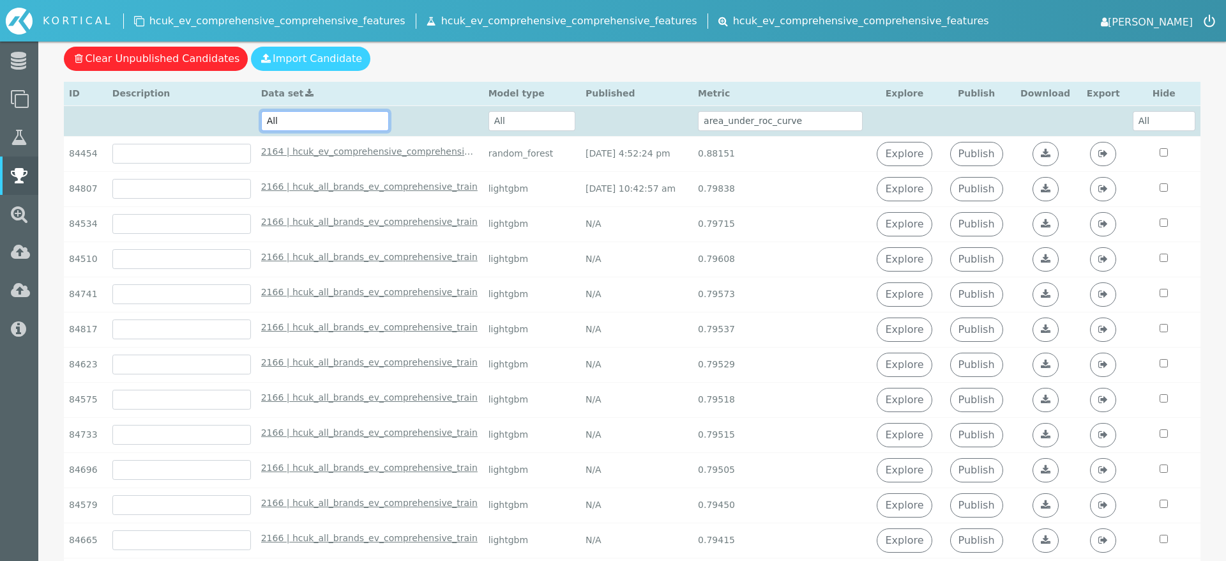
scroll to position [216, 0]
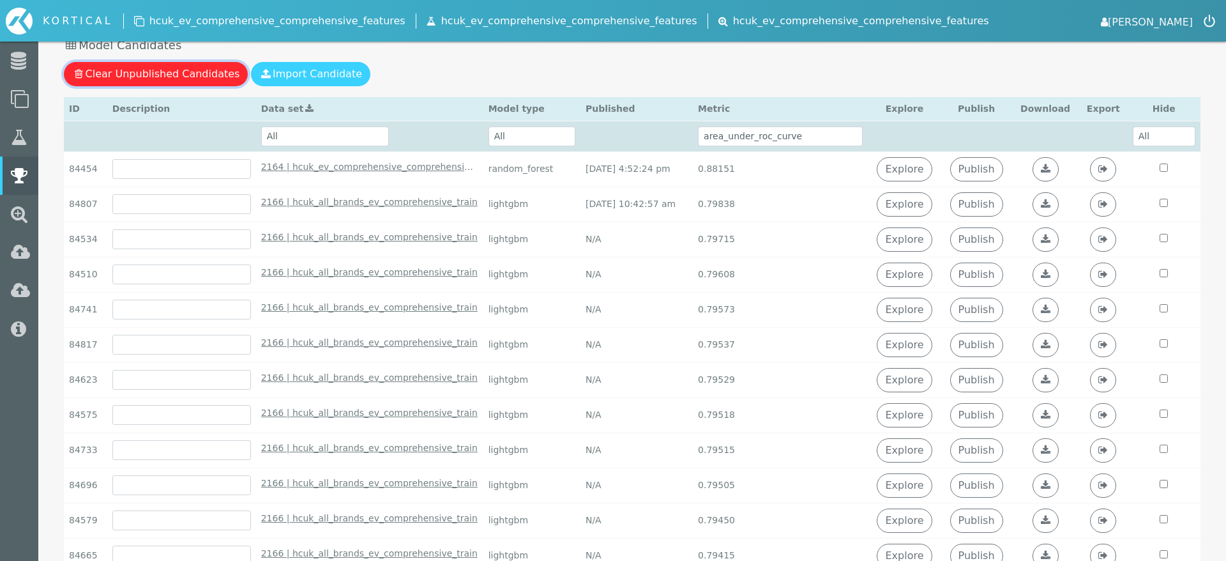
click at [194, 77] on button "Clear Unpublished Candidates" at bounding box center [156, 74] width 184 height 24
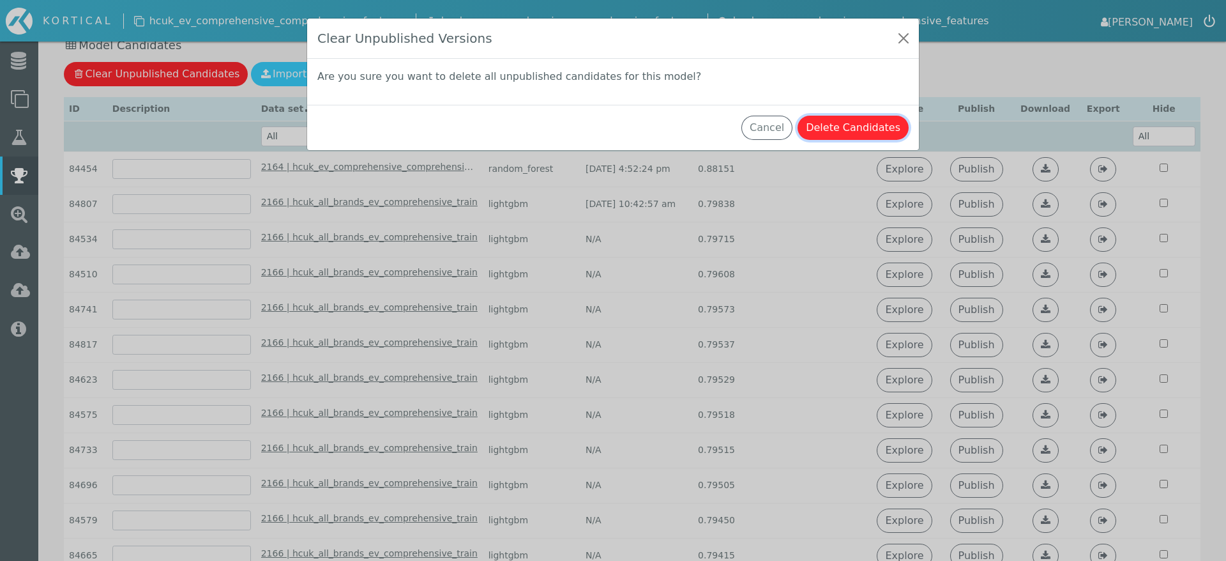
click at [830, 127] on button "Delete Candidates" at bounding box center [853, 128] width 111 height 24
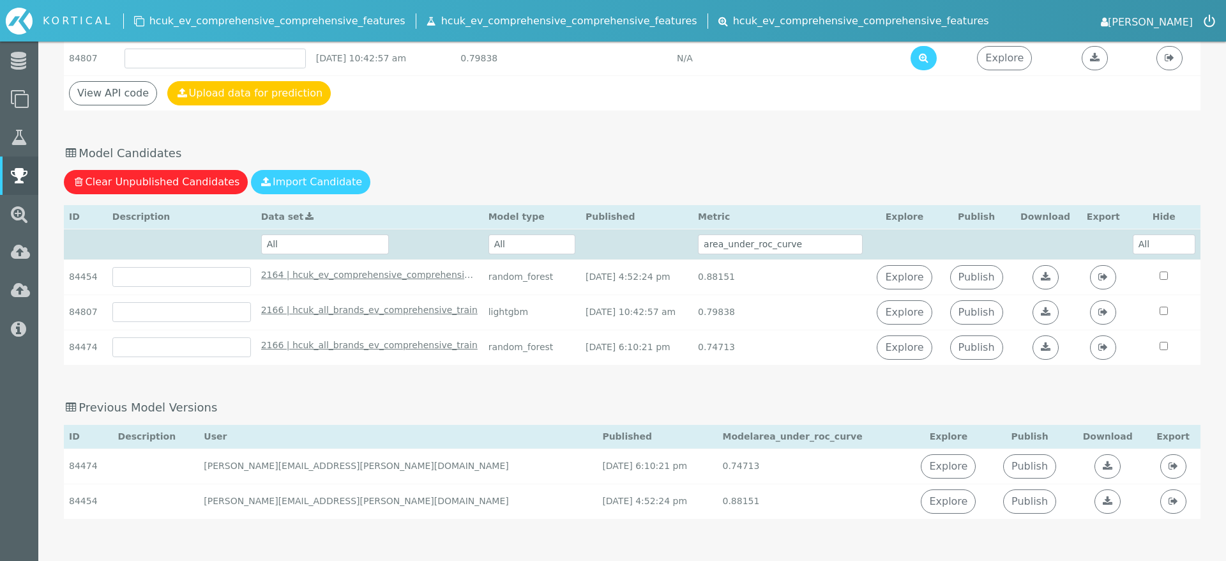
scroll to position [108, 0]
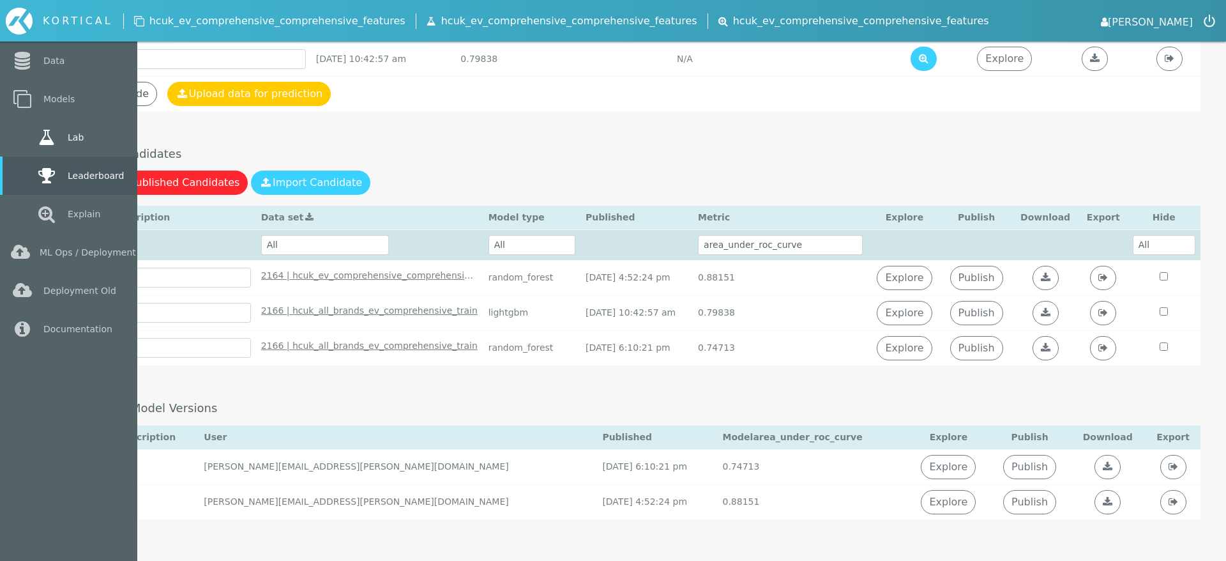
click at [36, 128] on icon at bounding box center [46, 137] width 23 height 18
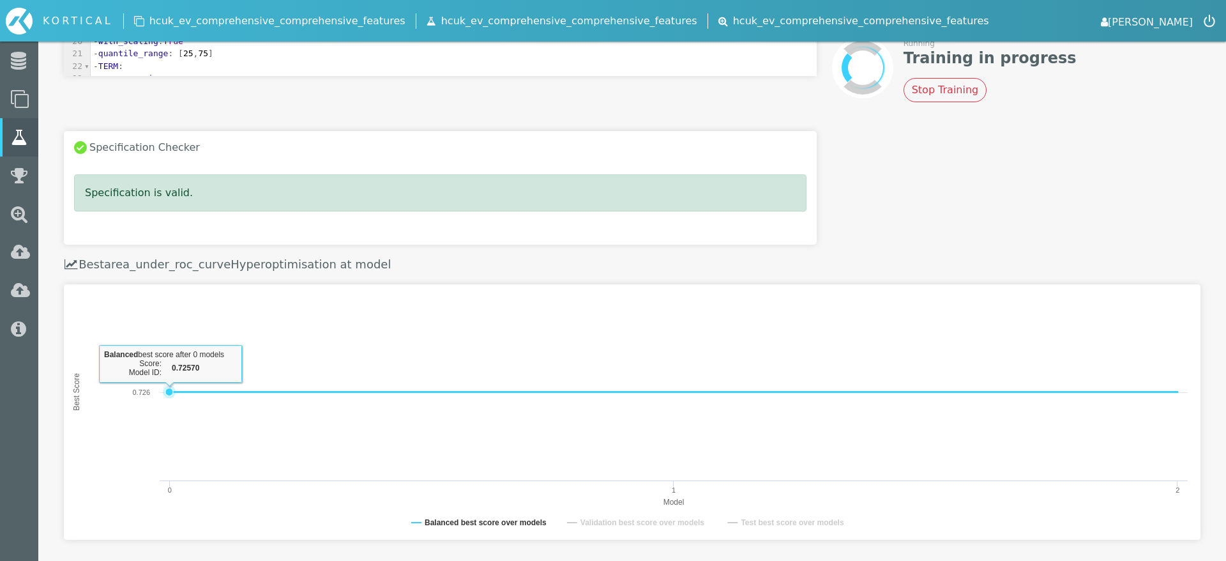
scroll to position [489, 0]
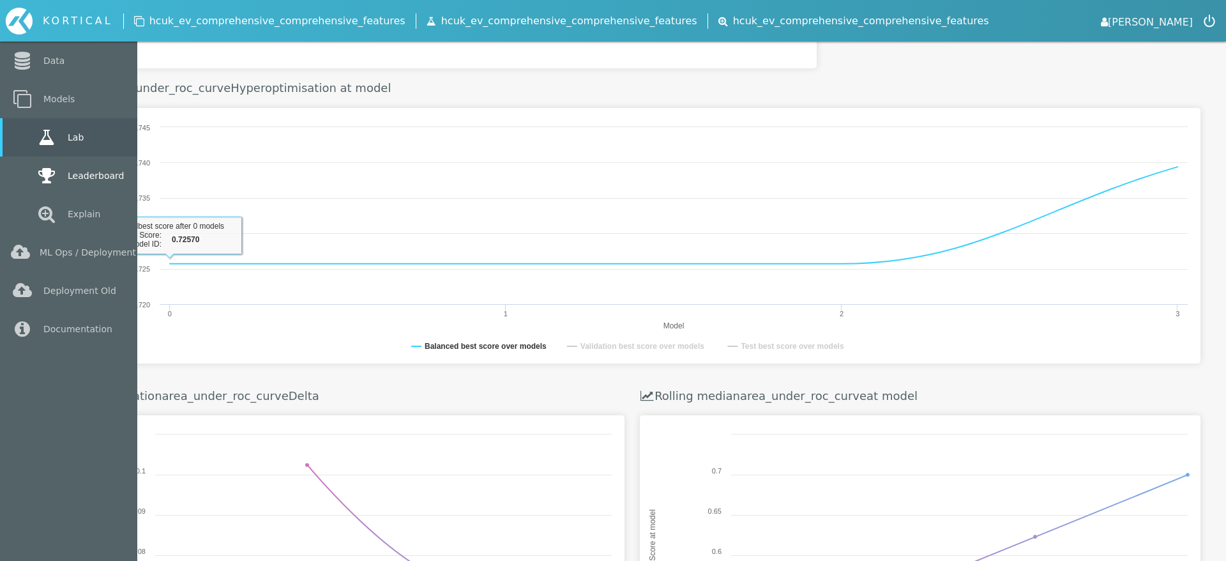
click at [35, 176] on icon at bounding box center [46, 176] width 23 height 18
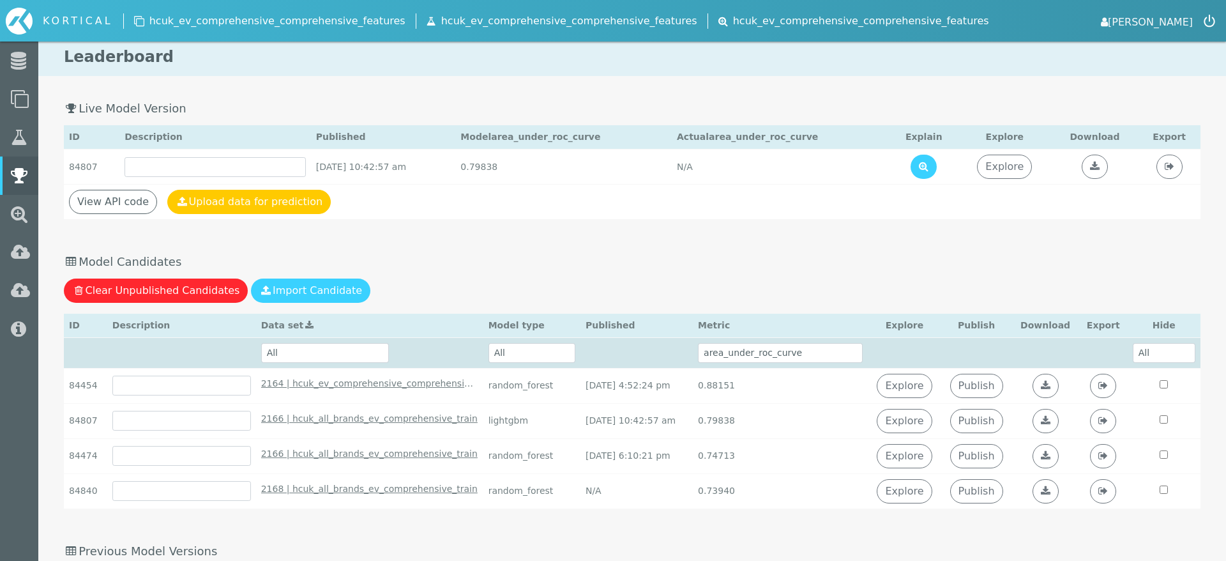
scroll to position [15, 0]
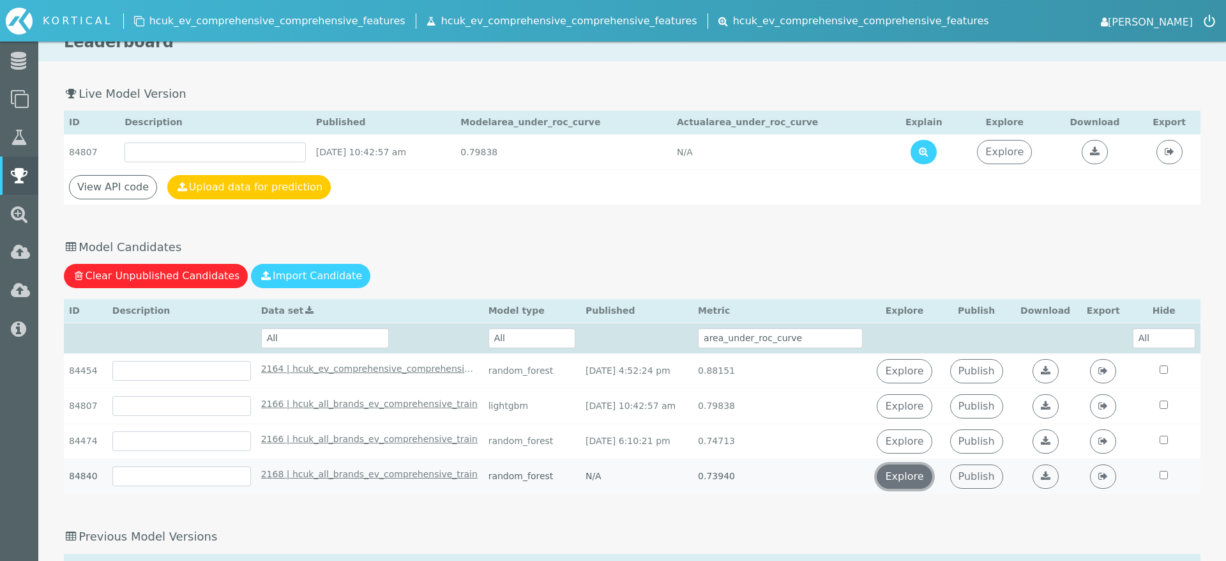
click at [923, 479] on link "Explore" at bounding box center [904, 476] width 55 height 24
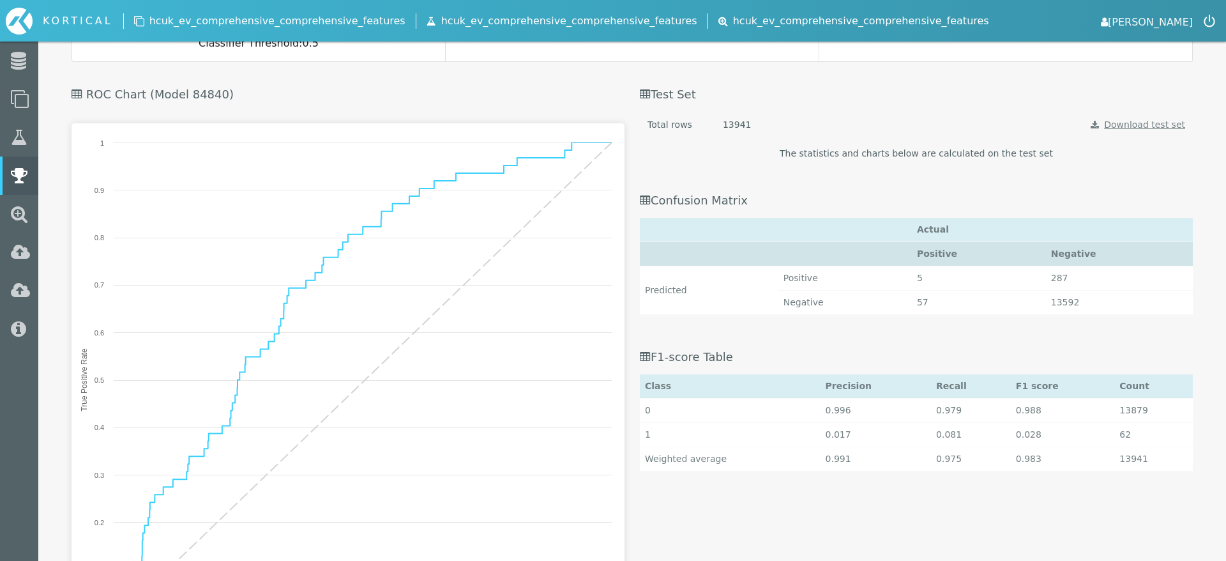
scroll to position [811, 0]
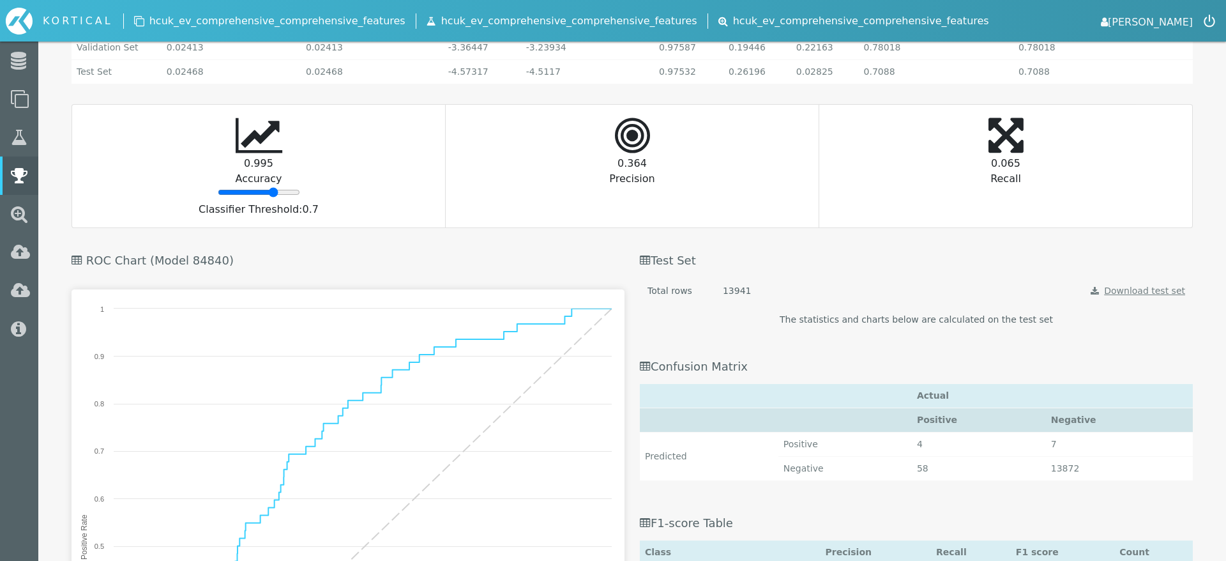
drag, startPoint x: 254, startPoint y: 188, endPoint x: 273, endPoint y: 188, distance: 19.2
click at [273, 188] on input "range" at bounding box center [259, 192] width 82 height 10
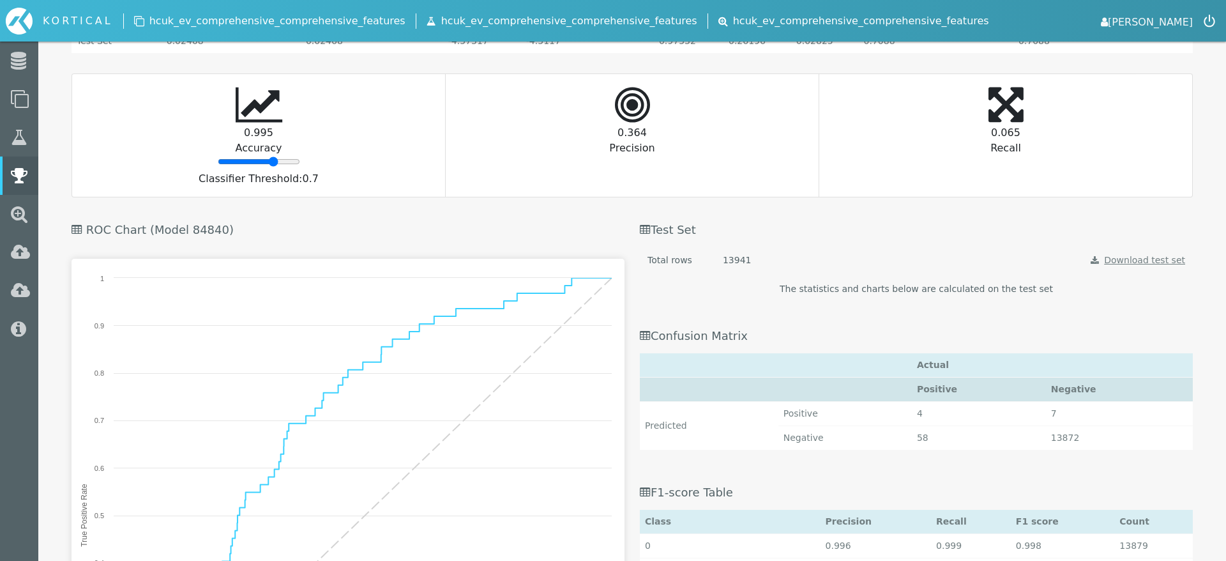
scroll to position [878, 0]
drag, startPoint x: 277, startPoint y: 157, endPoint x: 248, endPoint y: 156, distance: 28.8
click at [248, 156] on input "range" at bounding box center [259, 160] width 82 height 10
type input "48"
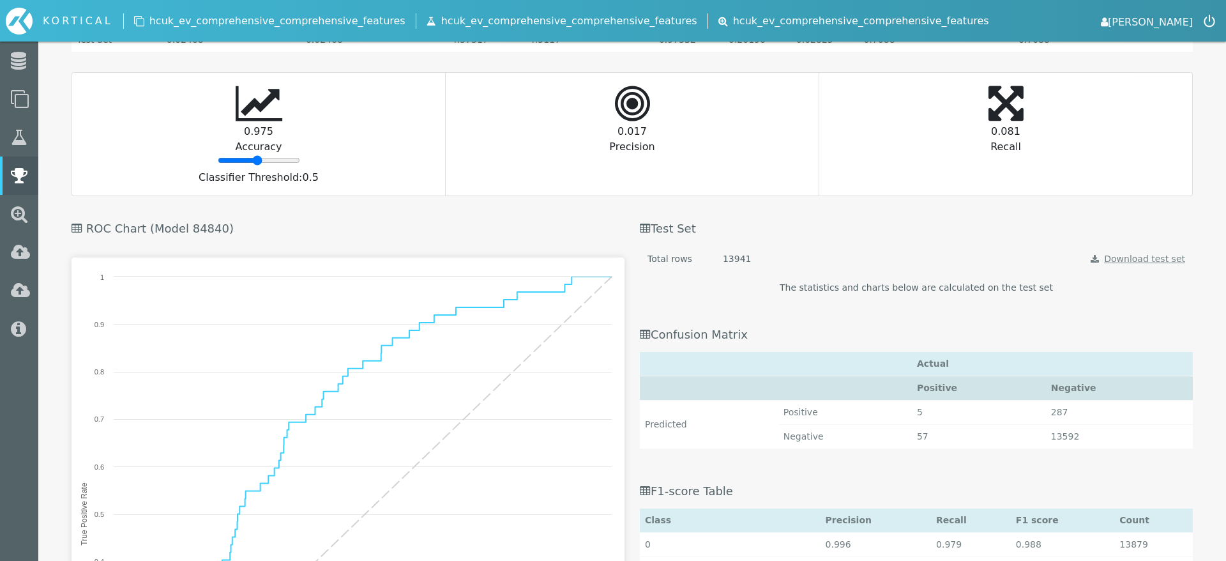
drag, startPoint x: 248, startPoint y: 156, endPoint x: 255, endPoint y: 153, distance: 7.5
click at [256, 153] on div "0.975 Accuracy Classifier Threshold: 0.5" at bounding box center [258, 134] width 373 height 123
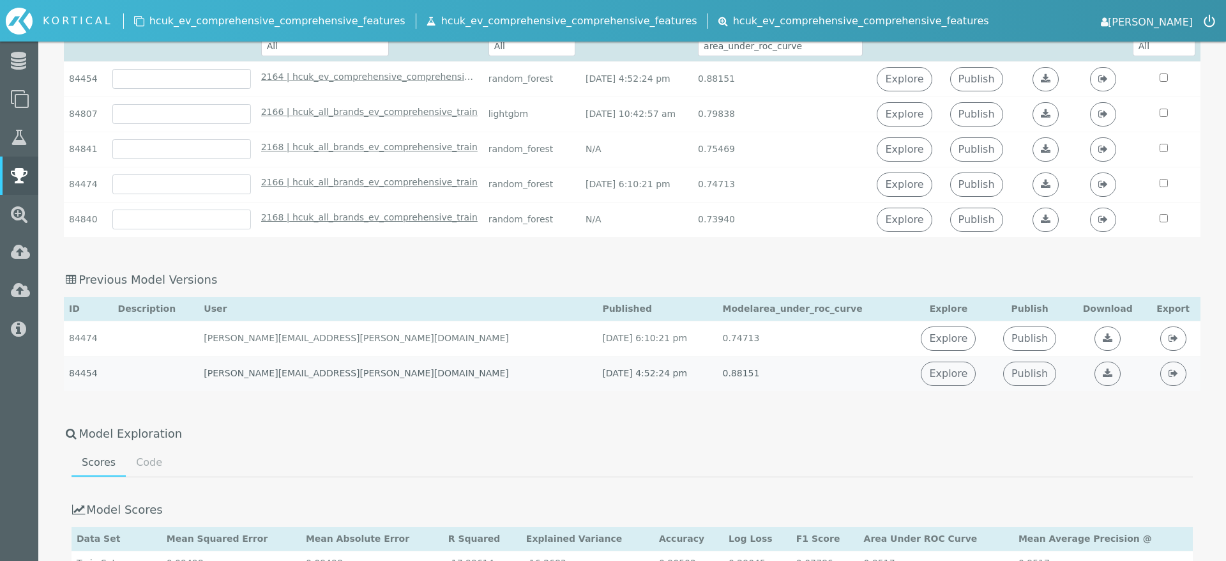
scroll to position [273, 0]
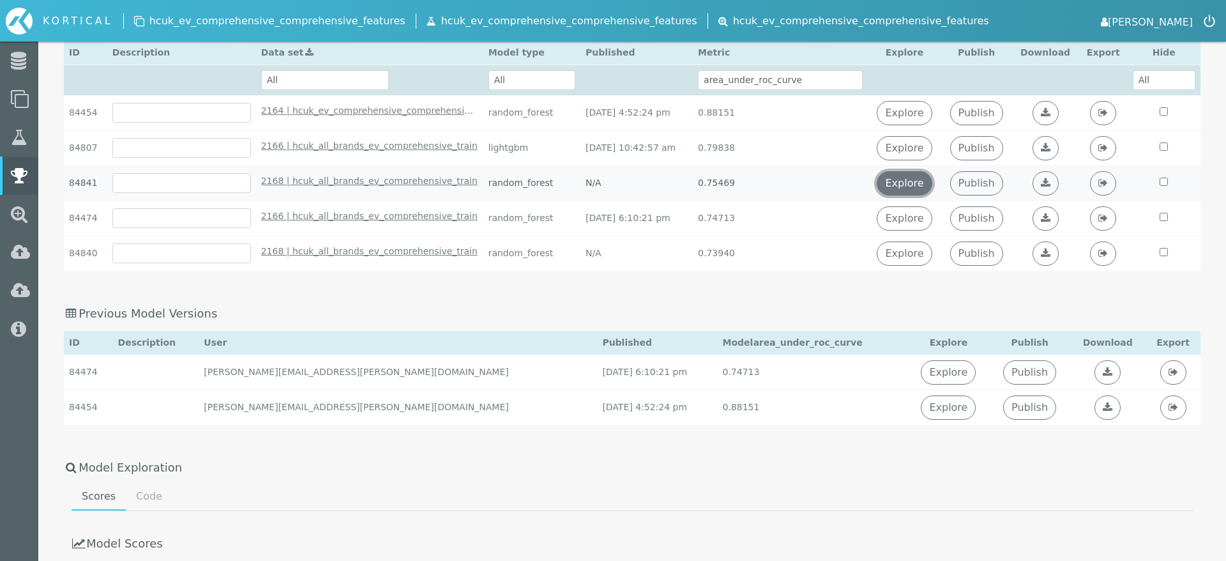
click at [920, 189] on link "Explore" at bounding box center [904, 183] width 55 height 24
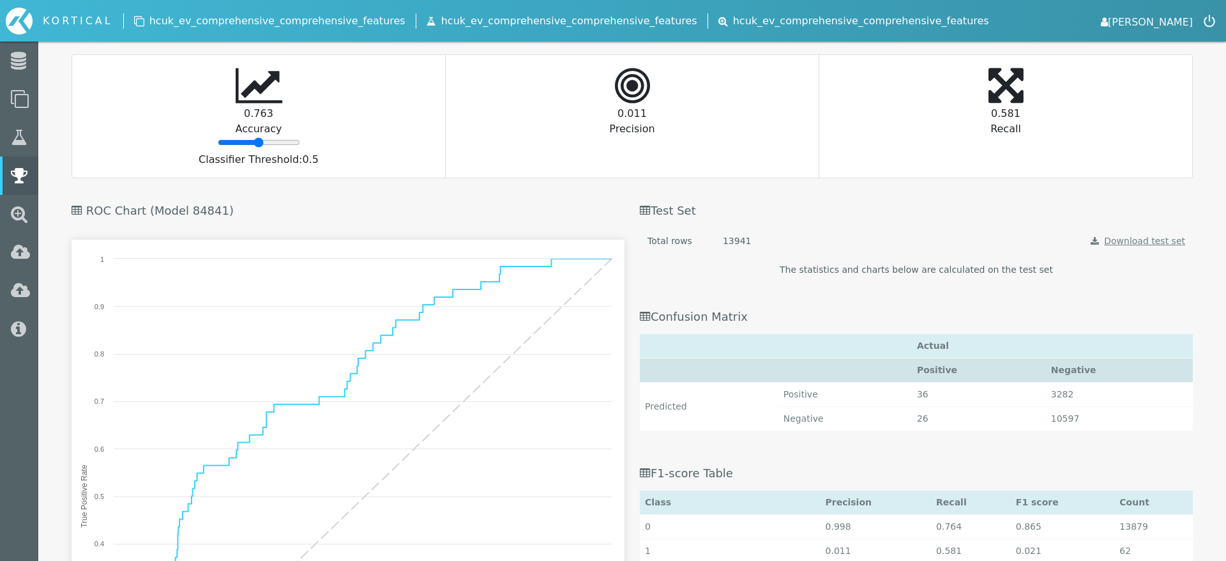
scroll to position [676, 0]
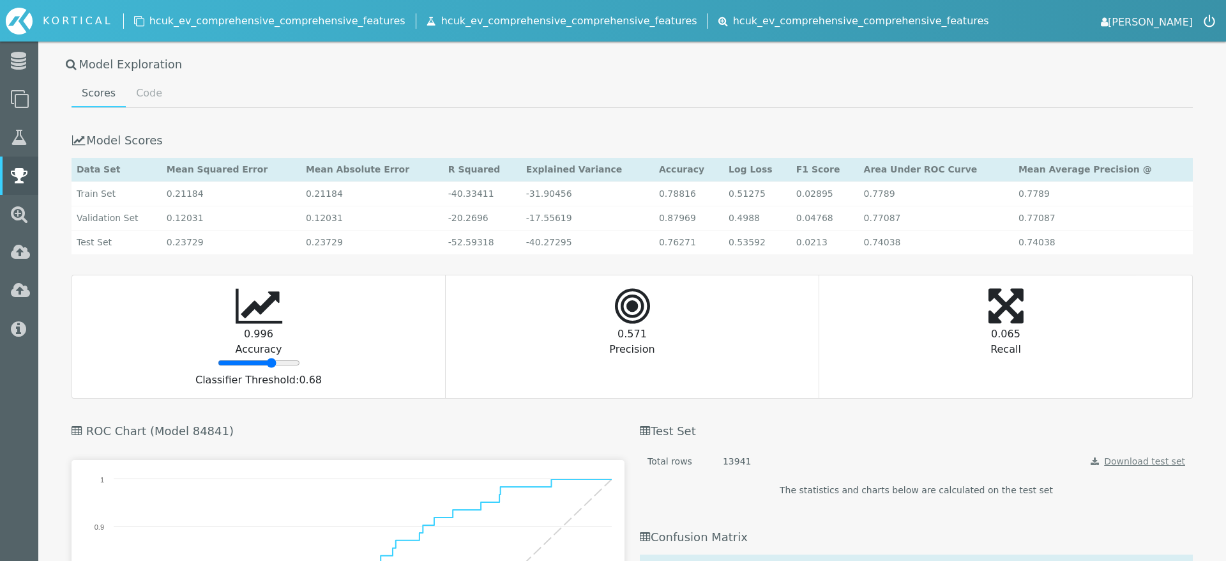
drag, startPoint x: 261, startPoint y: 363, endPoint x: 271, endPoint y: 361, distance: 10.9
click at [271, 361] on input "range" at bounding box center [259, 363] width 82 height 10
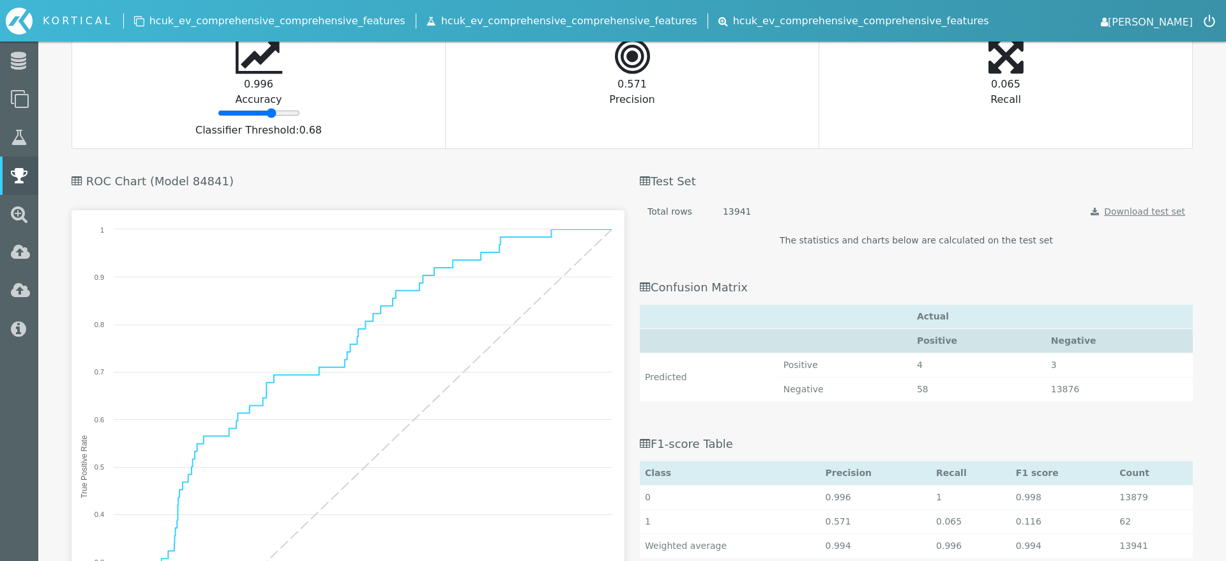
scroll to position [913, 0]
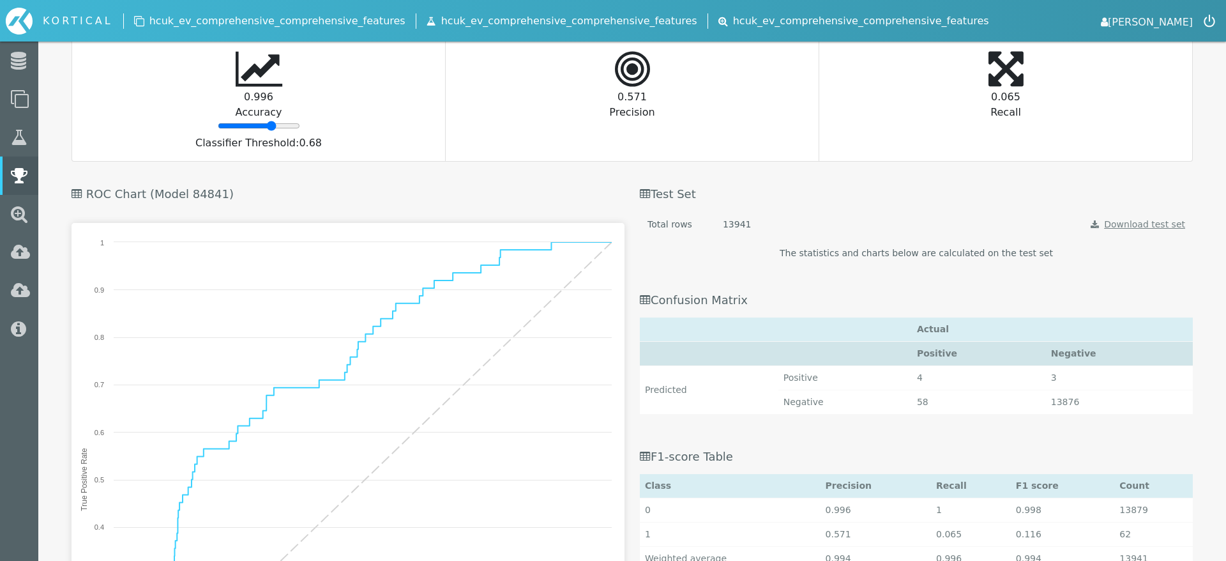
click at [271, 130] on input "range" at bounding box center [259, 126] width 82 height 10
type input "68"
click at [271, 128] on input "range" at bounding box center [259, 126] width 82 height 10
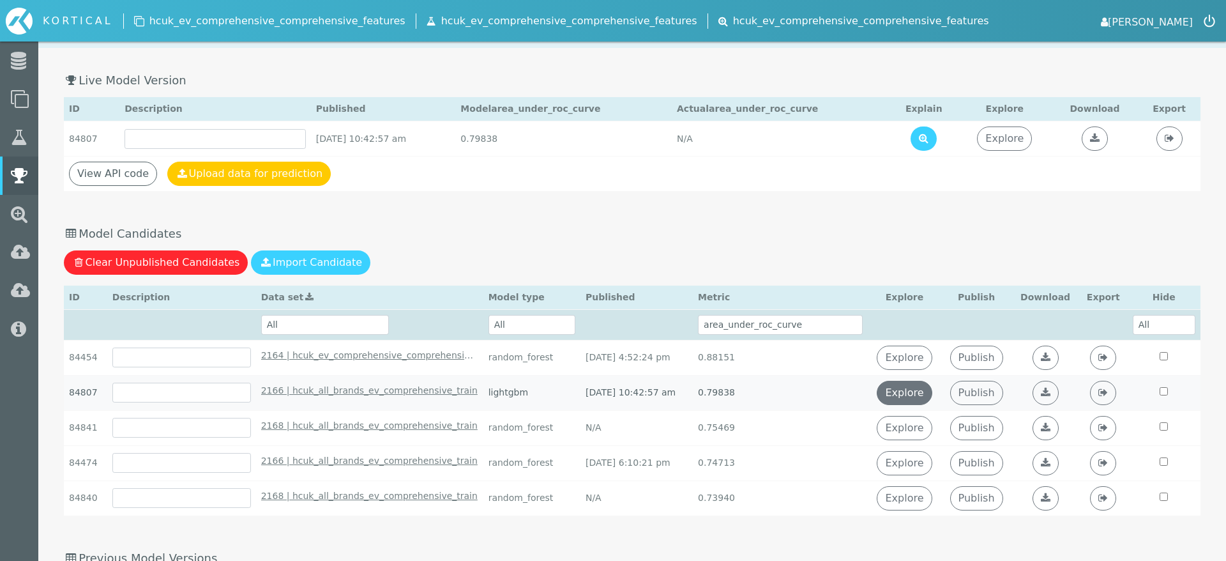
scroll to position [29, 0]
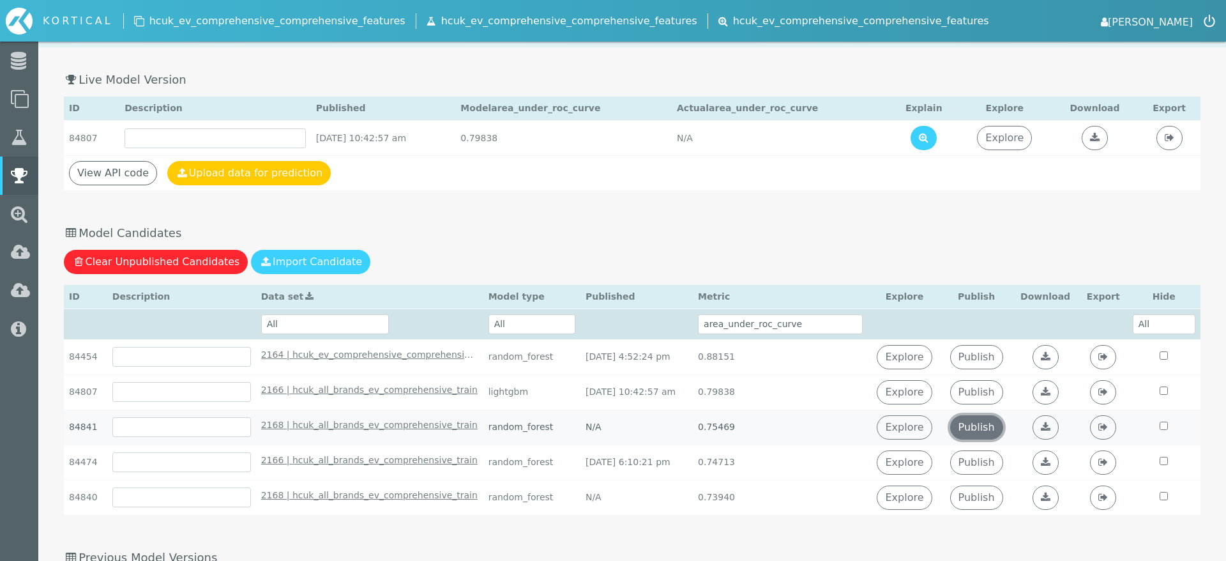
click at [987, 423] on link "Publish" at bounding box center [976, 427] width 53 height 24
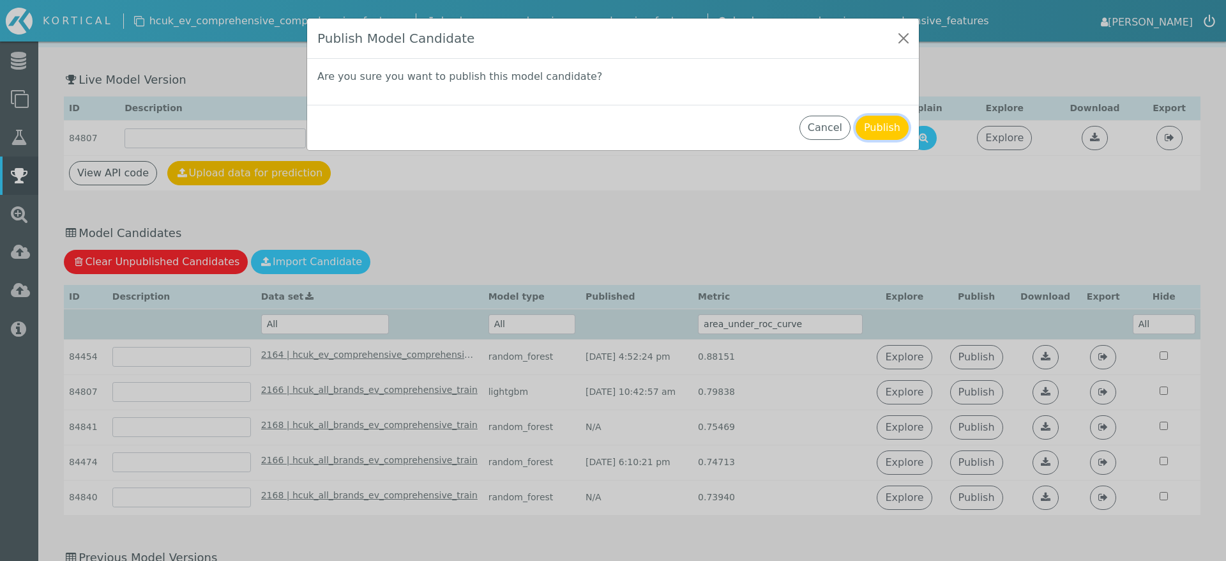
click at [871, 123] on button "Publish" at bounding box center [882, 128] width 53 height 24
